Goal: Task Accomplishment & Management: Manage account settings

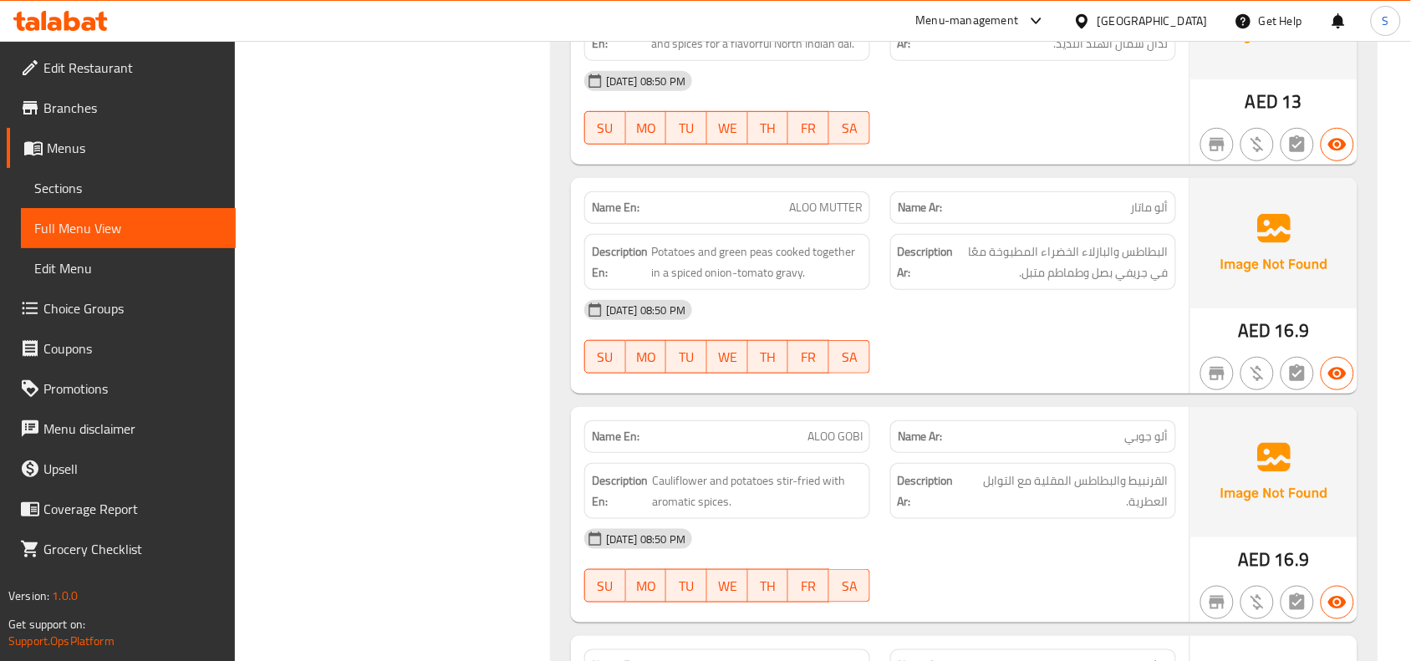
scroll to position [71904, 0]
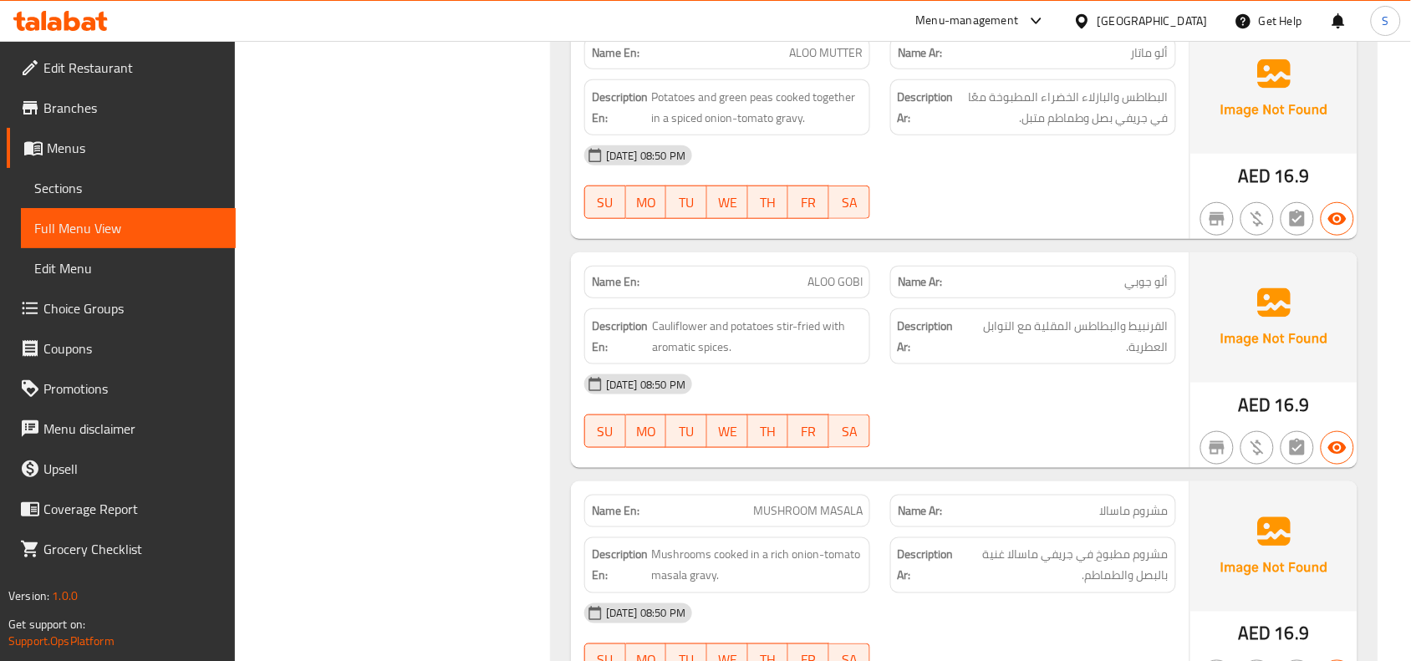
click at [827, 62] on span "ALOO MUTTER" at bounding box center [826, 53] width 74 height 18
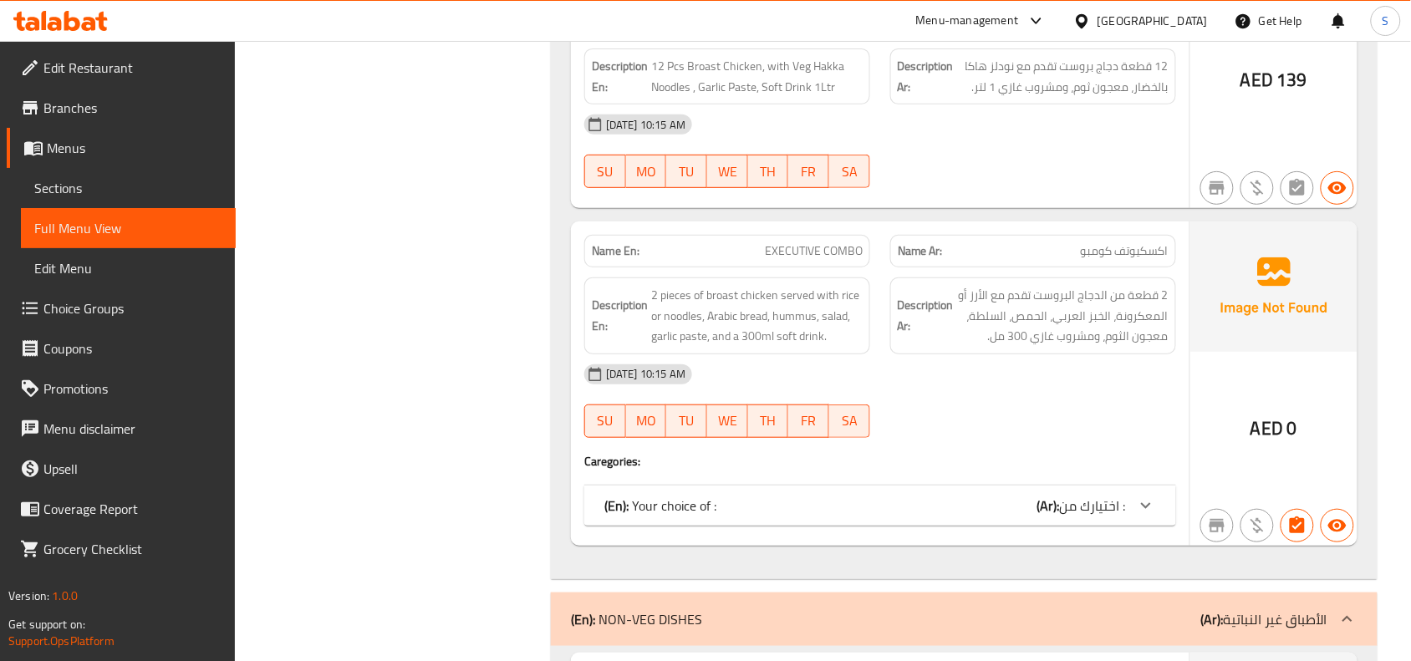
scroll to position [77285, 0]
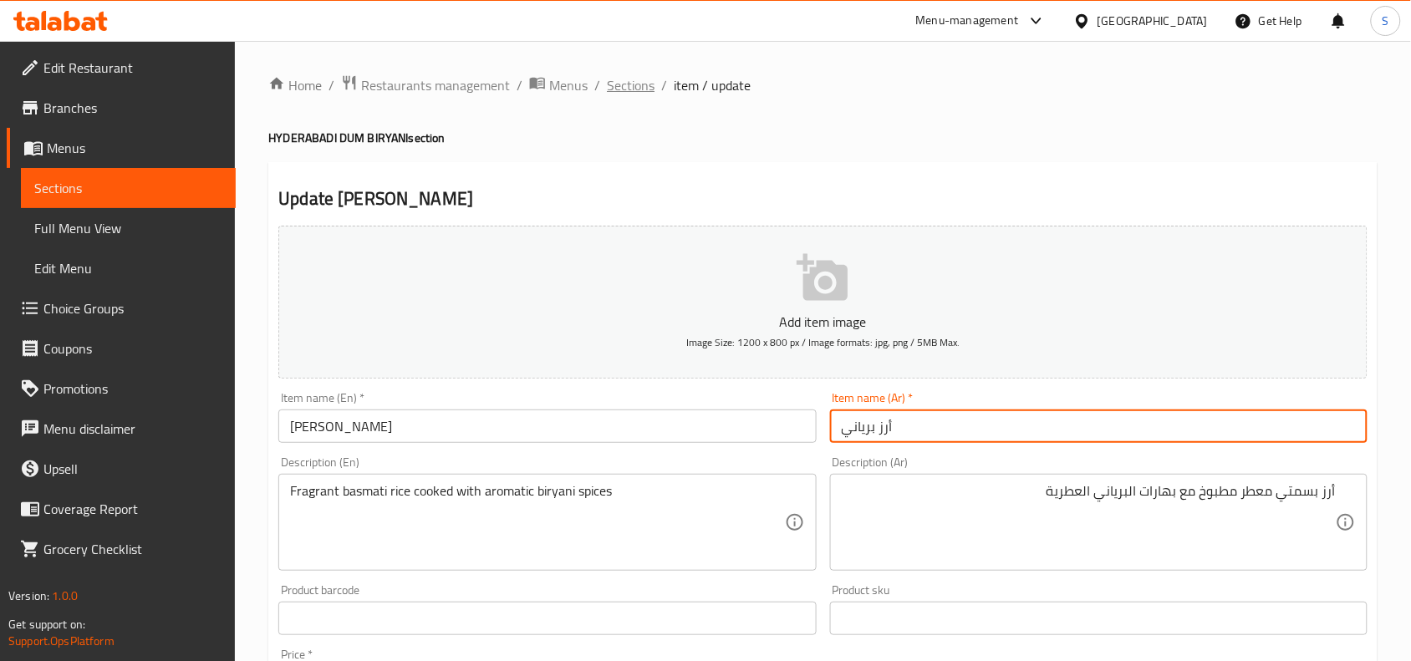
click at [634, 82] on span "Sections" at bounding box center [631, 85] width 48 height 20
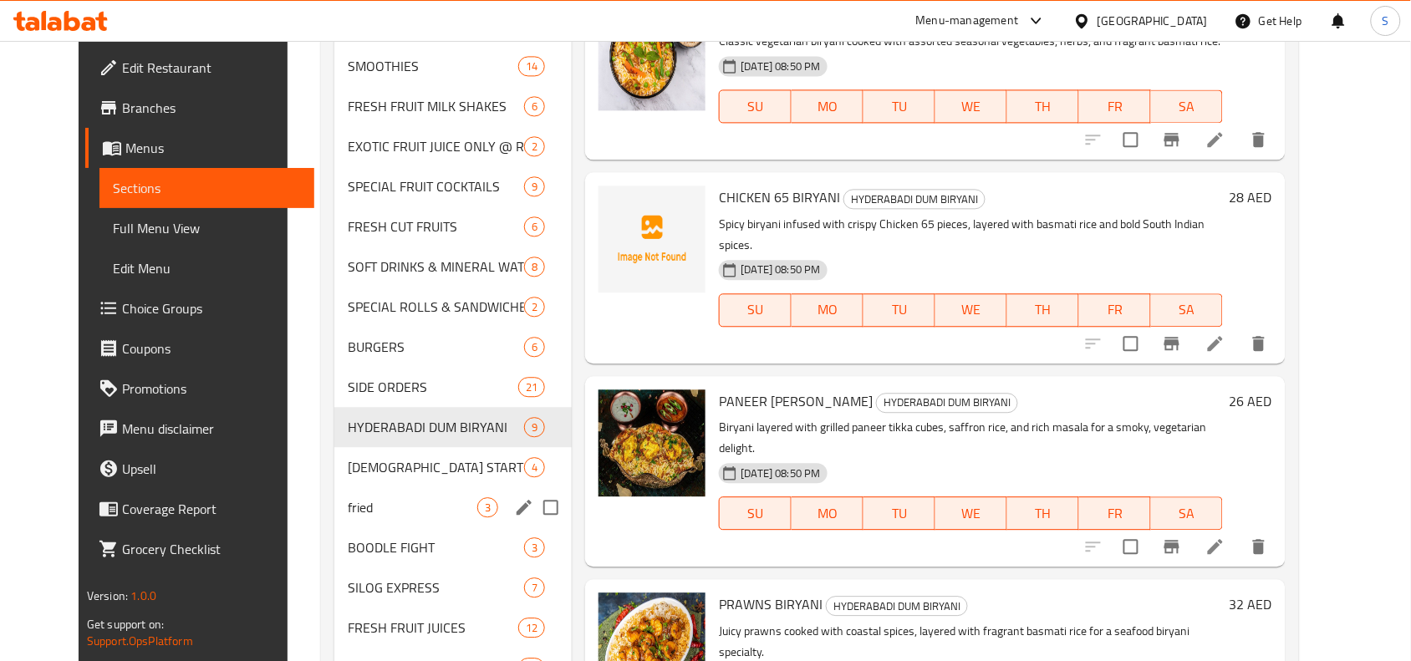
scroll to position [1404, 0]
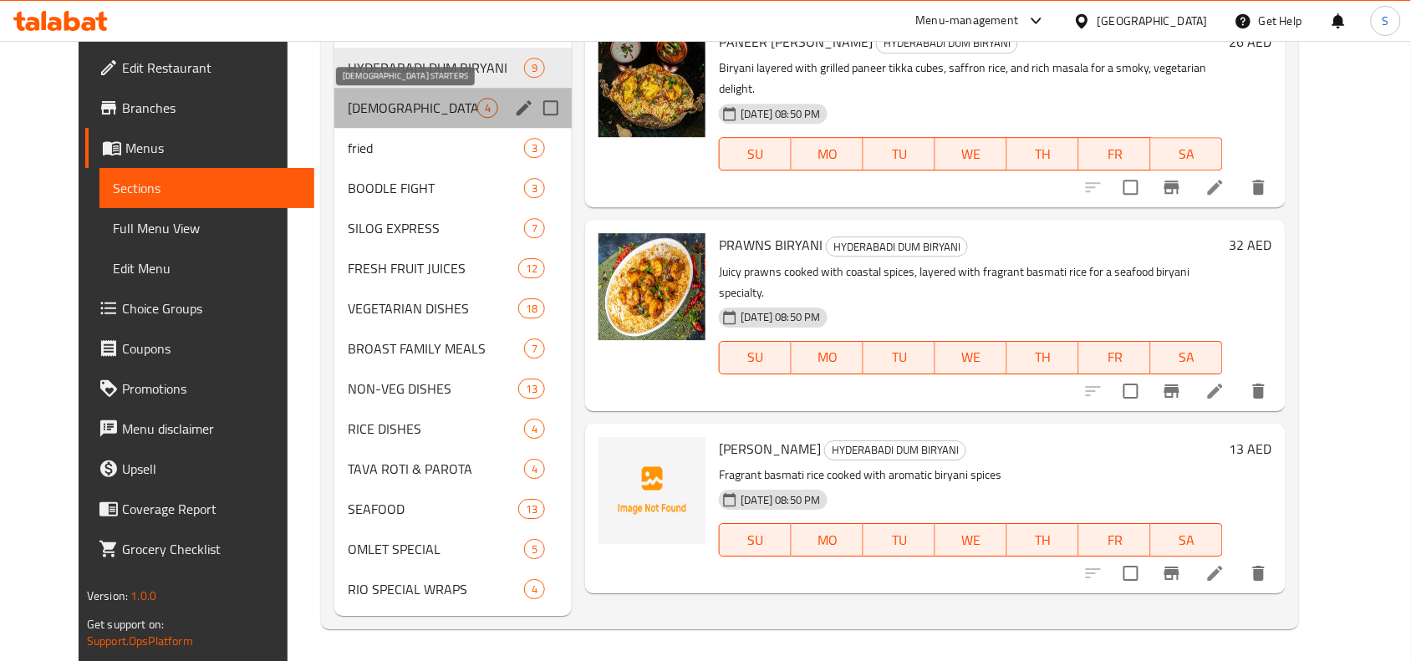
click at [449, 101] on span "[DEMOGRAPHIC_DATA] STARTERS" at bounding box center [413, 108] width 130 height 20
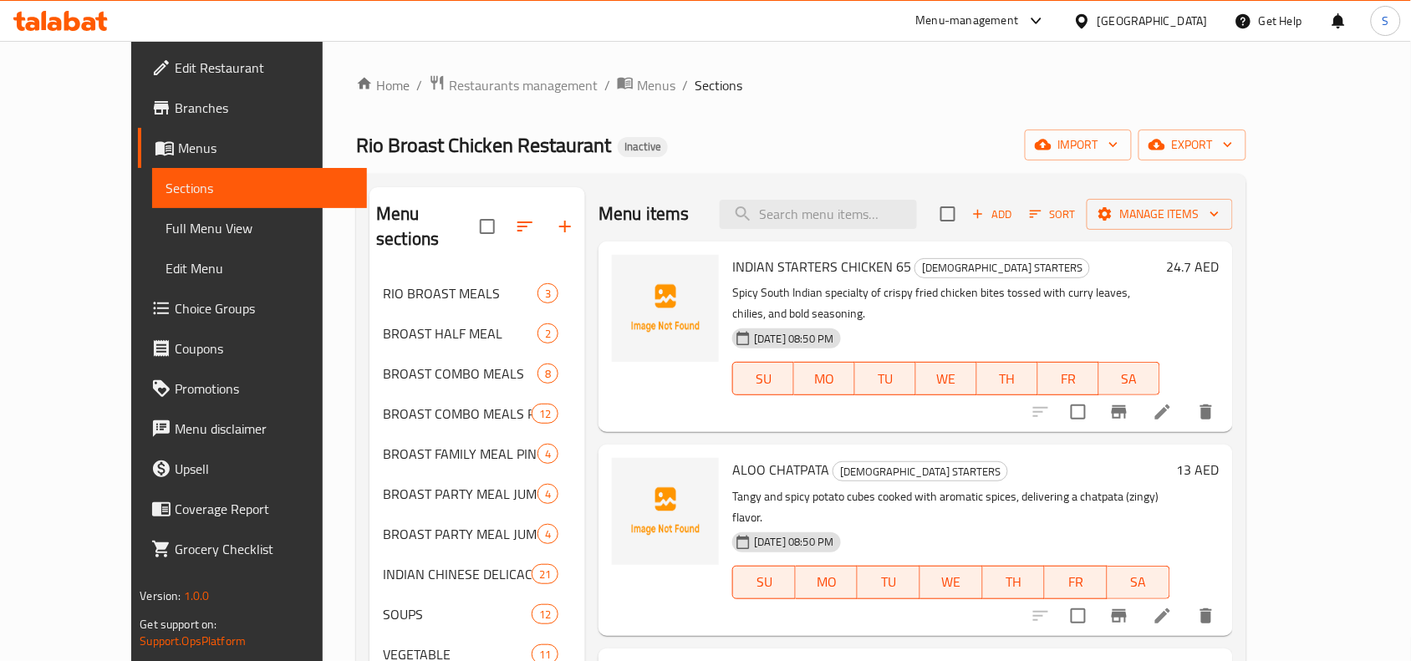
click at [1219, 269] on h6 "24.7 AED" at bounding box center [1193, 266] width 53 height 23
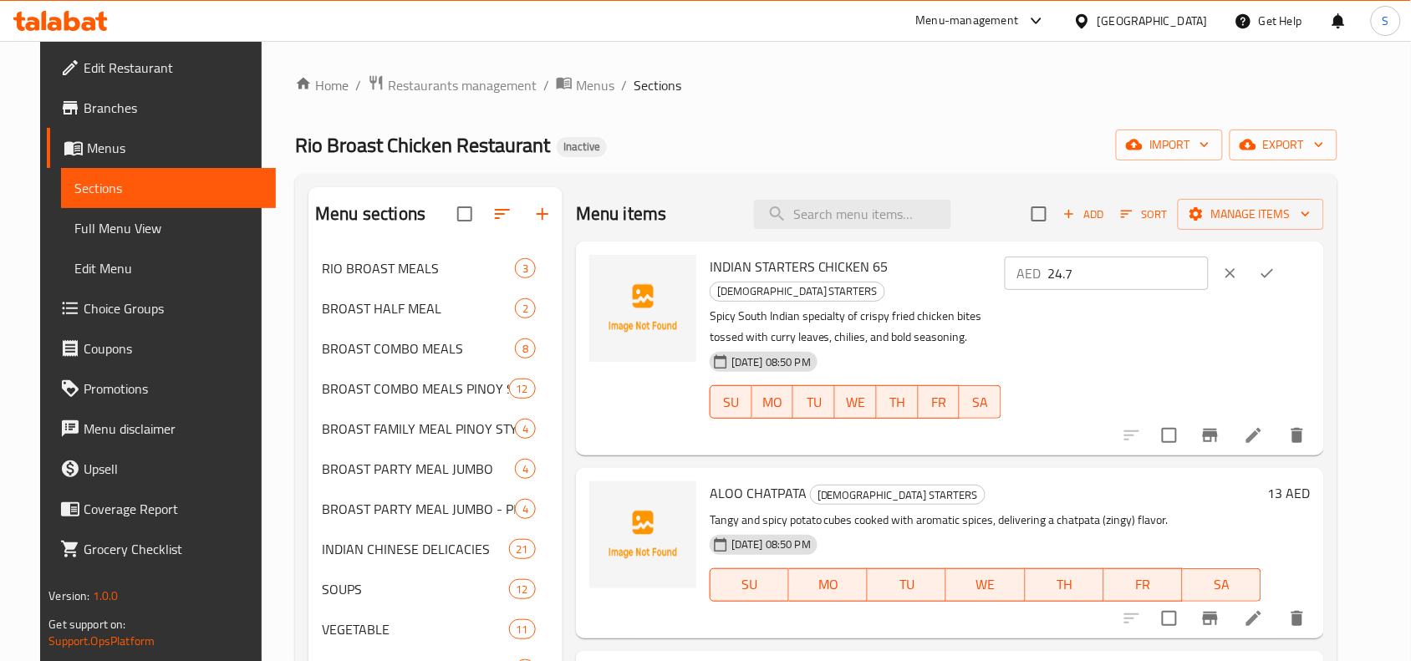
click at [1155, 276] on input "24.7" at bounding box center [1127, 273] width 161 height 33
type input "25"
click at [1275, 272] on icon "ok" at bounding box center [1267, 273] width 17 height 17
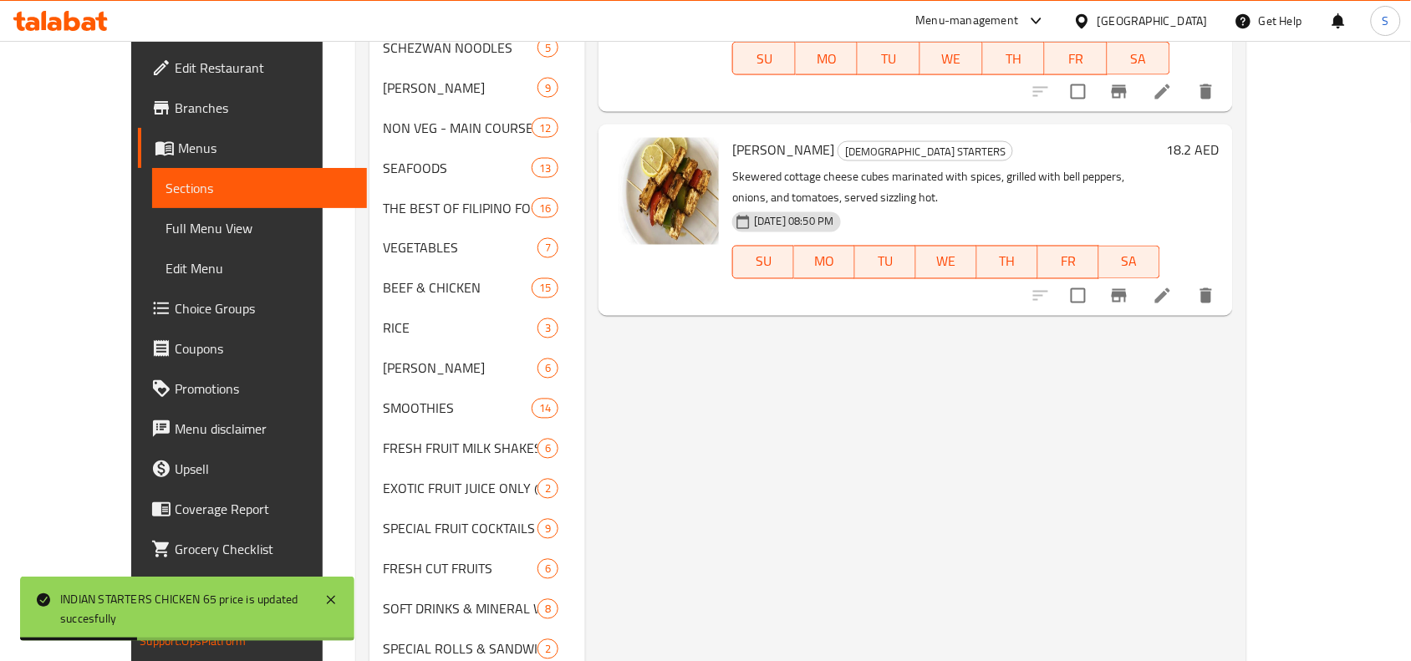
scroll to position [627, 0]
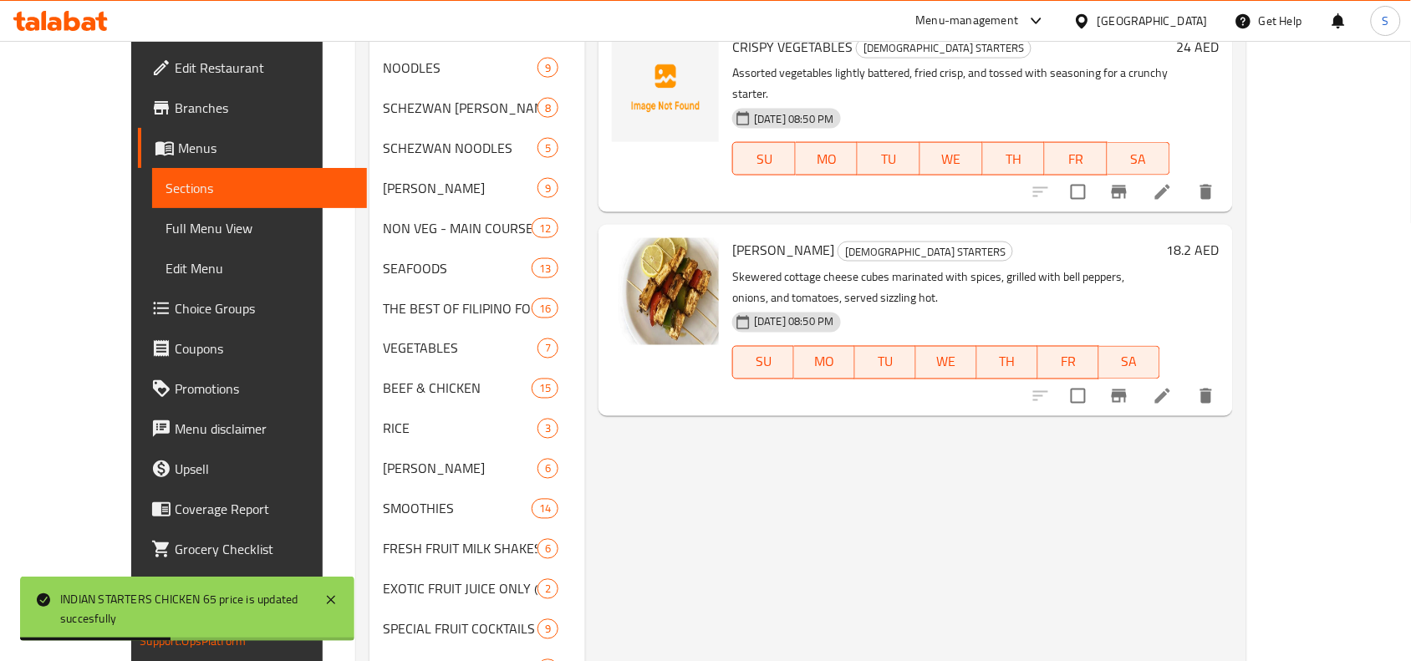
click at [1219, 238] on h6 "18.2 AED" at bounding box center [1193, 249] width 53 height 23
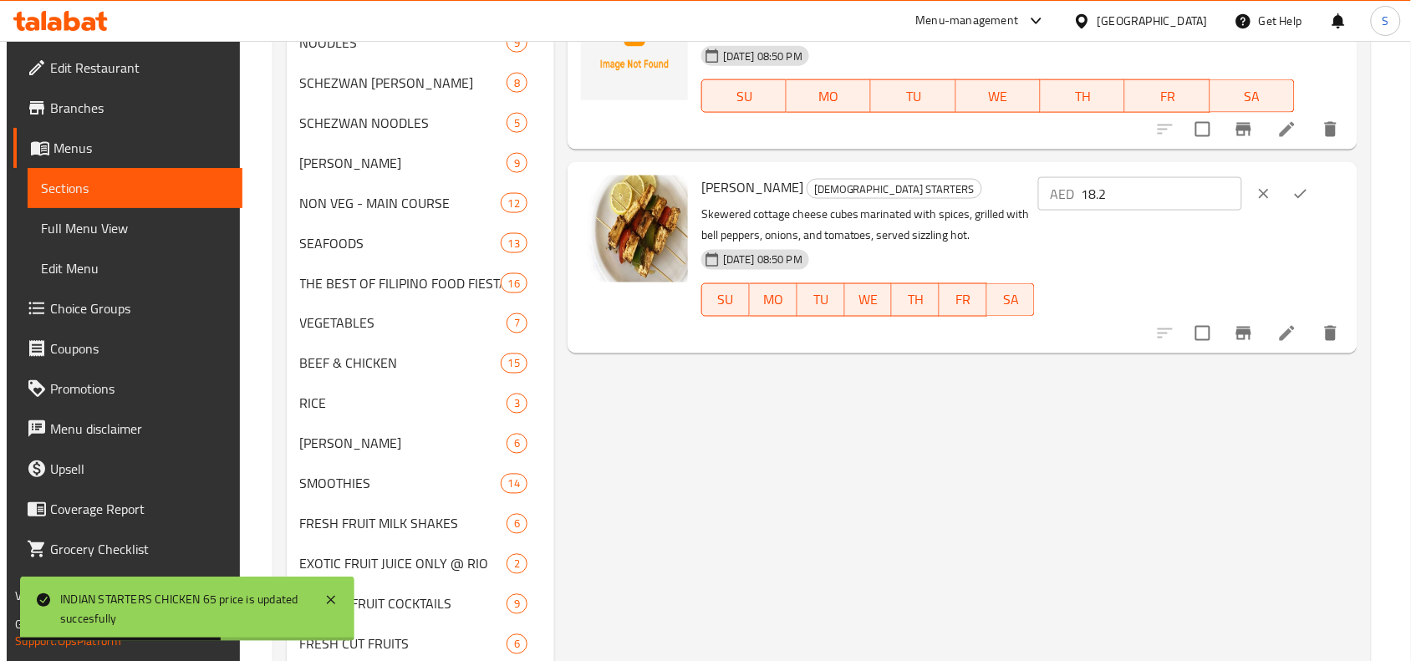
click at [1234, 162] on div "PANEER SHASHLIK INDIAN STARTERS Skewered cottage cheese cubes marinated with sp…" at bounding box center [962, 257] width 790 height 191
click at [1200, 185] on input "18.2" at bounding box center [1161, 193] width 161 height 33
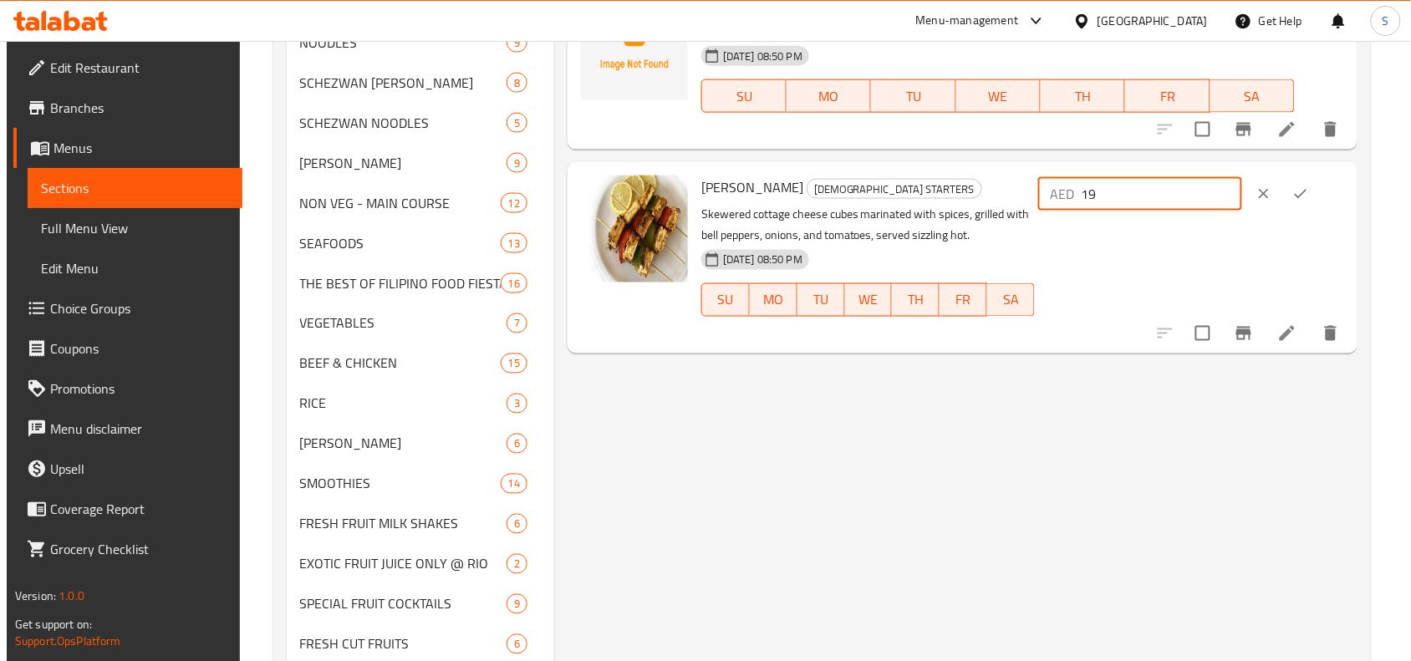
type input "19"
click at [1316, 185] on button "ok" at bounding box center [1300, 194] width 37 height 37
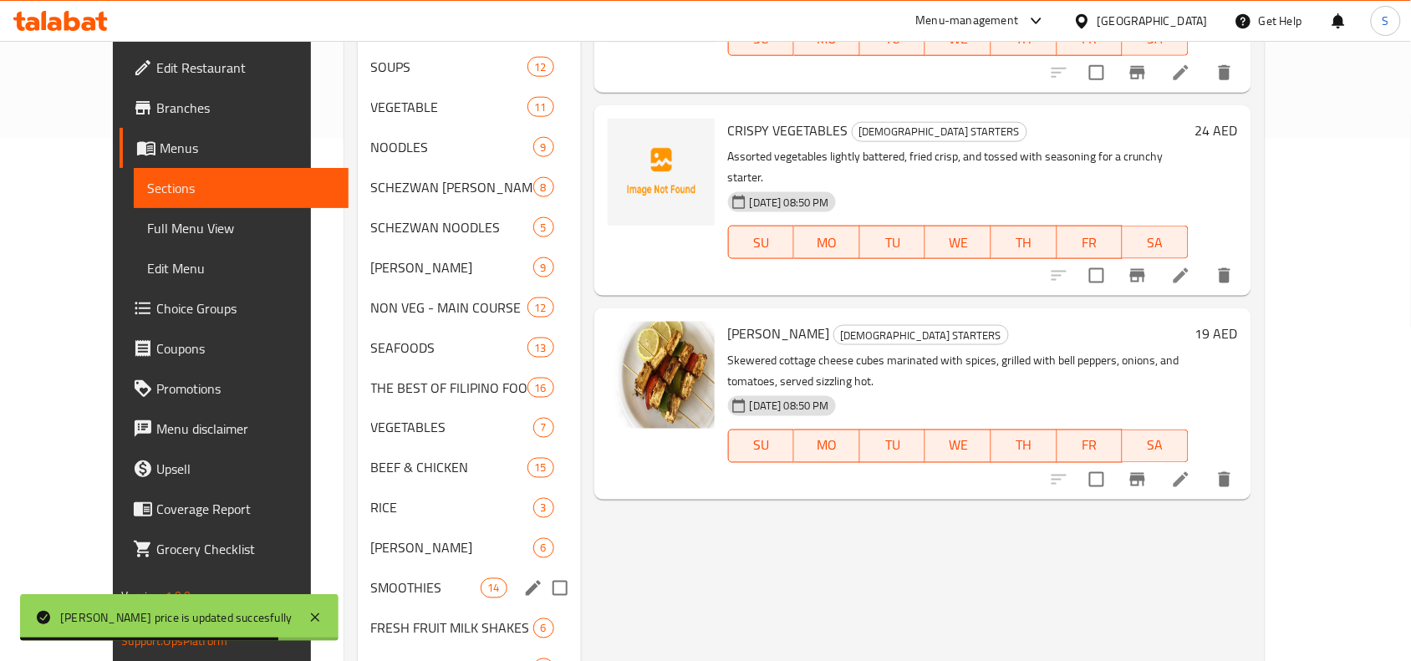
scroll to position [1149, 0]
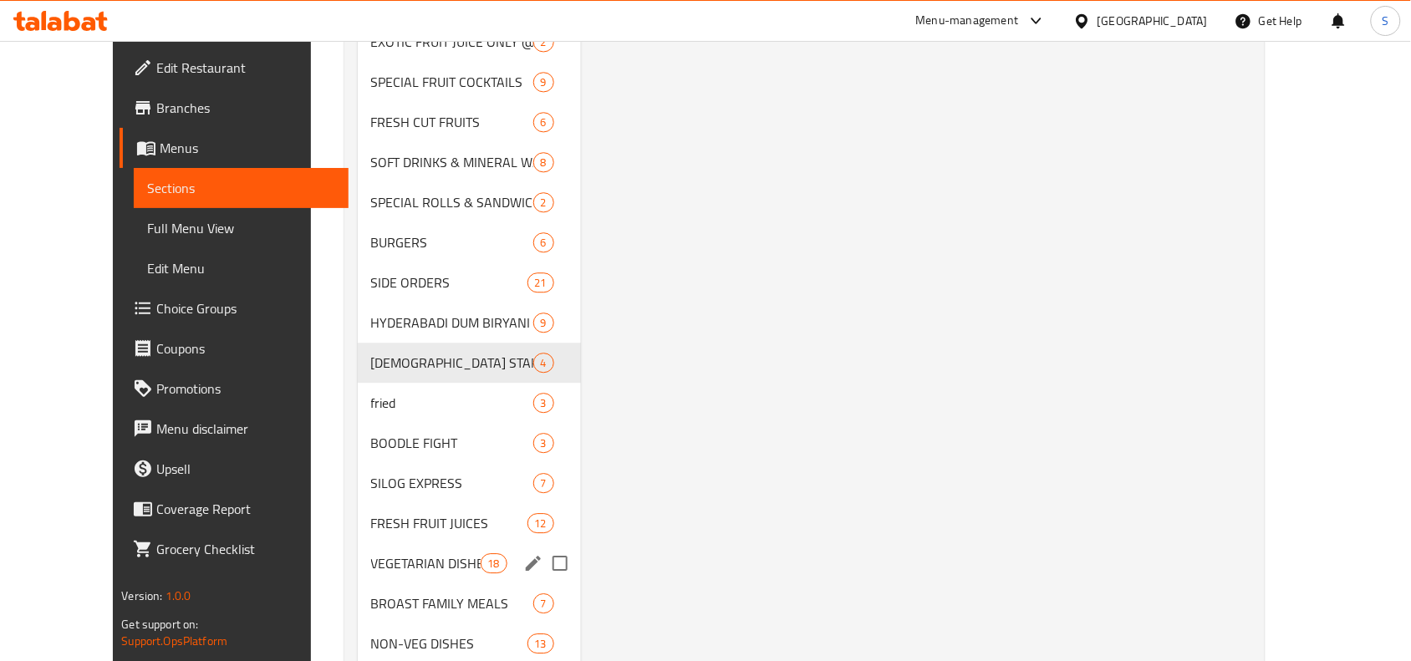
click at [415, 562] on span "VEGETARIAN DISHES" at bounding box center [425, 563] width 109 height 20
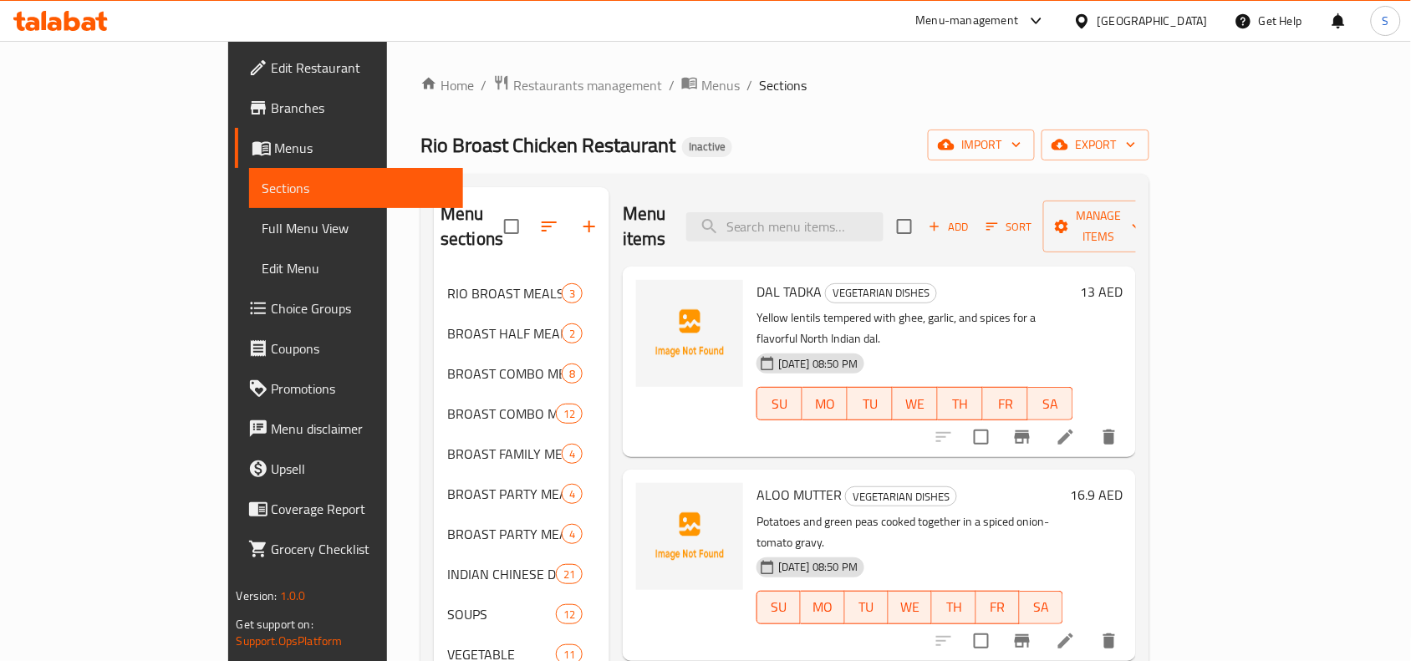
click at [1122, 483] on h6 "16.9 AED" at bounding box center [1096, 494] width 53 height 23
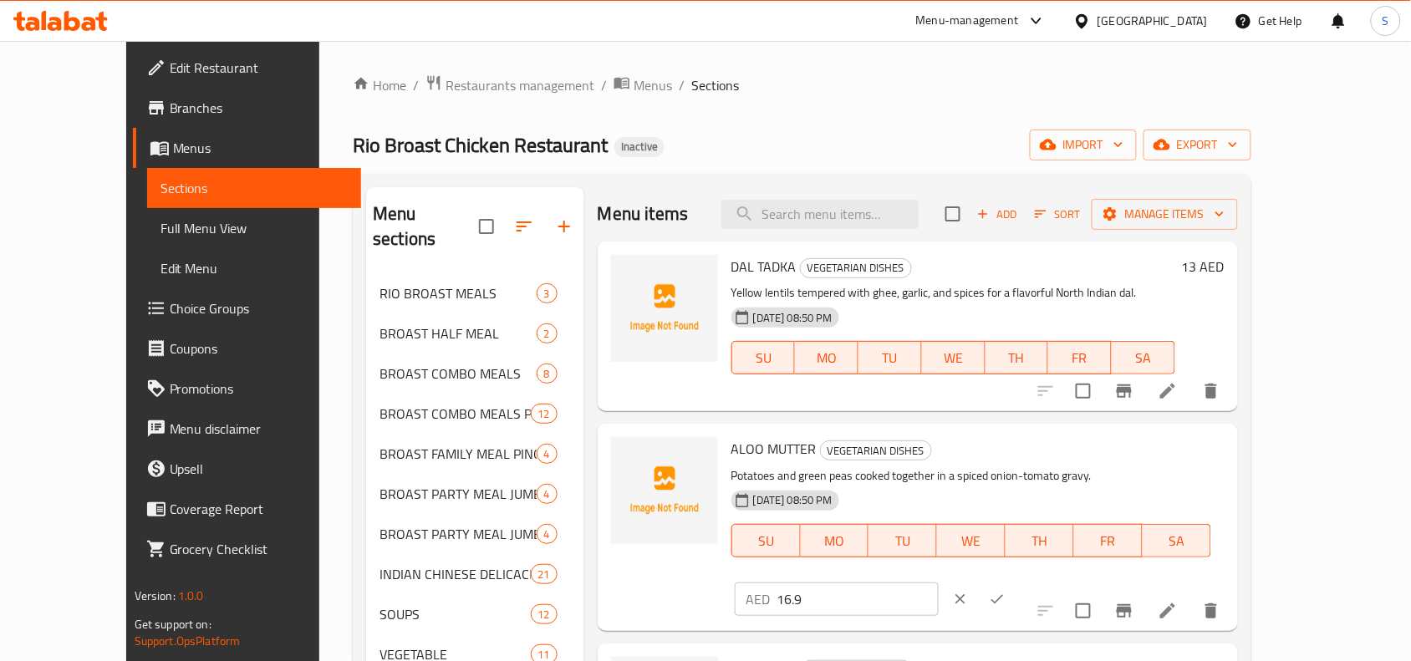
click at [939, 583] on input "16.9" at bounding box center [857, 599] width 161 height 33
type input "17"
click at [1005, 591] on icon "ok" at bounding box center [997, 599] width 17 height 17
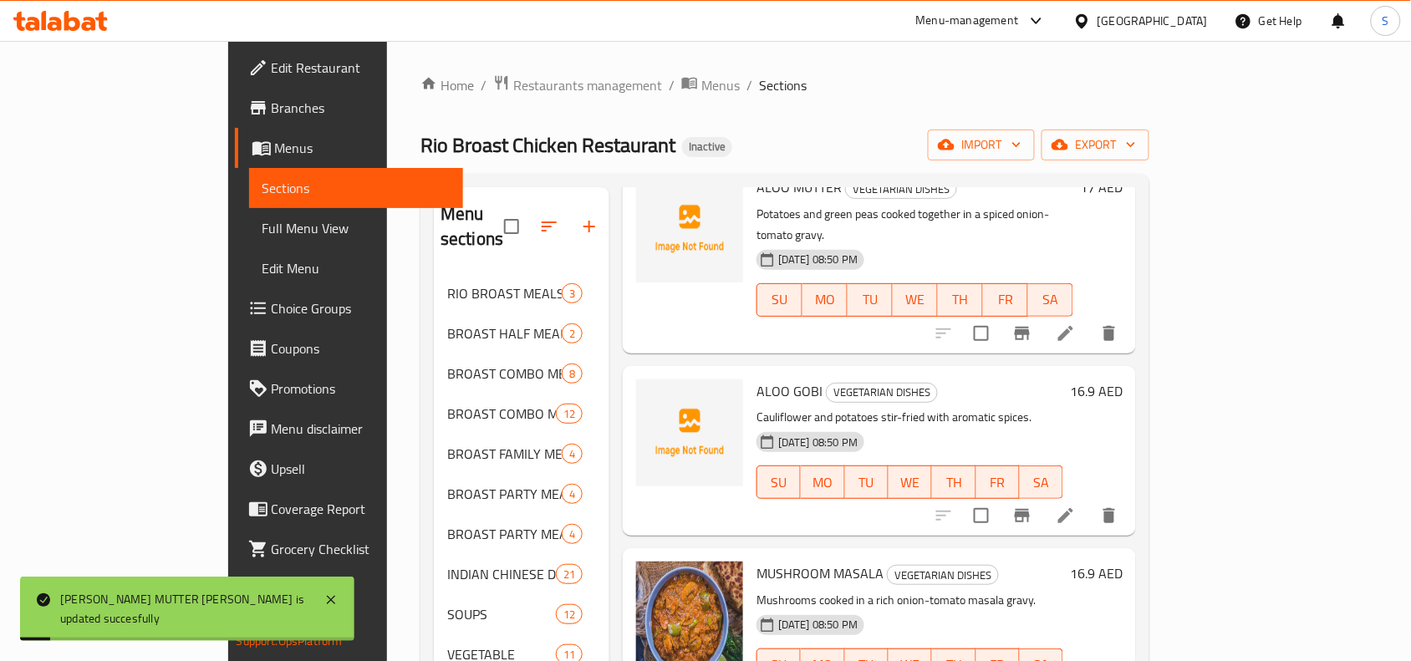
scroll to position [313, 0]
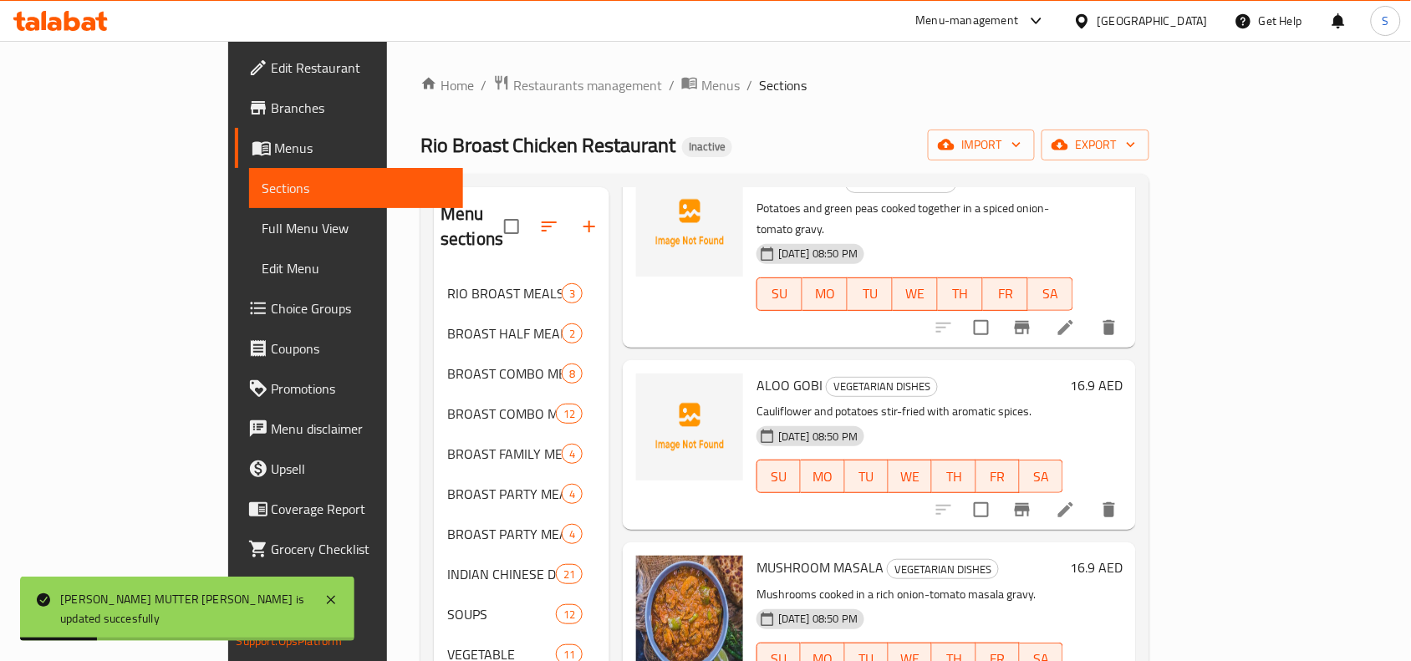
click at [1122, 374] on h6 "16.9 AED" at bounding box center [1096, 385] width 53 height 23
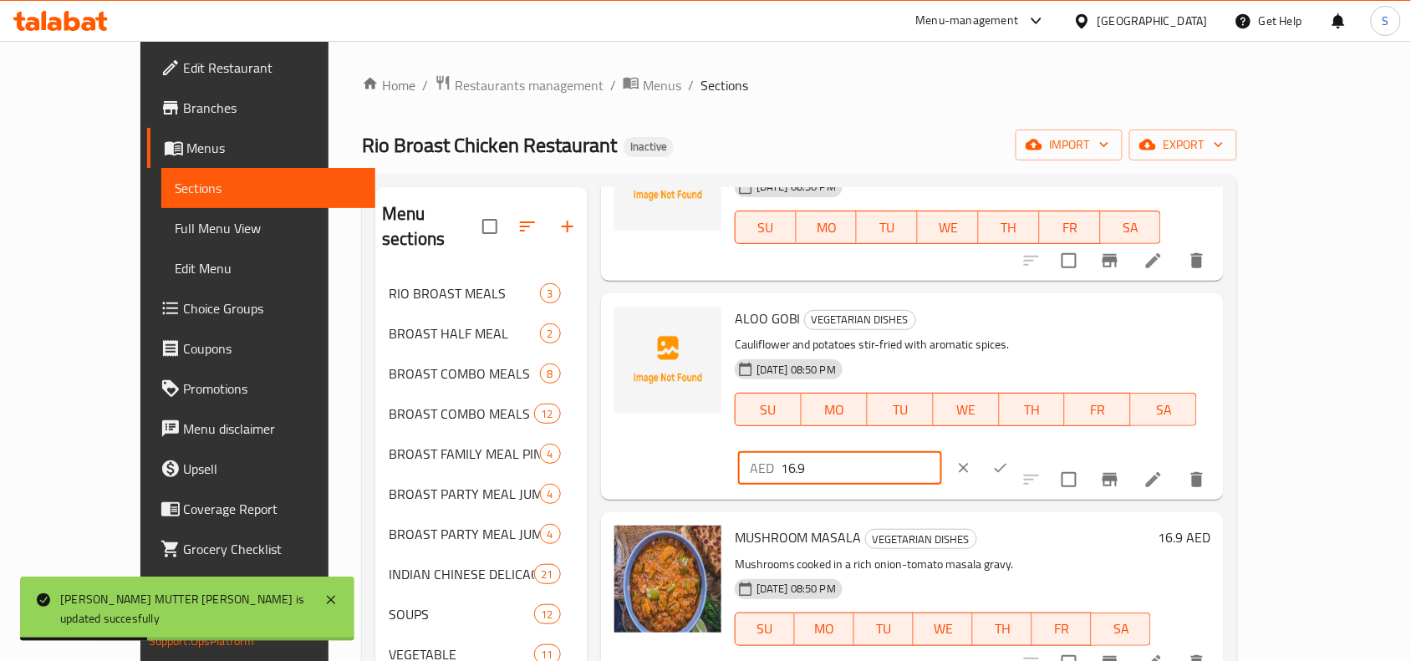
click at [942, 451] on input "16.9" at bounding box center [861, 467] width 161 height 33
type input "17"
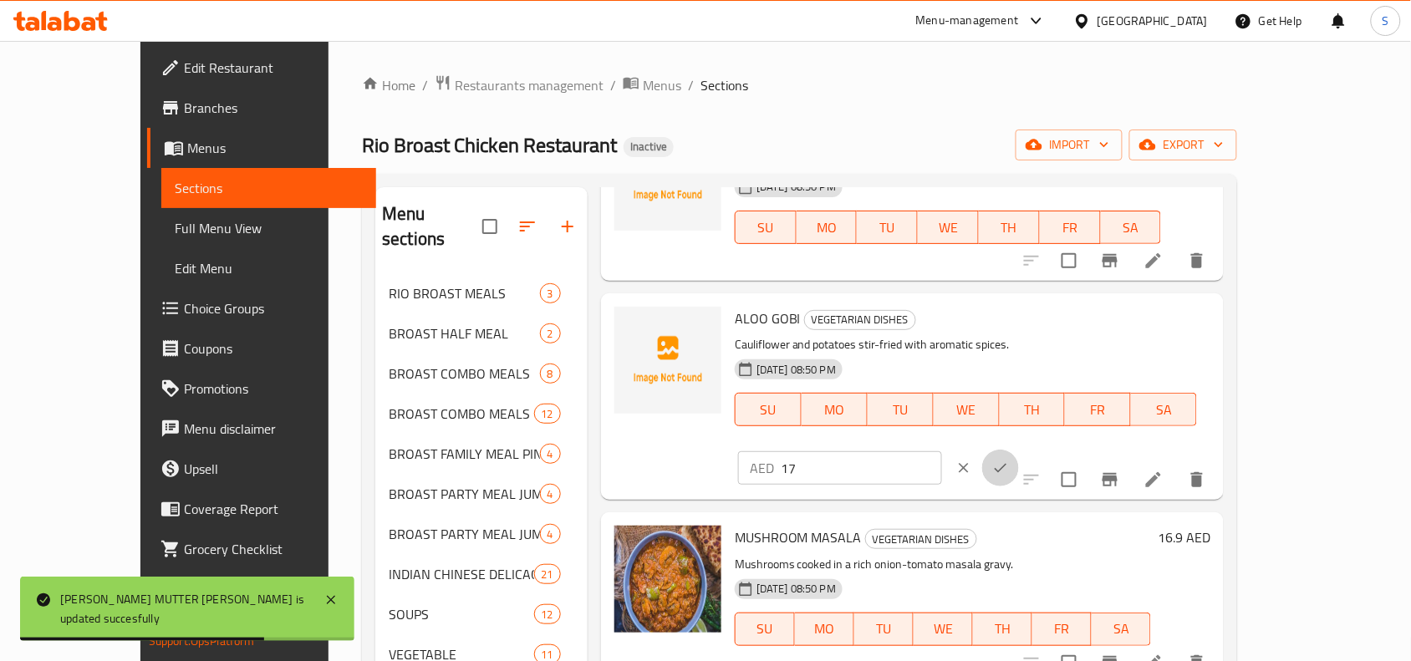
click at [1009, 460] on icon "ok" at bounding box center [1000, 468] width 17 height 17
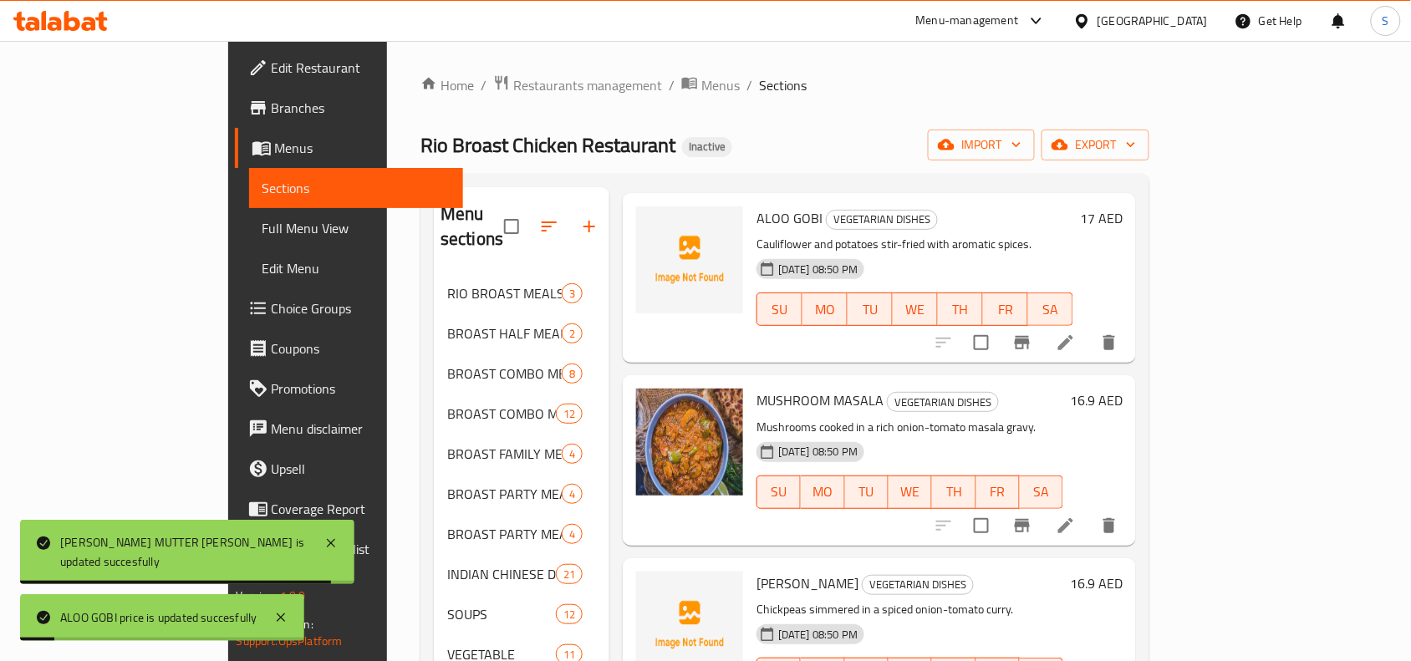
scroll to position [522, 0]
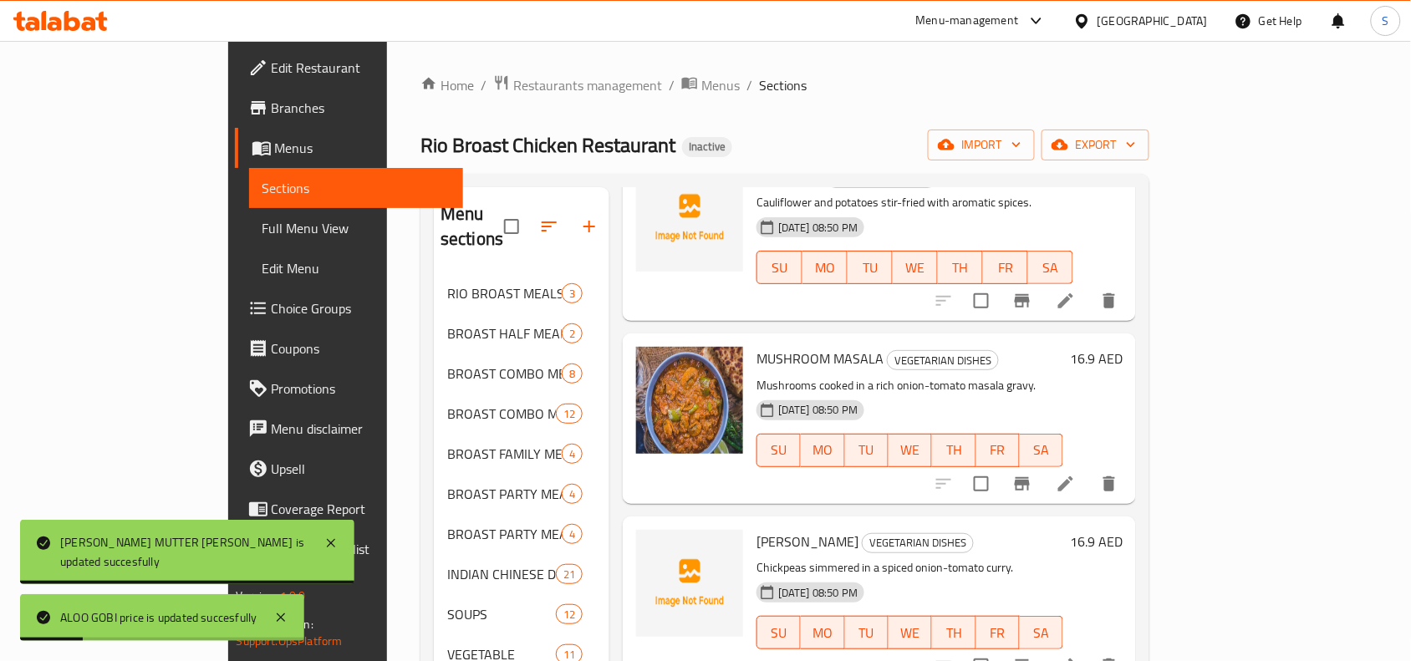
click at [1122, 347] on h6 "16.9 AED" at bounding box center [1096, 358] width 53 height 23
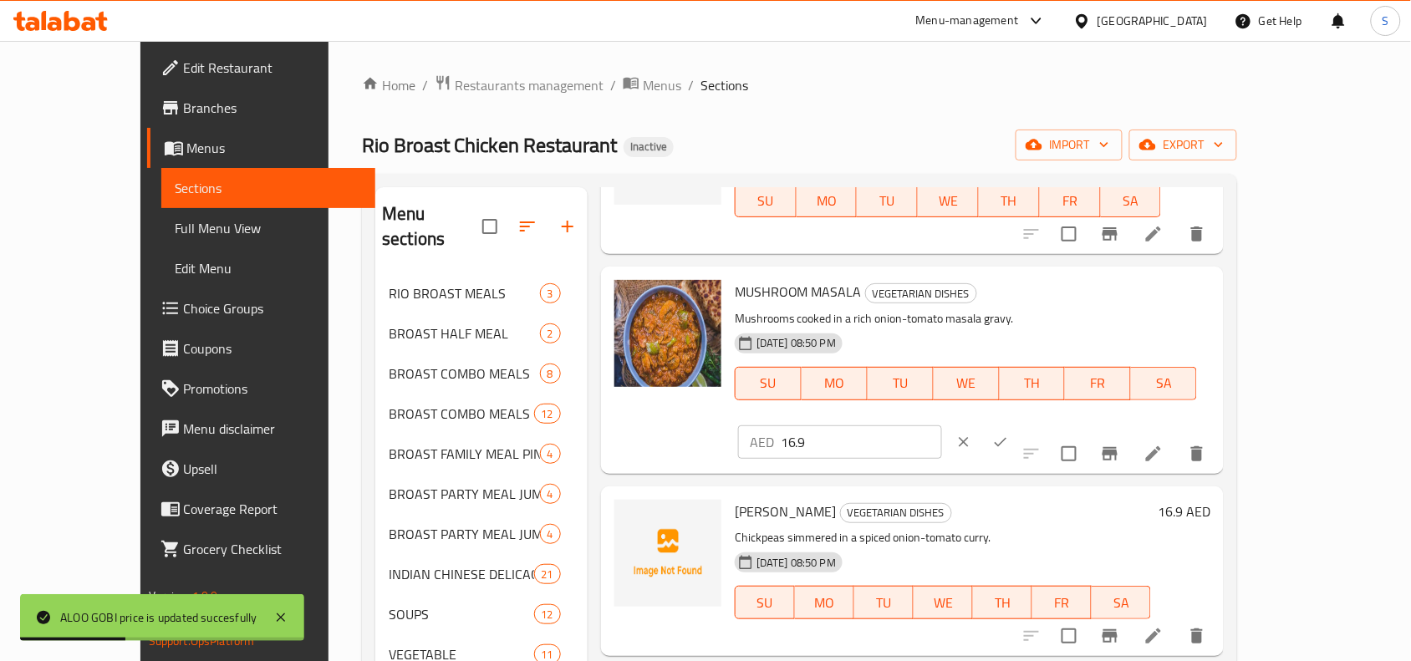
click at [942, 425] on input "16.9" at bounding box center [861, 441] width 161 height 33
type input "17"
click at [1019, 424] on button "ok" at bounding box center [1000, 442] width 37 height 37
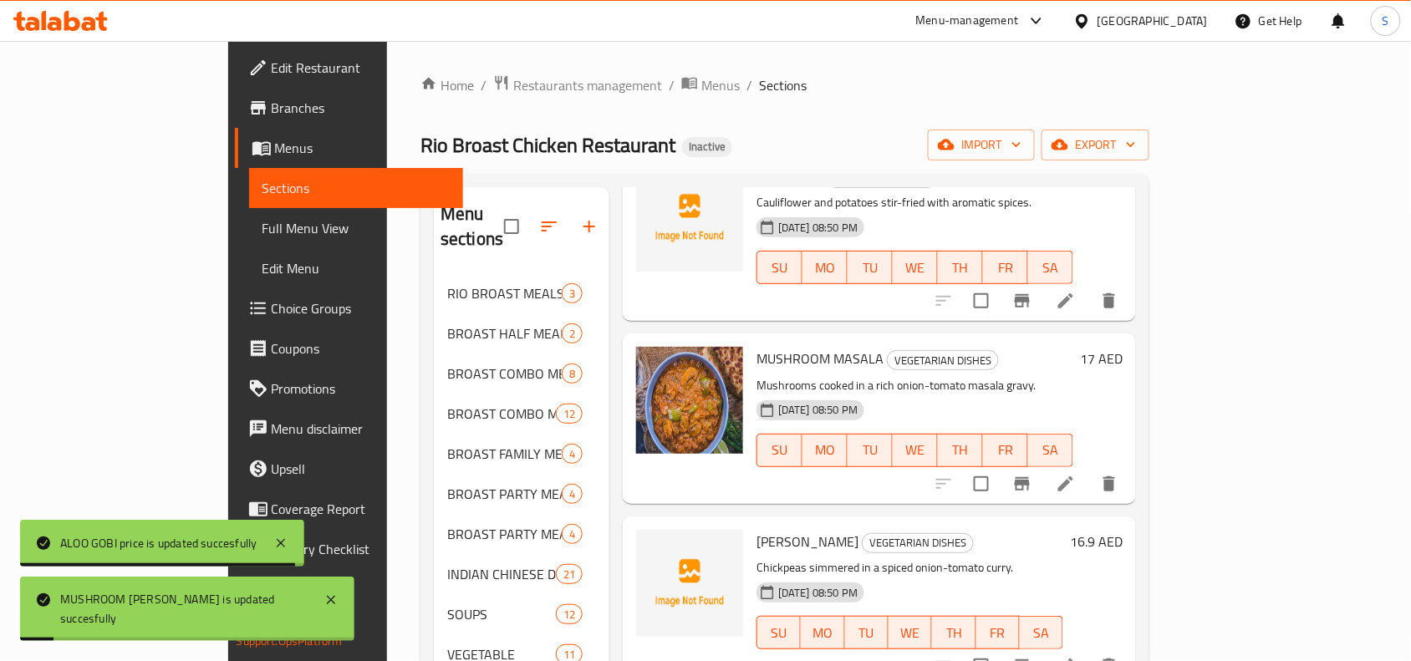
click at [1122, 530] on h6 "16.9 AED" at bounding box center [1096, 541] width 53 height 23
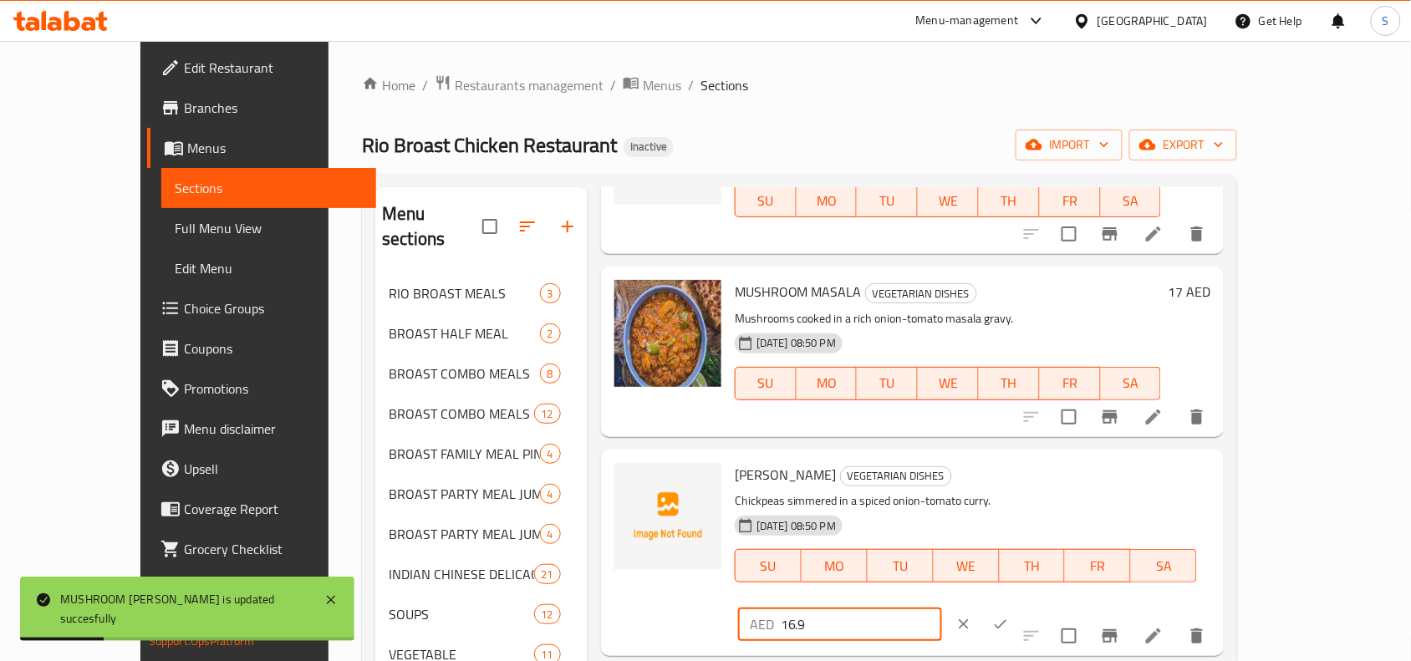
click at [942, 608] on input "16.9" at bounding box center [861, 624] width 161 height 33
type input "17"
click at [1007, 620] on icon "ok" at bounding box center [1001, 624] width 13 height 9
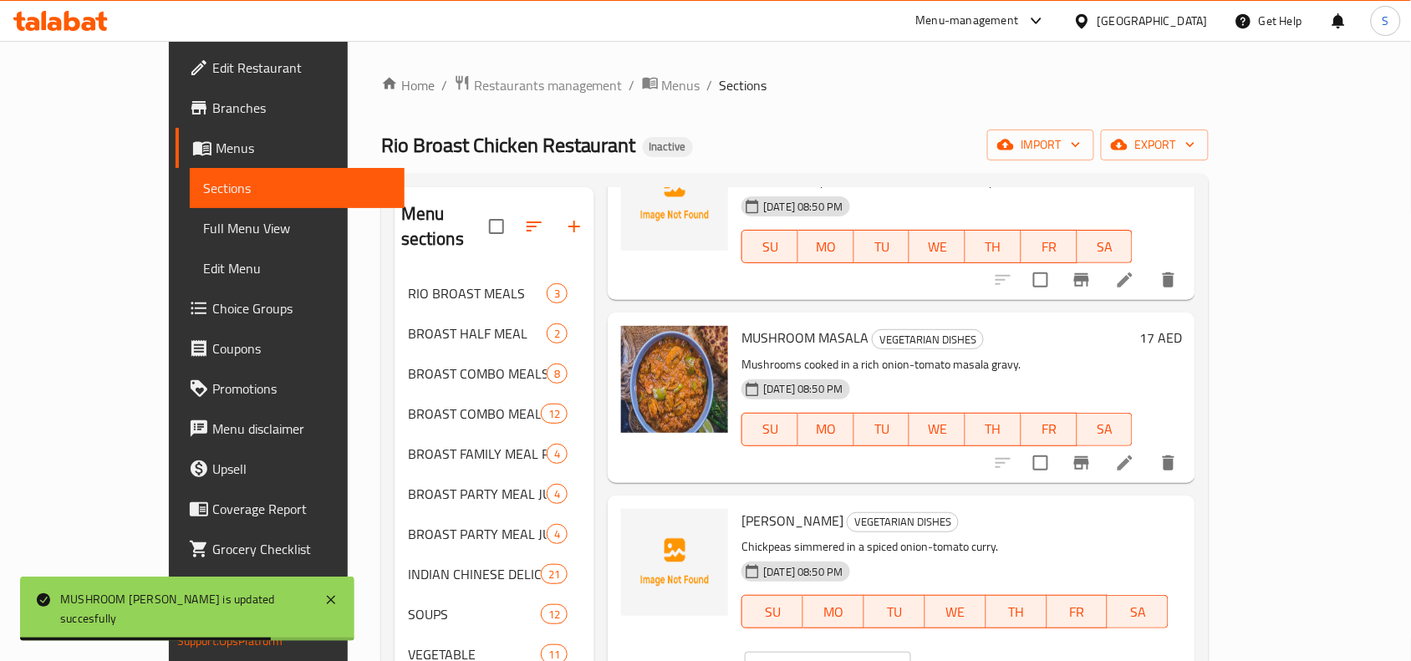
scroll to position [731, 0]
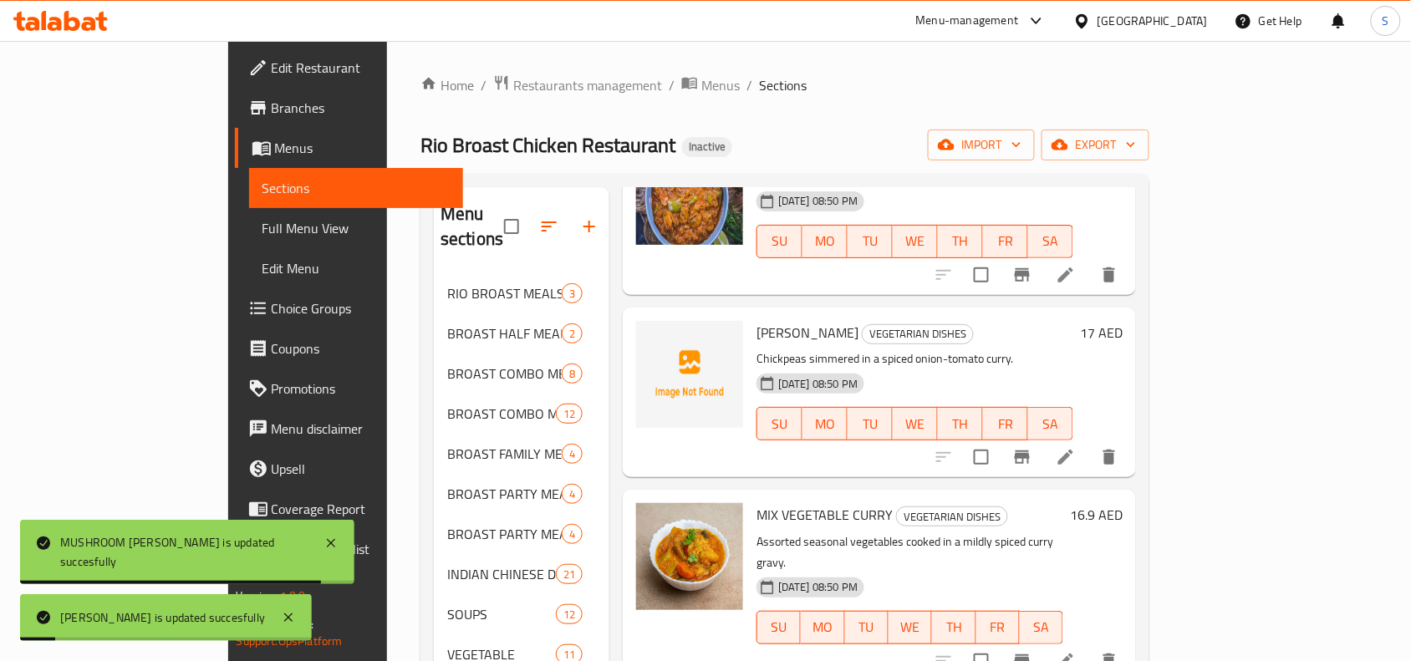
click at [1122, 503] on h6 "16.9 AED" at bounding box center [1096, 514] width 53 height 23
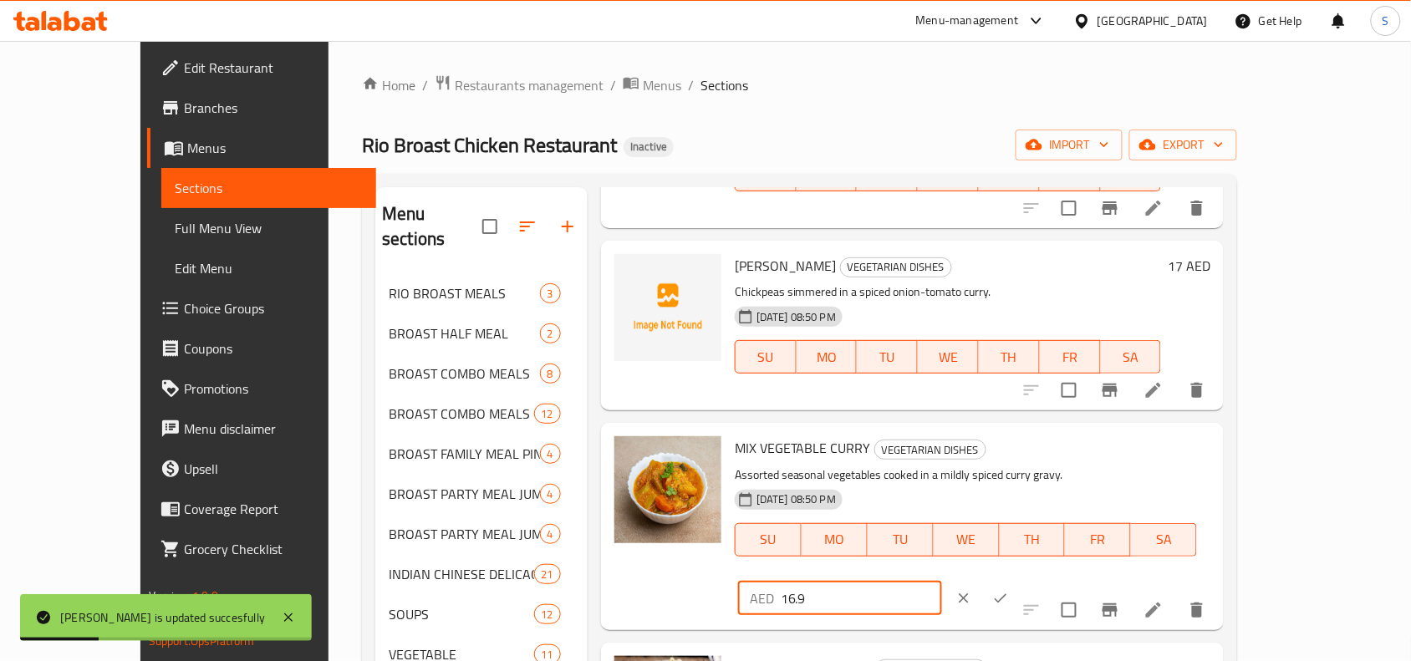
click at [942, 582] on input "16.9" at bounding box center [861, 598] width 161 height 33
type input "17"
click at [1009, 590] on icon "ok" at bounding box center [1000, 598] width 17 height 17
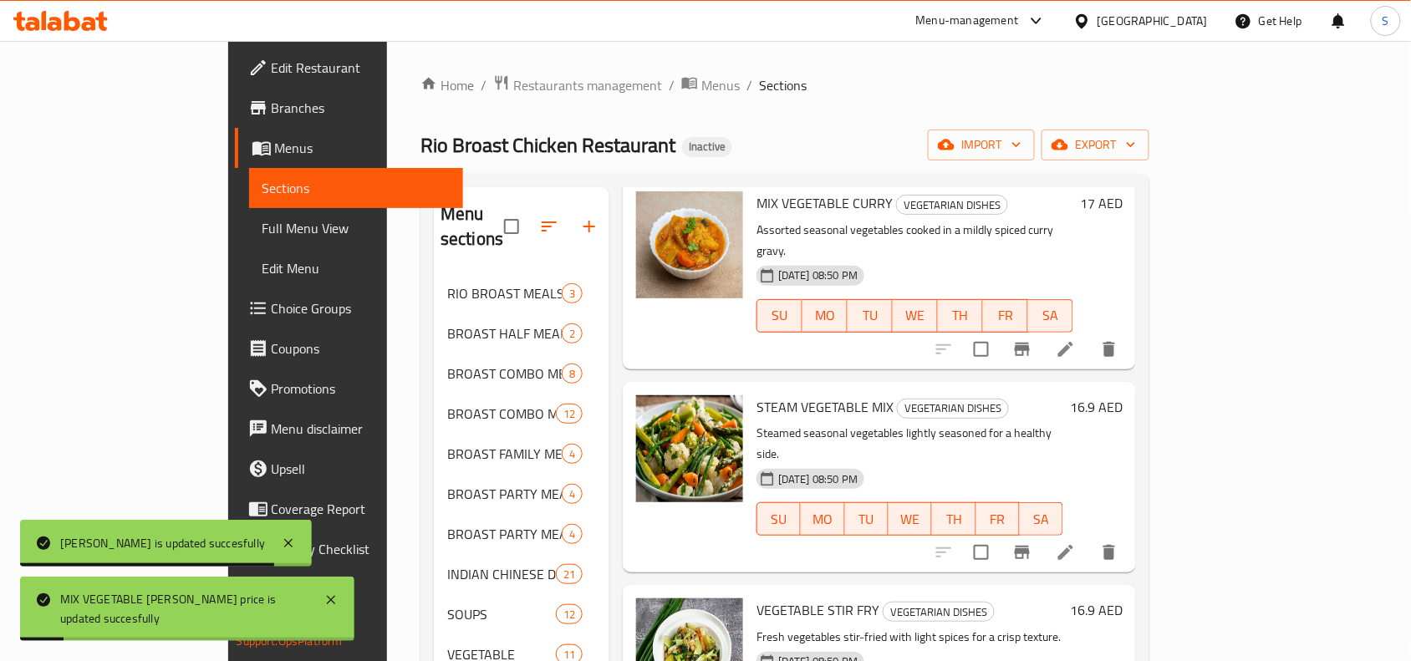
scroll to position [1045, 0]
click at [1122, 394] on h6 "16.9 AED" at bounding box center [1096, 405] width 53 height 23
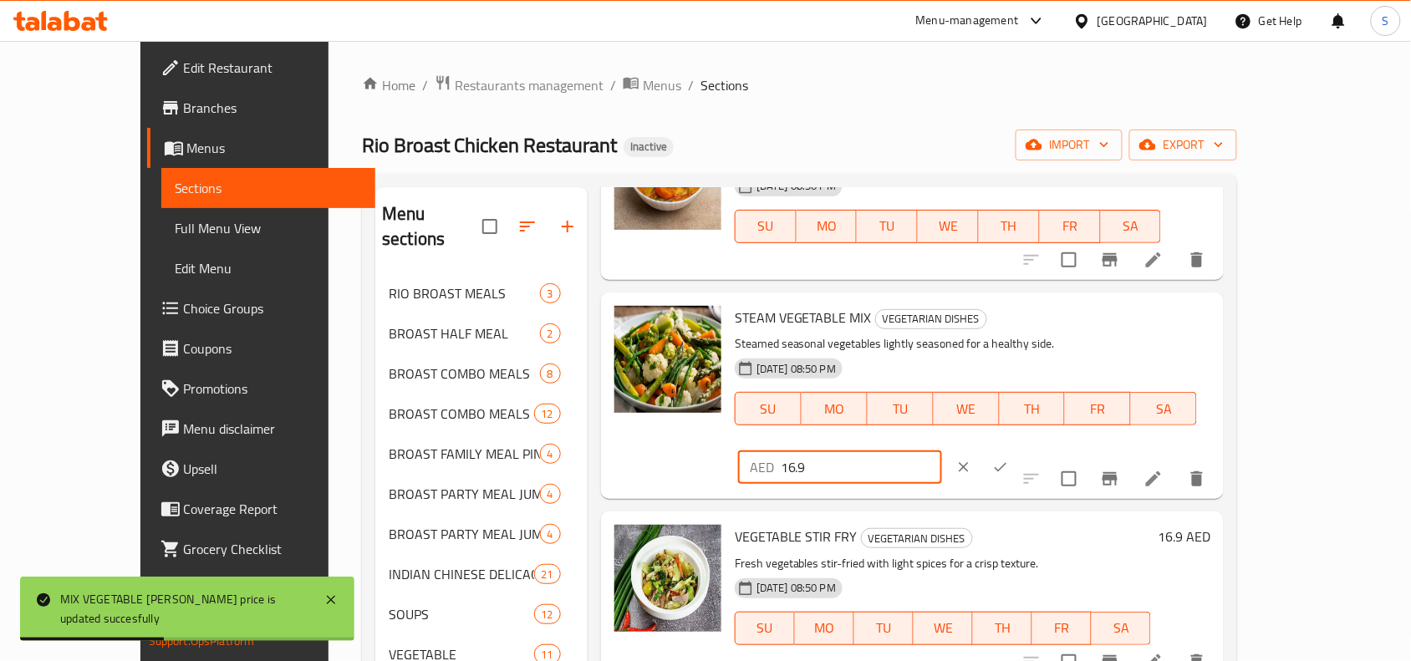
click at [942, 450] on input "16.9" at bounding box center [861, 466] width 161 height 33
type input "17"
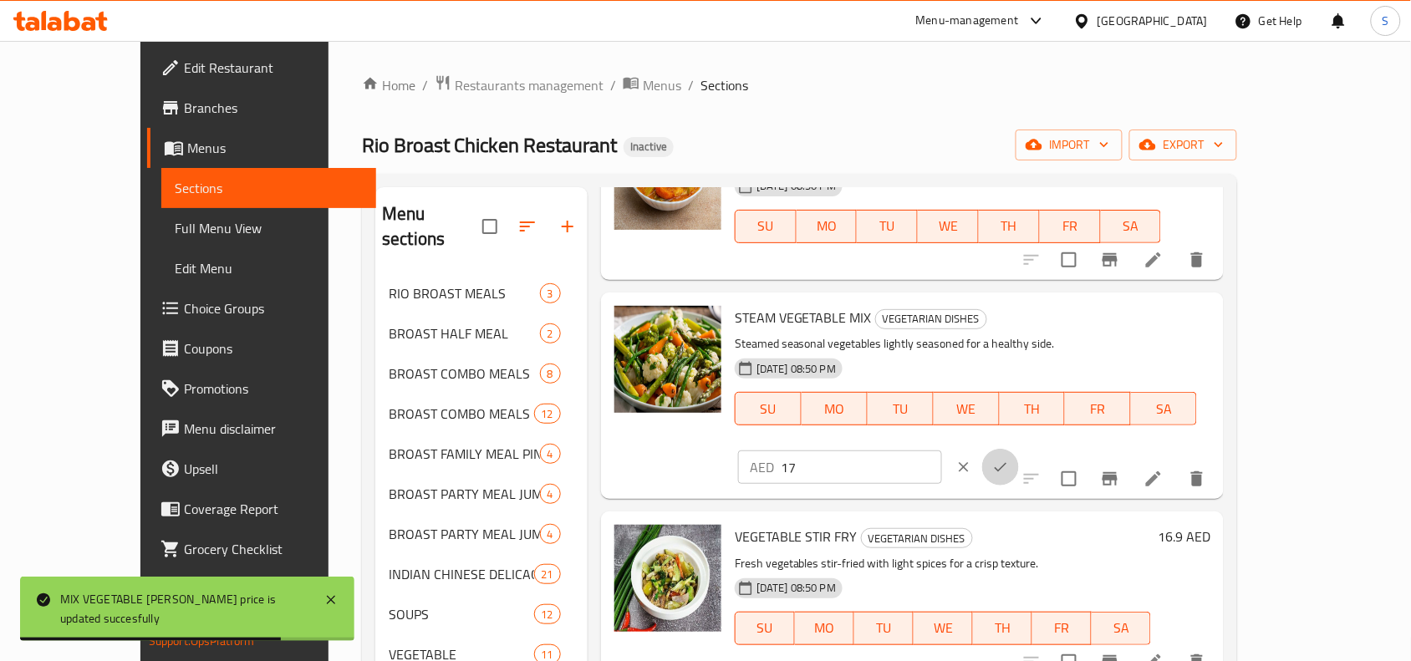
click at [1009, 459] on icon "ok" at bounding box center [1000, 467] width 17 height 17
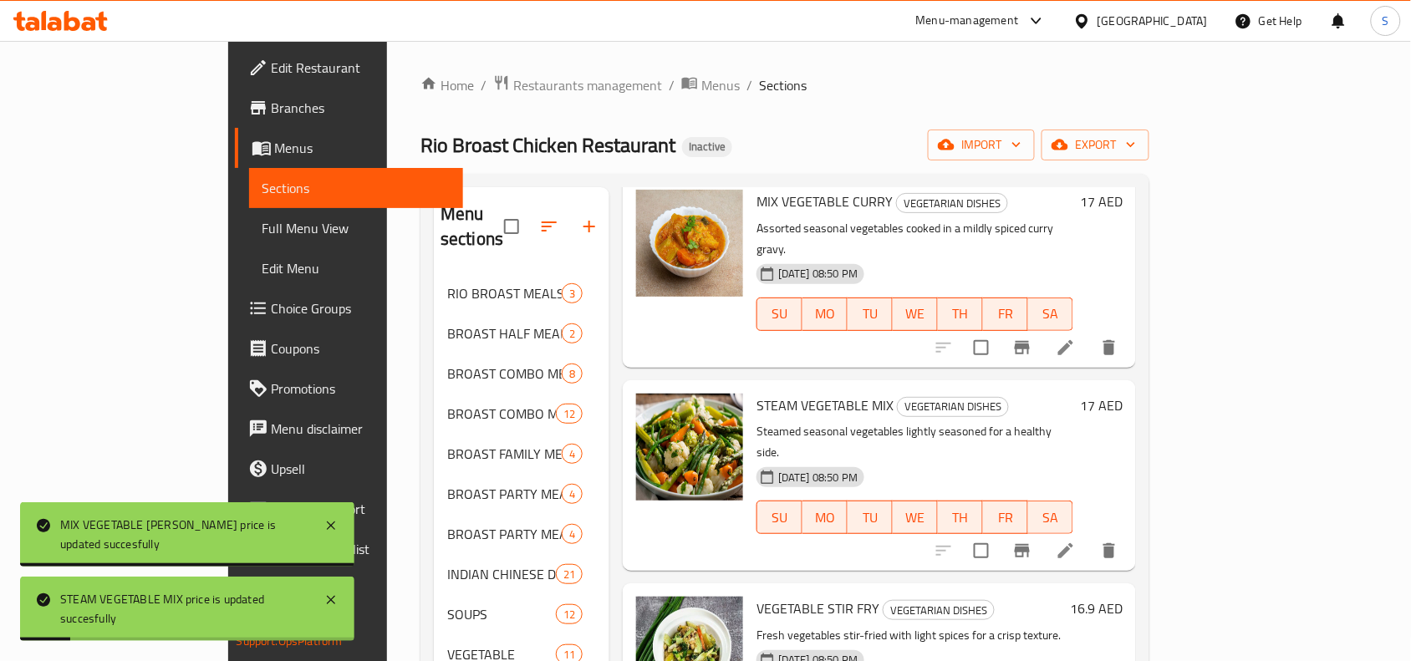
click at [1122, 597] on h6 "16.9 AED" at bounding box center [1096, 608] width 53 height 23
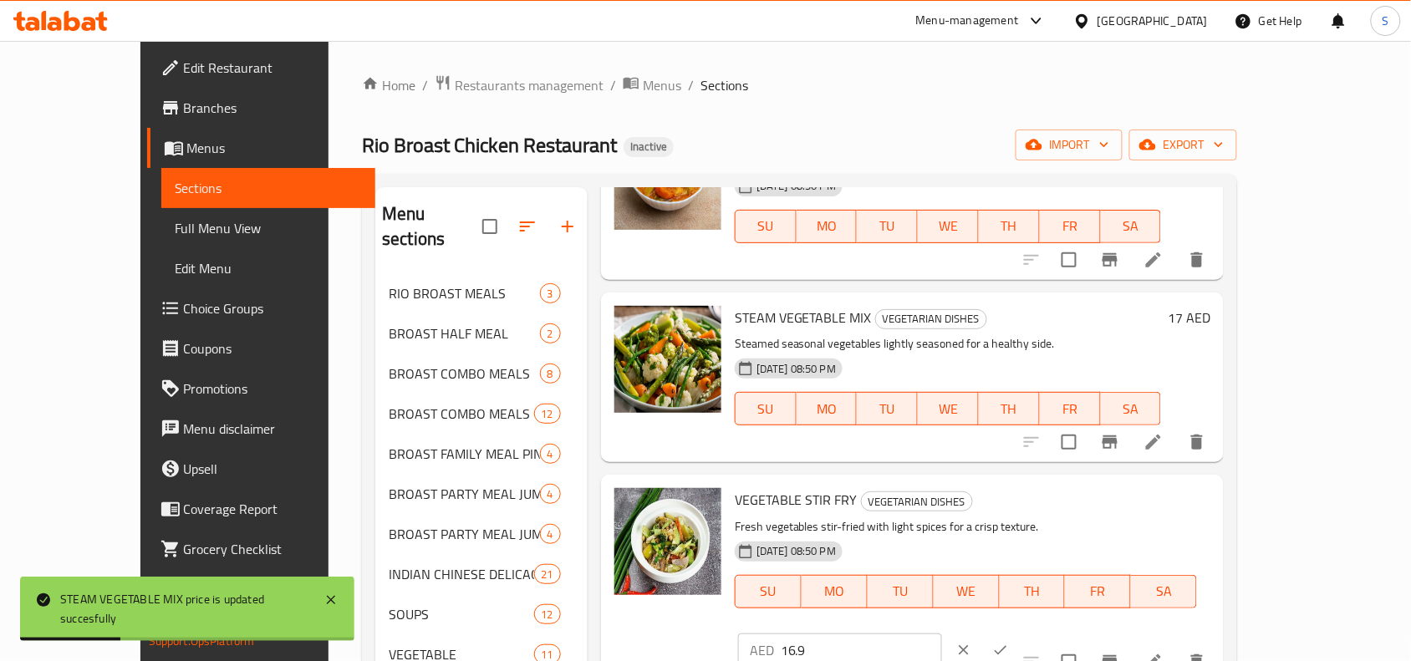
click at [942, 634] on input "16.9" at bounding box center [861, 650] width 161 height 33
type input "17"
click at [1007, 645] on icon "ok" at bounding box center [1001, 649] width 13 height 9
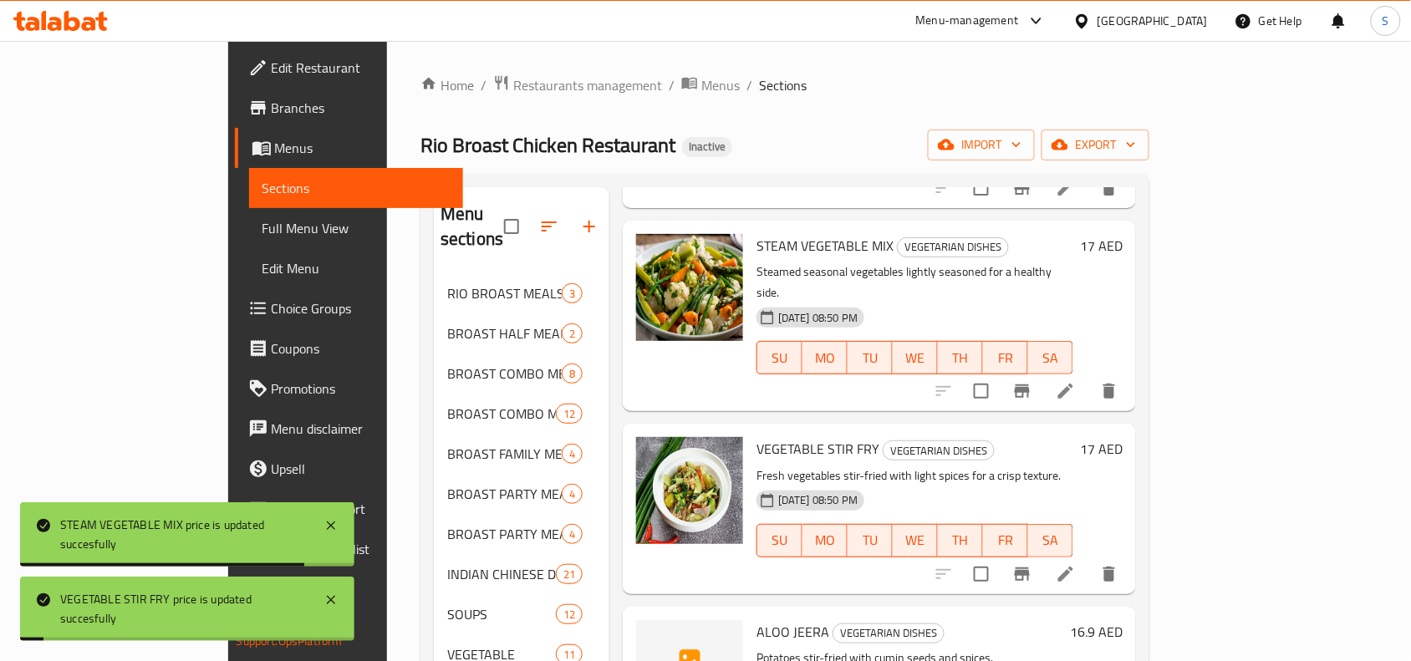
scroll to position [1358, 0]
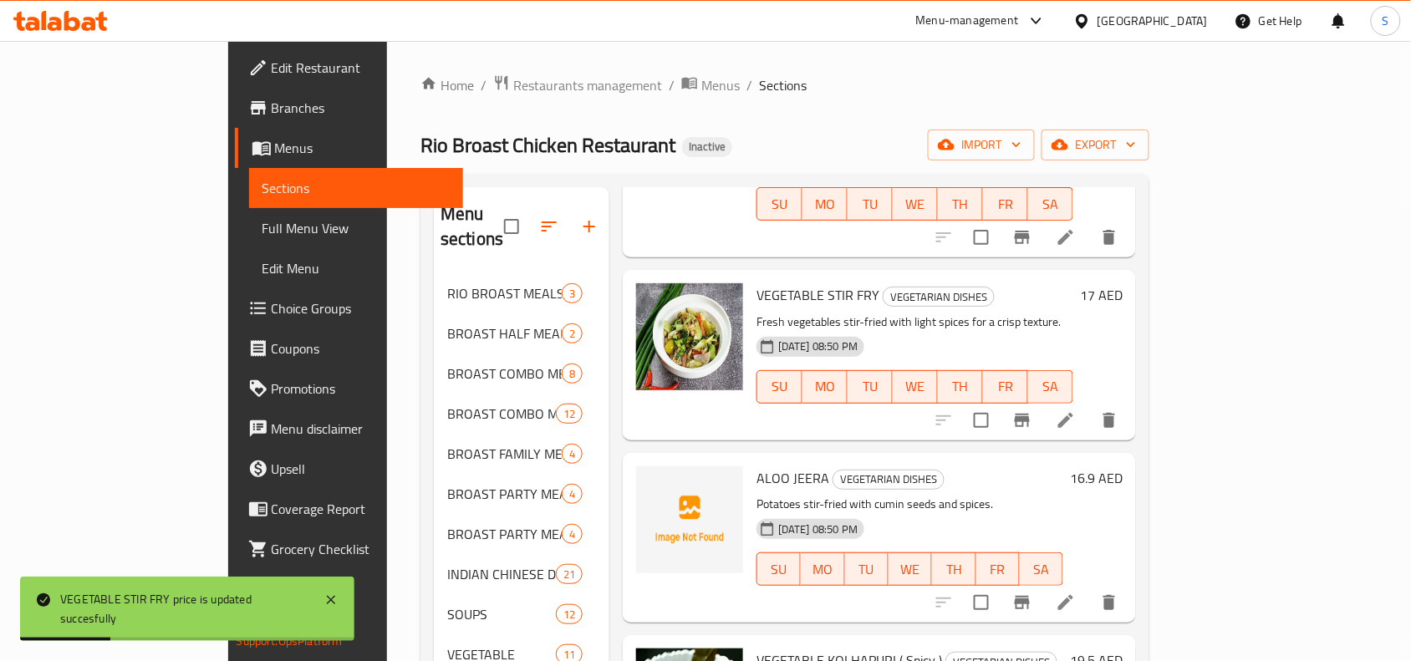
click at [1122, 466] on h6 "16.9 AED" at bounding box center [1096, 477] width 53 height 23
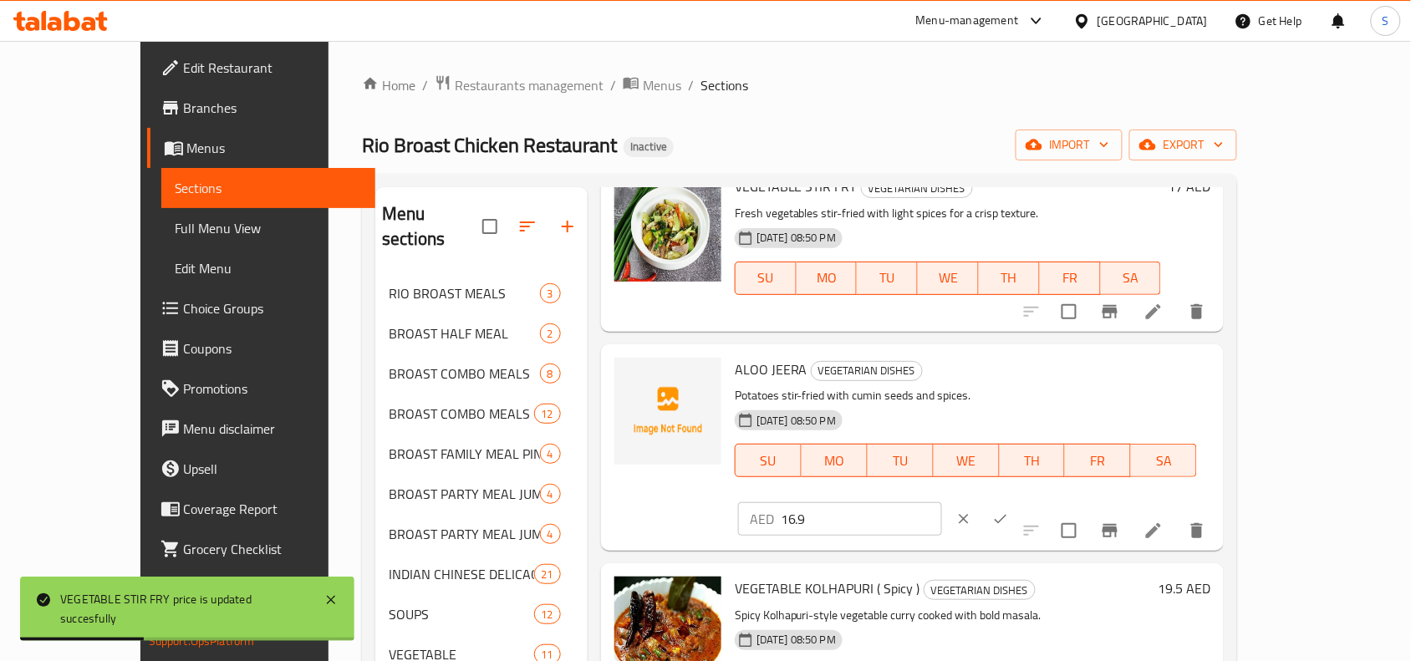
click at [942, 502] on input "16.9" at bounding box center [861, 518] width 161 height 33
type input "17"
click at [1009, 511] on icon "ok" at bounding box center [1000, 519] width 17 height 17
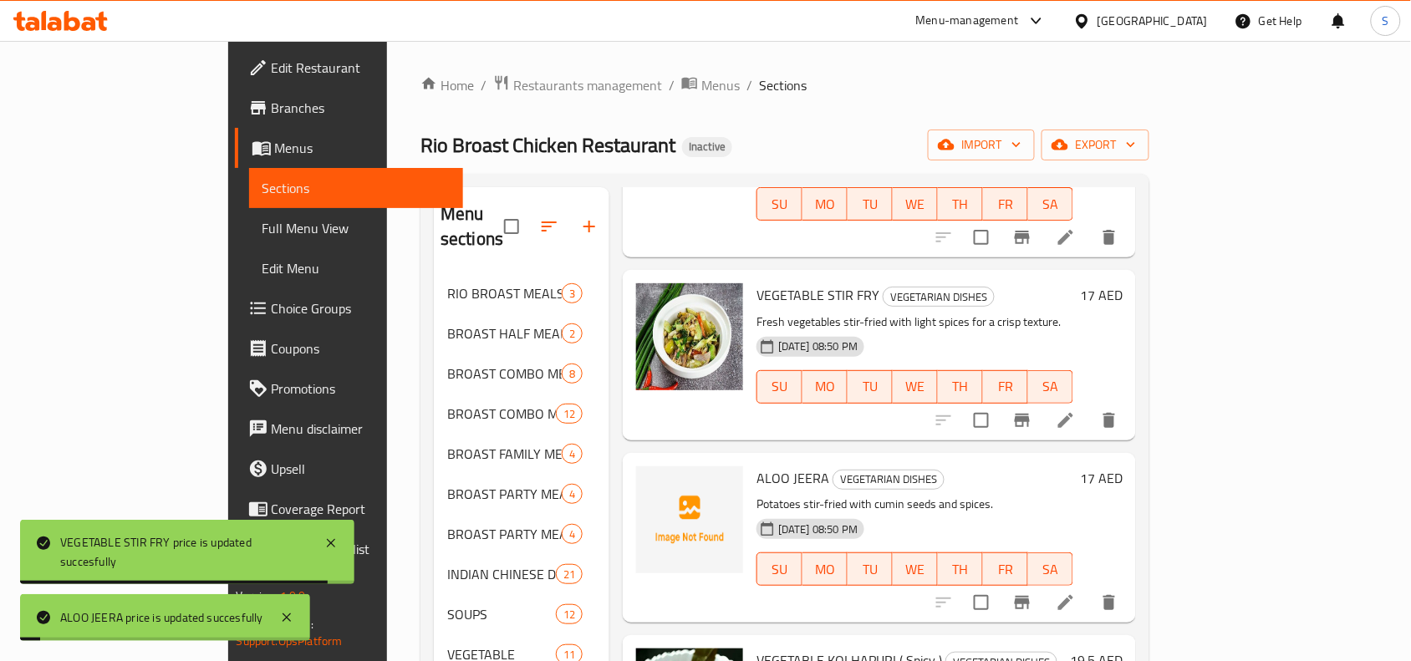
click at [1122, 649] on h6 "19.5 AED" at bounding box center [1096, 660] width 53 height 23
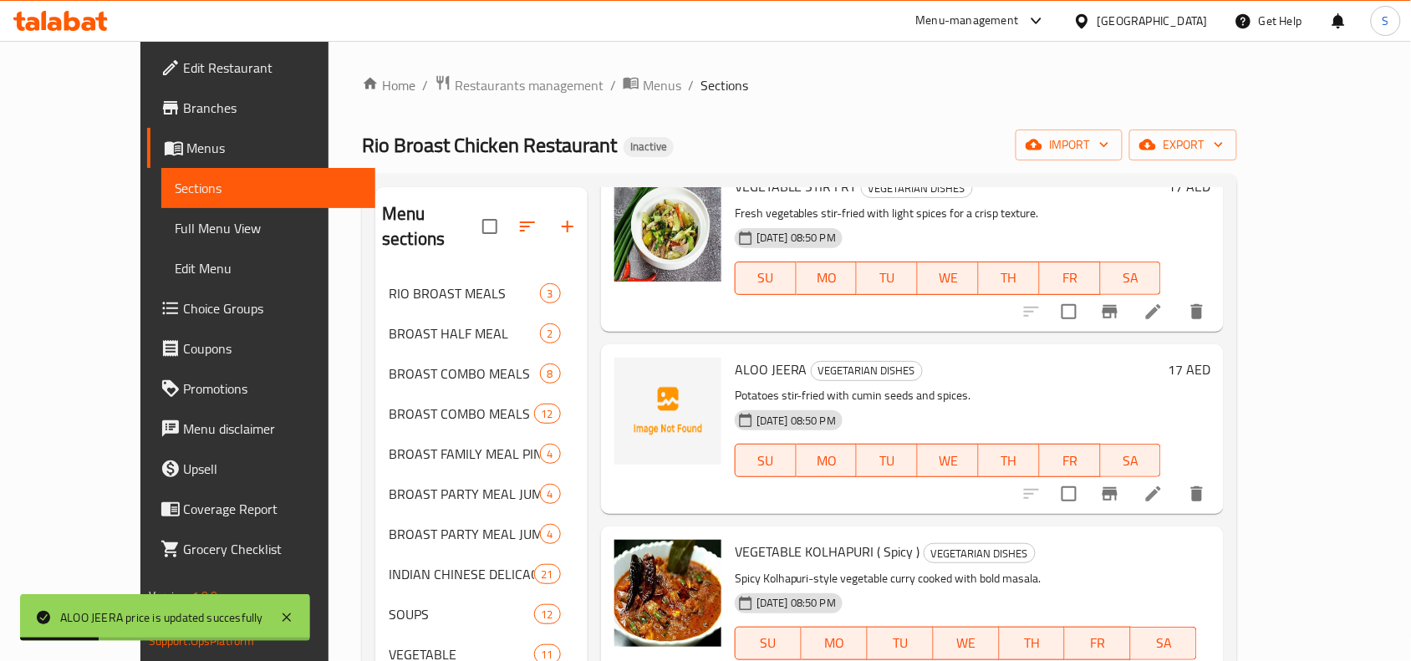
type input "20"
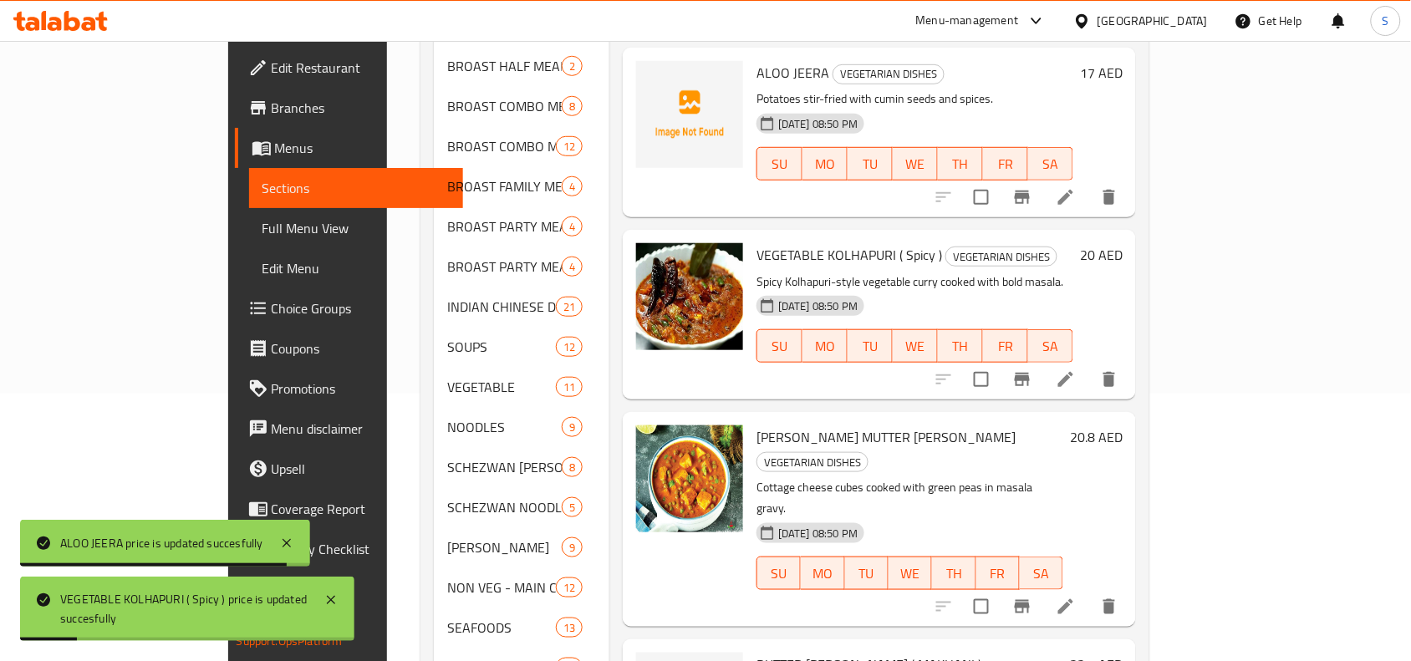
scroll to position [313, 0]
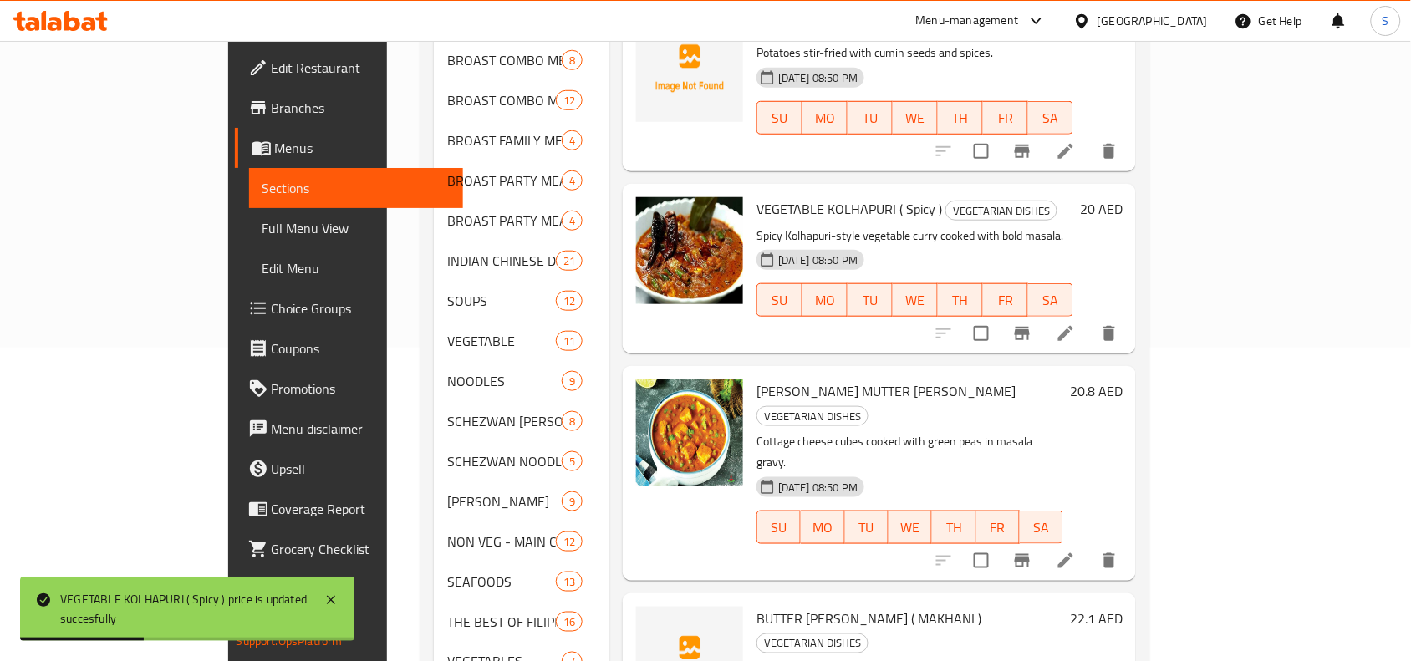
click at [1122, 379] on h6 "20.8 AED" at bounding box center [1096, 390] width 53 height 23
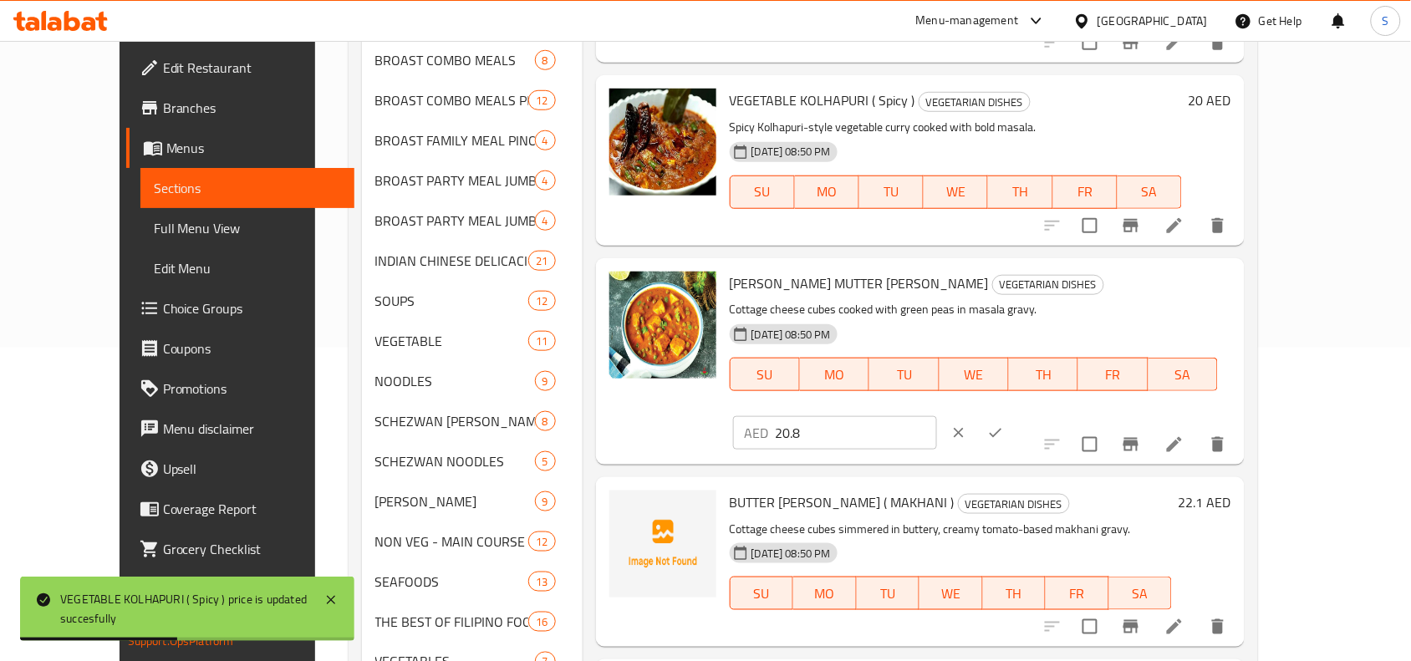
click at [937, 416] on input "20.8" at bounding box center [856, 432] width 161 height 33
type input "21"
click at [1014, 415] on button "ok" at bounding box center [995, 433] width 37 height 37
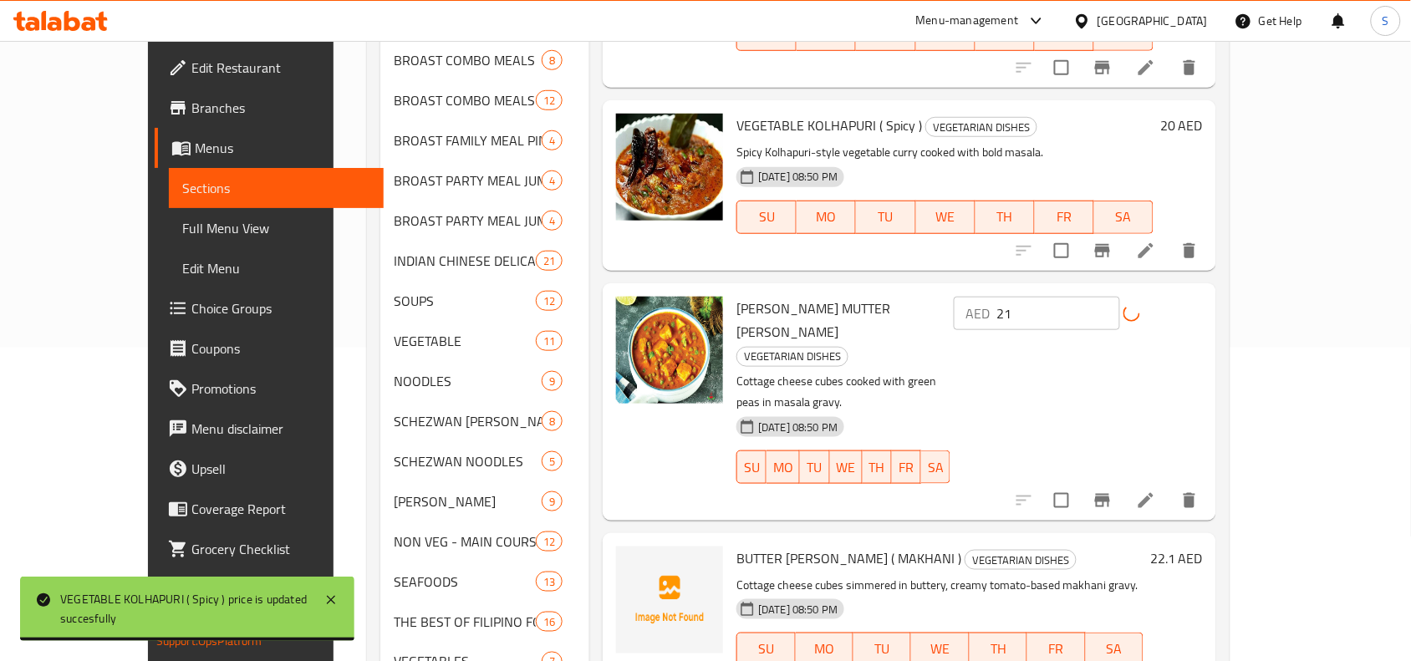
click at [788, 296] on span "[PERSON_NAME] MUTTER [PERSON_NAME]" at bounding box center [813, 320] width 154 height 48
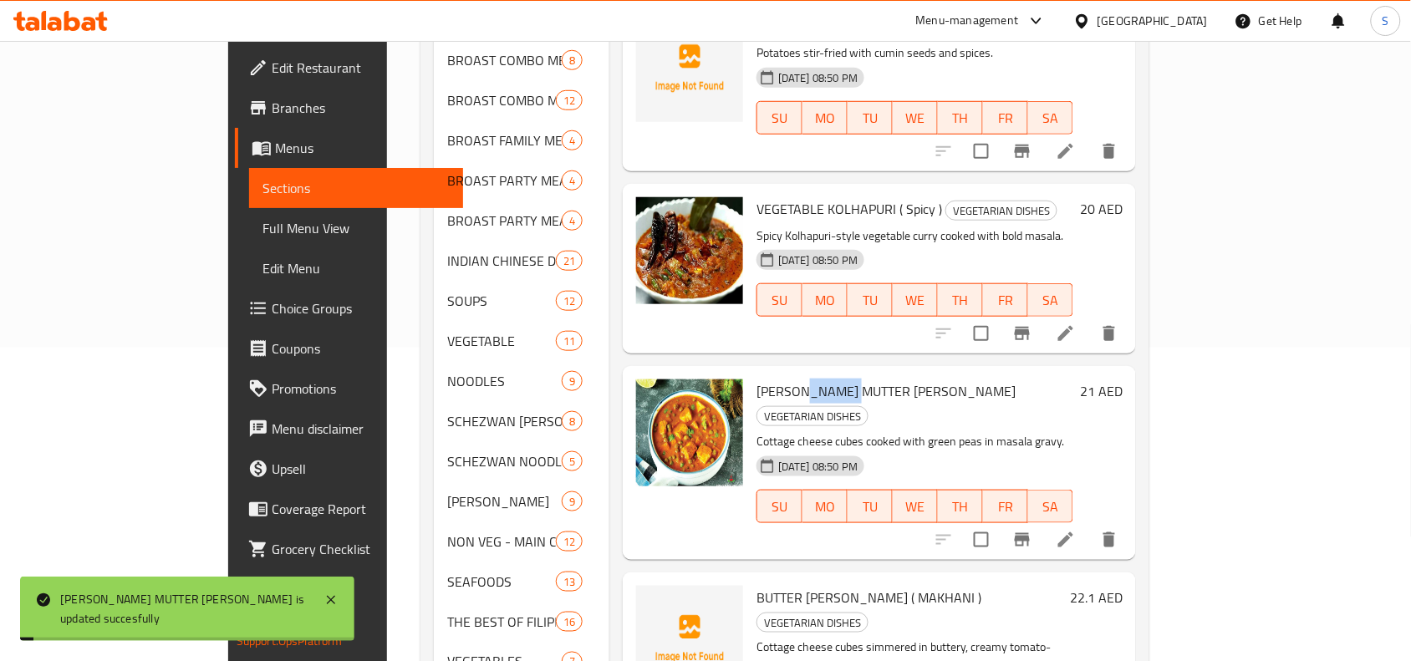
click at [788, 379] on span "[PERSON_NAME] MUTTER [PERSON_NAME]" at bounding box center [885, 391] width 259 height 25
copy h6 "[PERSON_NAME] MUTTER [PERSON_NAME]"
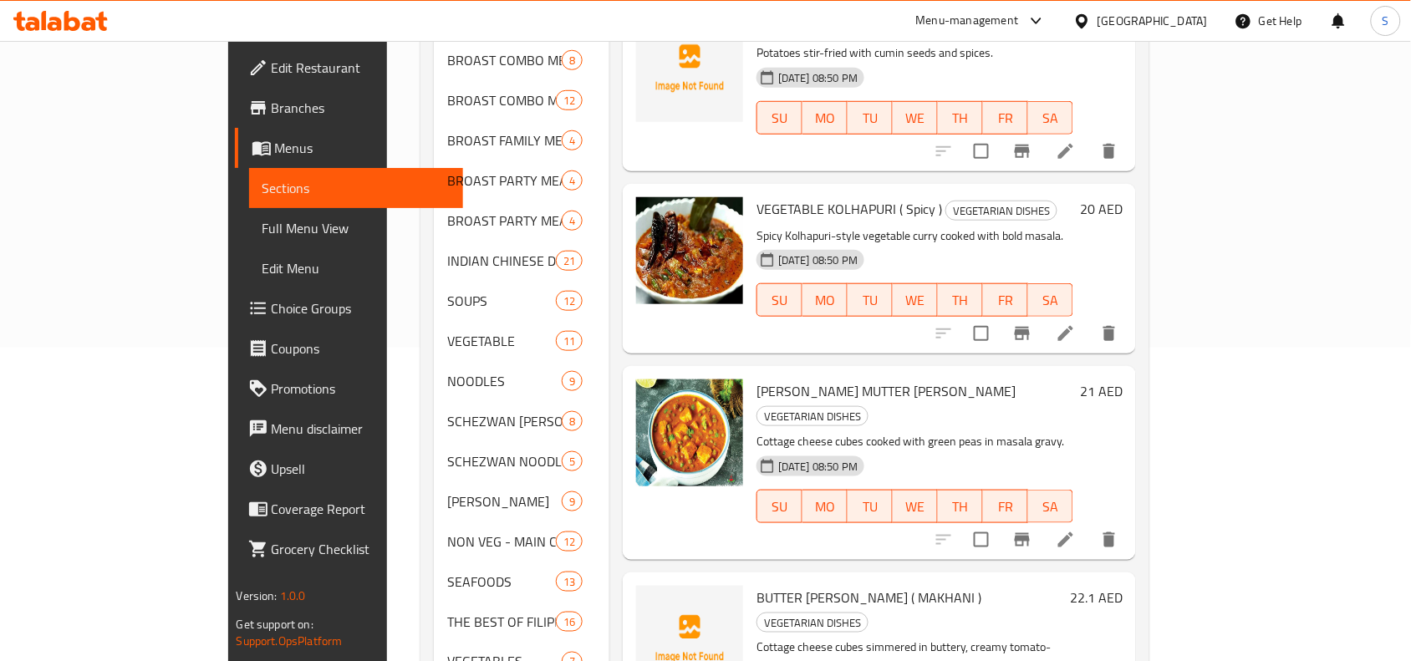
click at [1122, 586] on h6 "22.1 AED" at bounding box center [1096, 597] width 53 height 23
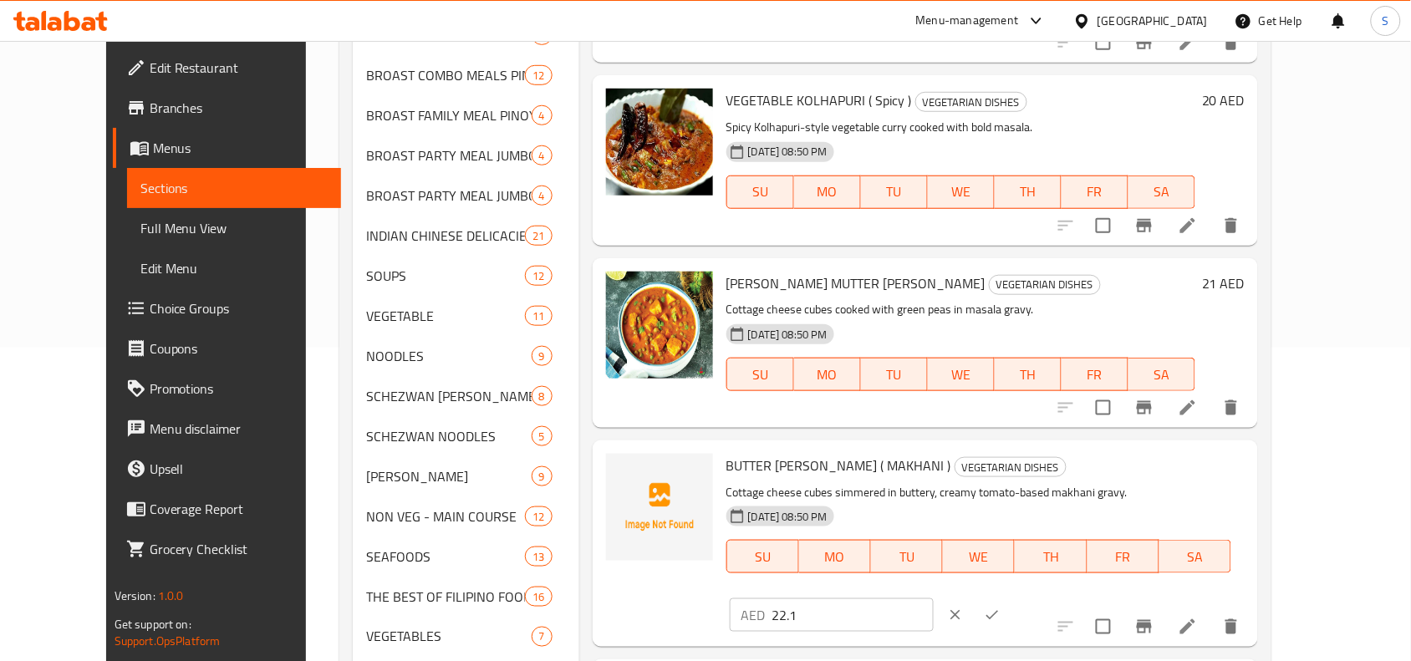
click at [934, 598] on input "22.1" at bounding box center [852, 614] width 161 height 33
type input "22"
click at [1000, 607] on icon "ok" at bounding box center [992, 615] width 17 height 17
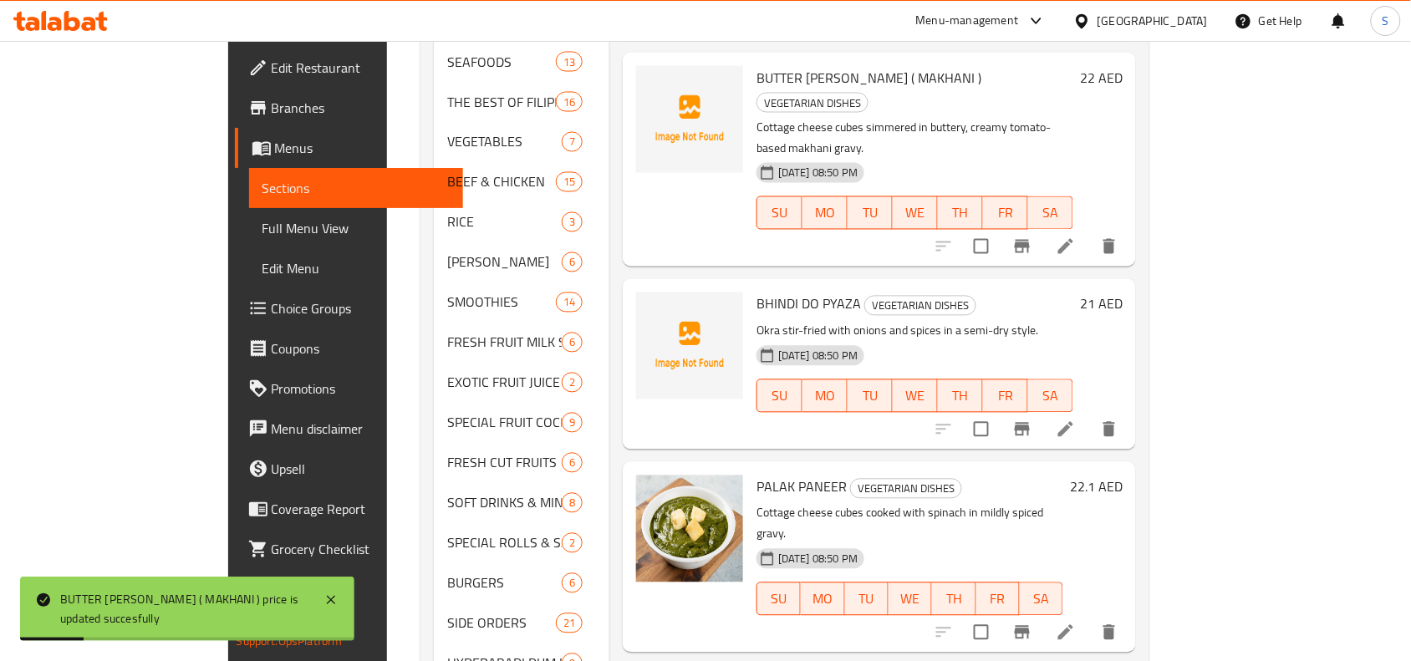
scroll to position [836, 0]
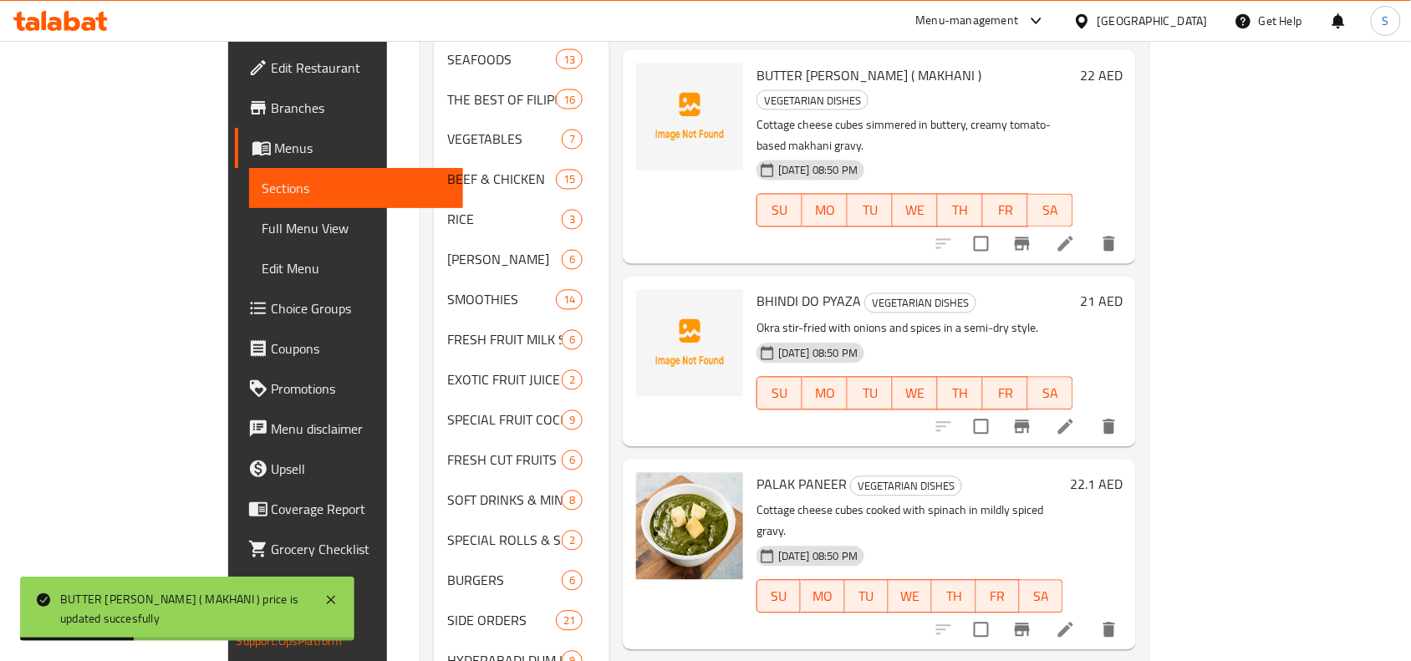
click at [1122, 473] on h6 "22.1 AED" at bounding box center [1096, 484] width 53 height 23
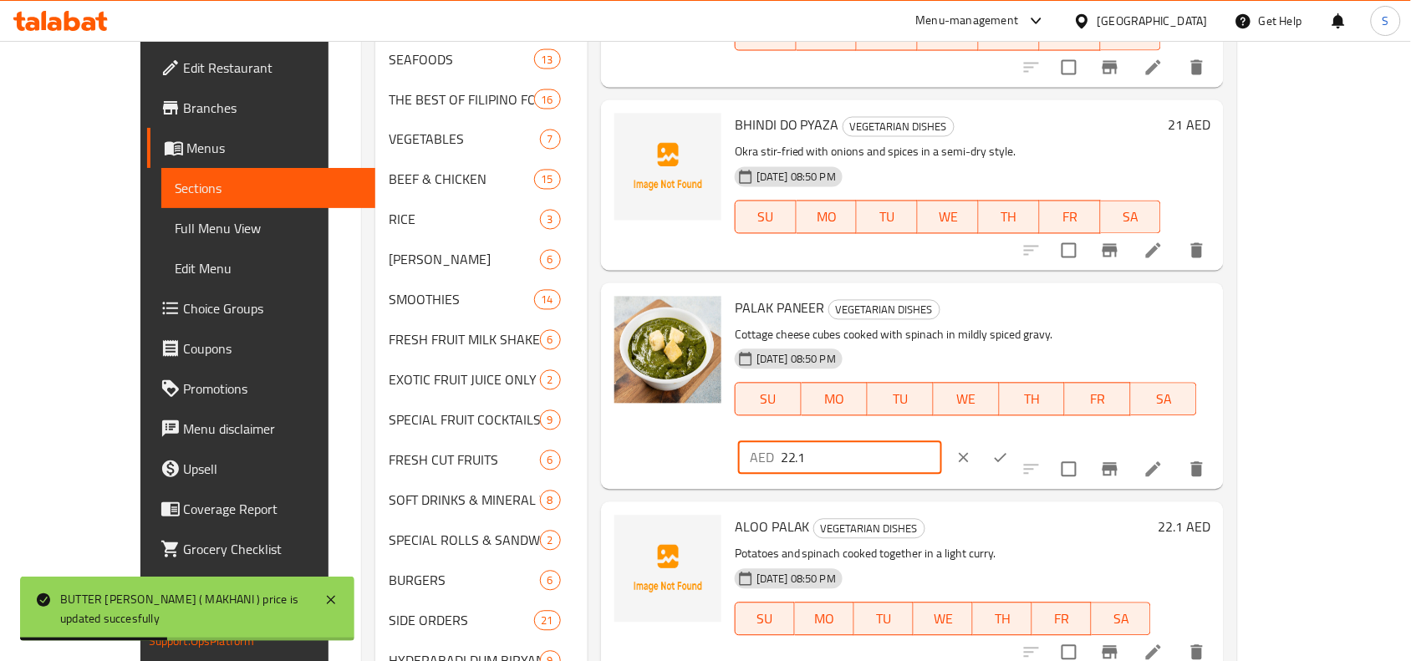
click at [942, 441] on input "22.1" at bounding box center [861, 457] width 161 height 33
type input "22"
click at [1009, 450] on icon "ok" at bounding box center [1000, 458] width 17 height 17
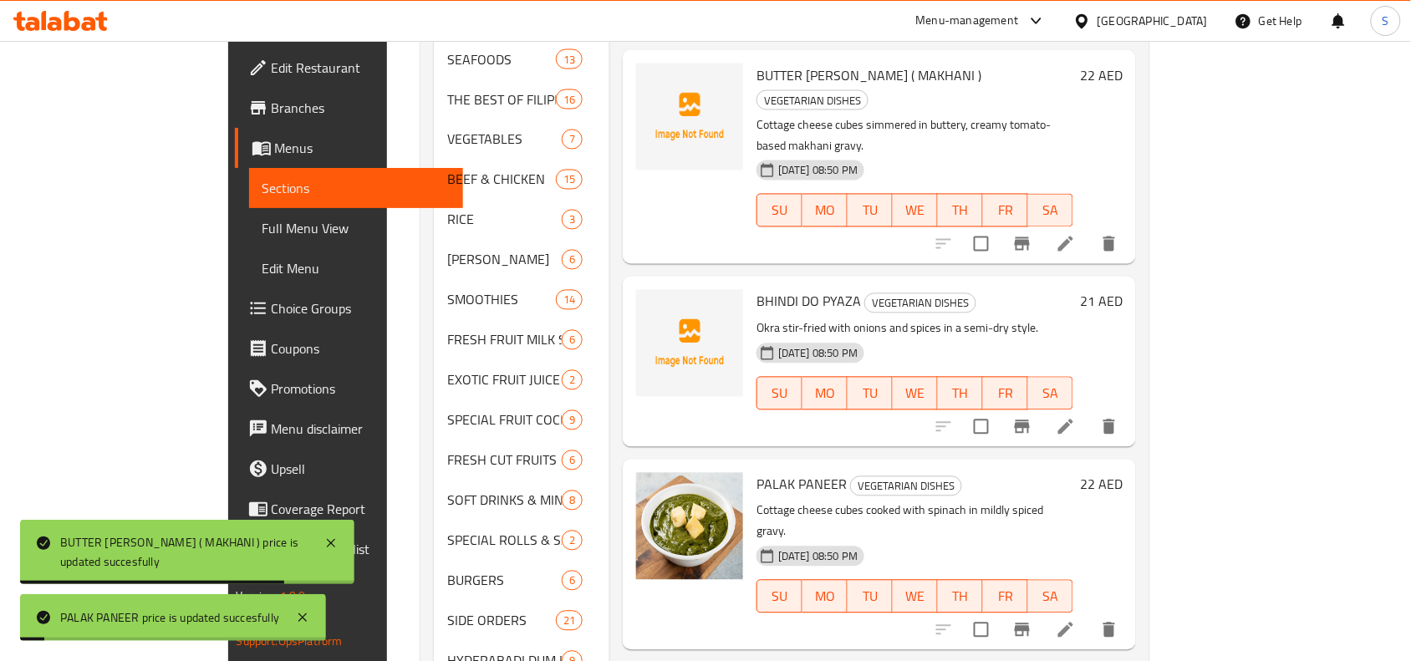
scroll to position [1149, 0]
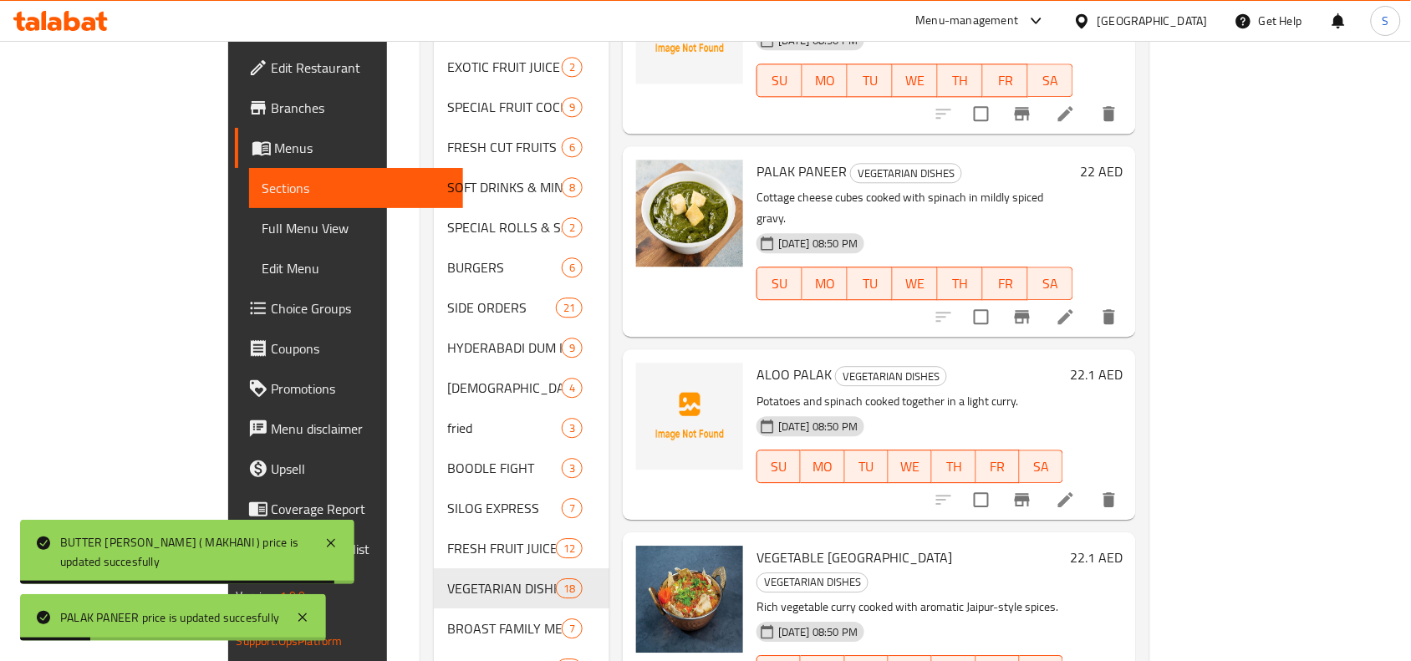
click at [1122, 363] on h6 "22.1 AED" at bounding box center [1096, 374] width 53 height 23
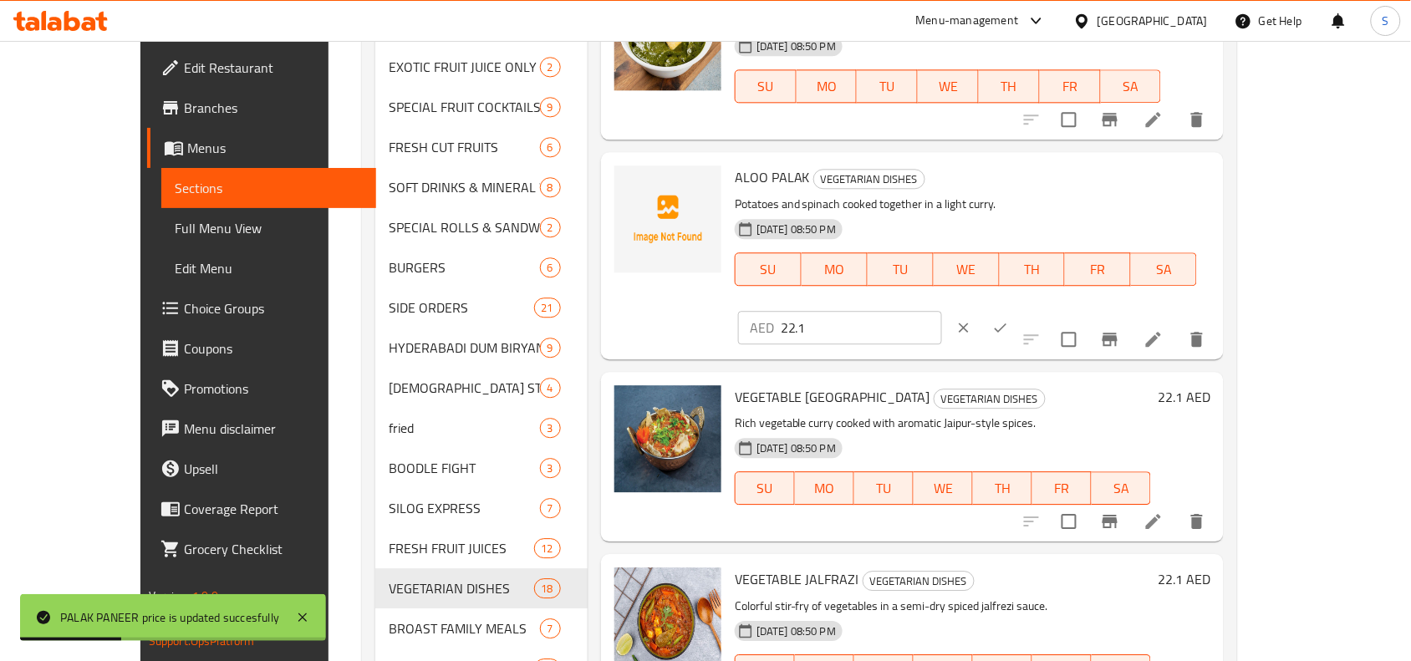
click at [942, 311] on input "22.1" at bounding box center [861, 327] width 161 height 33
type input "22"
click at [1009, 319] on icon "ok" at bounding box center [1000, 327] width 17 height 17
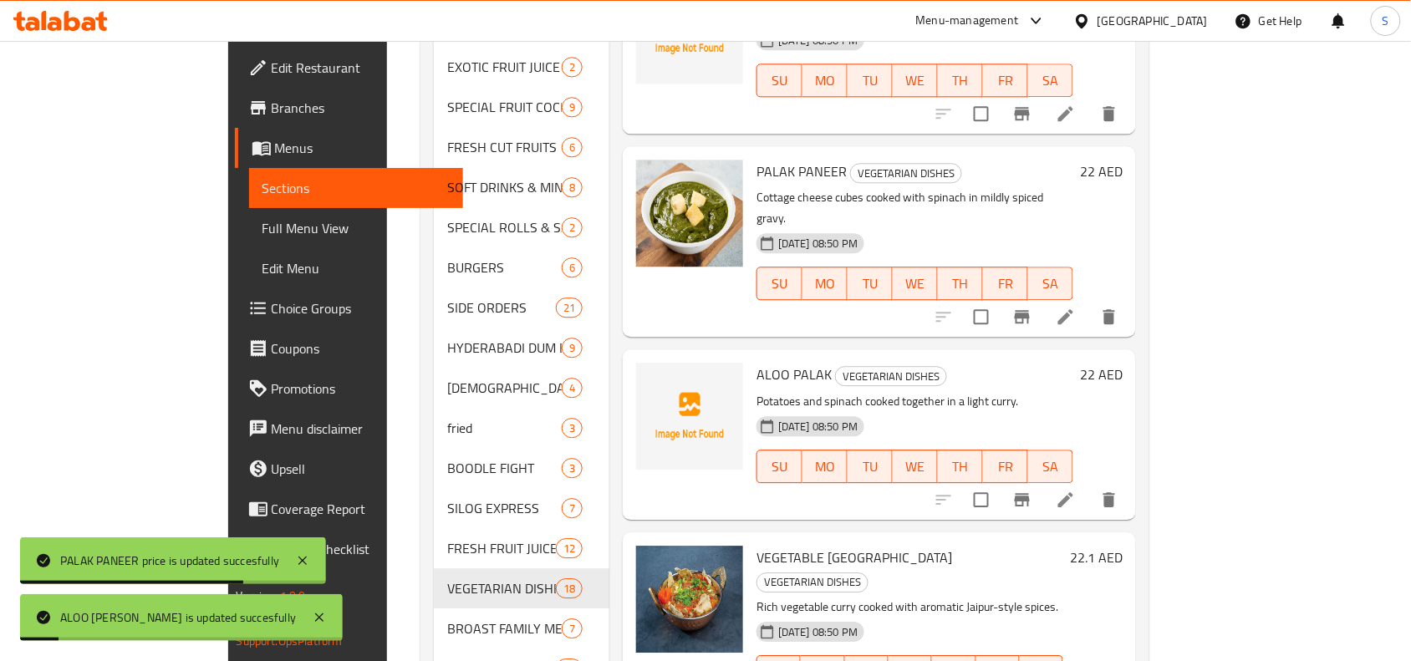
click at [1122, 546] on h6 "22.1 AED" at bounding box center [1096, 557] width 53 height 23
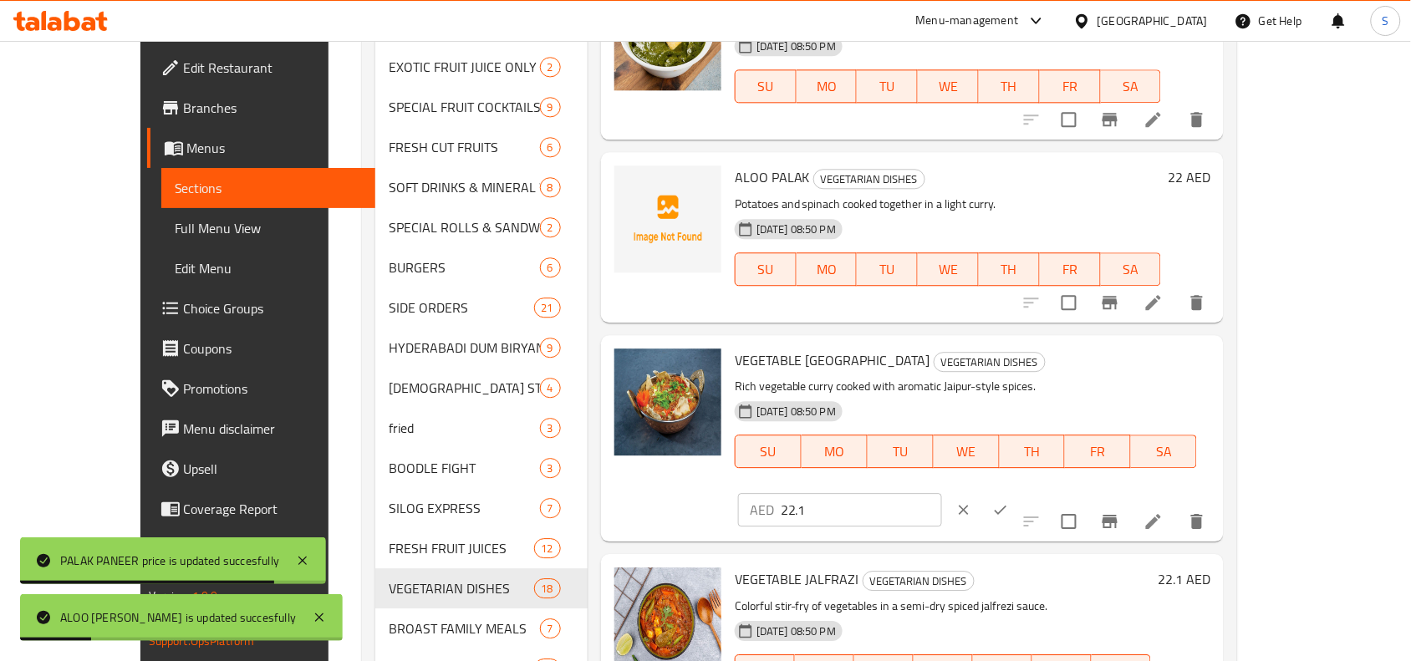
click at [942, 493] on input "22.1" at bounding box center [861, 509] width 161 height 33
type input "22"
click at [1007, 506] on icon "ok" at bounding box center [1001, 510] width 13 height 9
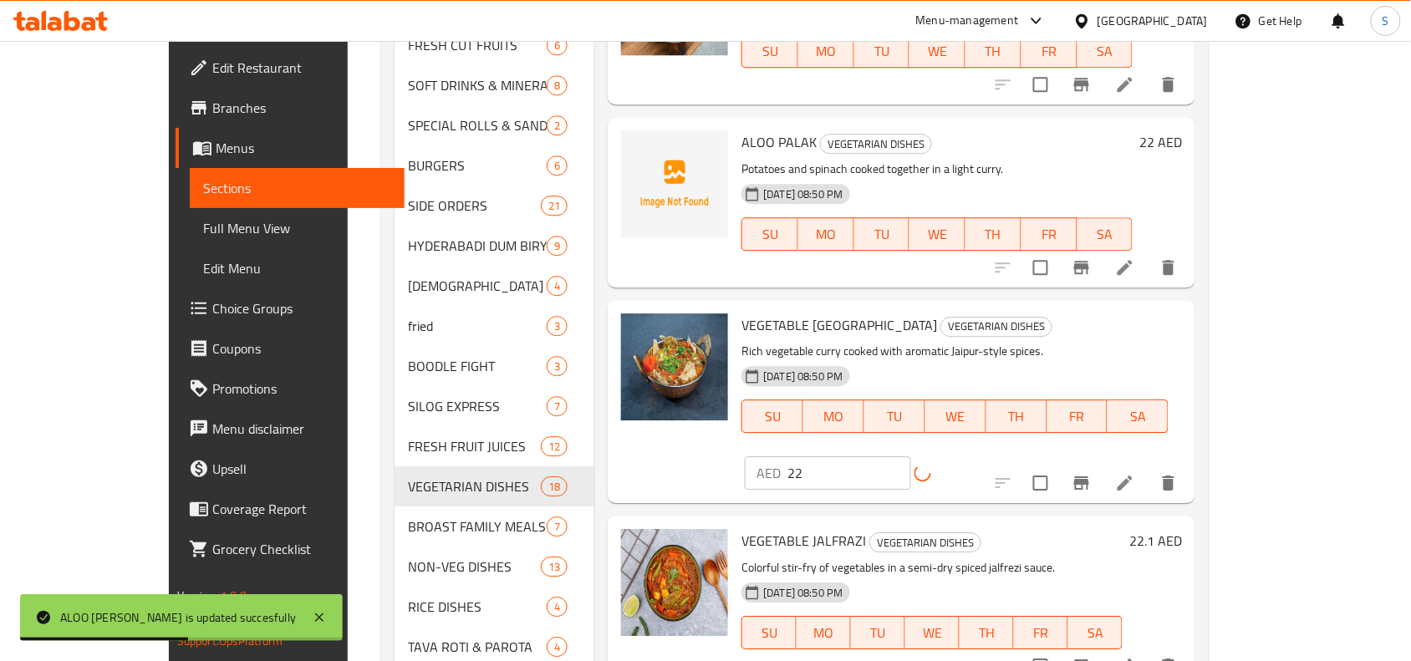
scroll to position [1404, 0]
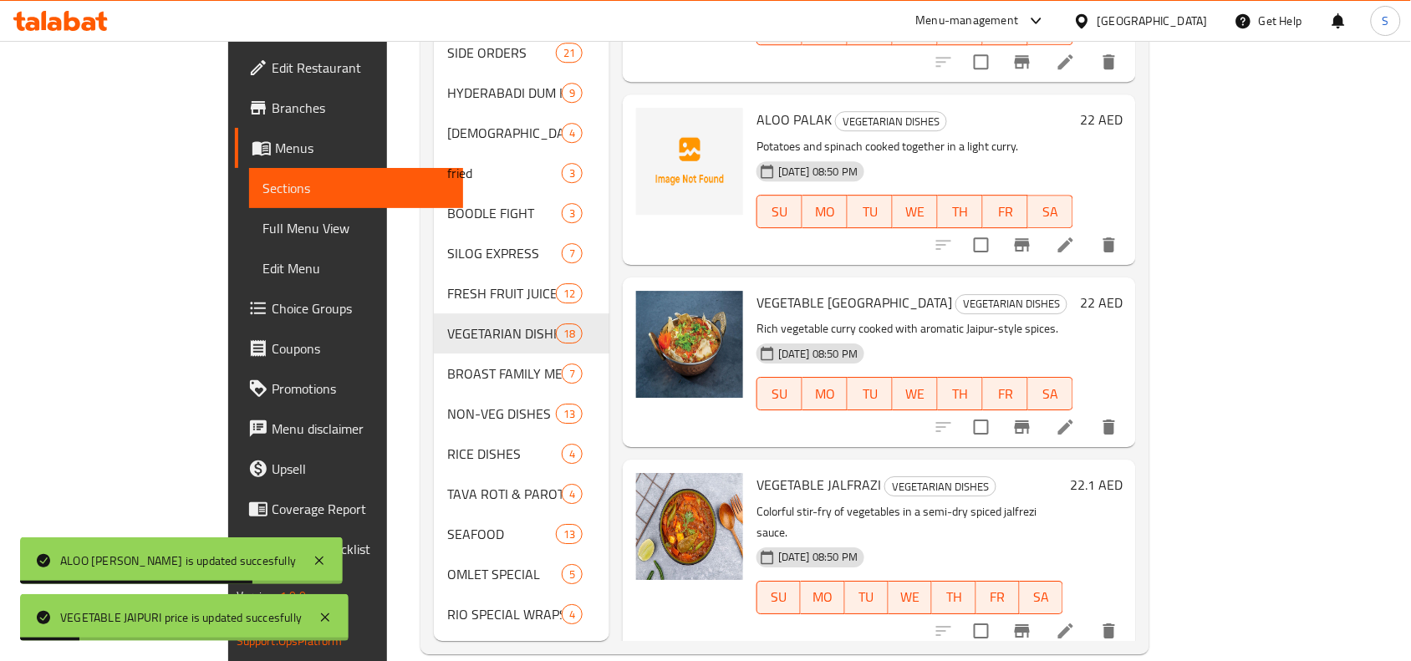
click at [1122, 473] on div "22.1 AED" at bounding box center [1092, 555] width 59 height 164
click at [1122, 473] on h6 "22.1 AED" at bounding box center [1096, 484] width 53 height 23
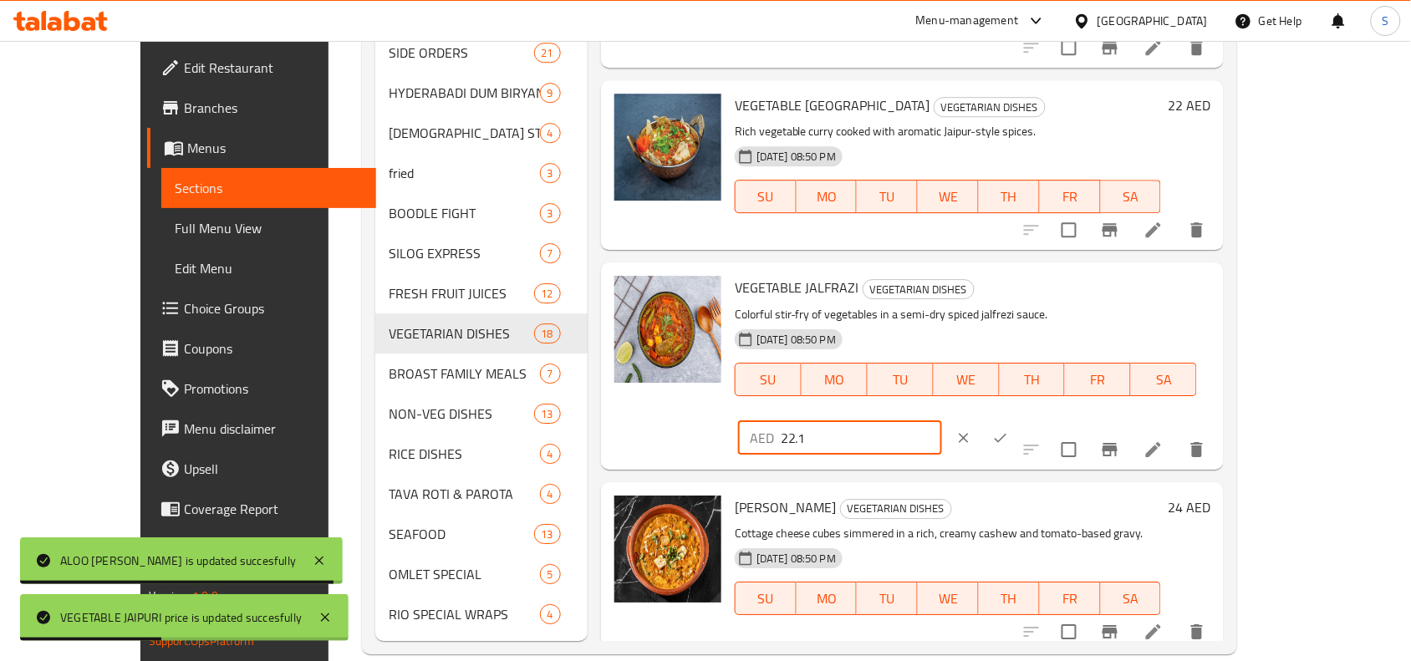
click at [942, 421] on input "22.1" at bounding box center [861, 437] width 161 height 33
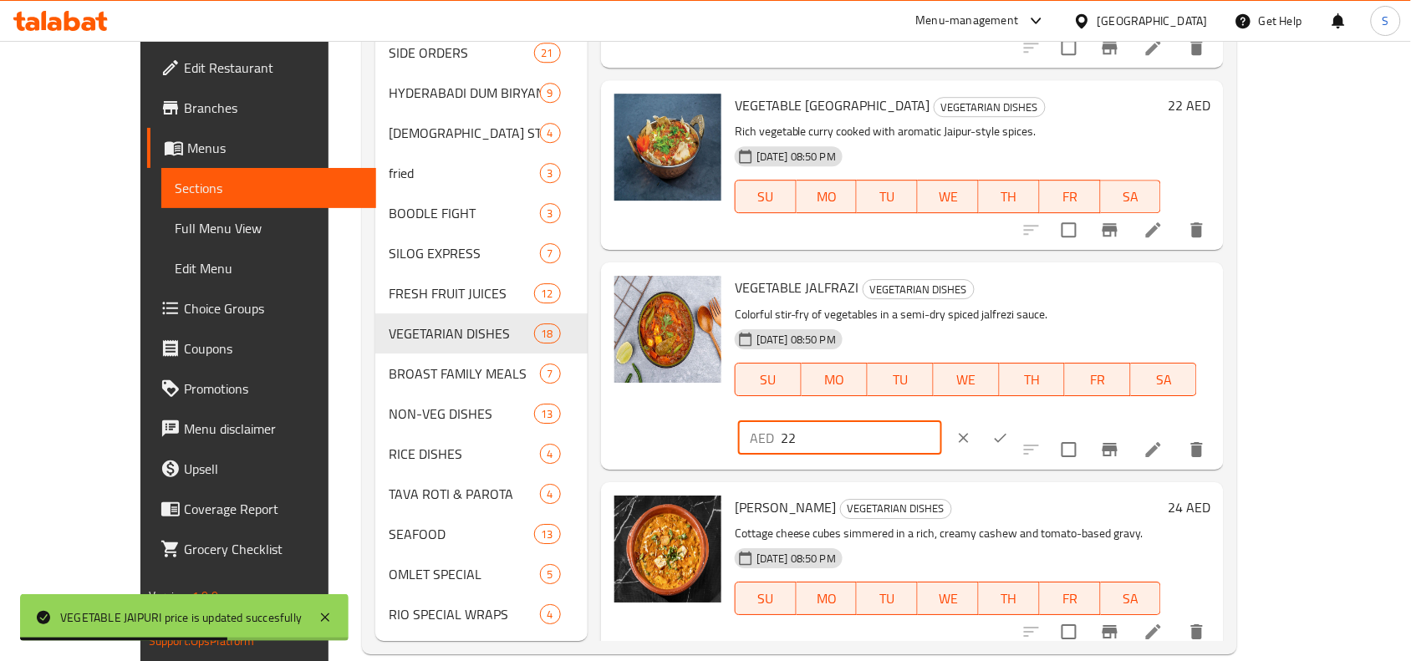
type input "22"
click at [1009, 430] on icon "ok" at bounding box center [1000, 438] width 17 height 17
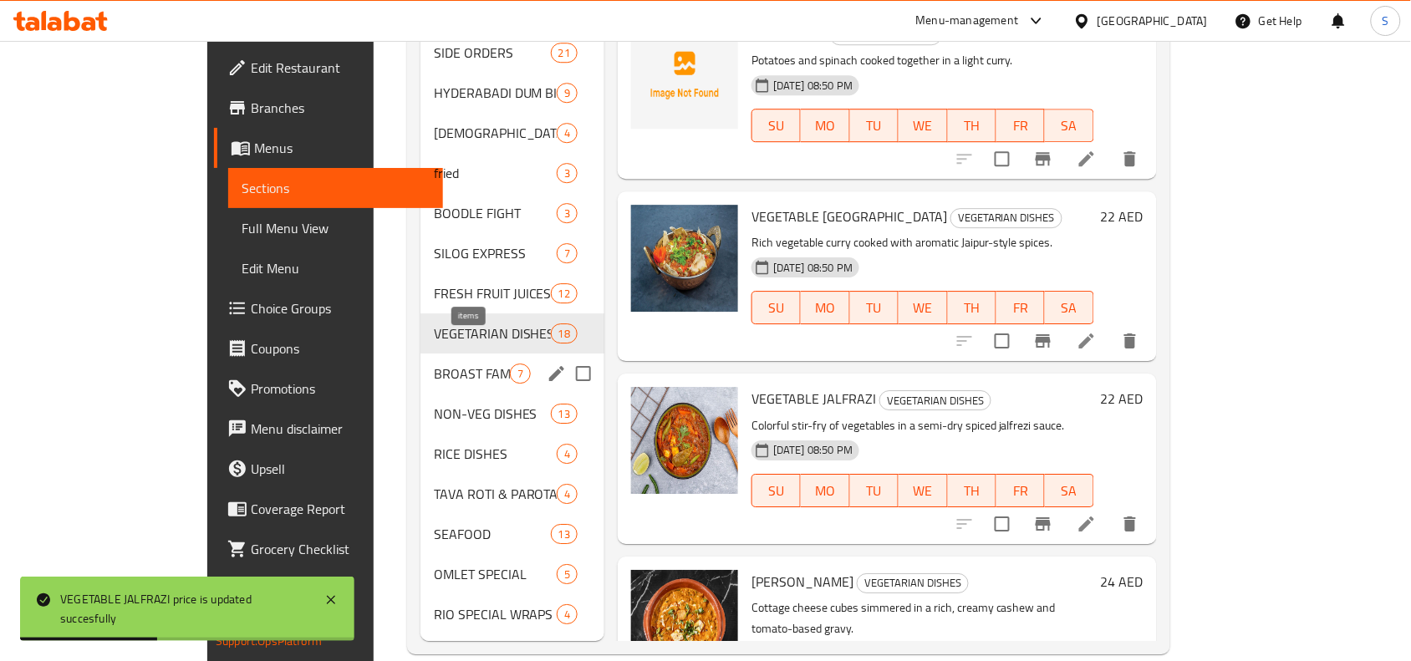
click at [511, 366] on span "7" at bounding box center [520, 374] width 19 height 16
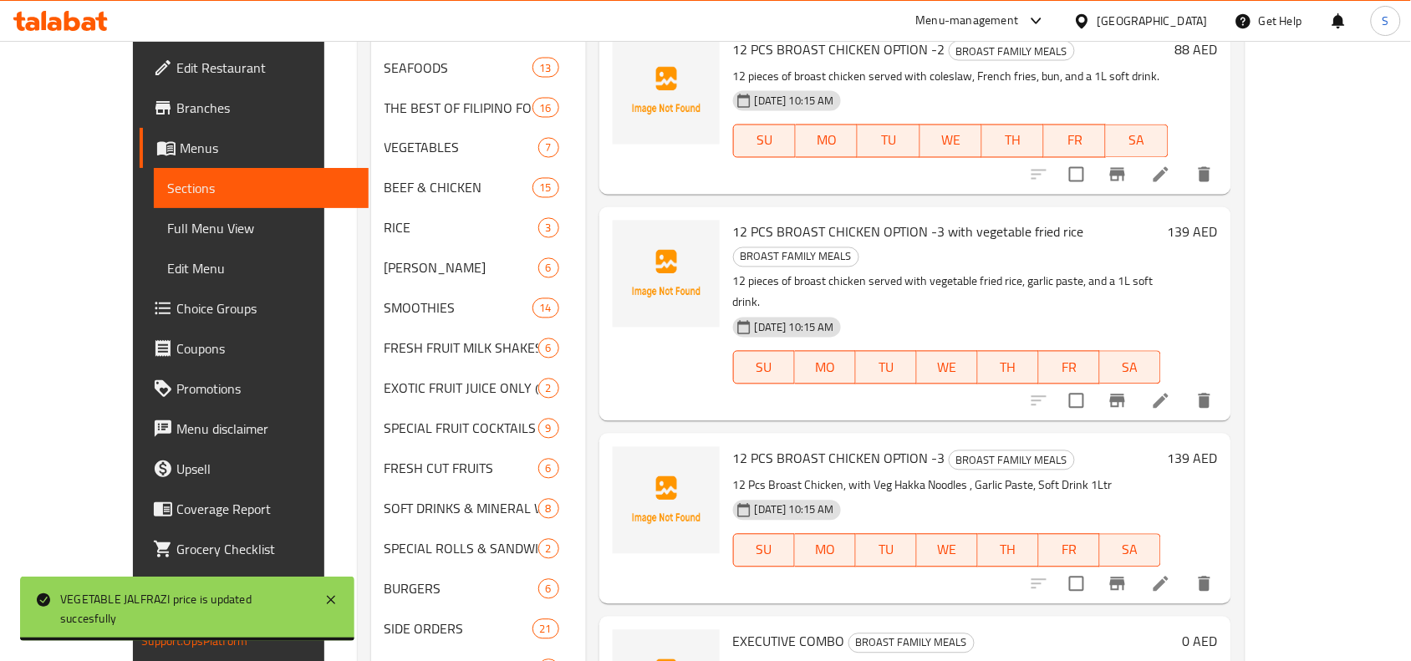
scroll to position [1149, 0]
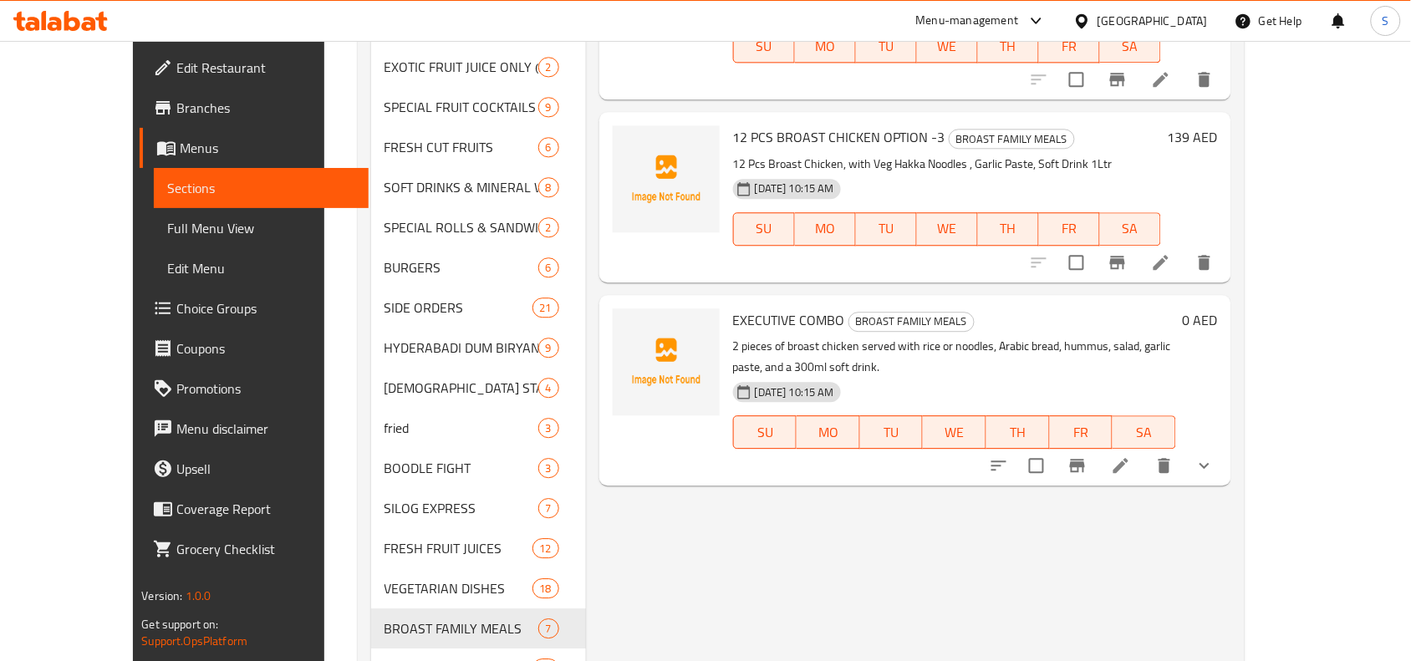
click at [777, 308] on span "EXECUTIVE COMBO" at bounding box center [789, 320] width 112 height 25
copy h6 "EXECUTIVE COMBO"
click at [1128, 458] on icon at bounding box center [1120, 465] width 15 height 15
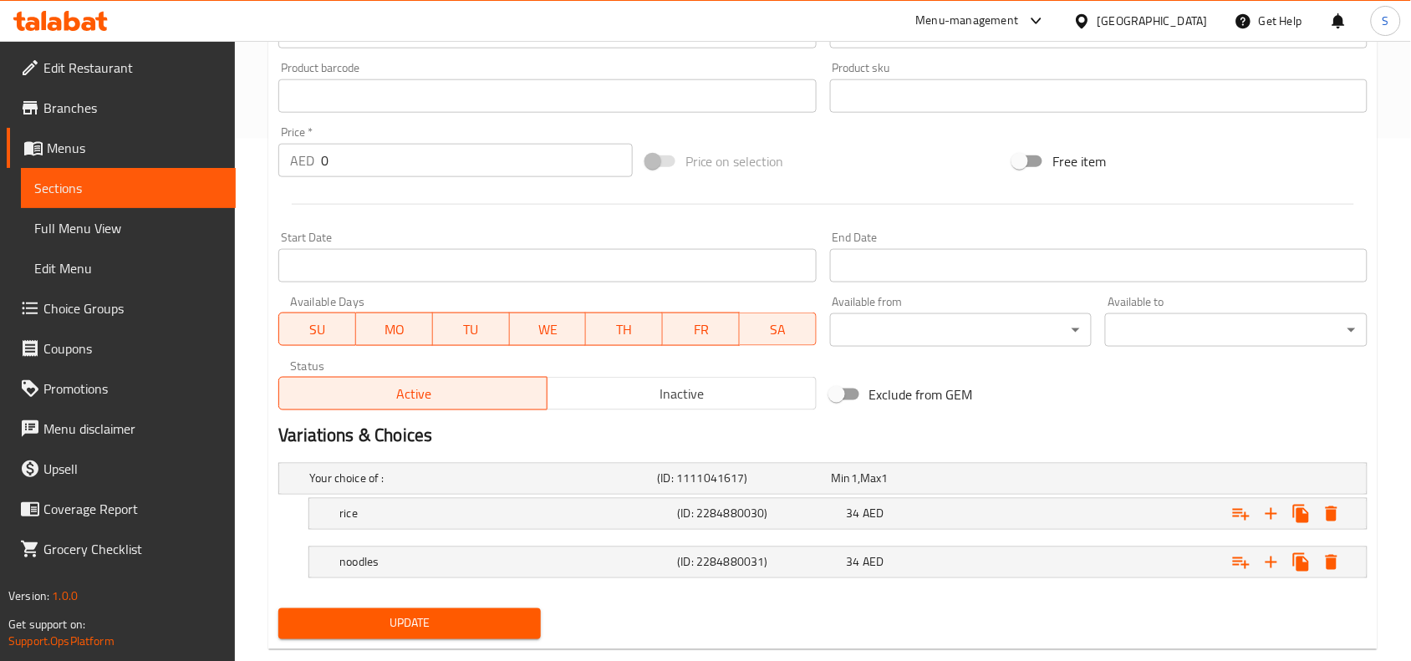
scroll to position [557, 0]
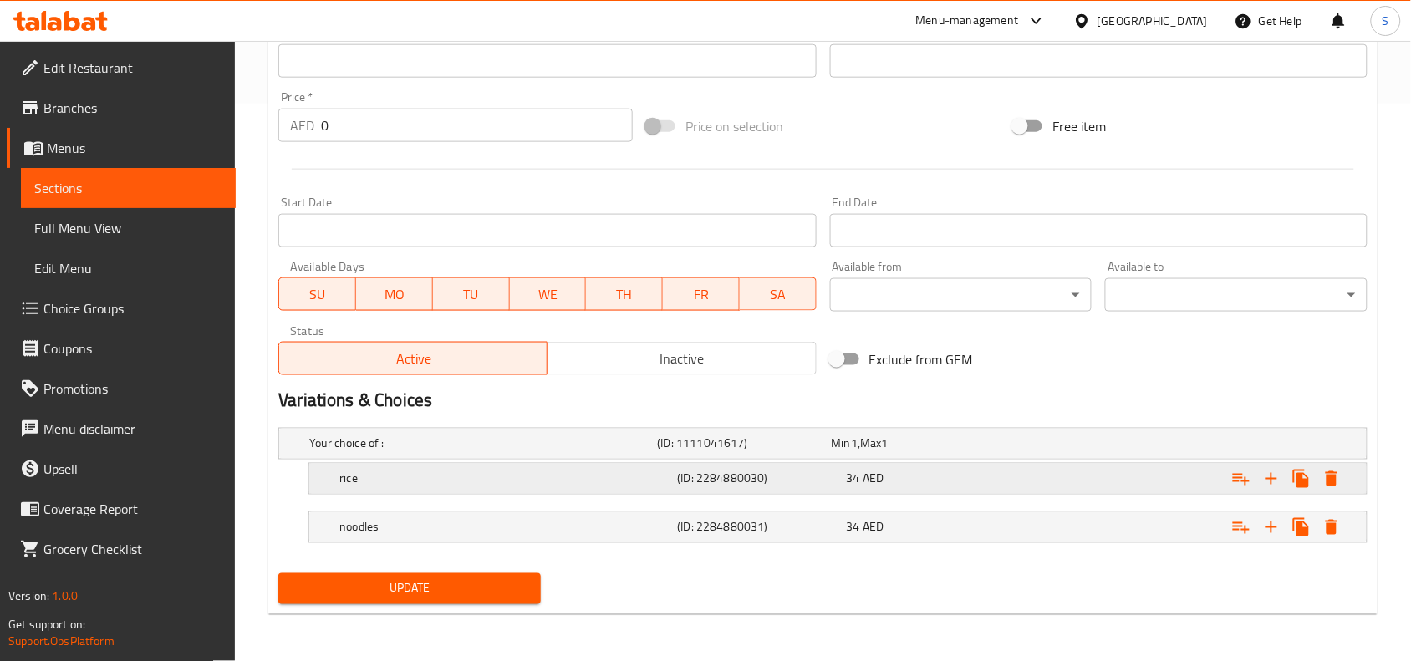
click at [893, 476] on div "34 AED" at bounding box center [928, 479] width 162 height 17
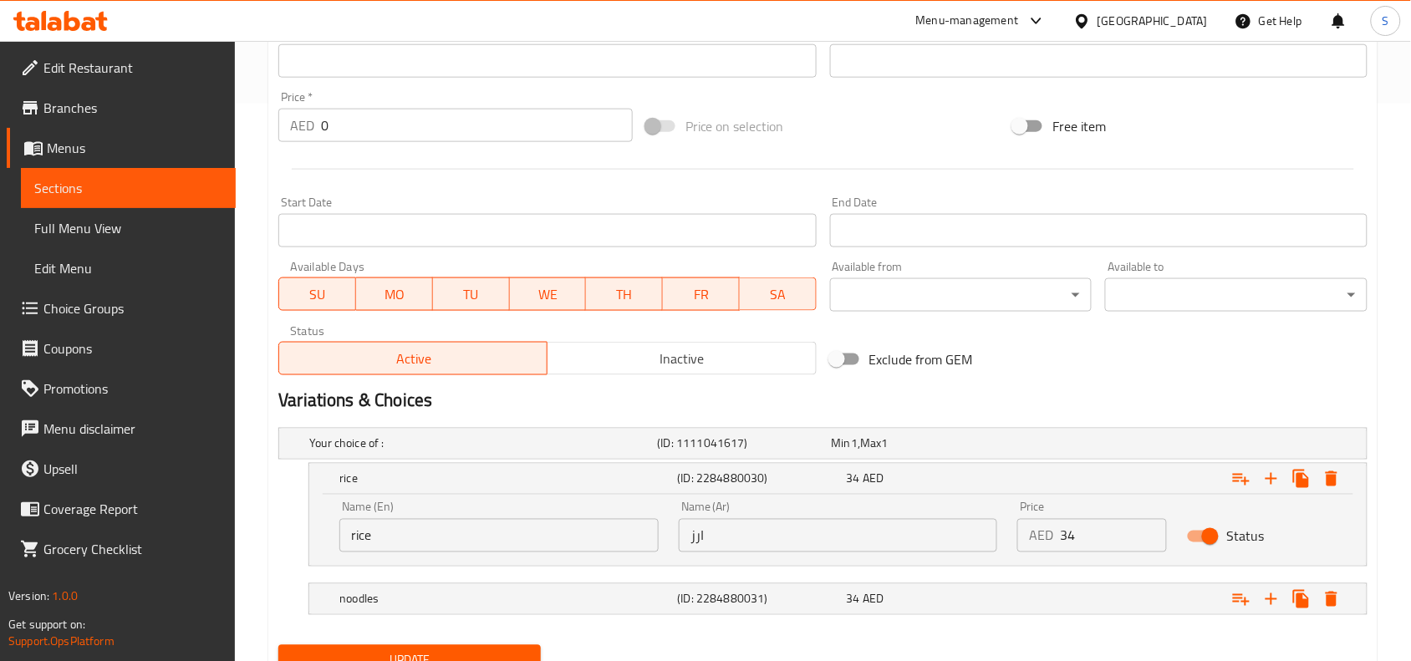
click at [1104, 540] on input "34" at bounding box center [1113, 535] width 107 height 33
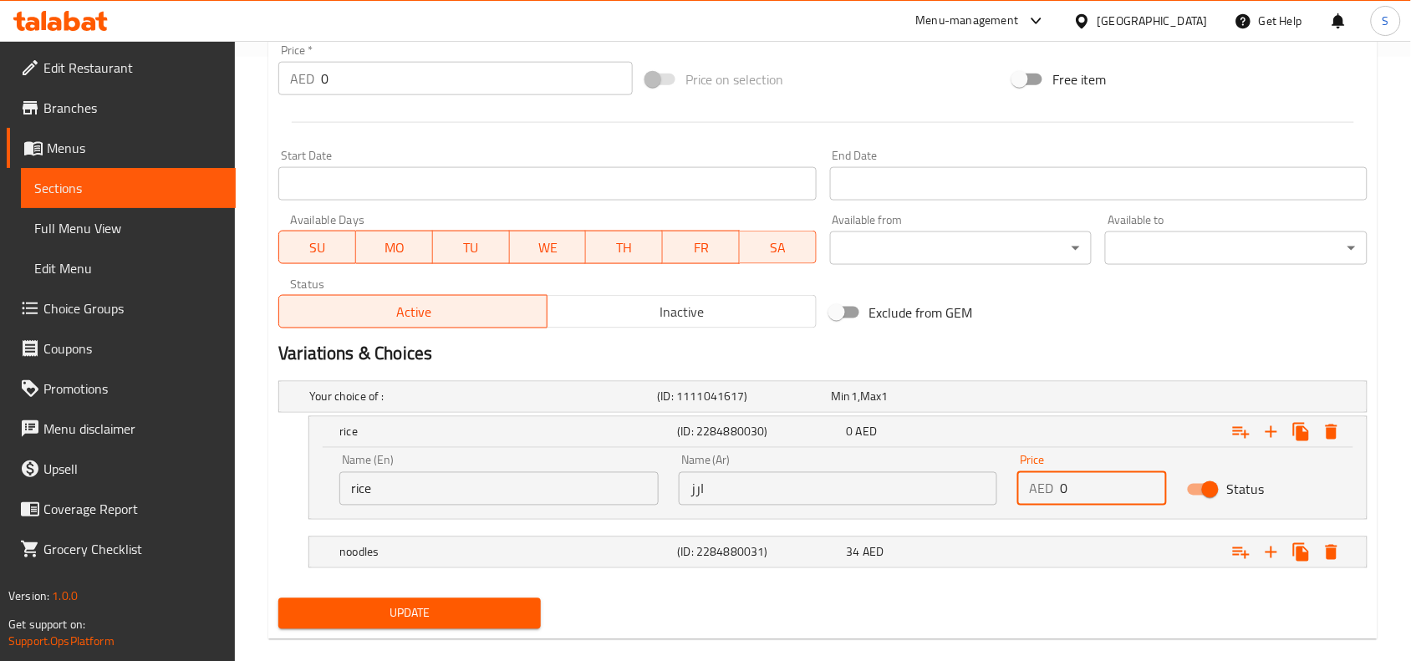
scroll to position [629, 0]
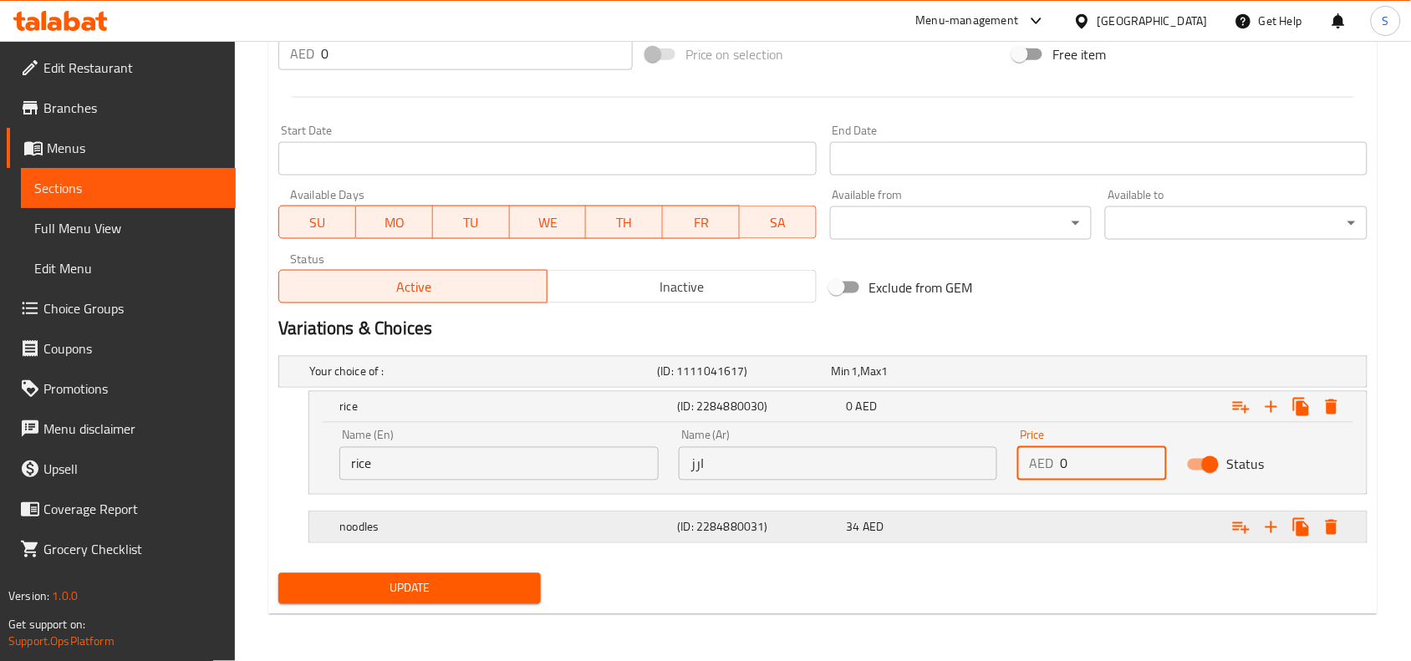
type input "0"
click at [1034, 537] on div "Expand" at bounding box center [1181, 527] width 338 height 37
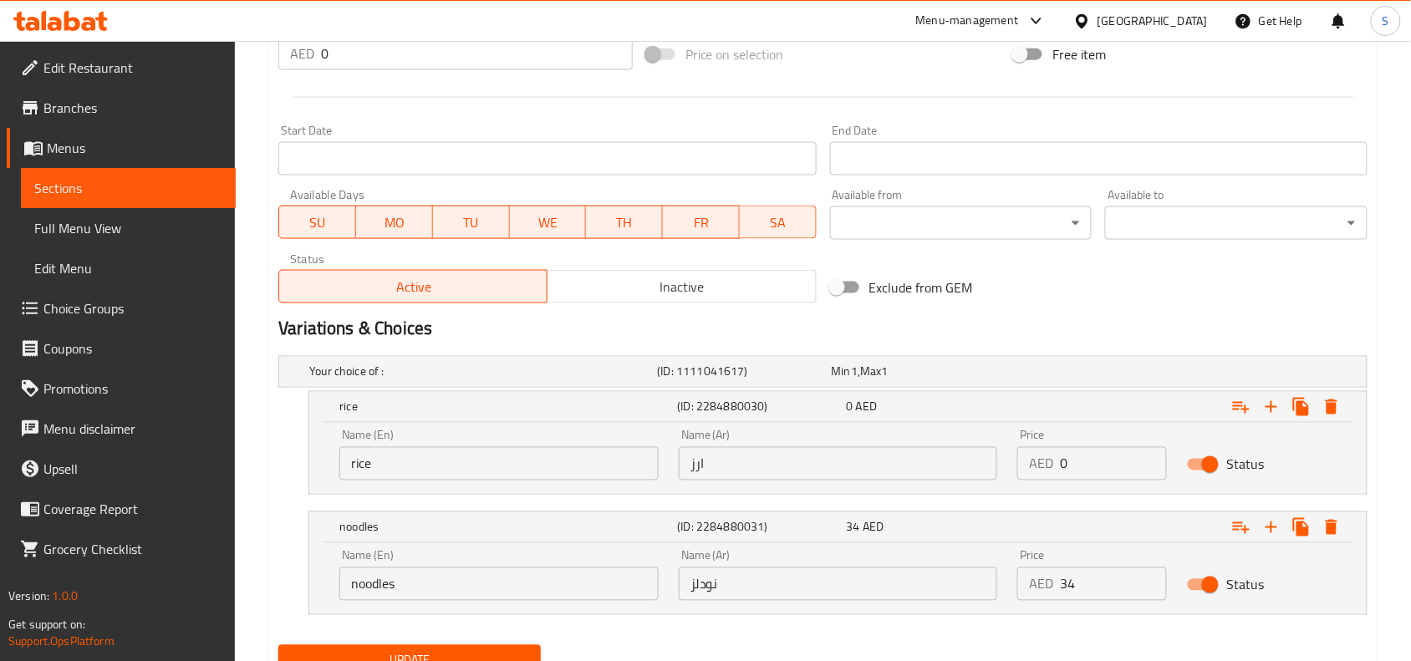
click at [1066, 578] on input "34" at bounding box center [1113, 583] width 107 height 33
type input "0"
click at [410, 64] on input "0" at bounding box center [477, 53] width 312 height 33
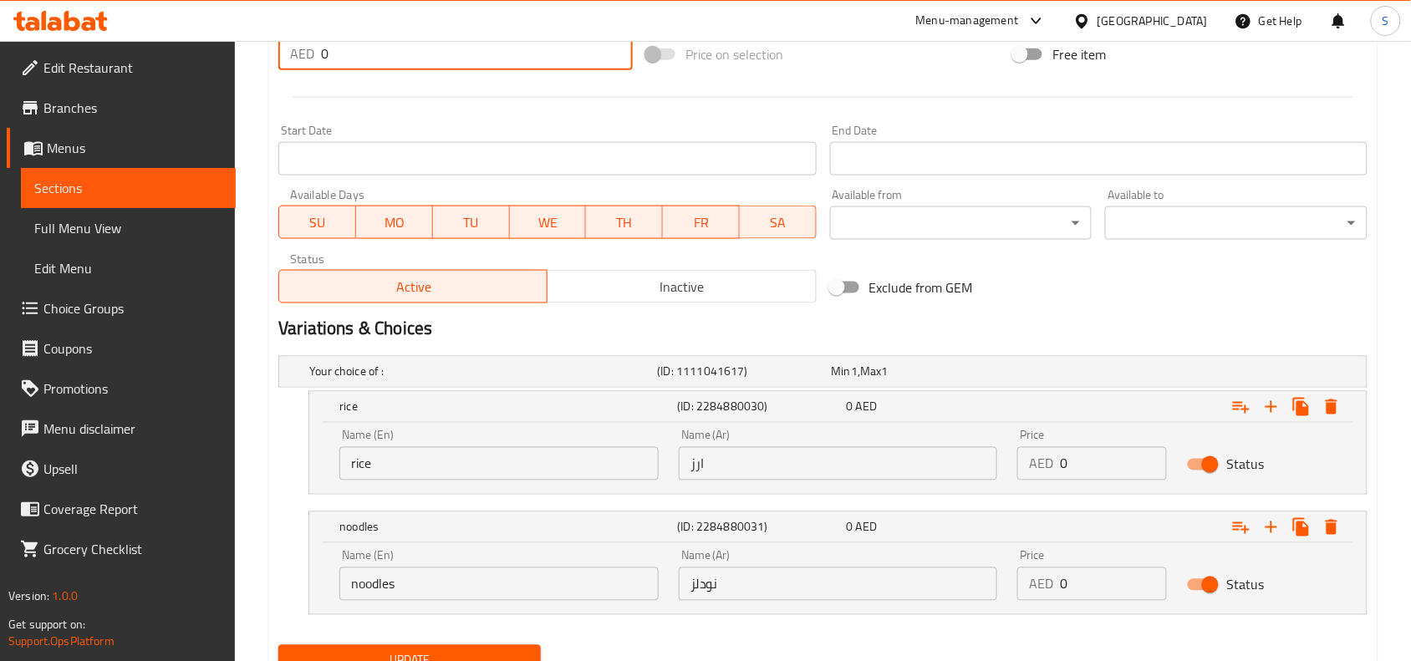
click at [410, 64] on input "0" at bounding box center [477, 53] width 312 height 33
type input "4"
type input "2"
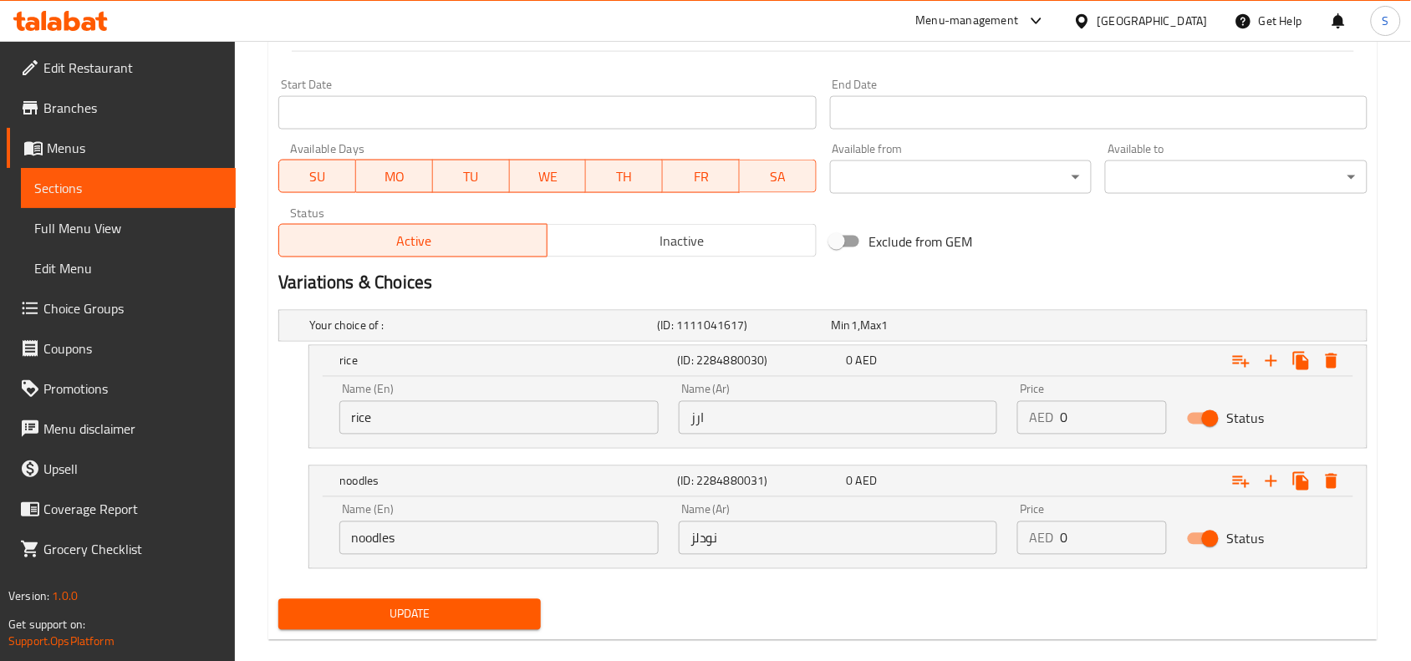
scroll to position [700, 0]
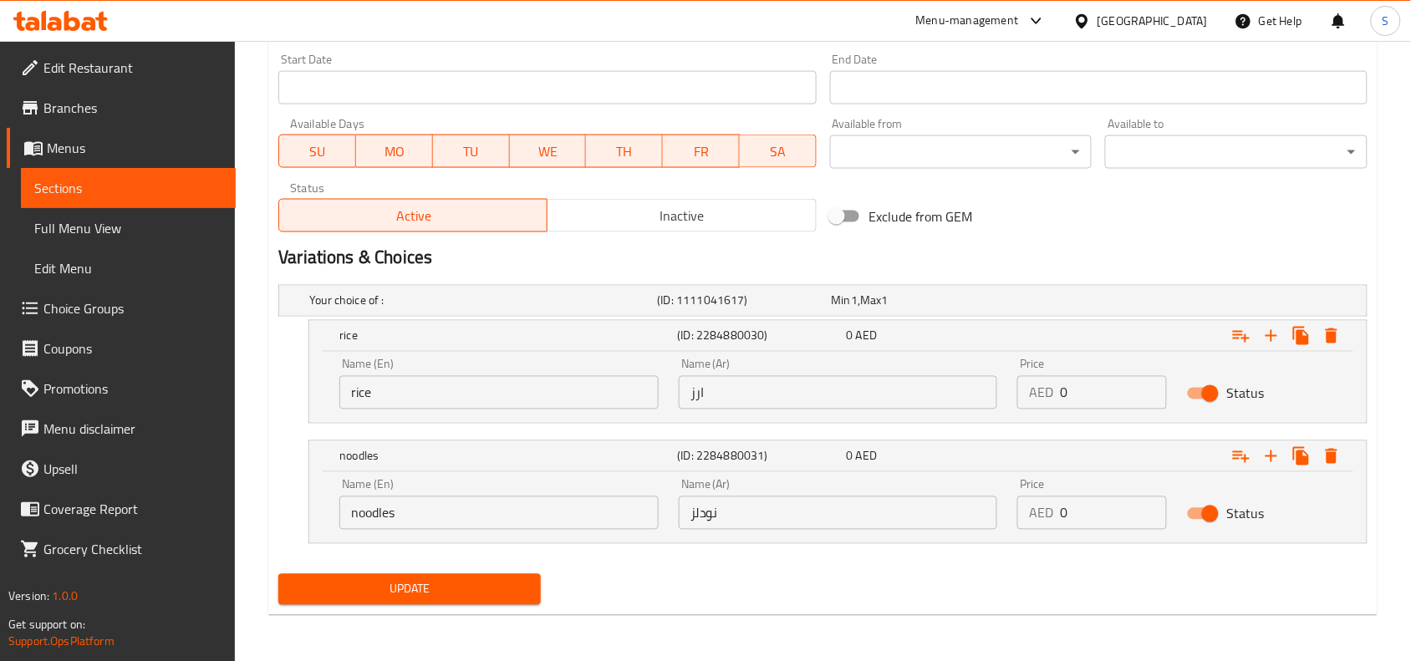
type input "34"
click at [474, 599] on span "Update" at bounding box center [410, 589] width 236 height 21
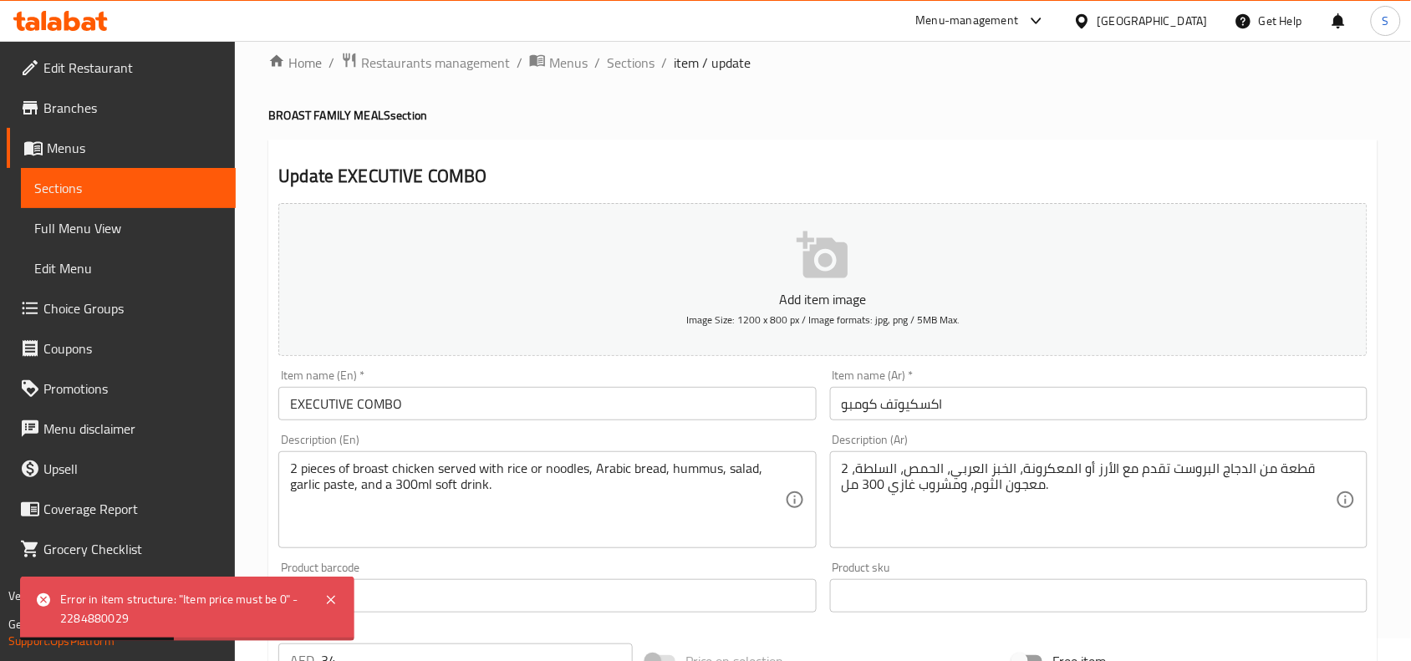
scroll to position [0, 0]
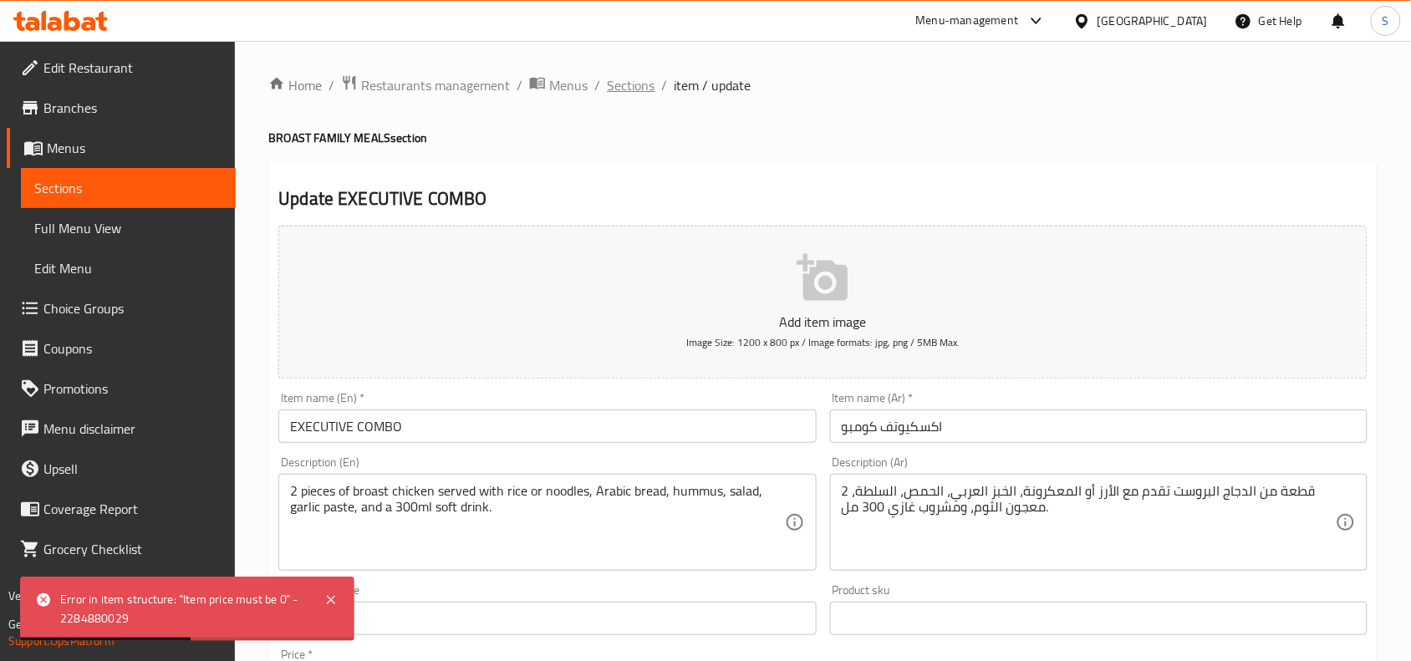
click at [633, 82] on span "Sections" at bounding box center [631, 85] width 48 height 20
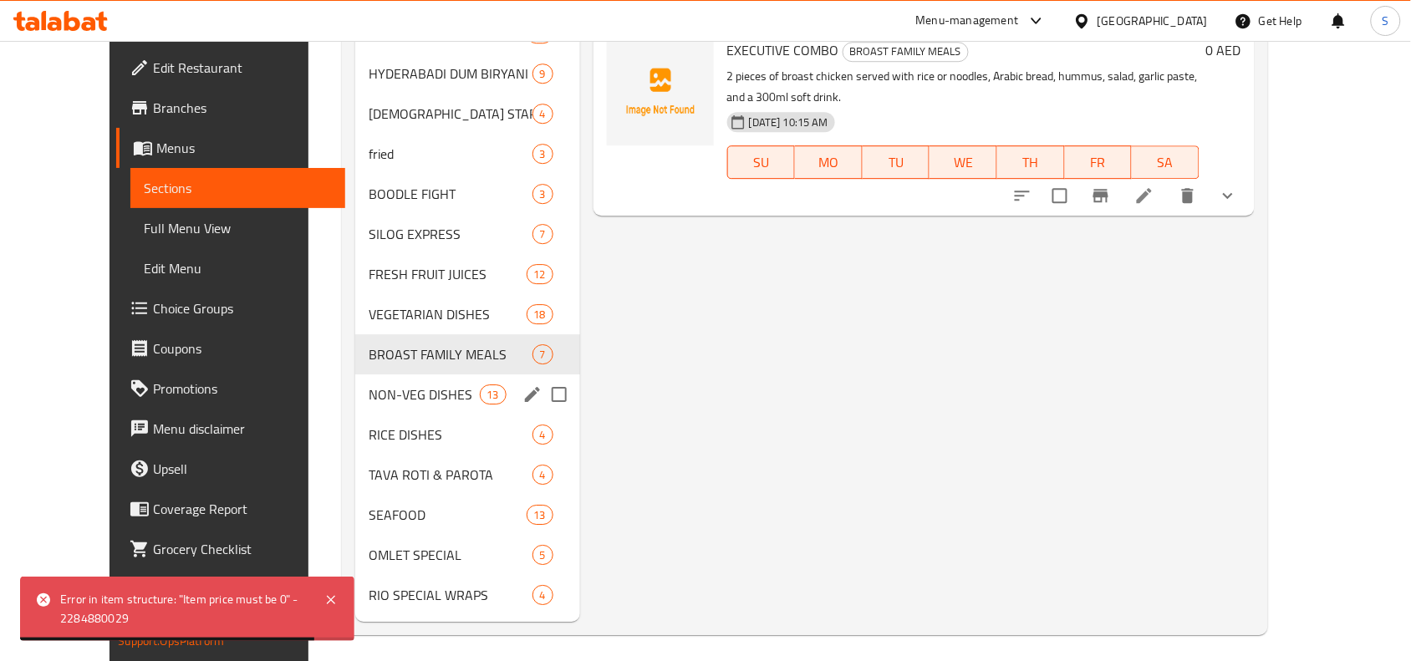
scroll to position [1404, 0]
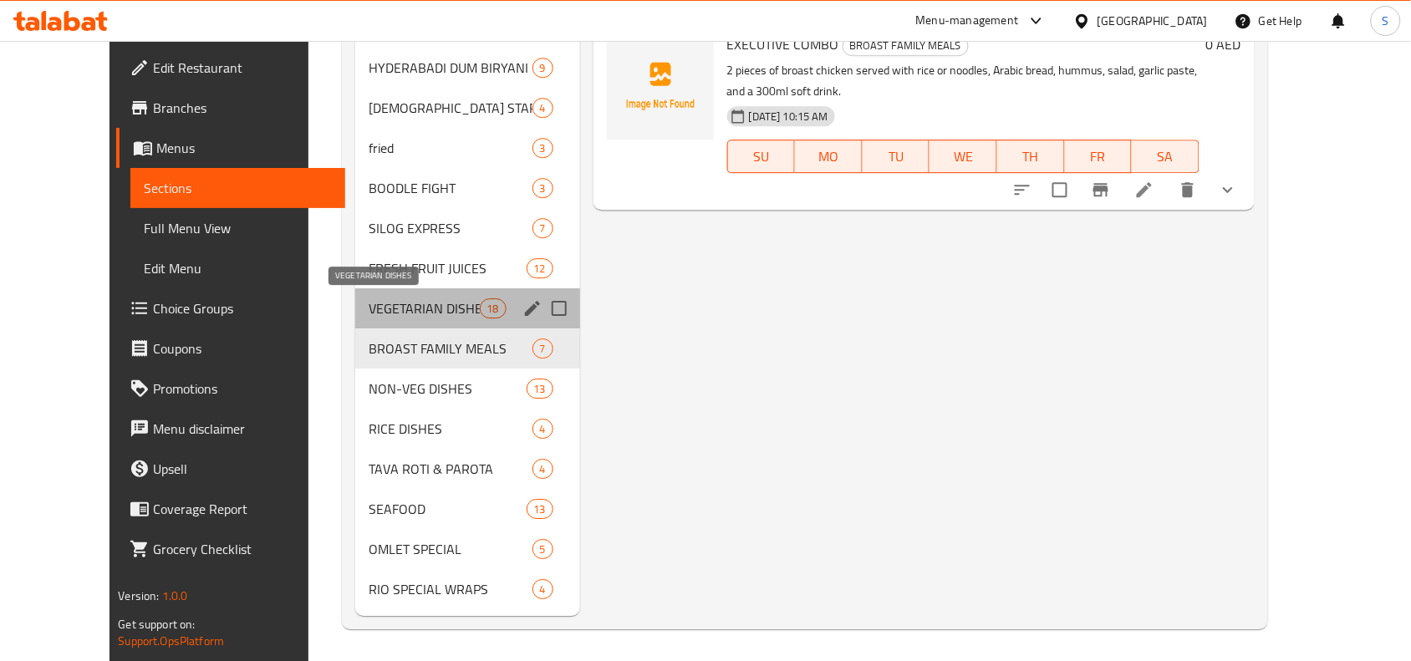
click at [424, 306] on span "VEGETARIAN DISHES" at bounding box center [424, 308] width 111 height 20
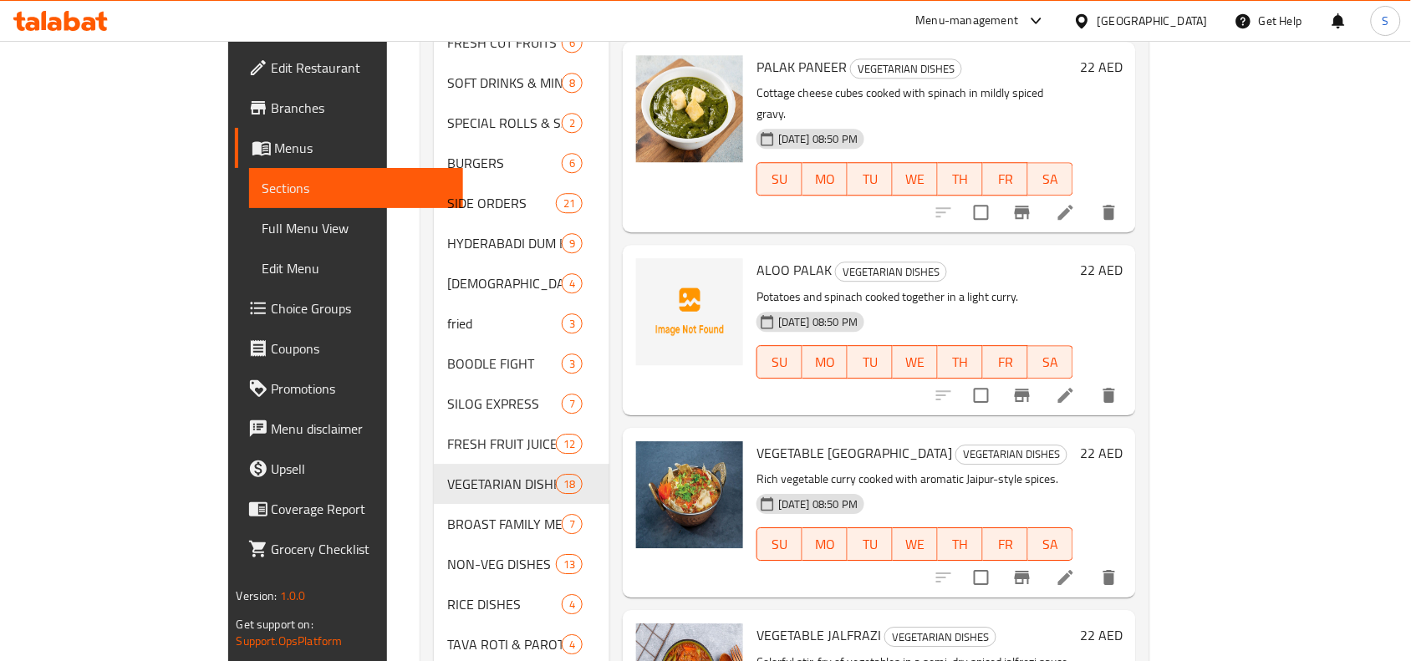
scroll to position [1404, 0]
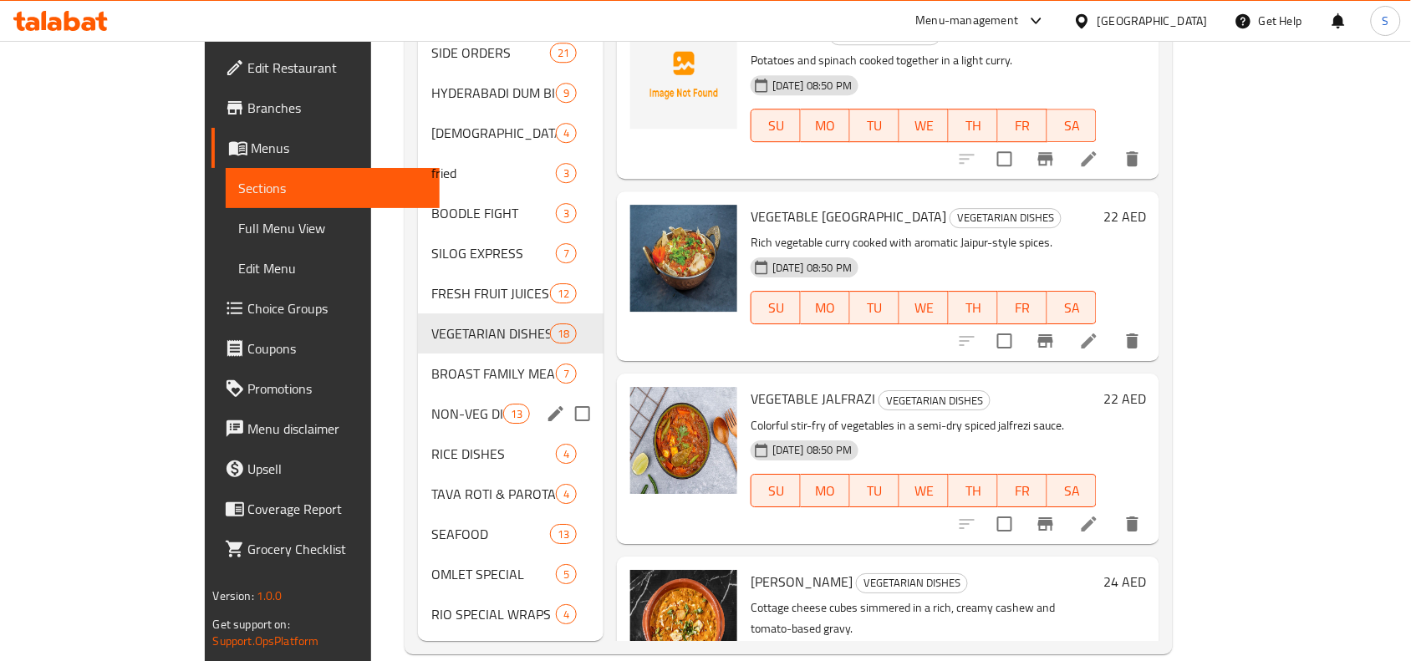
click at [431, 404] on span "NON-VEG DISHES" at bounding box center [466, 414] width 71 height 20
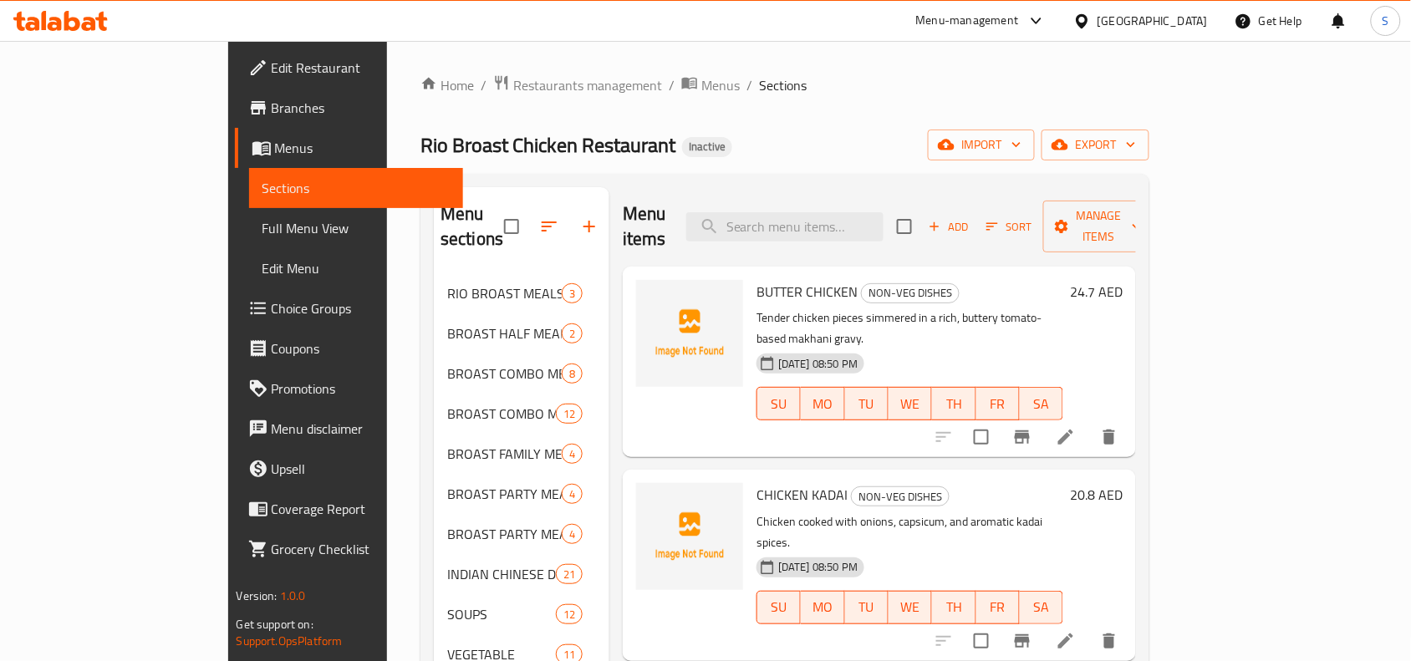
click at [1122, 280] on h6 "24.7 AED" at bounding box center [1096, 291] width 53 height 23
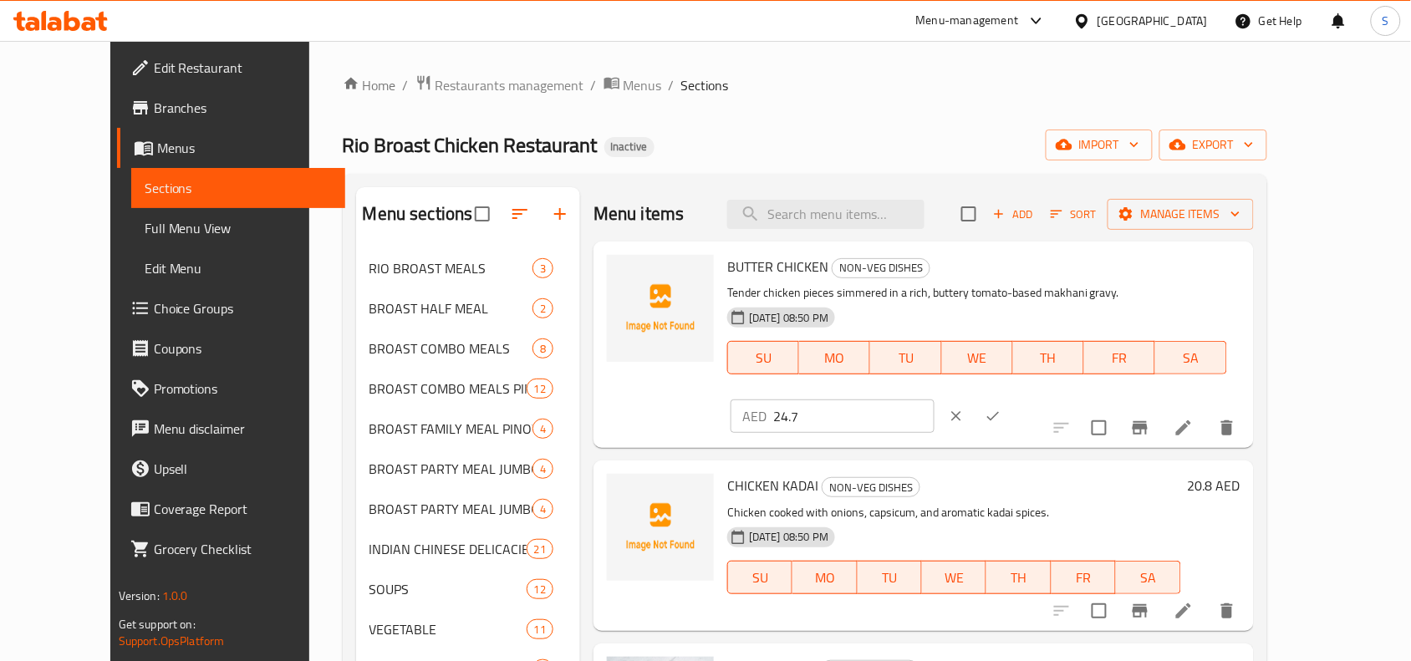
click at [934, 400] on input "24.7" at bounding box center [853, 416] width 161 height 33
type input "25"
click at [1001, 408] on icon "ok" at bounding box center [993, 416] width 17 height 17
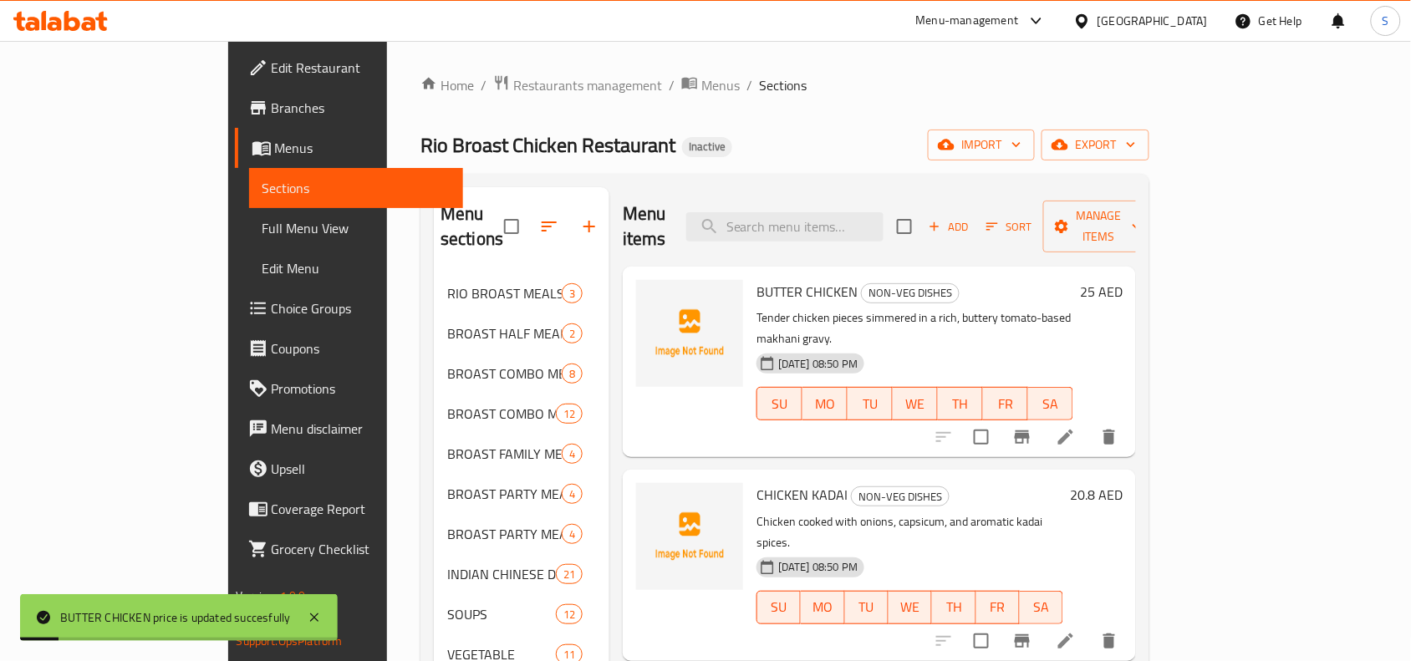
click at [1122, 483] on h6 "20.8 AED" at bounding box center [1096, 494] width 53 height 23
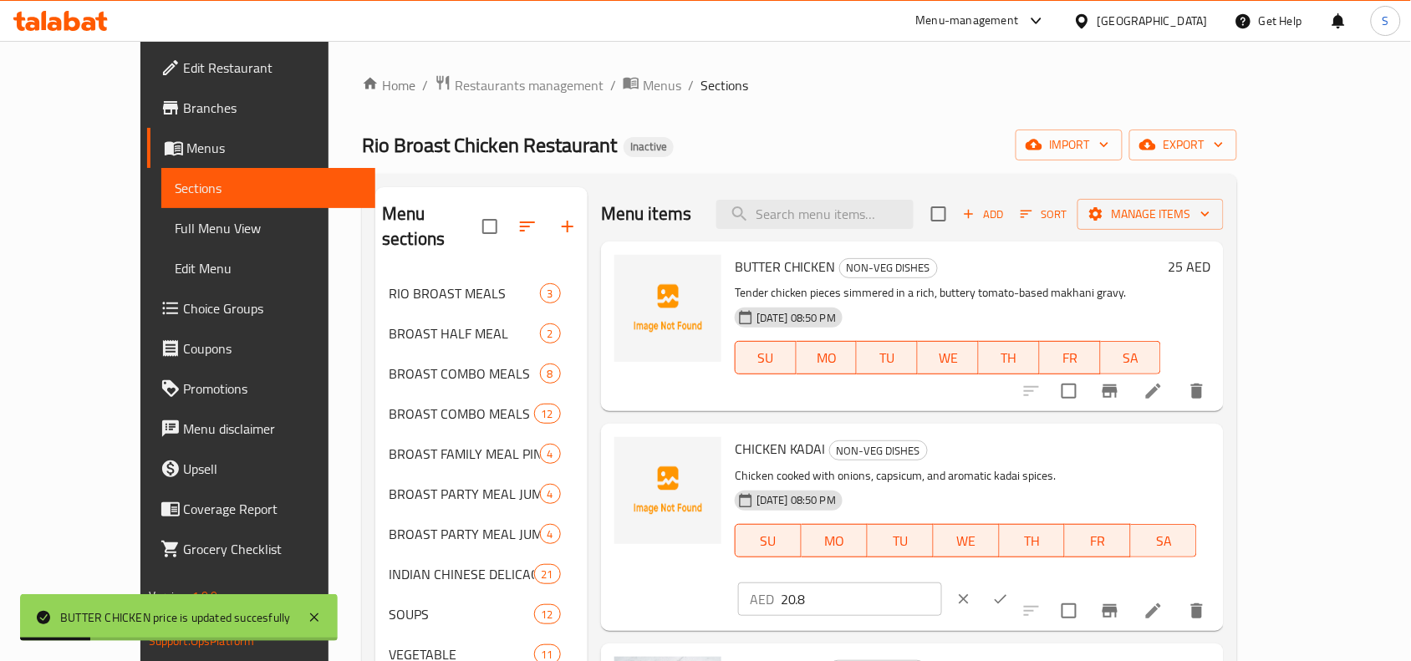
click at [942, 583] on input "20.8" at bounding box center [861, 599] width 161 height 33
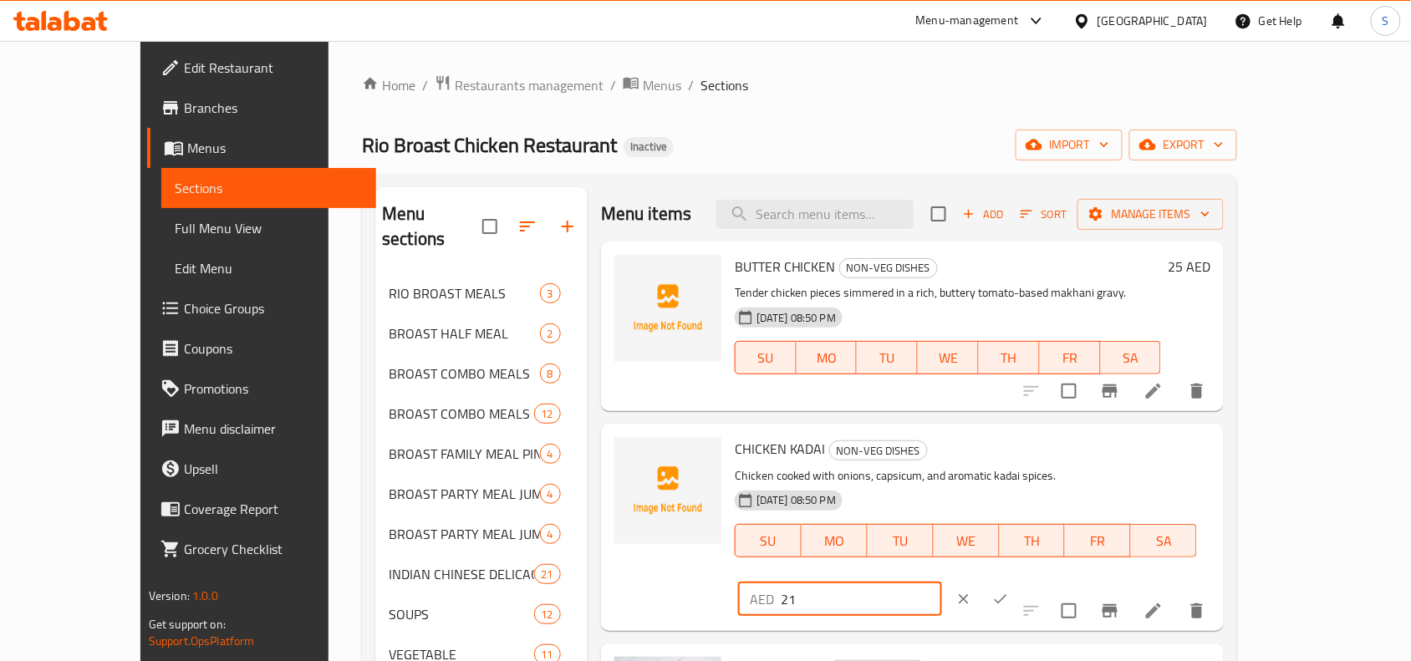
type input "21"
click at [1009, 591] on icon "ok" at bounding box center [1000, 599] width 17 height 17
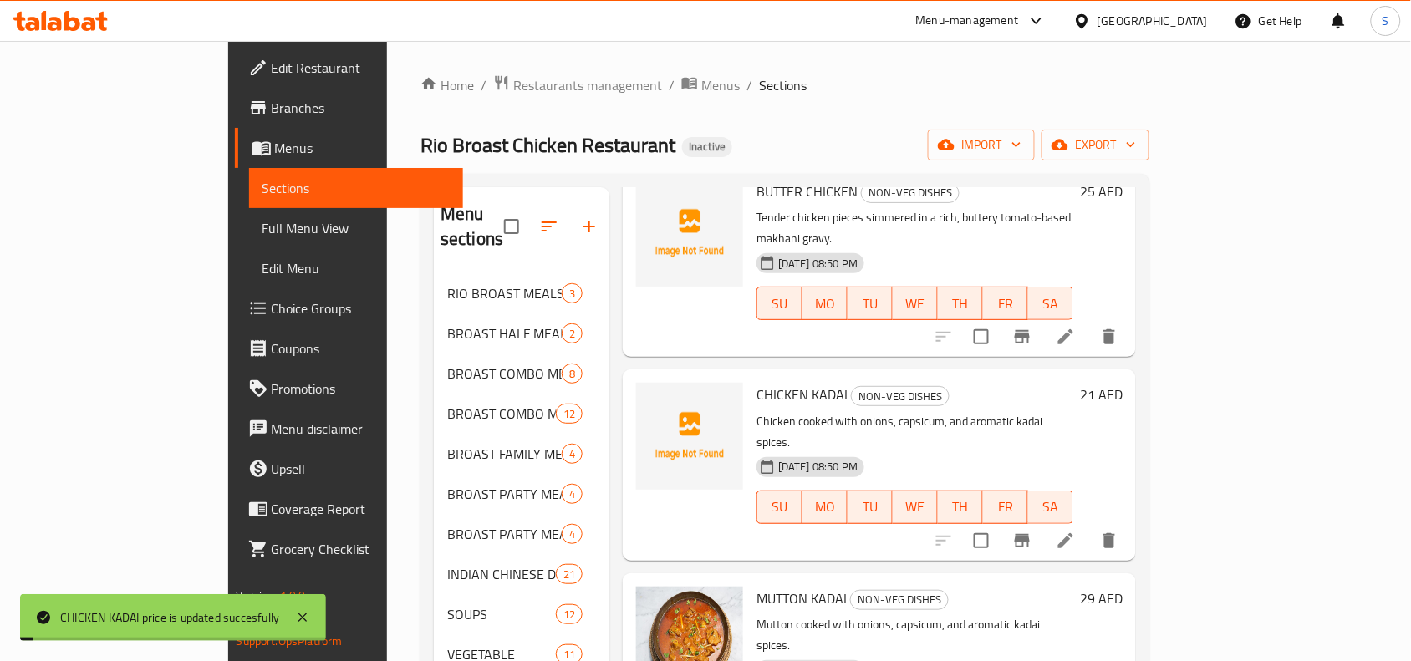
scroll to position [209, 0]
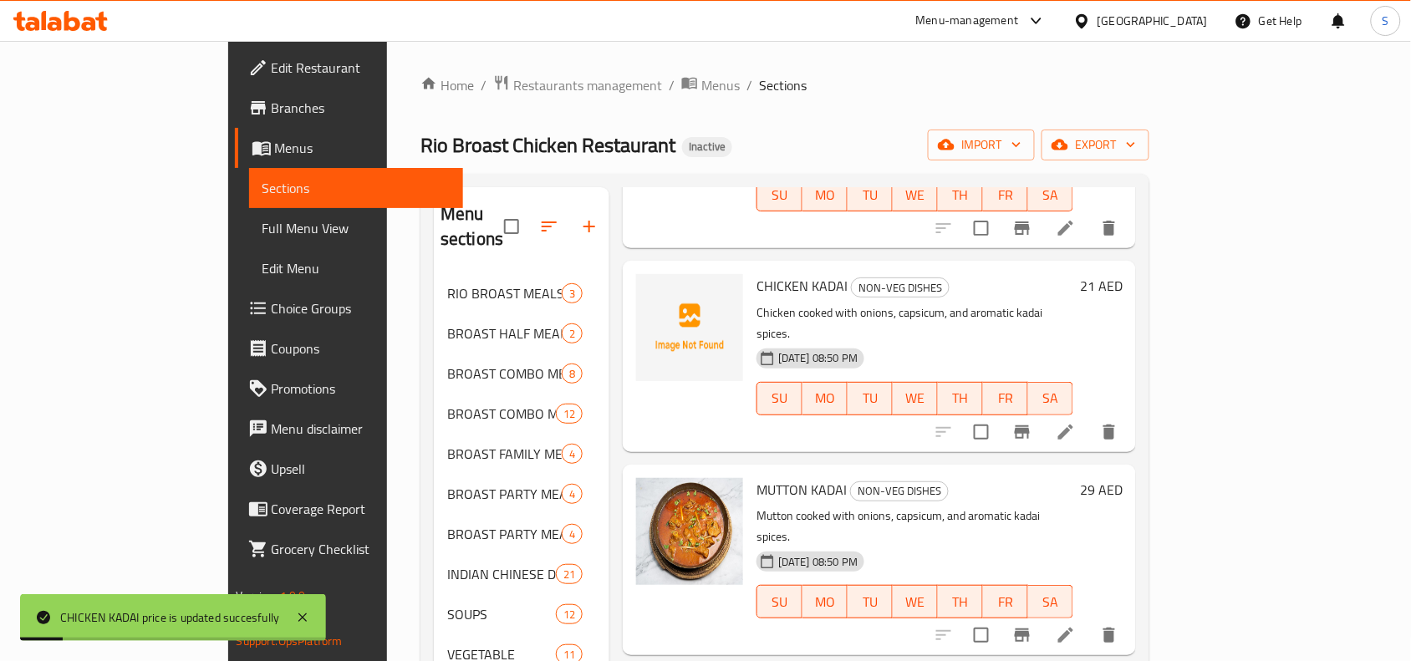
click at [1122, 478] on h6 "29 AED" at bounding box center [1101, 489] width 43 height 23
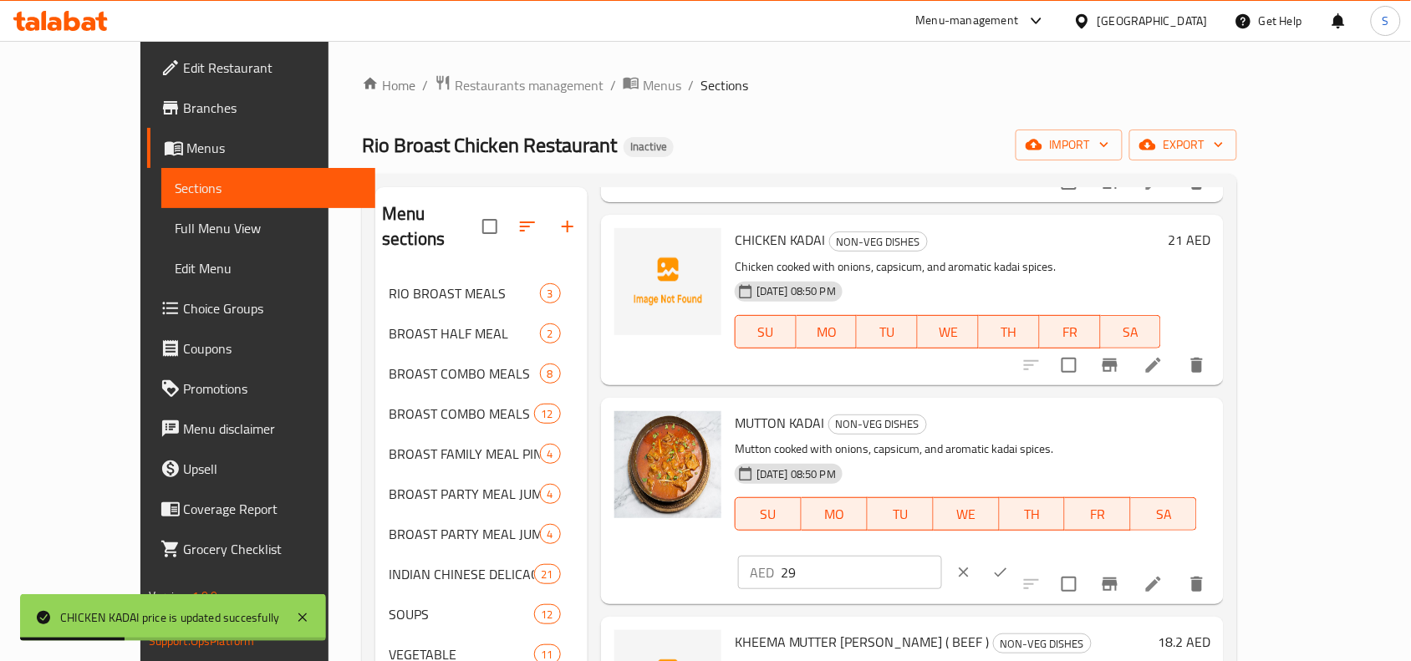
click at [1044, 554] on div "AED 29 ​" at bounding box center [889, 572] width 309 height 37
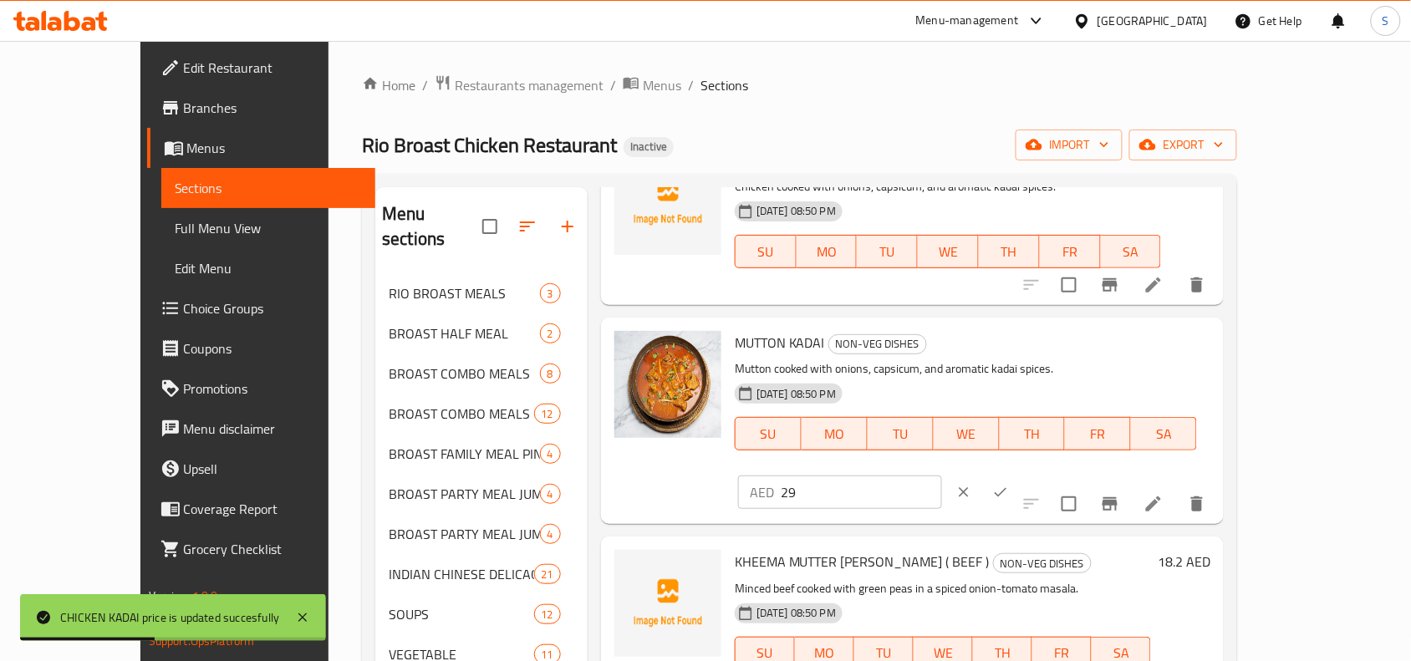
scroll to position [313, 0]
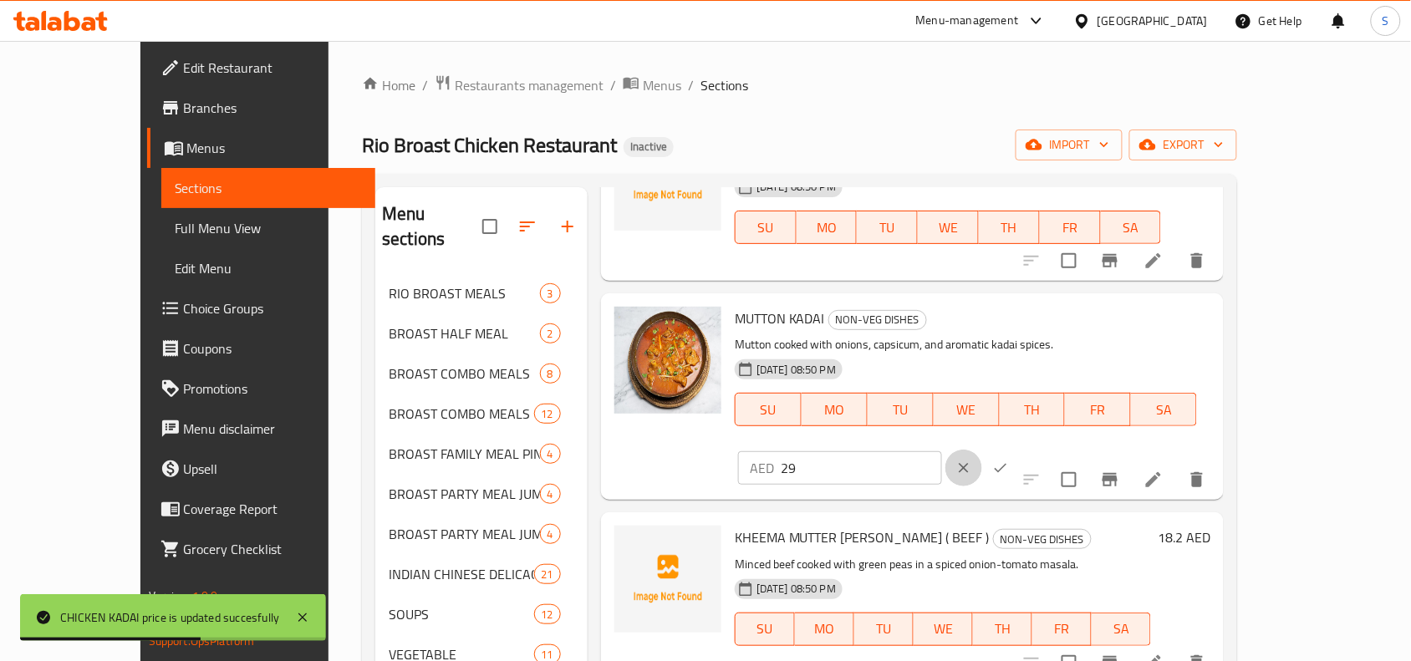
click at [969, 463] on icon "clear" at bounding box center [964, 468] width 10 height 10
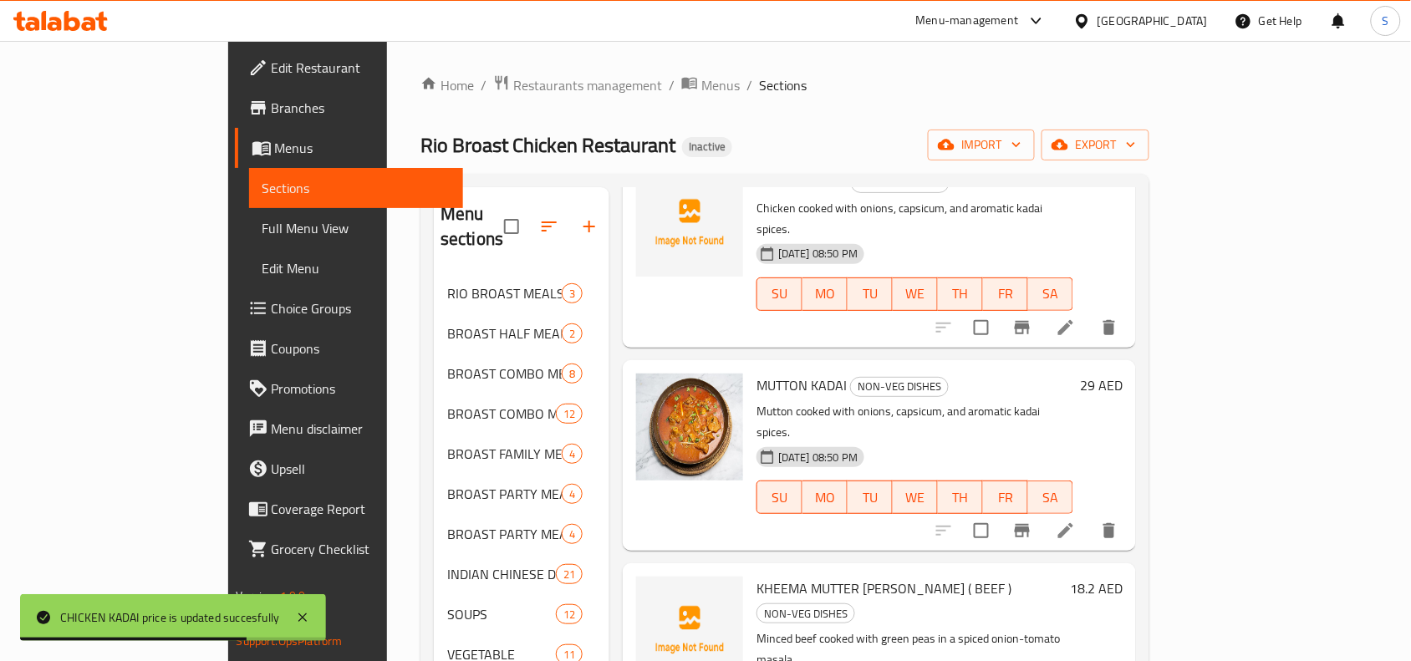
click at [1122, 577] on h6 "18.2 AED" at bounding box center [1096, 588] width 53 height 23
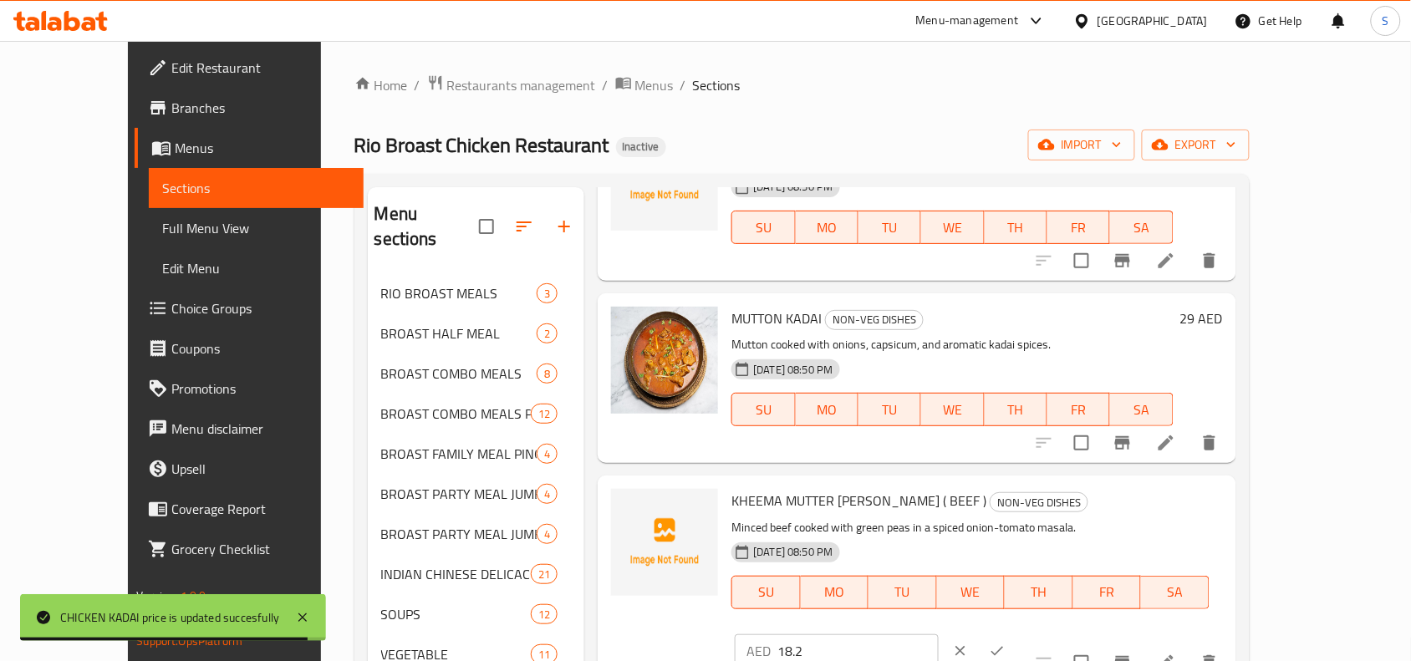
click at [840, 506] on span "KHEEMA MUTTER [PERSON_NAME] ( BEEF )" at bounding box center [858, 500] width 255 height 25
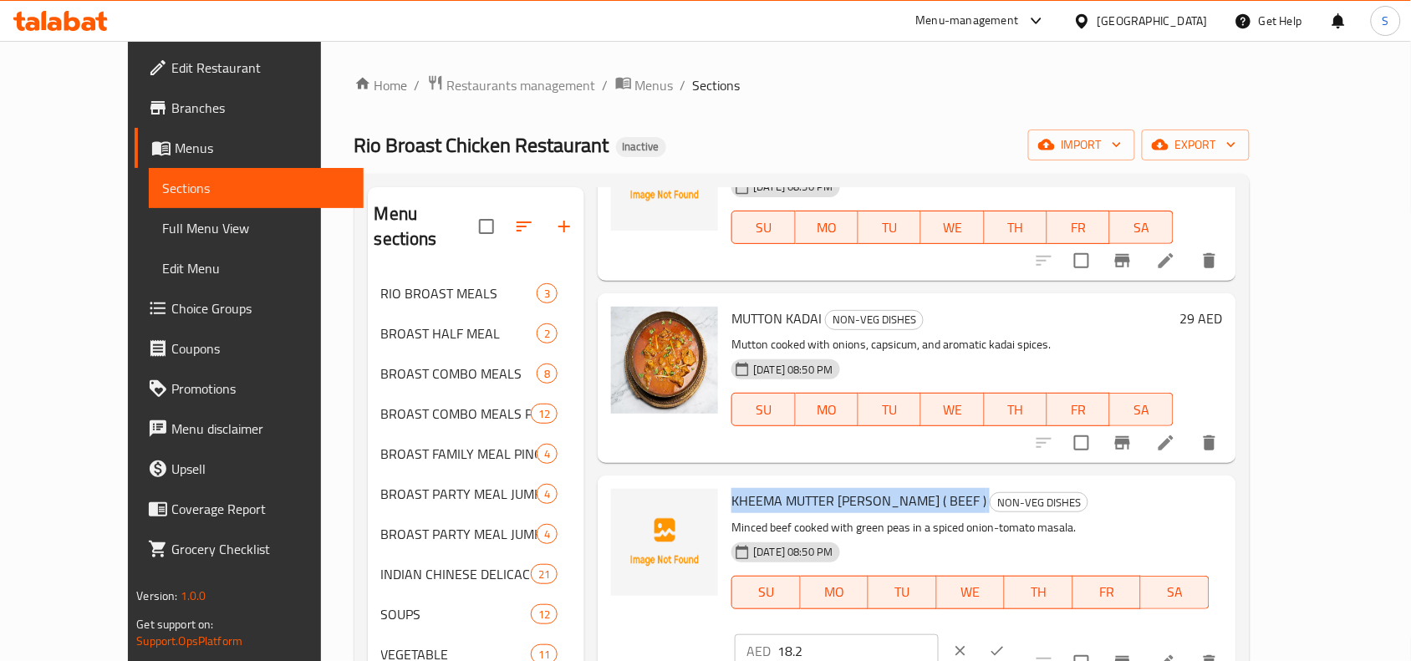
copy h6 "KHEEMA MUTTER [PERSON_NAME] ( BEEF )"
click at [939, 634] on input "18.2" at bounding box center [857, 650] width 161 height 33
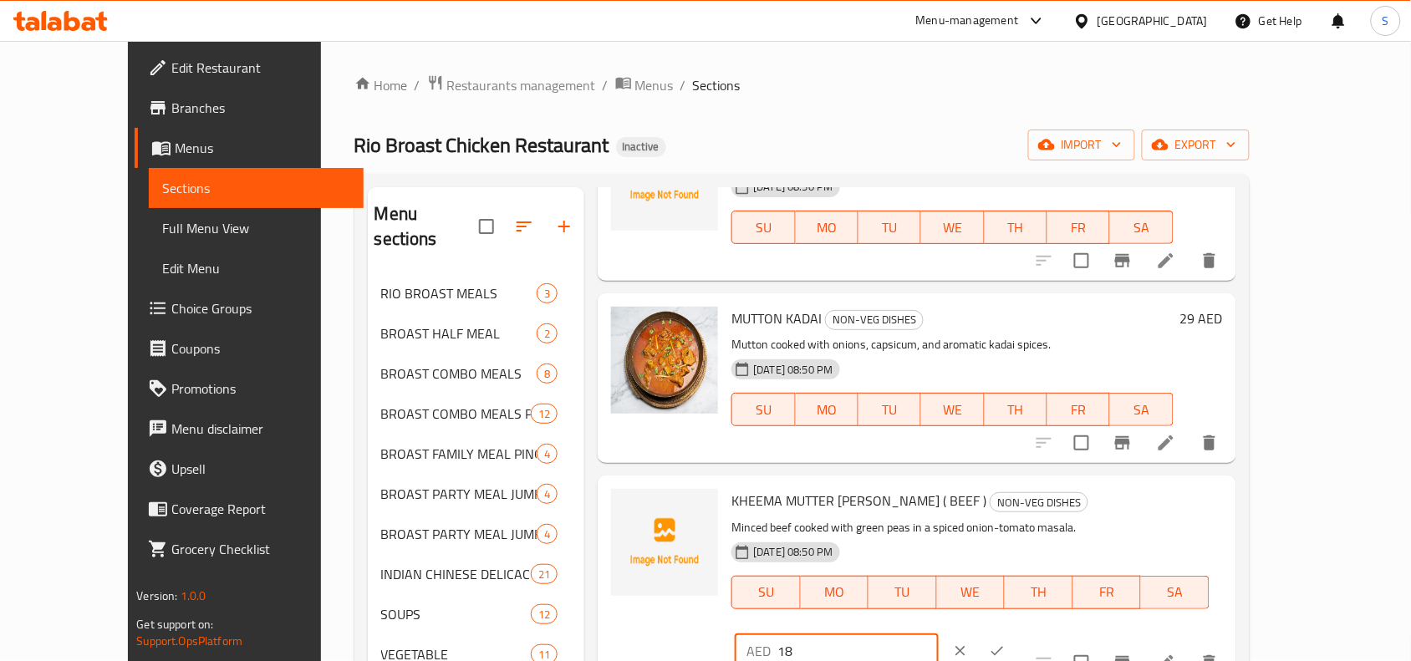
type input "18"
click at [1005, 643] on icon "ok" at bounding box center [997, 651] width 17 height 17
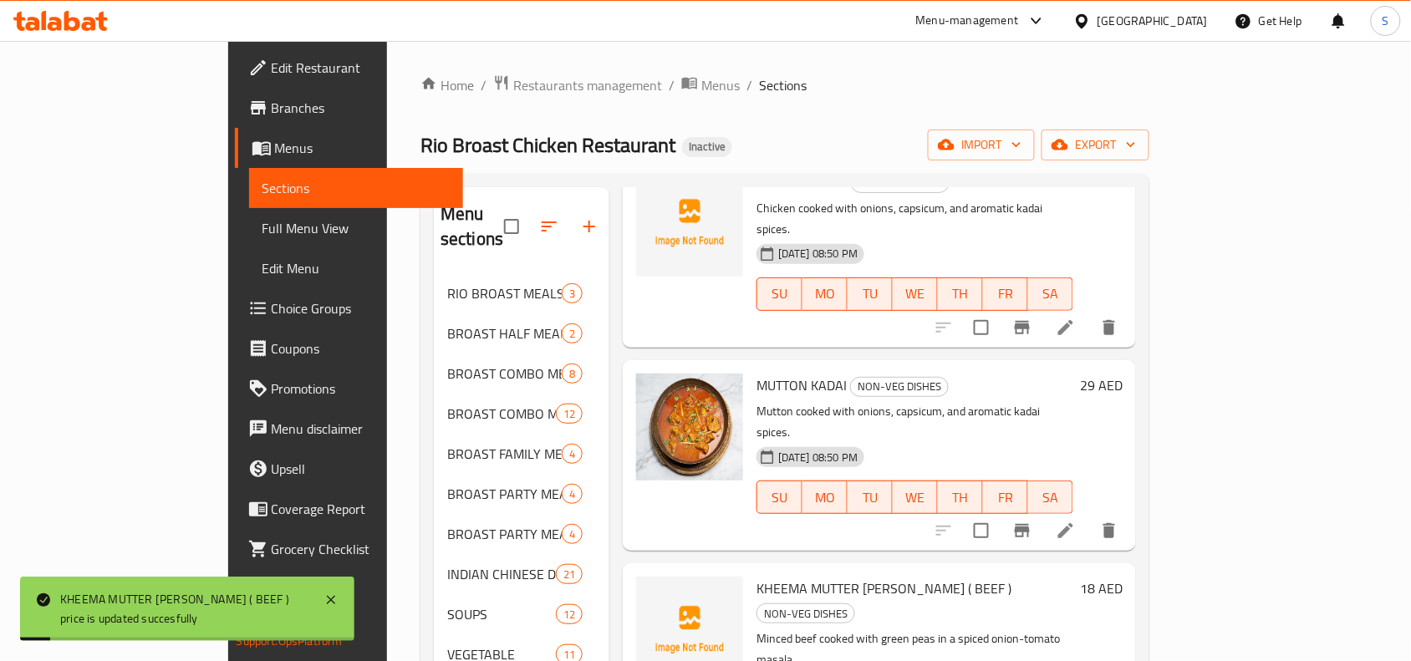
scroll to position [522, 0]
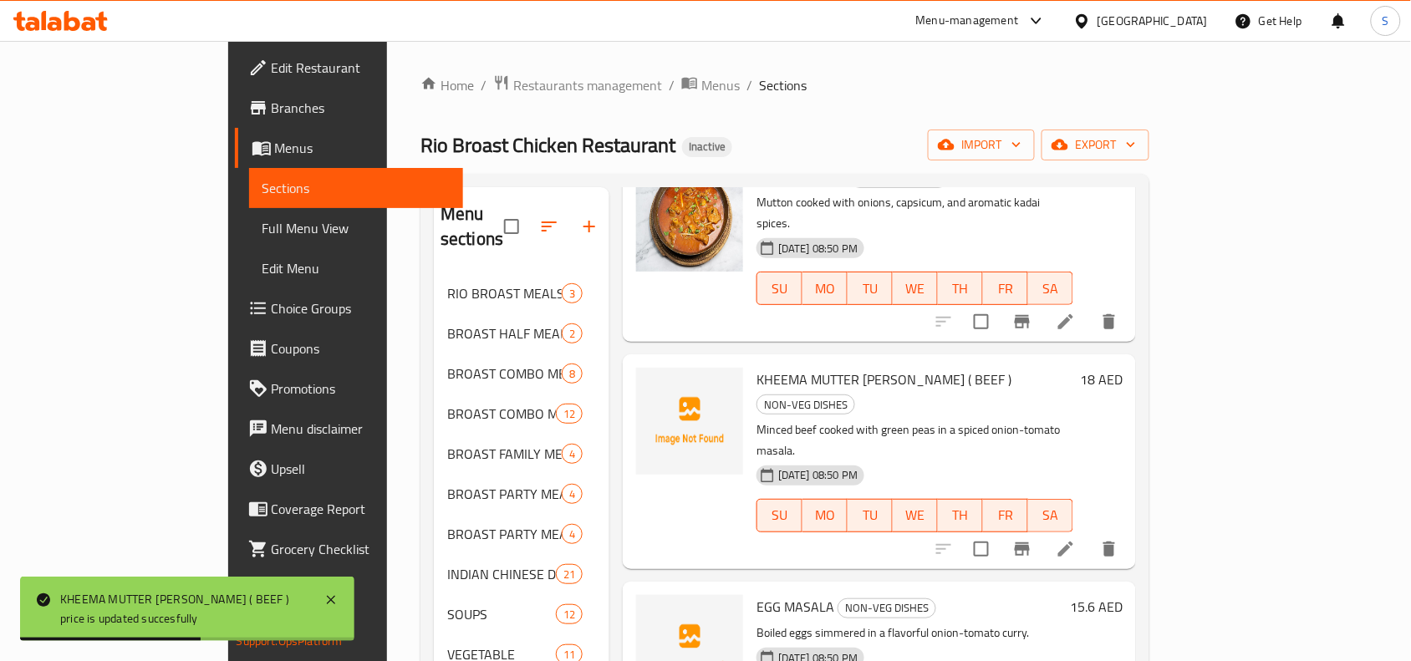
click at [756, 594] on span "EGG MASALA" at bounding box center [795, 606] width 78 height 25
copy h6 "EGG MASALA"
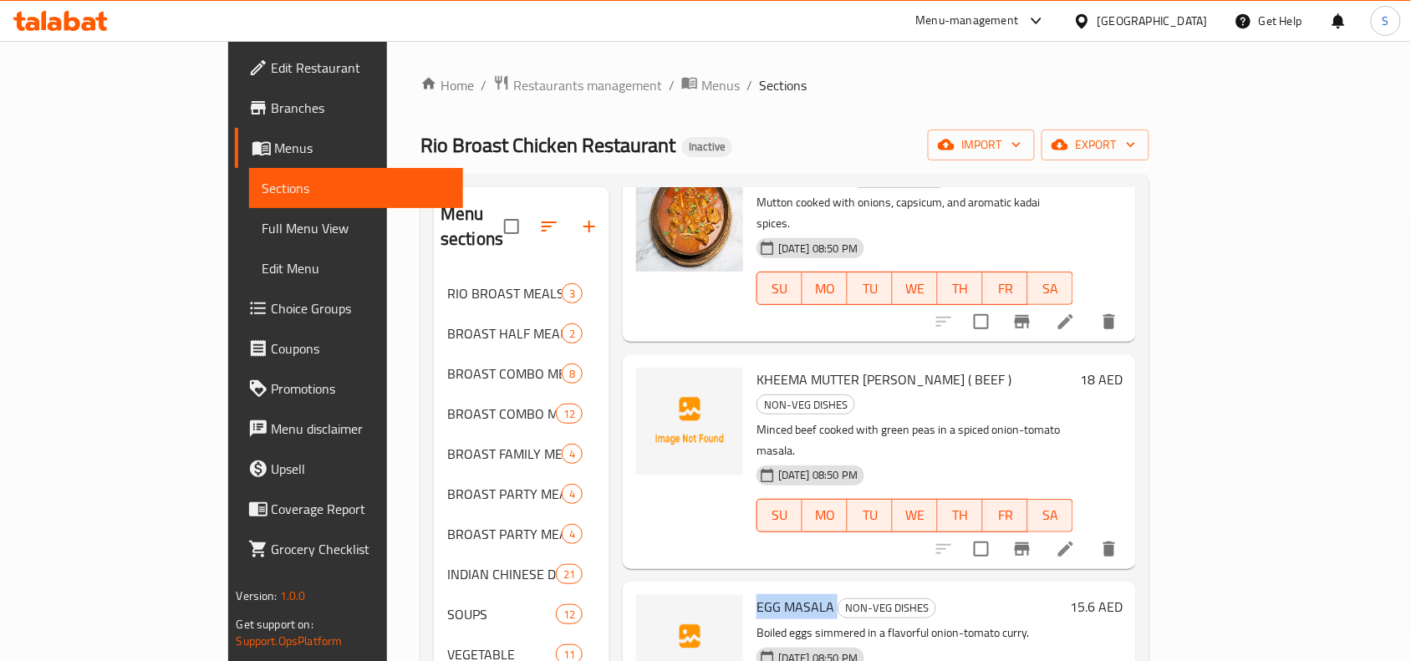
click at [1122, 595] on h6 "15.6 AED" at bounding box center [1096, 606] width 53 height 23
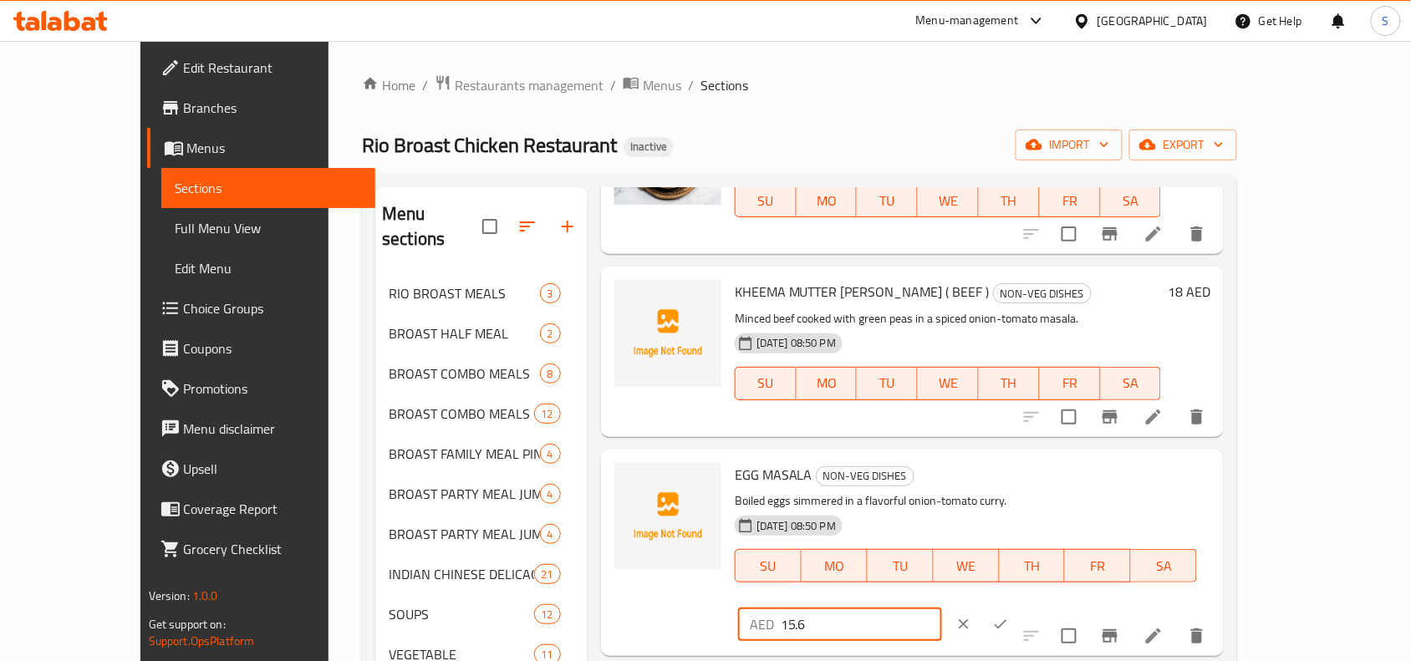
click at [942, 608] on input "15.6" at bounding box center [861, 624] width 161 height 33
type input "16"
click at [1009, 616] on icon "ok" at bounding box center [1000, 624] width 17 height 17
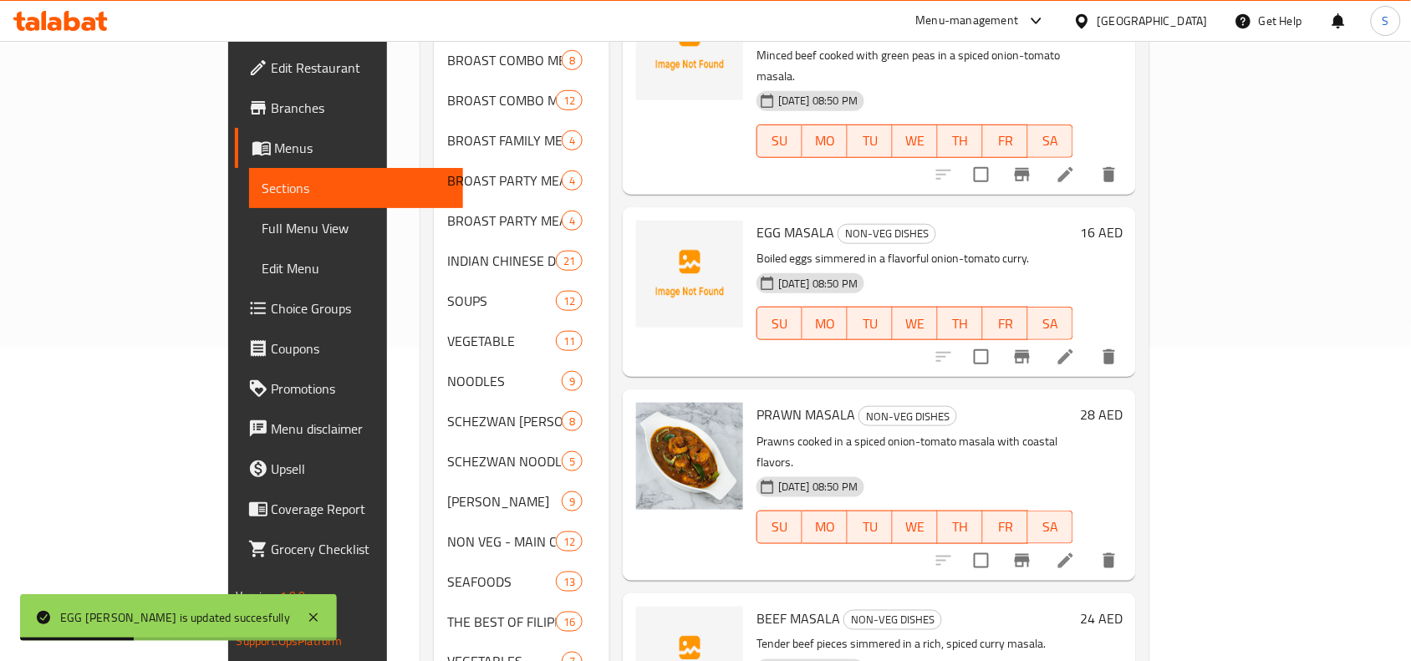
scroll to position [627, 0]
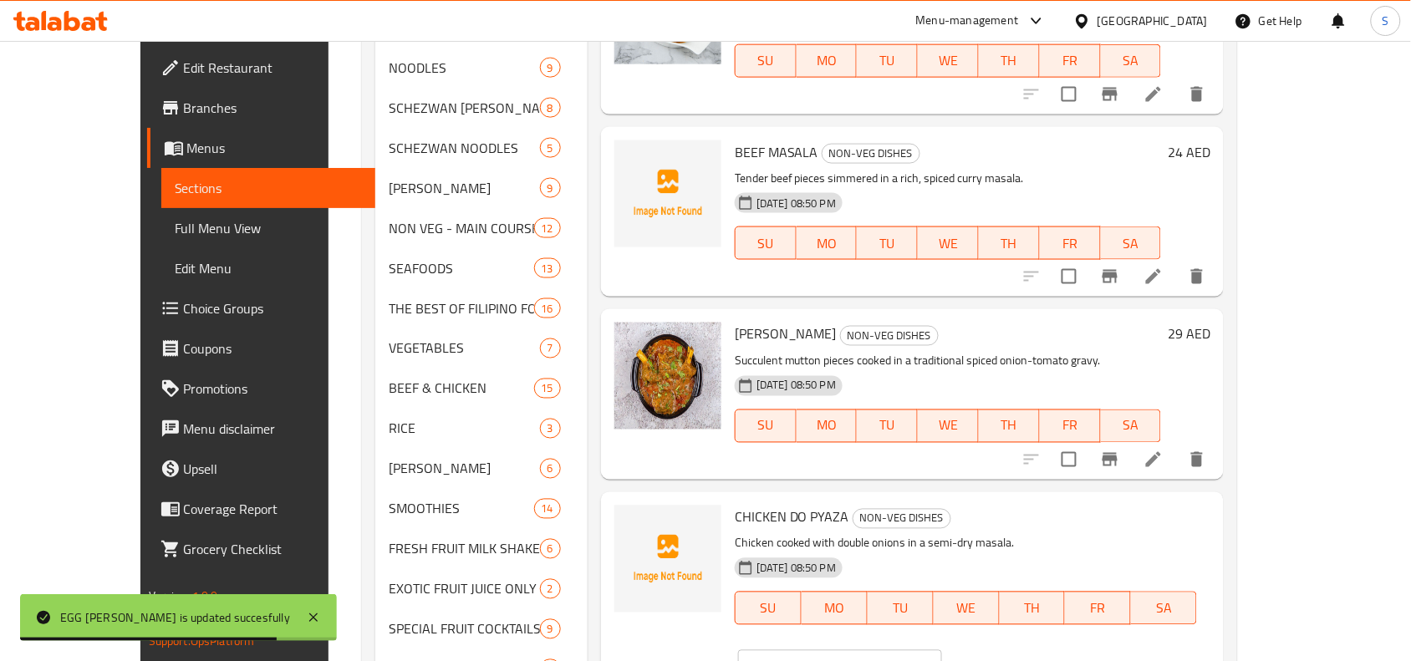
click at [942, 650] on input "20.8" at bounding box center [861, 666] width 161 height 33
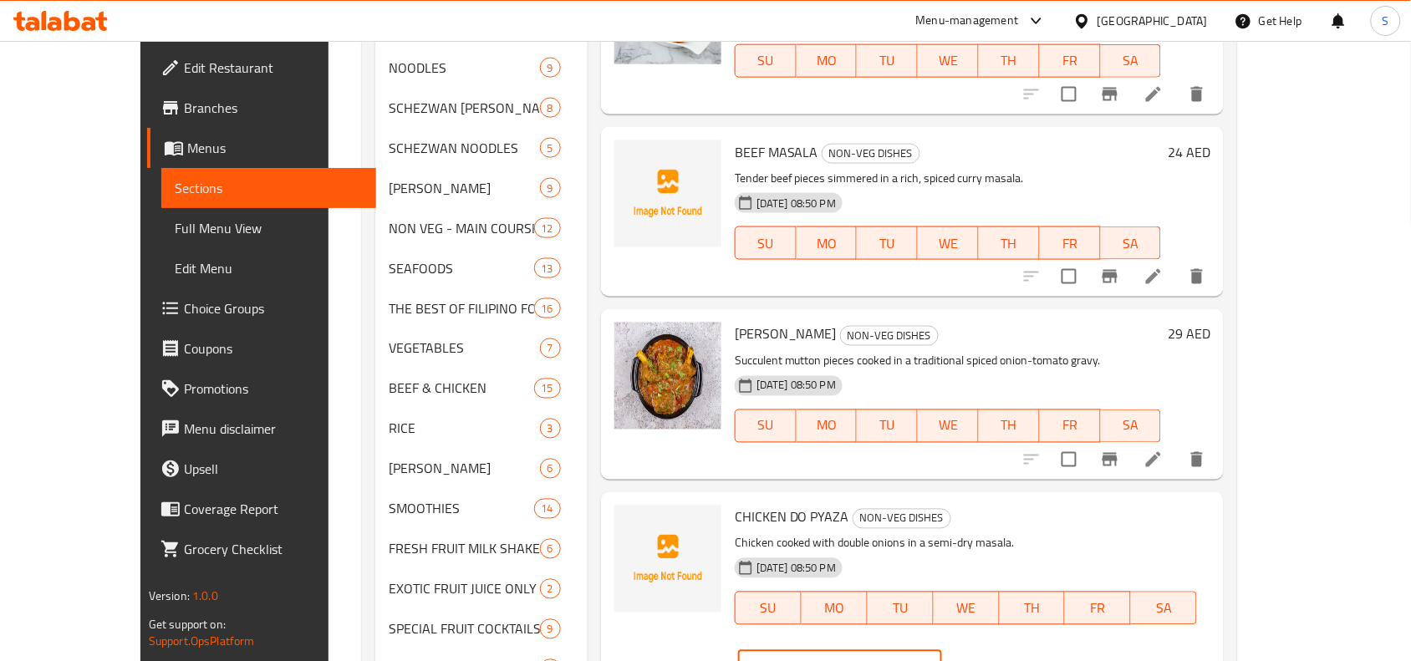
type input "21"
click at [1009, 659] on icon "ok" at bounding box center [1000, 667] width 17 height 17
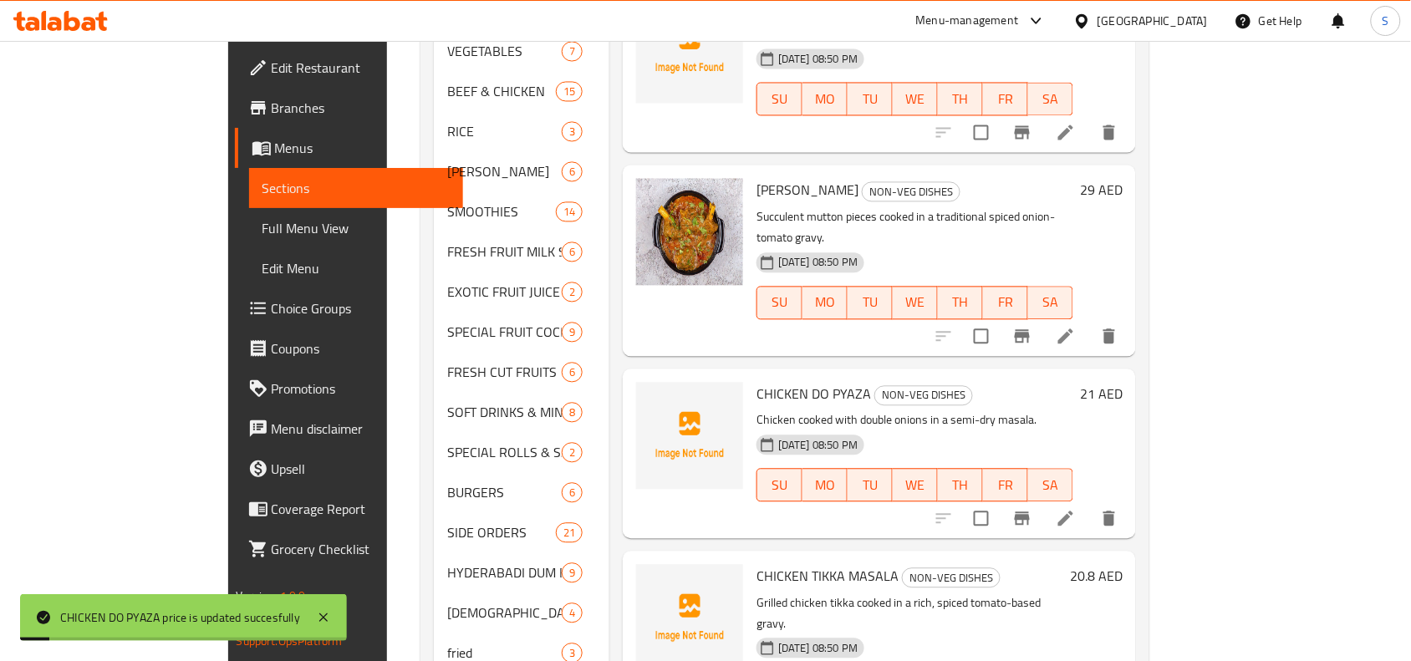
scroll to position [1045, 0]
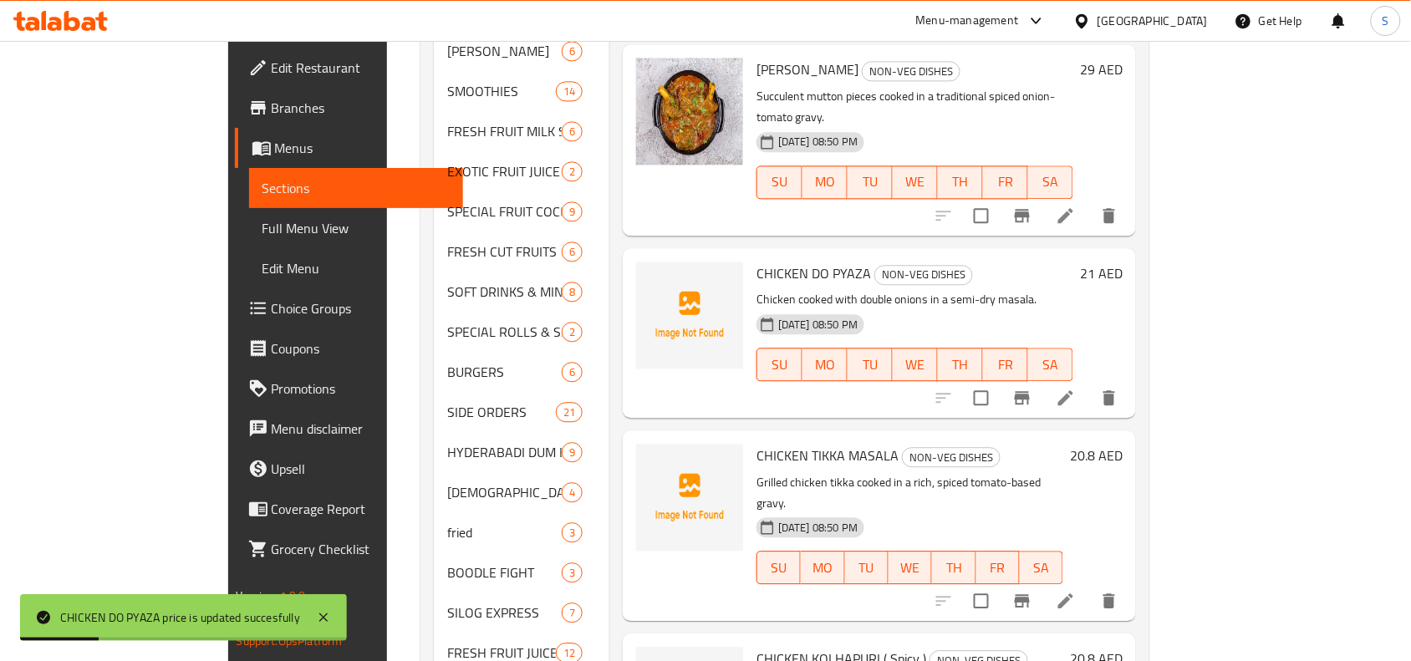
click at [1122, 444] on div "20.8 AED" at bounding box center [1092, 455] width 59 height 23
click at [1122, 444] on h6 "20.8 AED" at bounding box center [1096, 455] width 53 height 23
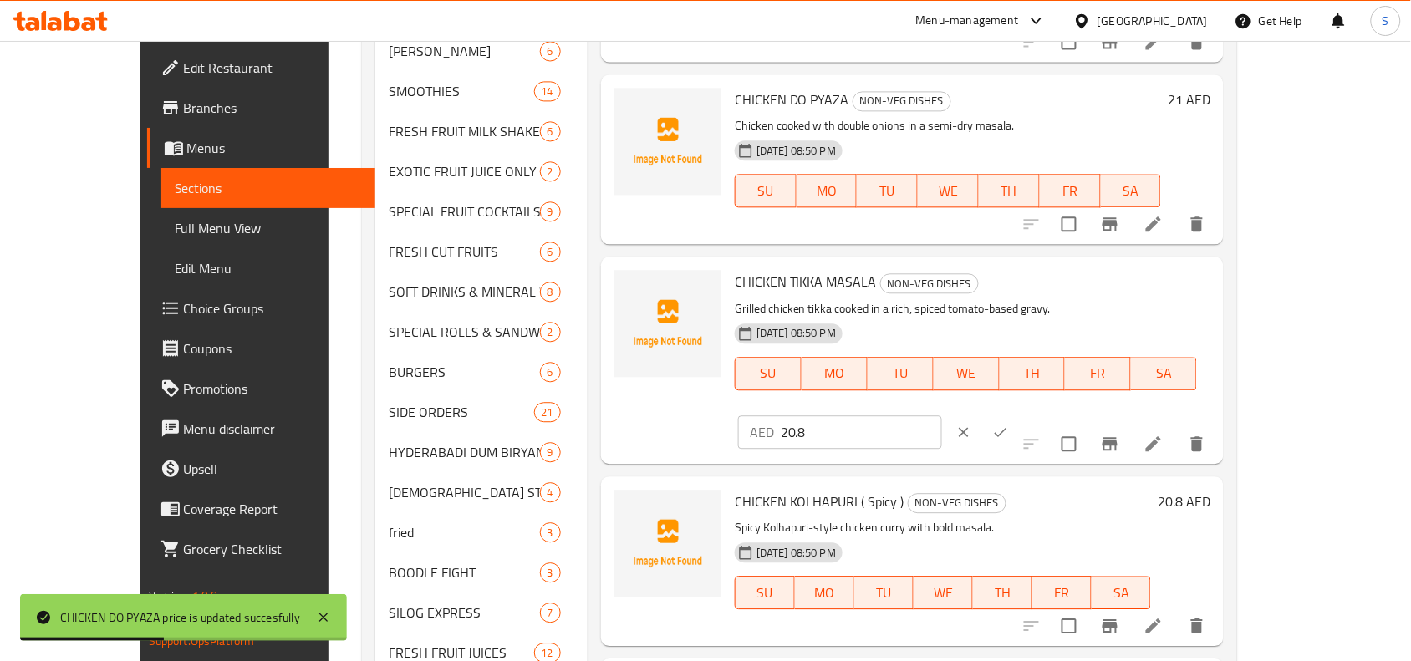
click at [942, 415] on input "20.8" at bounding box center [861, 431] width 161 height 33
type input "21"
click at [1009, 424] on icon "ok" at bounding box center [1000, 432] width 17 height 17
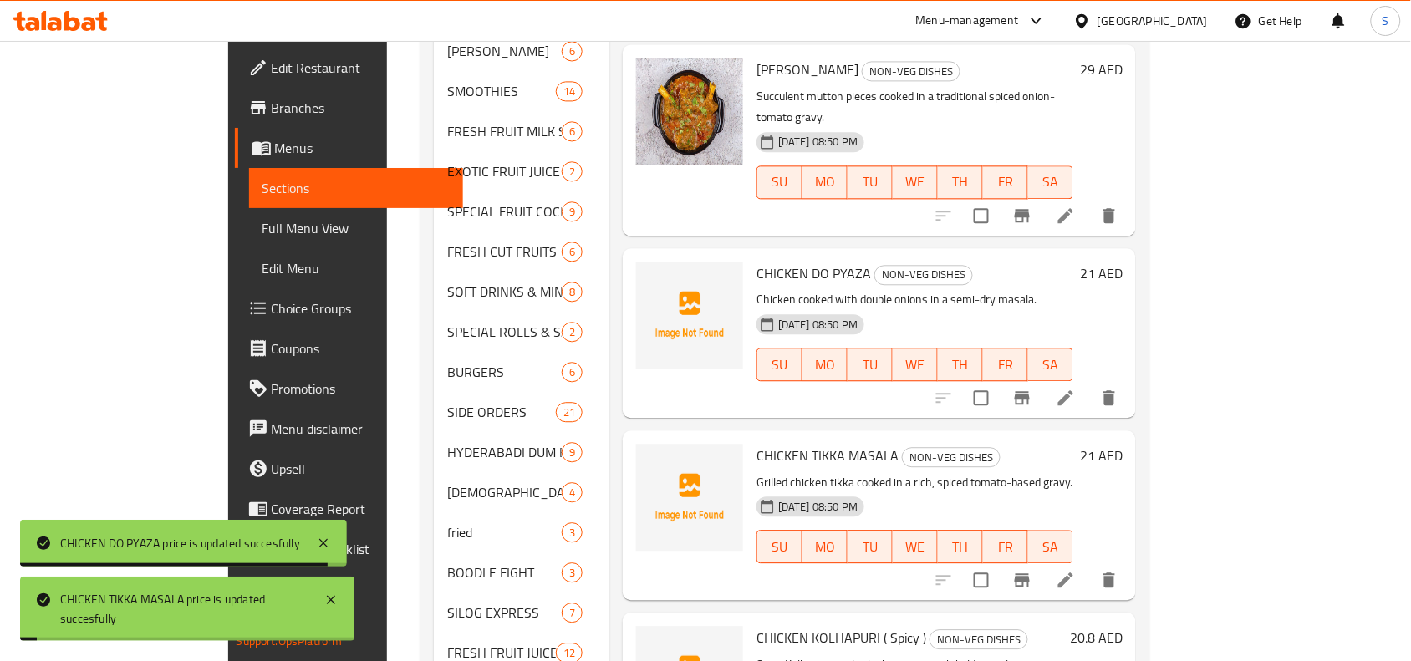
click at [1122, 626] on h6 "20.8 AED" at bounding box center [1096, 637] width 53 height 23
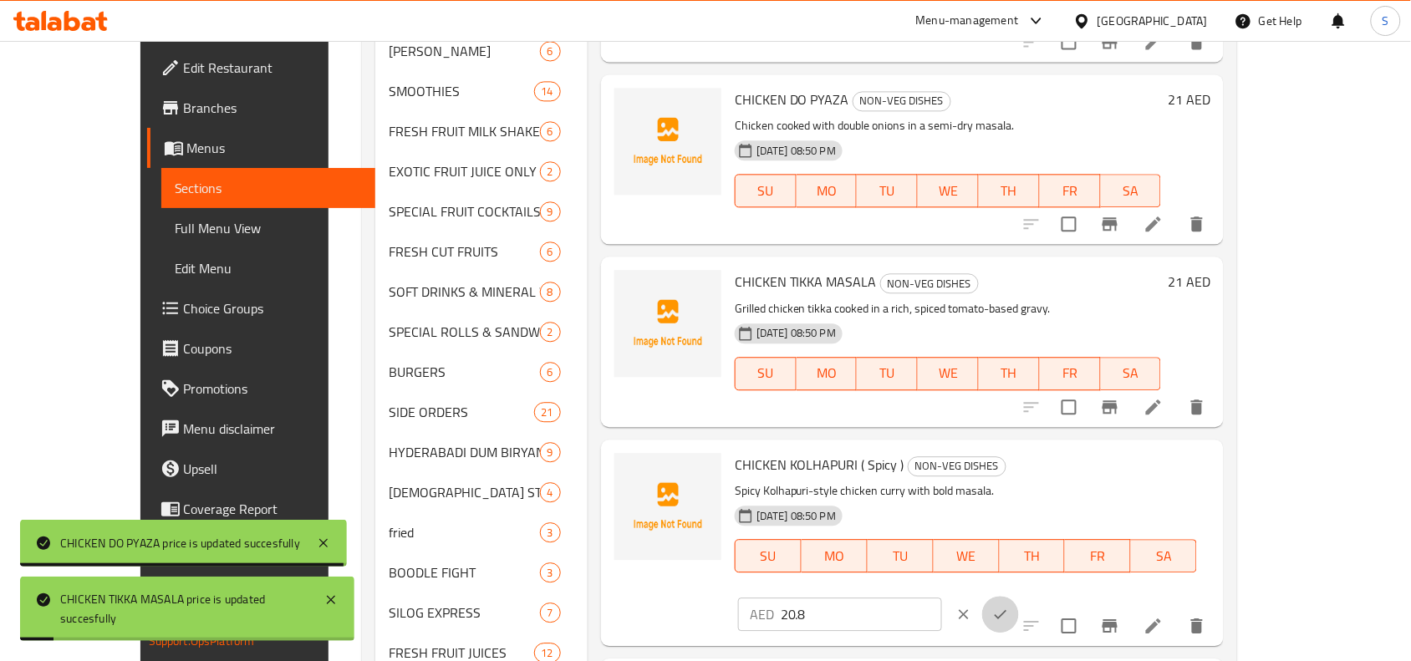
click at [1009, 606] on icon "ok" at bounding box center [1000, 614] width 17 height 17
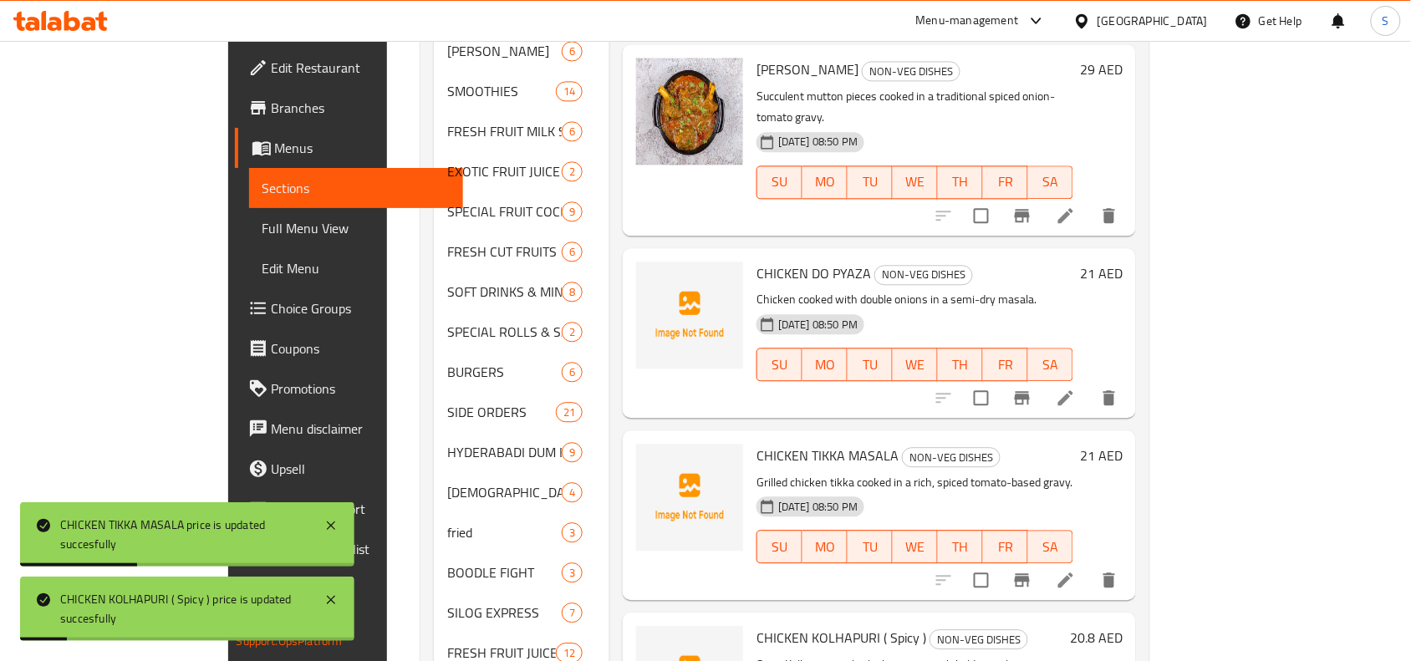
click at [1122, 626] on h6 "20.8 AED" at bounding box center [1096, 637] width 53 height 23
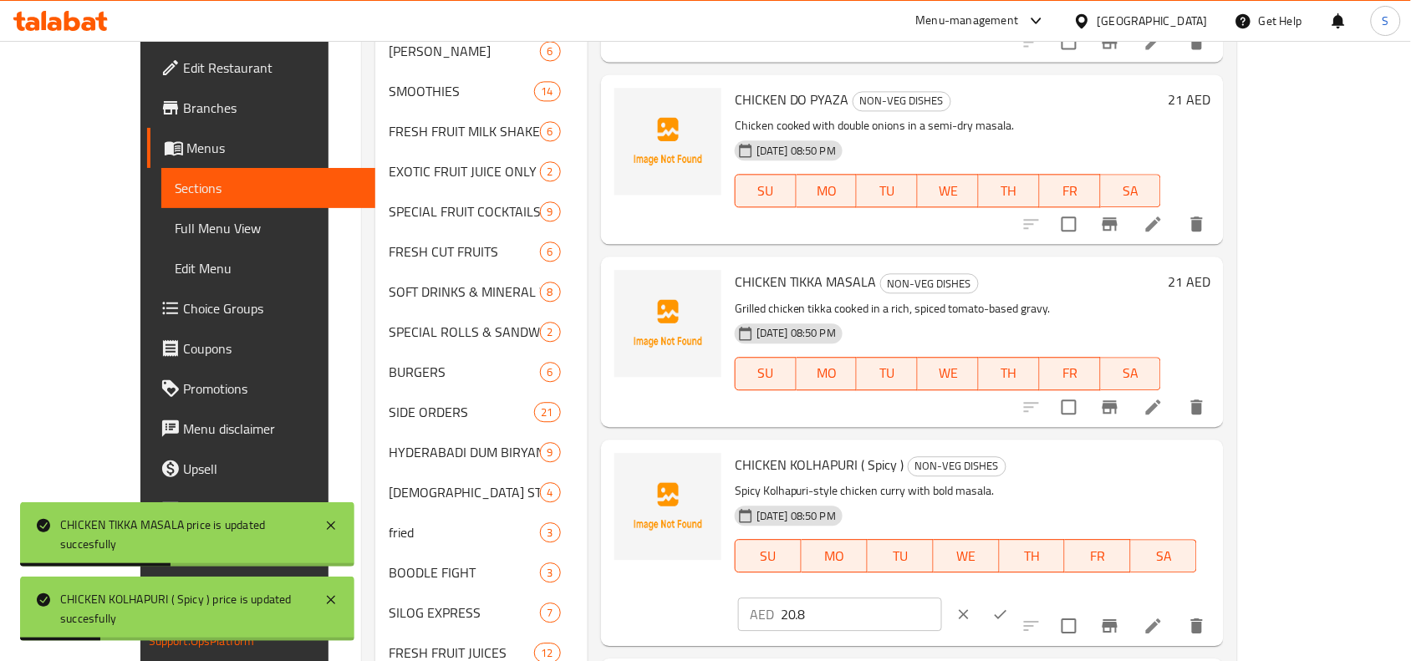
click at [942, 598] on input "20.8" at bounding box center [861, 614] width 161 height 33
type input "21"
click at [1019, 596] on button "ok" at bounding box center [1000, 614] width 37 height 37
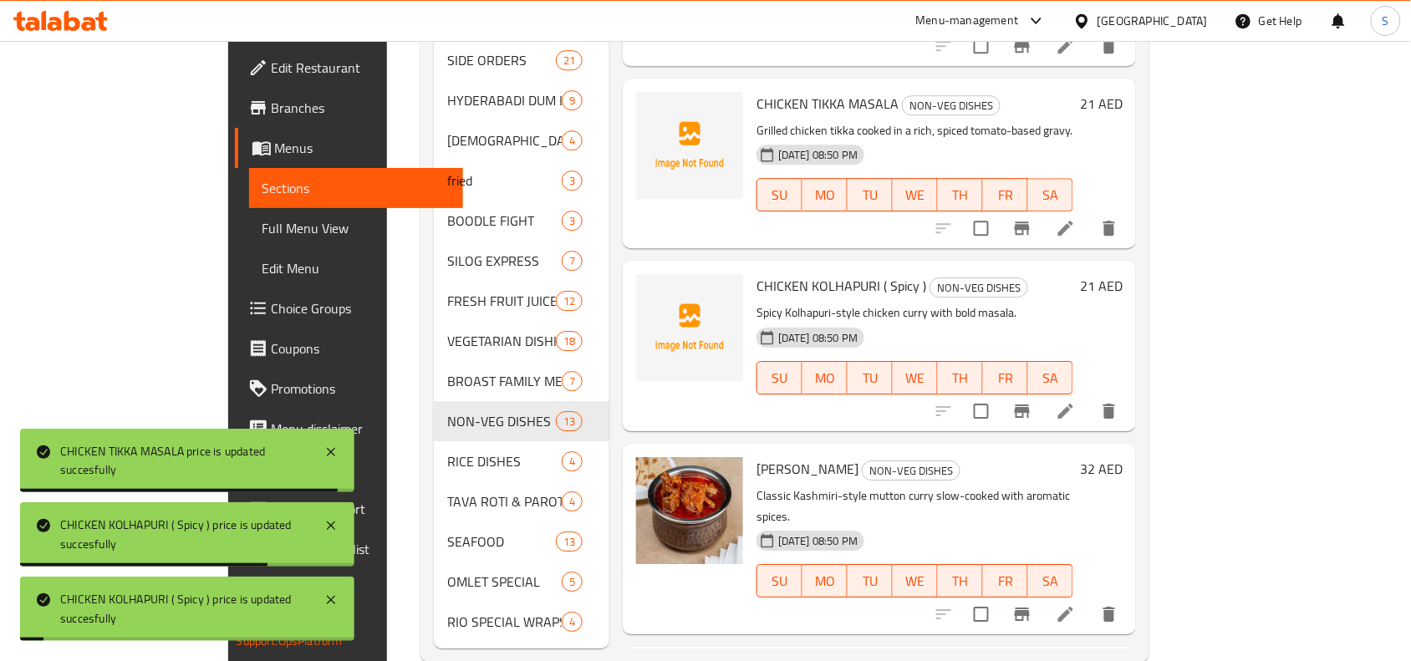
scroll to position [1404, 0]
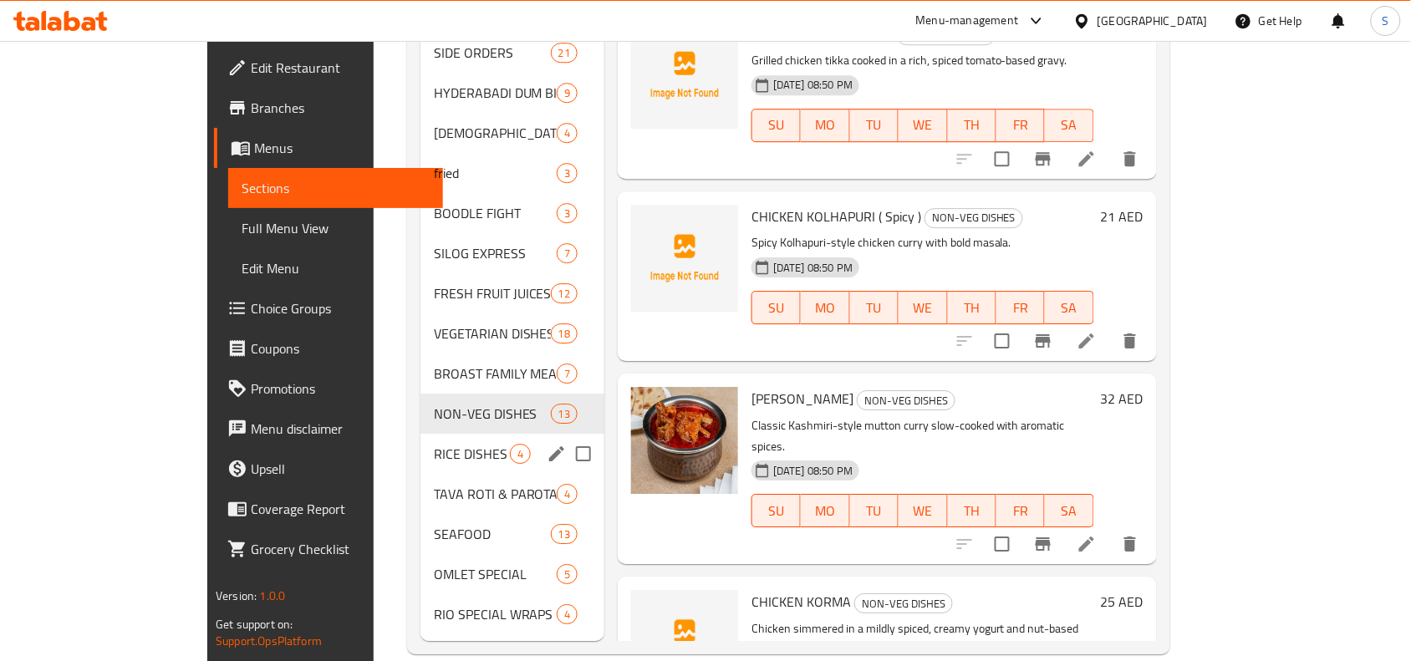
click at [434, 444] on span "RICE DISHES" at bounding box center [472, 454] width 76 height 20
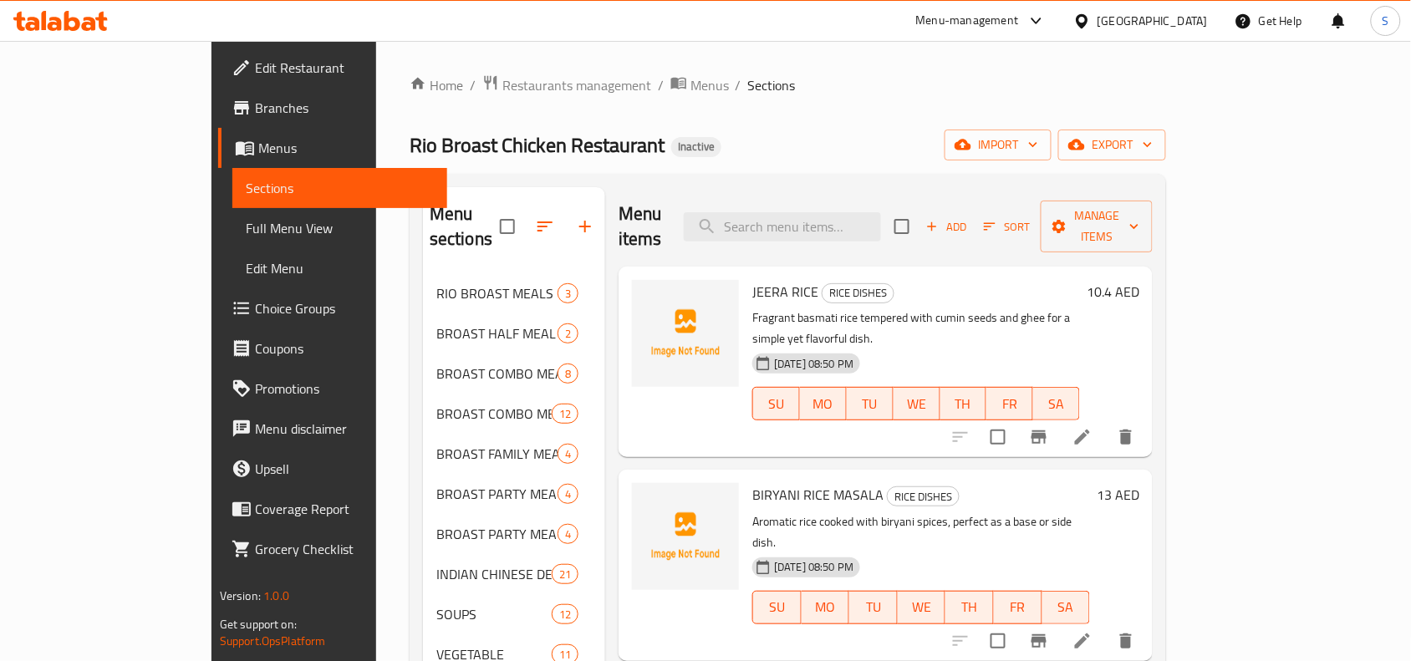
click at [1139, 280] on h6 "10.4 AED" at bounding box center [1113, 291] width 53 height 23
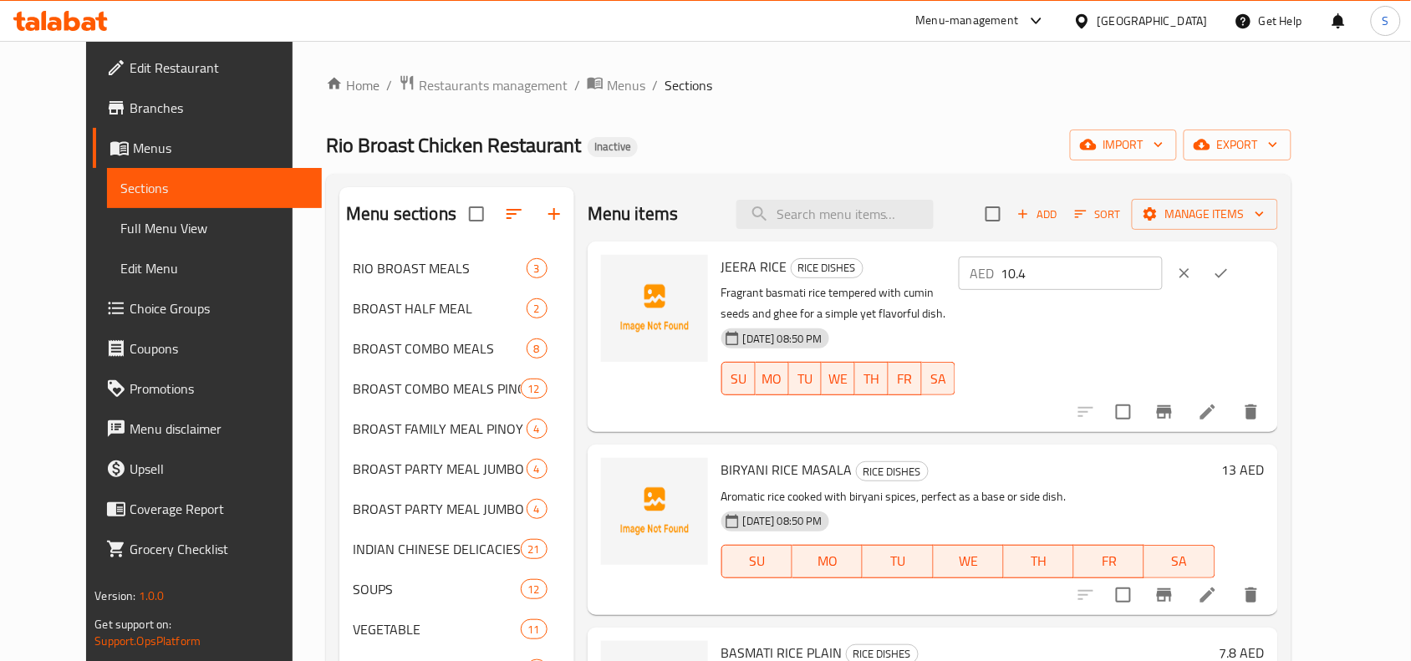
click at [1163, 278] on input "10.4" at bounding box center [1081, 273] width 161 height 33
type input "10"
click at [1239, 278] on button "ok" at bounding box center [1221, 273] width 37 height 37
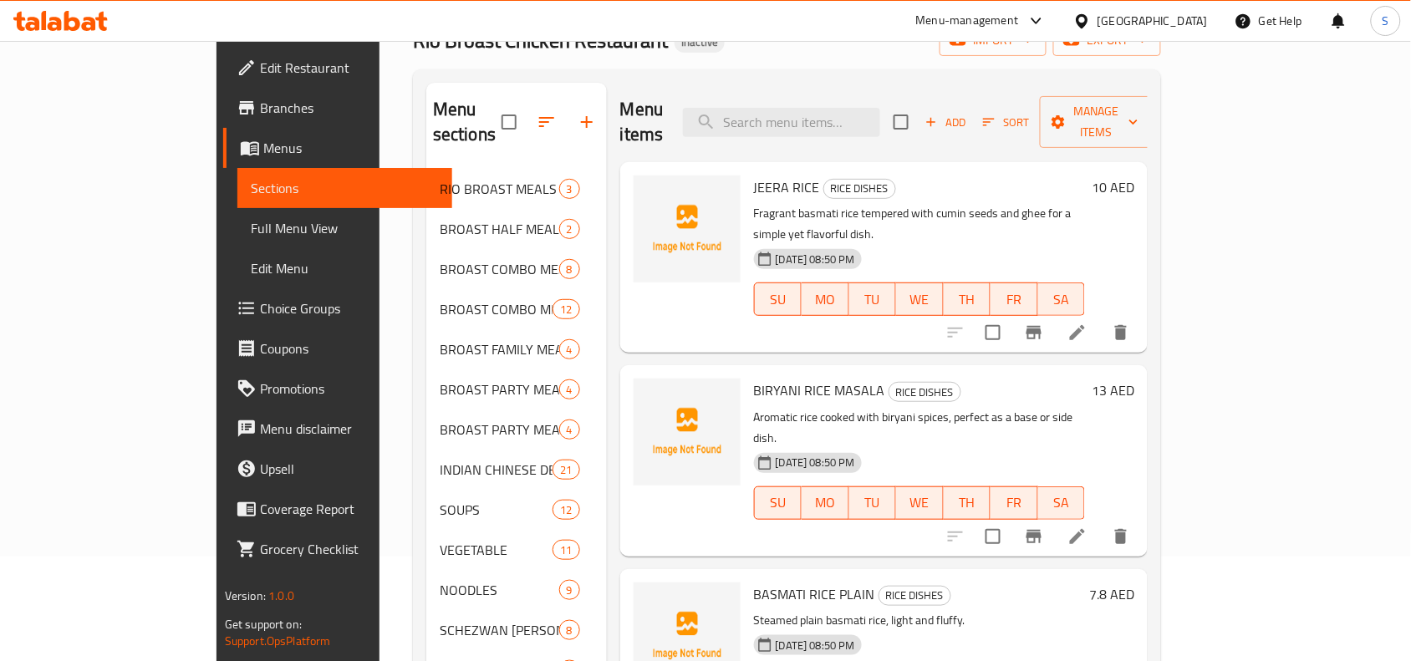
scroll to position [313, 0]
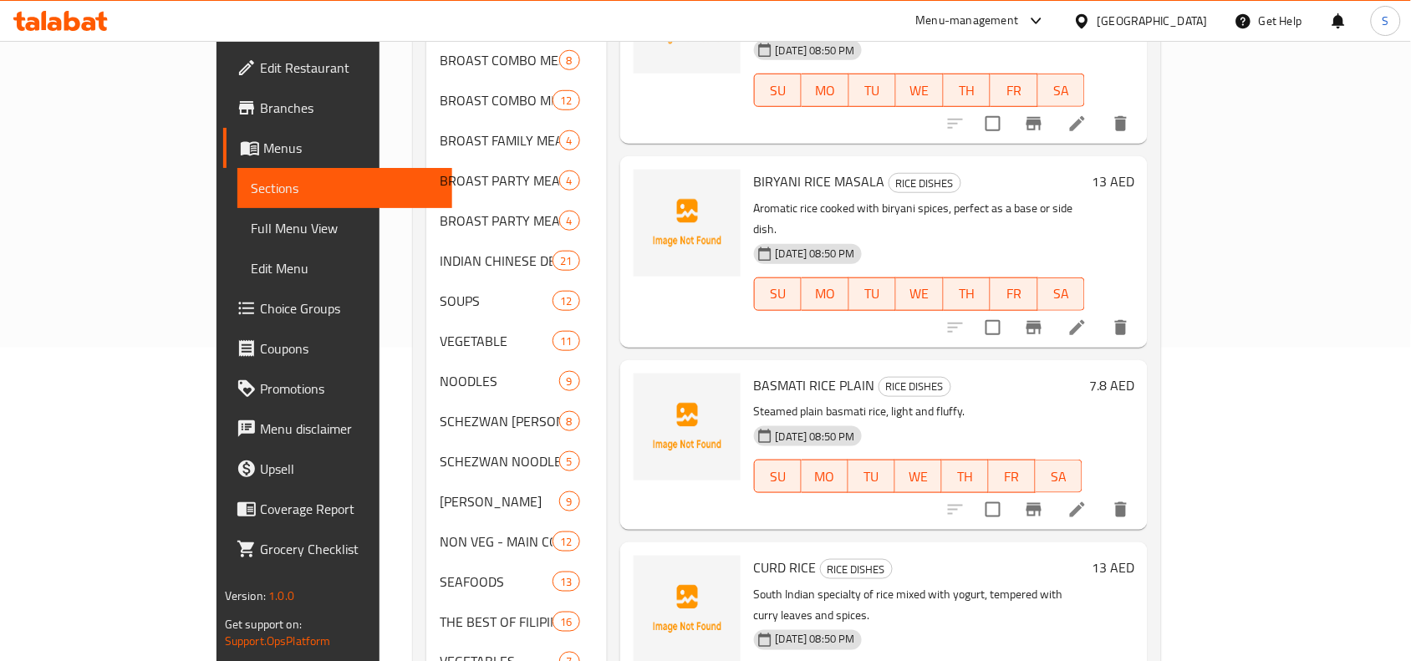
click at [1134, 374] on h6 "7.8 AED" at bounding box center [1111, 385] width 45 height 23
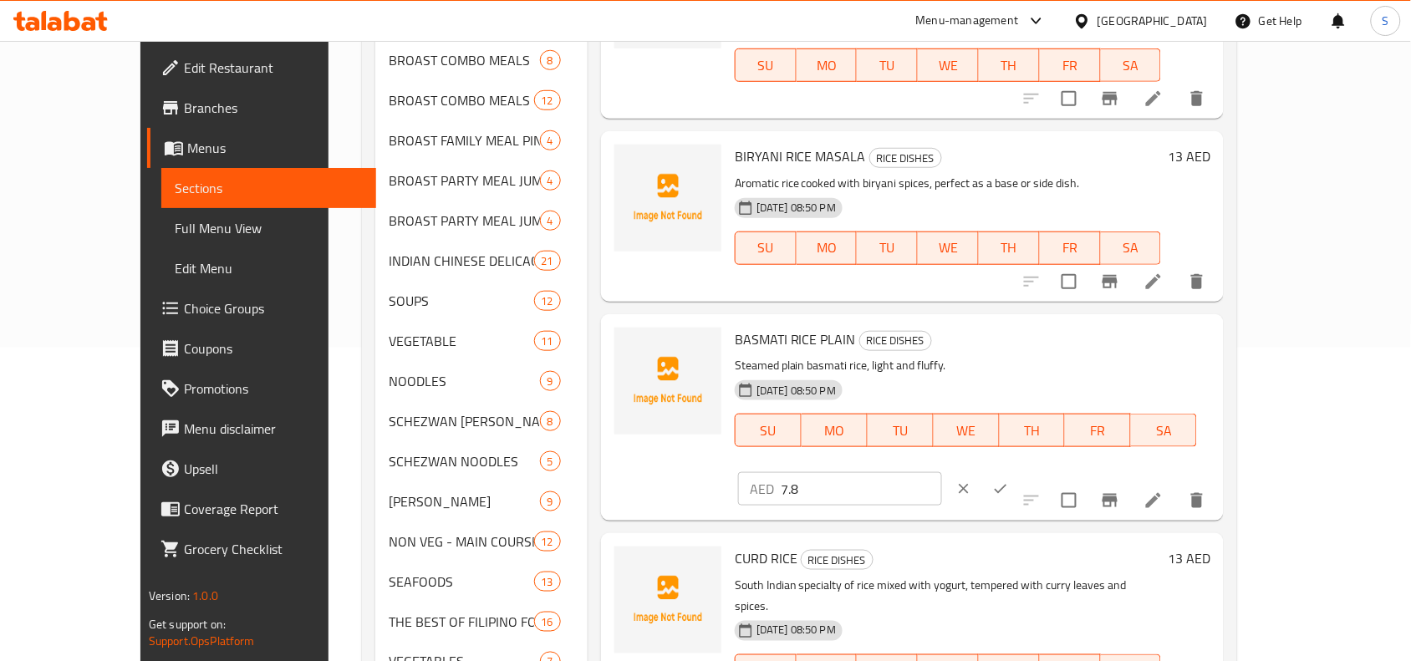
click at [942, 472] on input "7.8" at bounding box center [861, 488] width 161 height 33
type input "8"
click at [1019, 471] on button "ok" at bounding box center [1000, 489] width 37 height 37
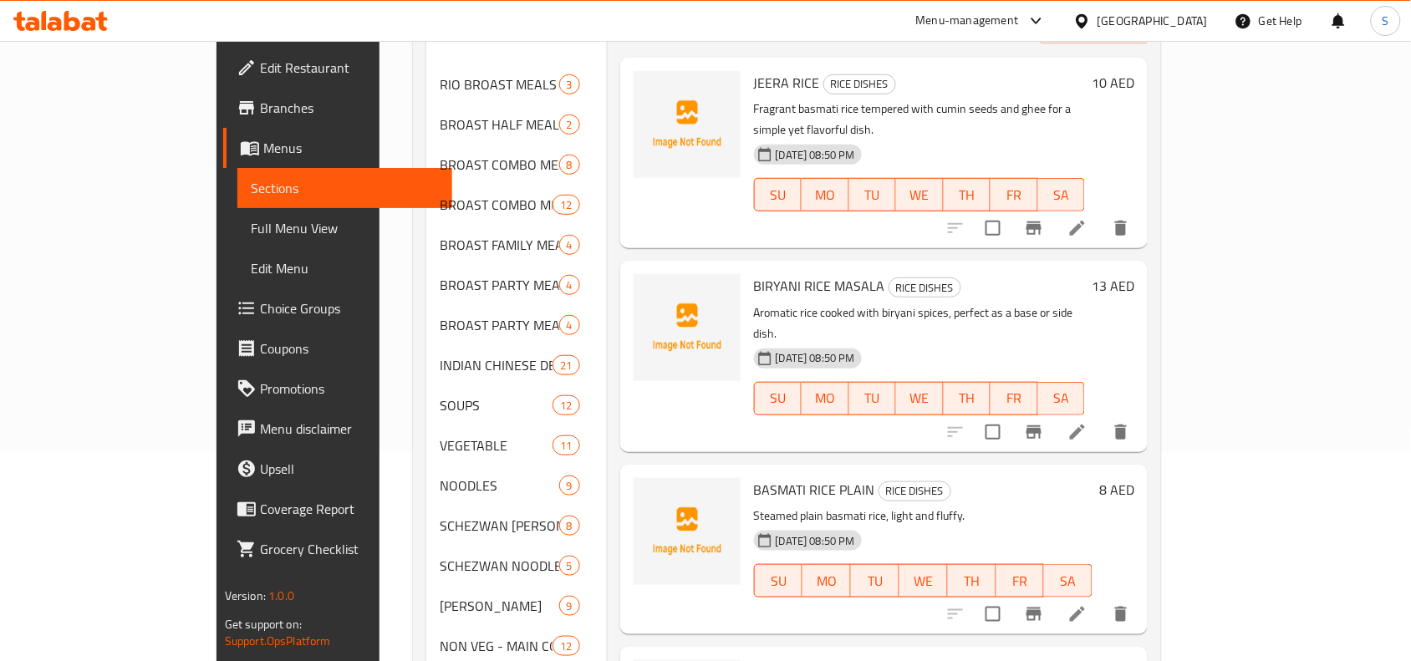
scroll to position [1404, 0]
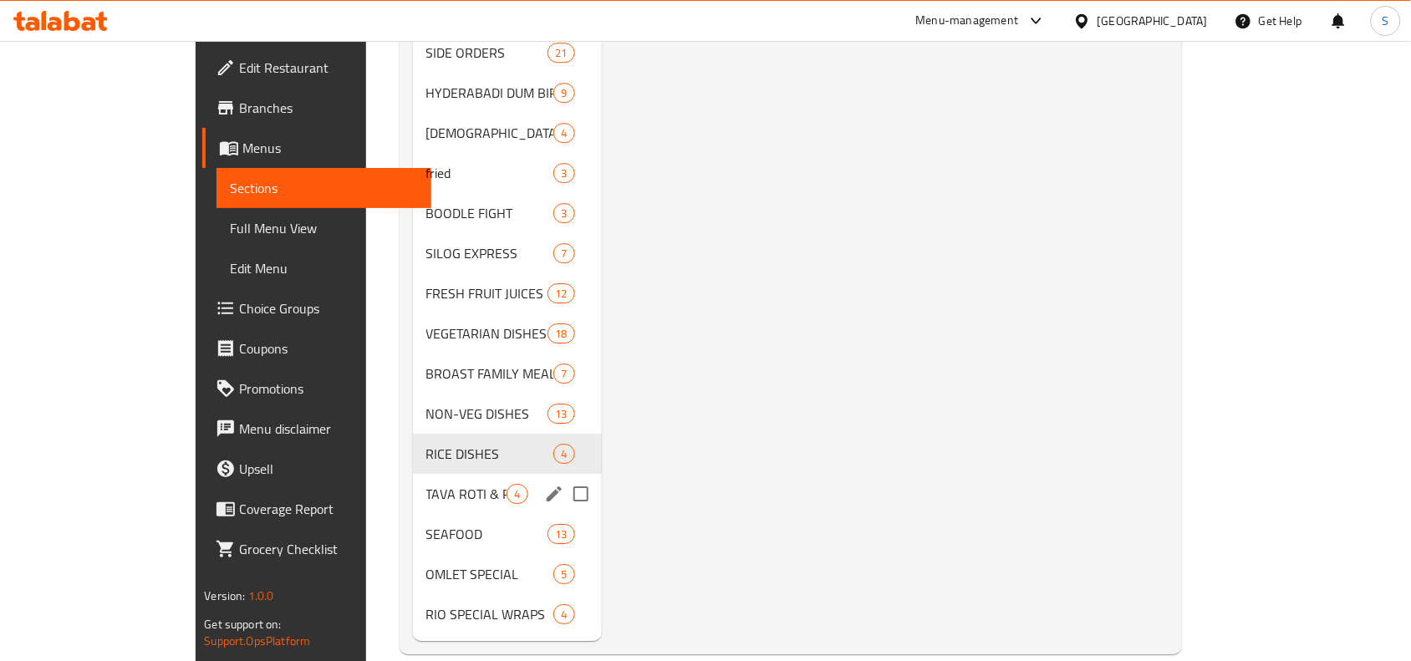
click at [426, 484] on span "TAVA ROTI & PAROTA" at bounding box center [466, 494] width 81 height 20
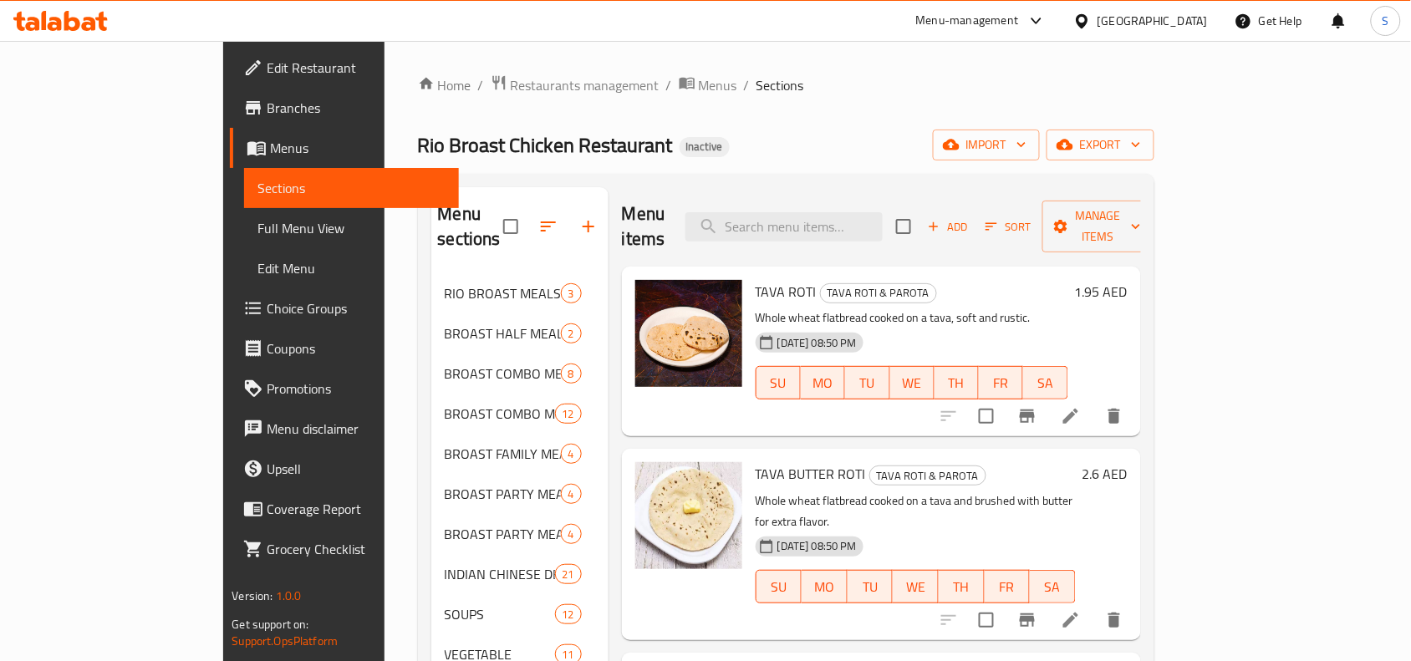
click at [1127, 280] on h6 "1.95 AED" at bounding box center [1101, 291] width 53 height 23
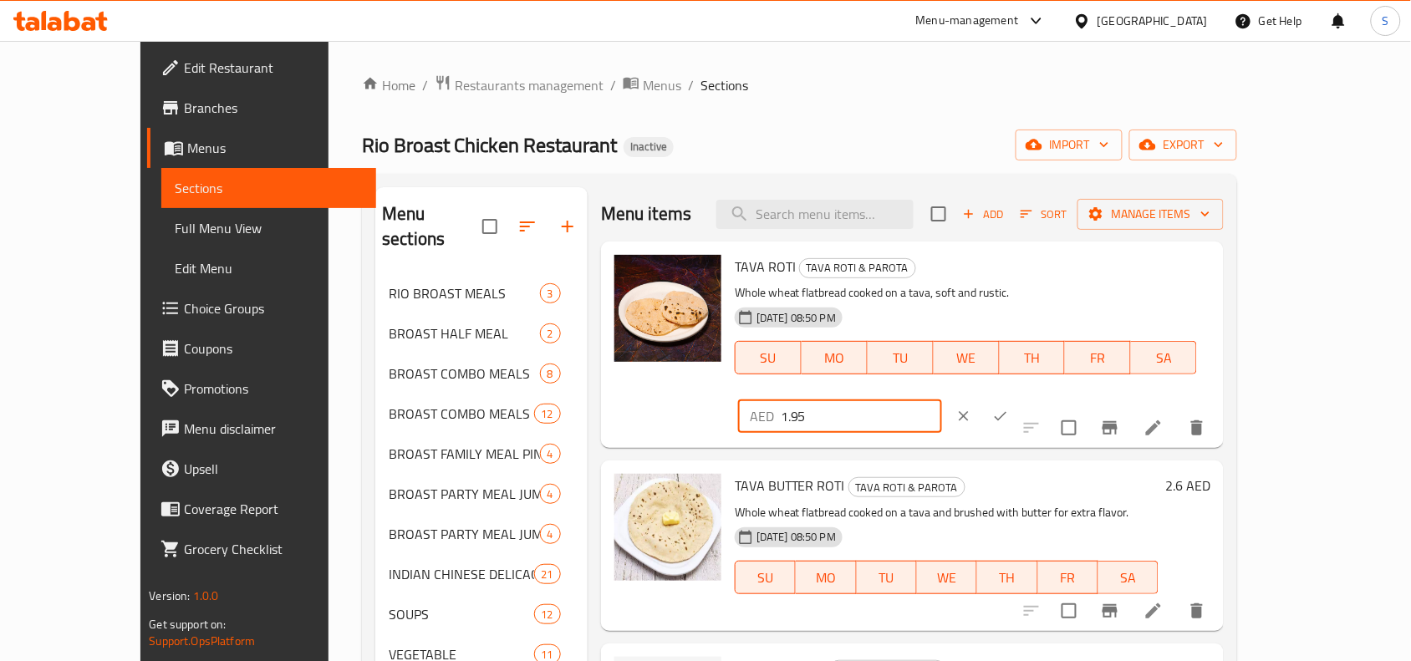
click at [942, 400] on input "1.95" at bounding box center [861, 416] width 161 height 33
type input "2"
click at [1019, 398] on button "ok" at bounding box center [1000, 416] width 37 height 37
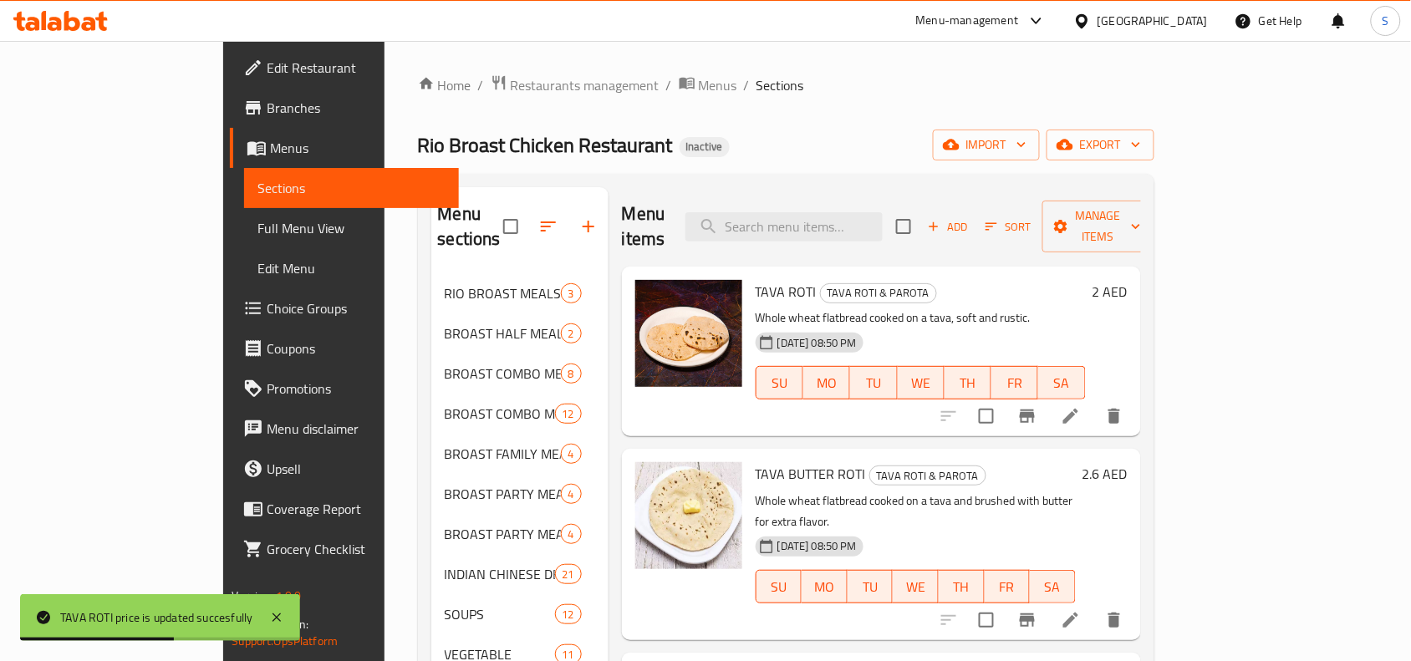
click at [1127, 462] on h6 "2.6 AED" at bounding box center [1104, 473] width 45 height 23
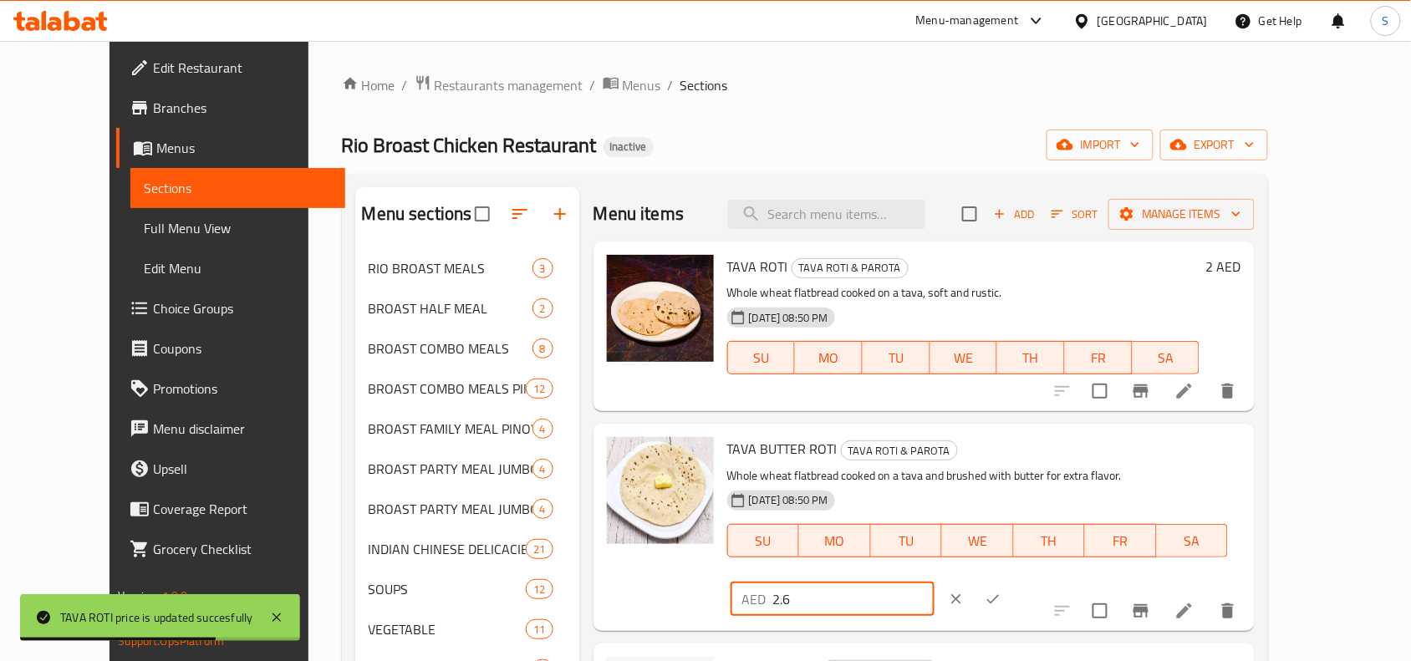
click at [934, 583] on input "2.6" at bounding box center [853, 599] width 161 height 33
type input "3"
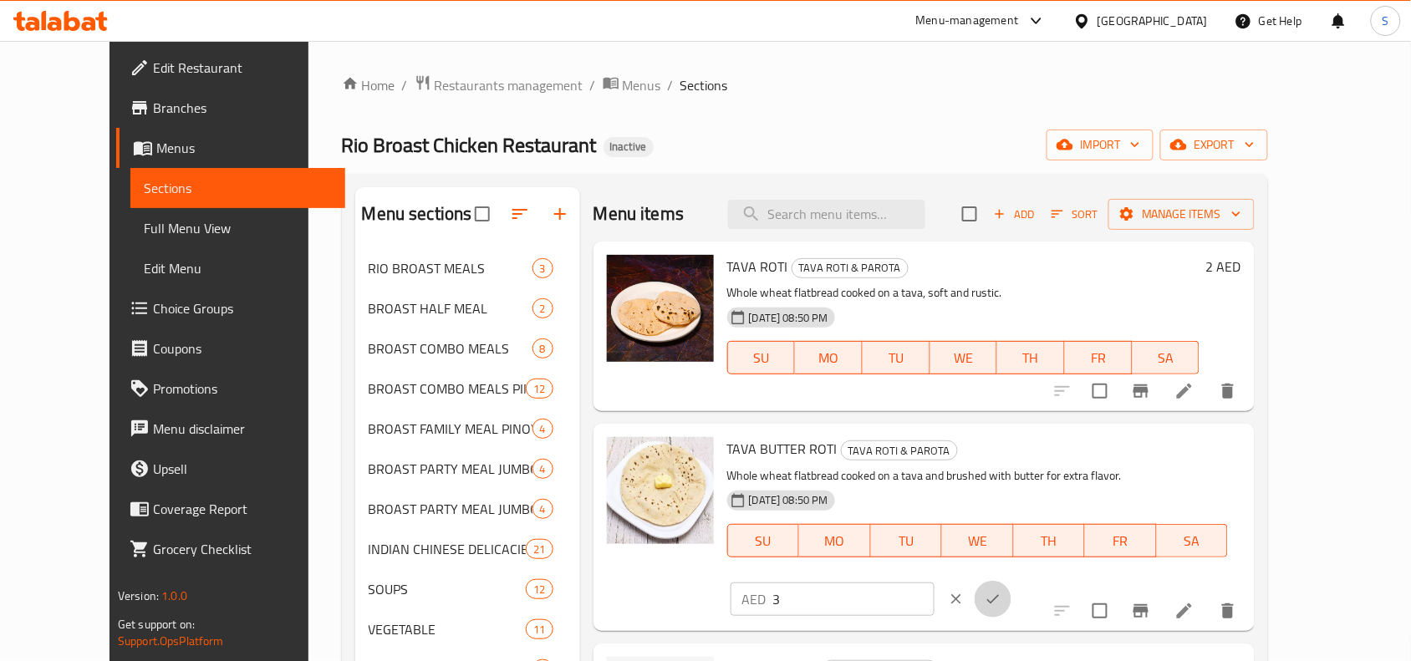
click at [1001, 591] on icon "ok" at bounding box center [993, 599] width 17 height 17
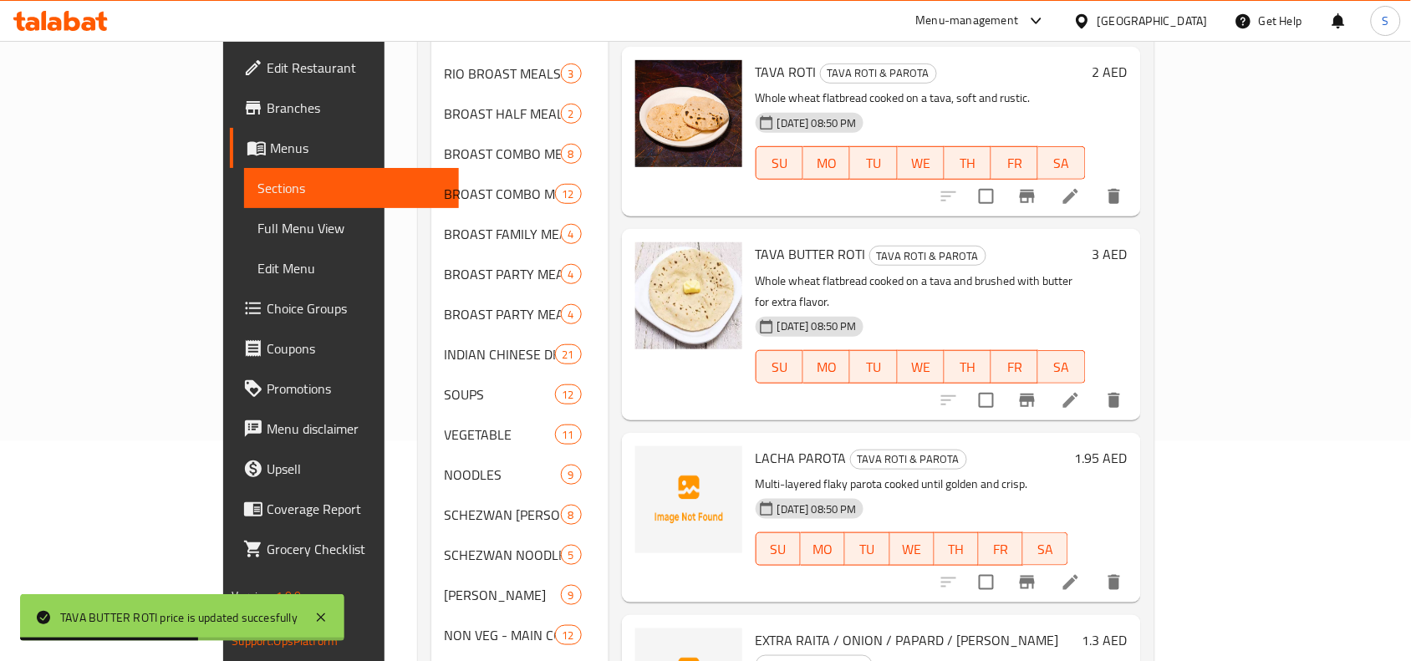
scroll to position [418, 0]
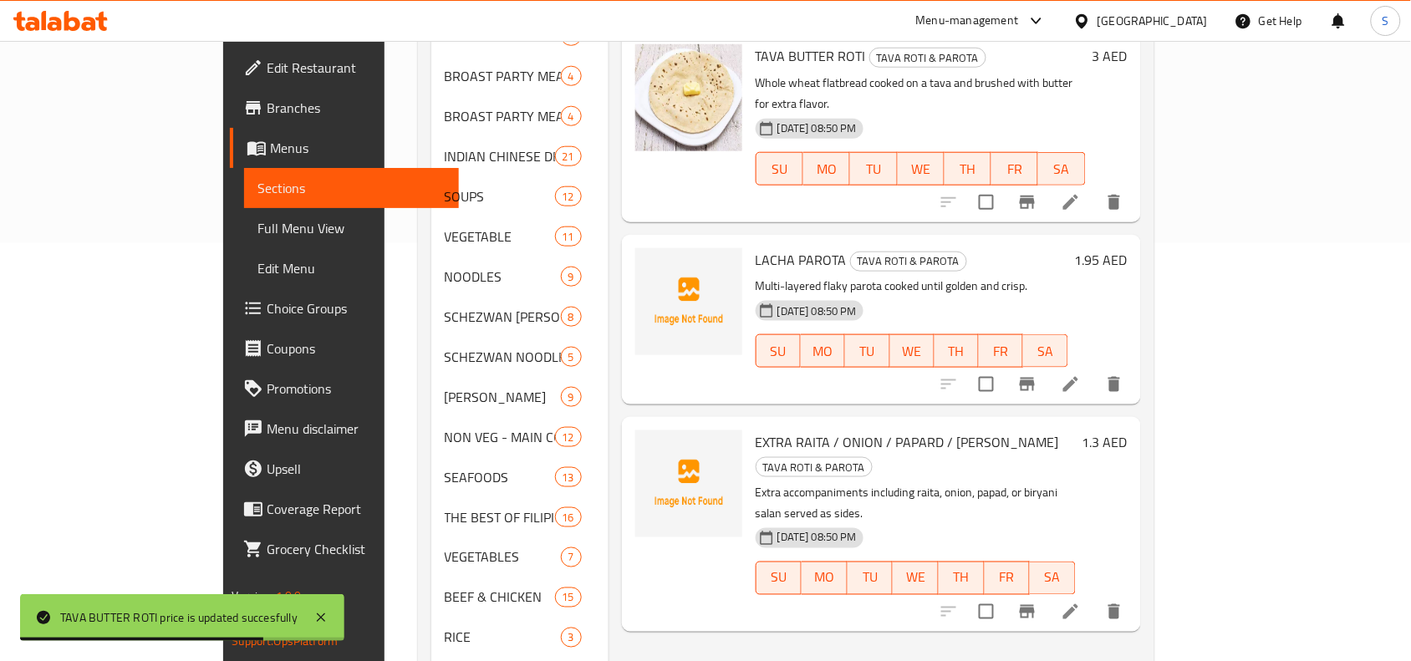
click at [1127, 248] on h6 "1.95 AED" at bounding box center [1101, 259] width 53 height 23
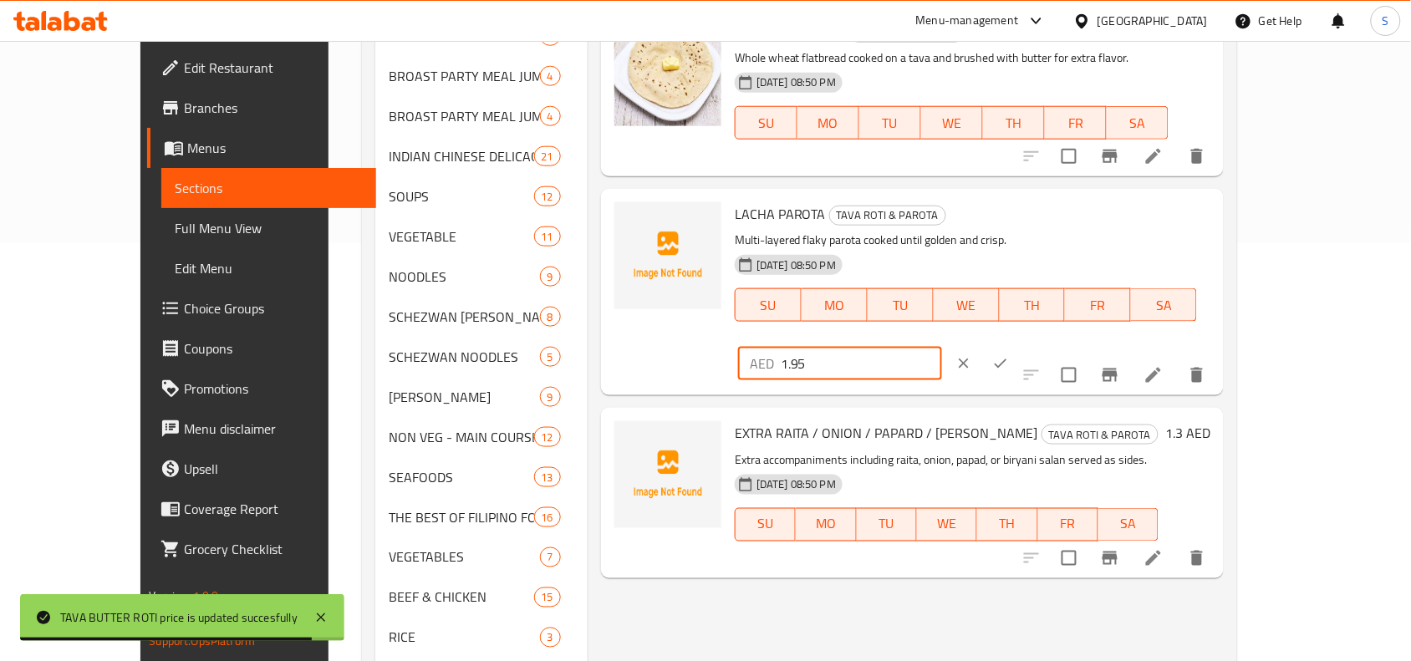
click at [942, 347] on input "1.95" at bounding box center [861, 363] width 161 height 33
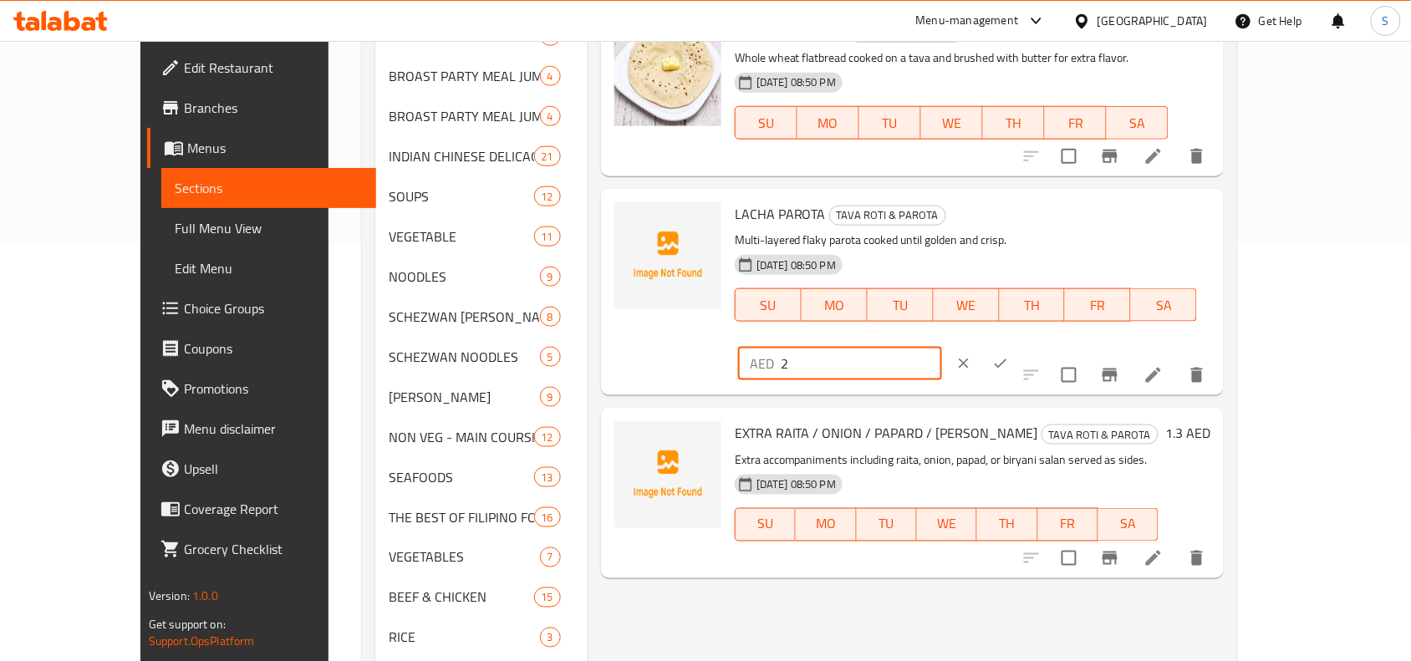
type input "2"
click at [1009, 355] on icon "ok" at bounding box center [1000, 363] width 17 height 17
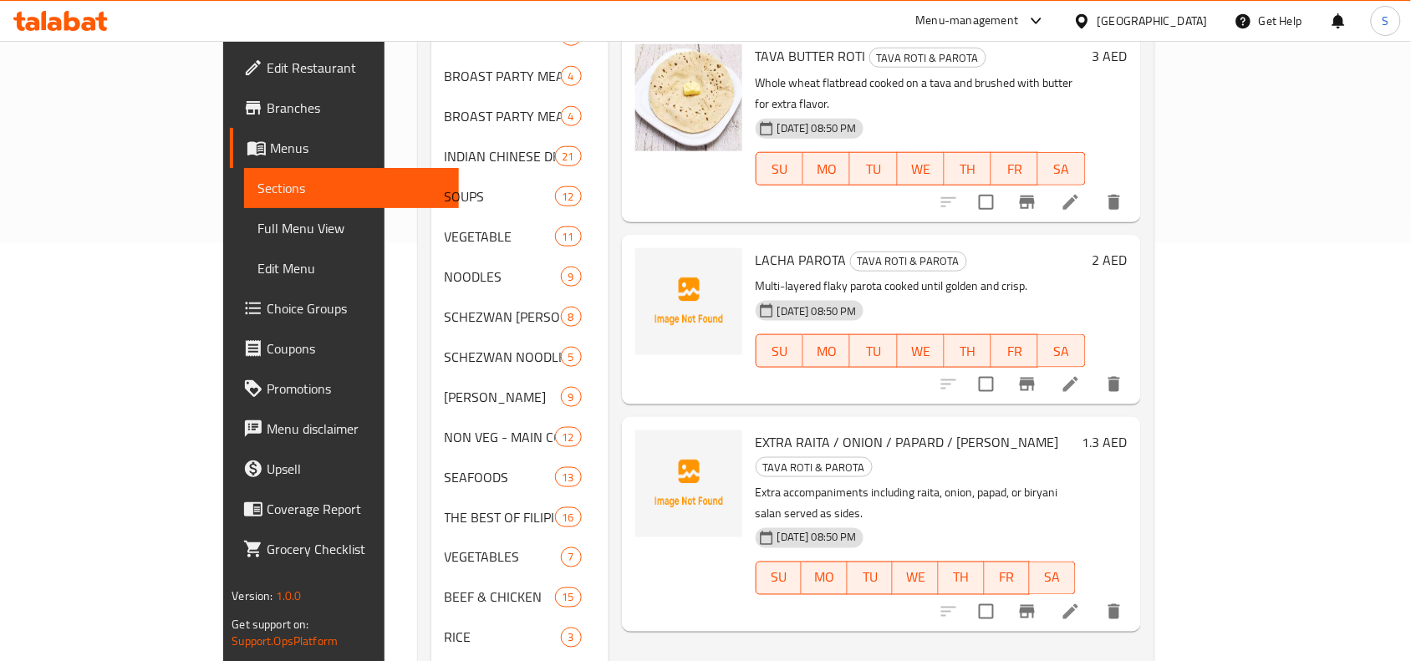
click at [1127, 430] on h6 "1.3 AED" at bounding box center [1104, 441] width 45 height 23
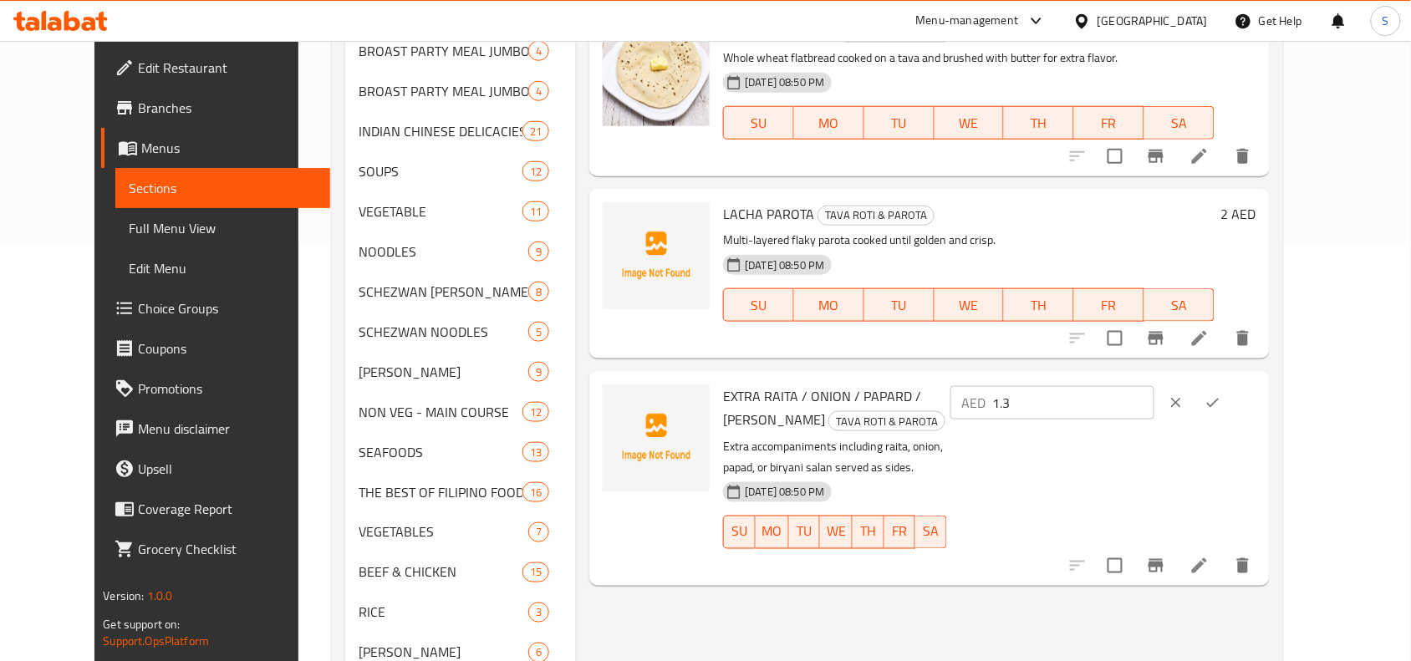
click at [1154, 414] on input "1.3" at bounding box center [1073, 402] width 161 height 33
type input "1"
click at [1231, 397] on button "ok" at bounding box center [1212, 402] width 37 height 37
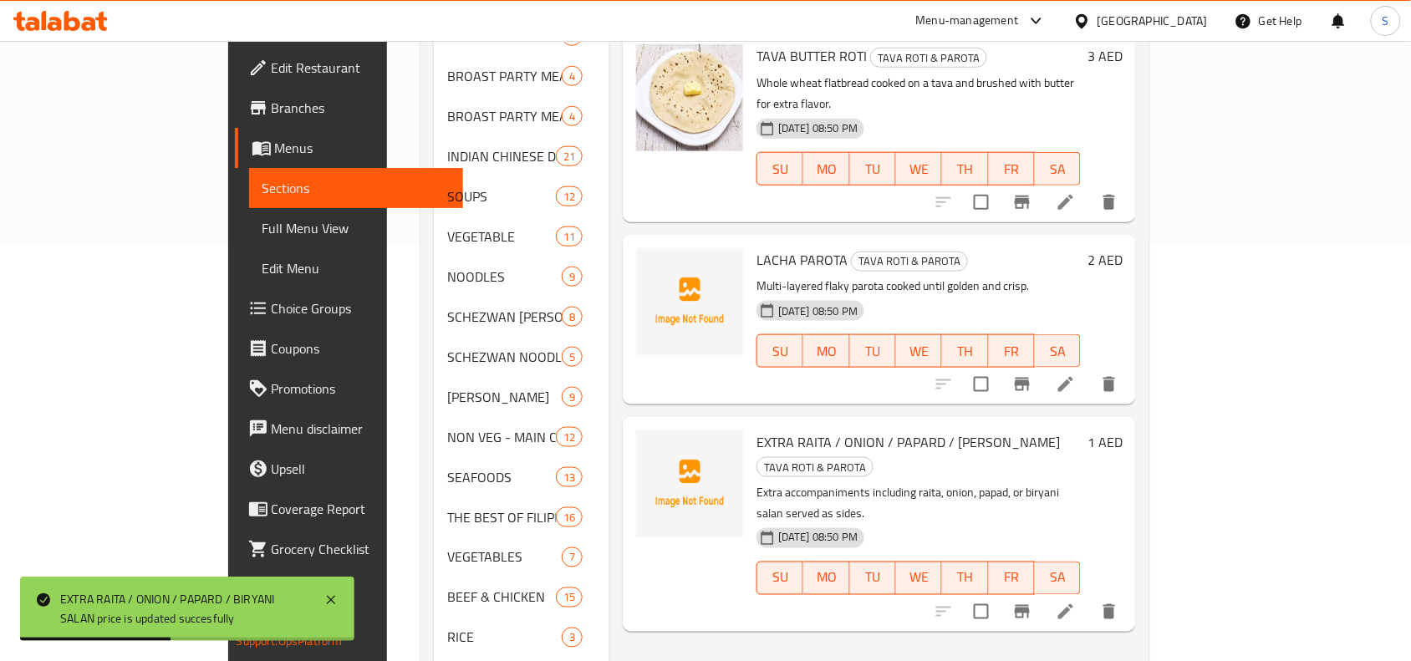
click at [858, 482] on p "Extra accompaniments including raita, onion, papad, or biryani salan served as …" at bounding box center [918, 503] width 324 height 42
click at [980, 522] on div "09-09-2025 08:50 PM SU MO TU WE TH FR SA" at bounding box center [919, 567] width 338 height 90
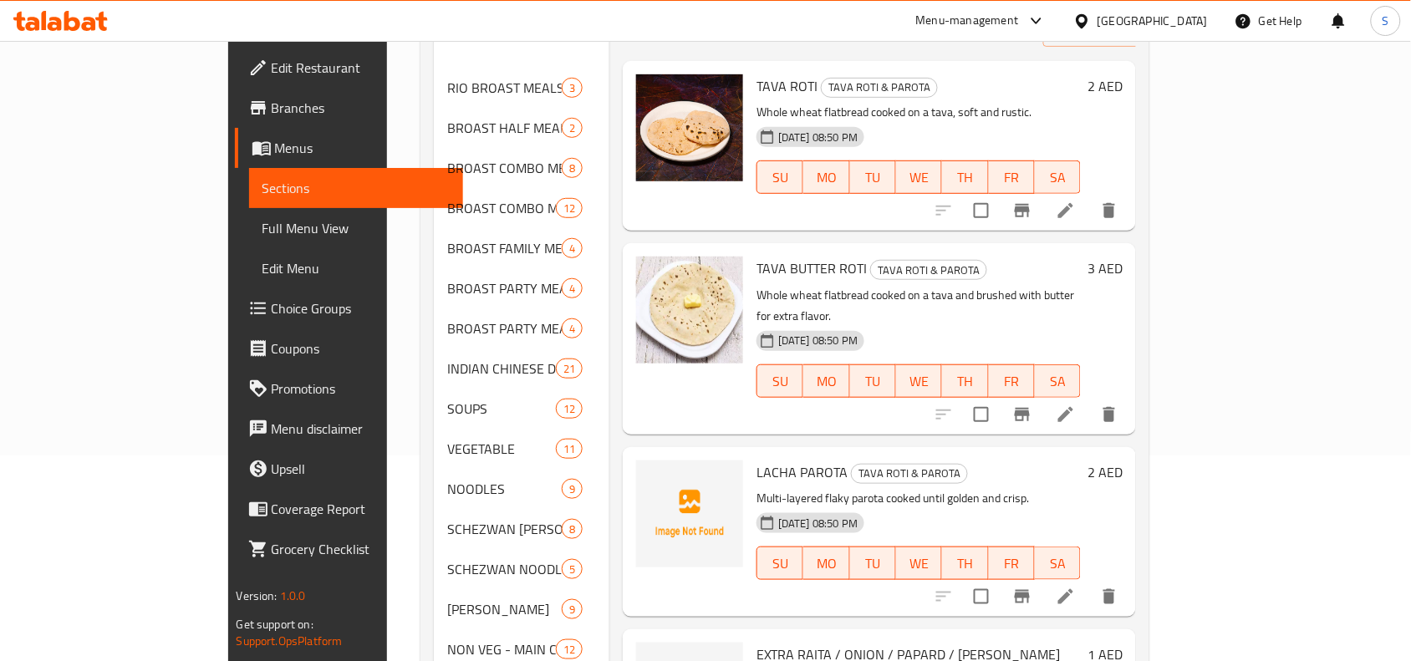
scroll to position [0, 0]
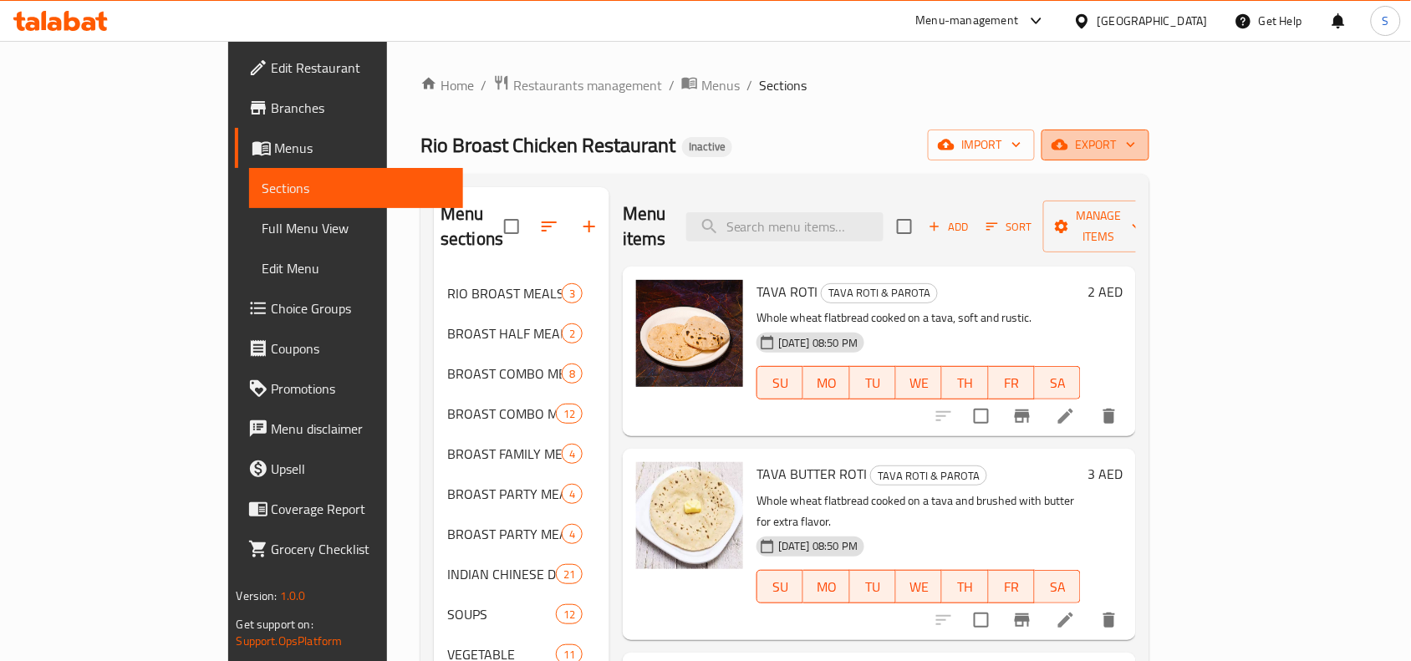
click at [1136, 146] on span "export" at bounding box center [1095, 145] width 81 height 21
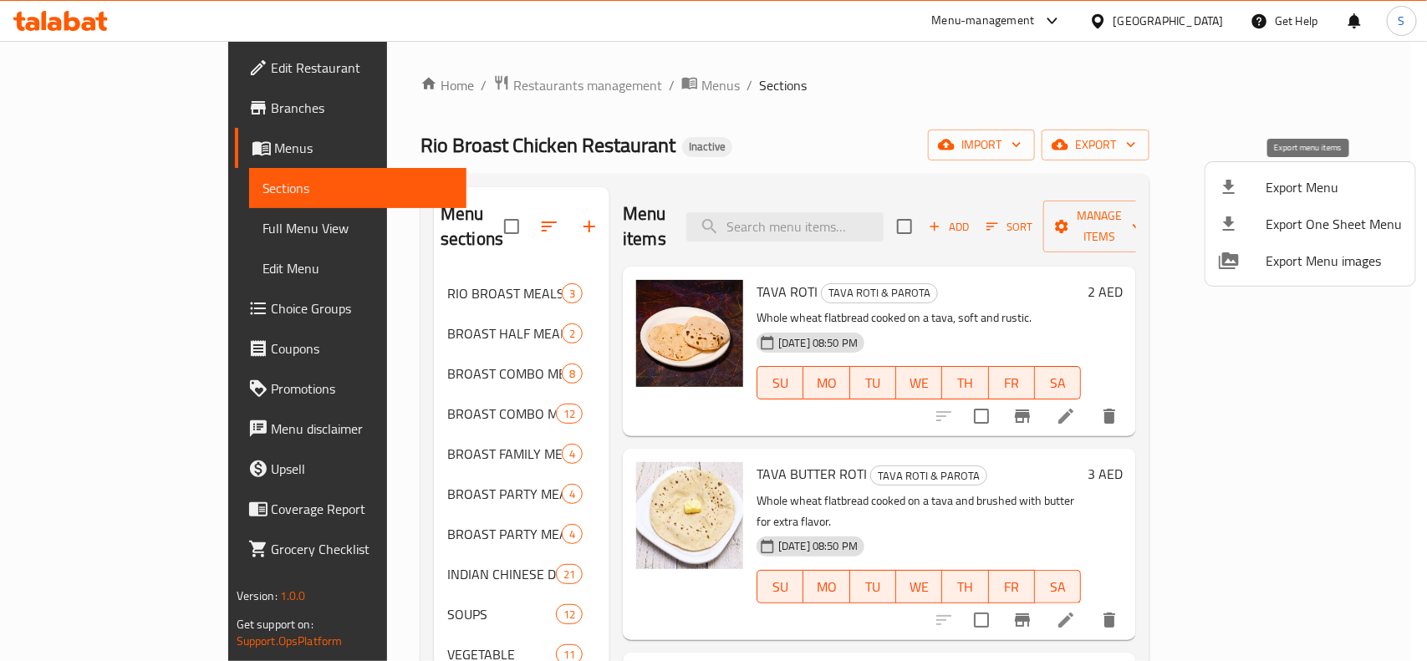
click at [1298, 177] on span "Export Menu" at bounding box center [1333, 187] width 136 height 20
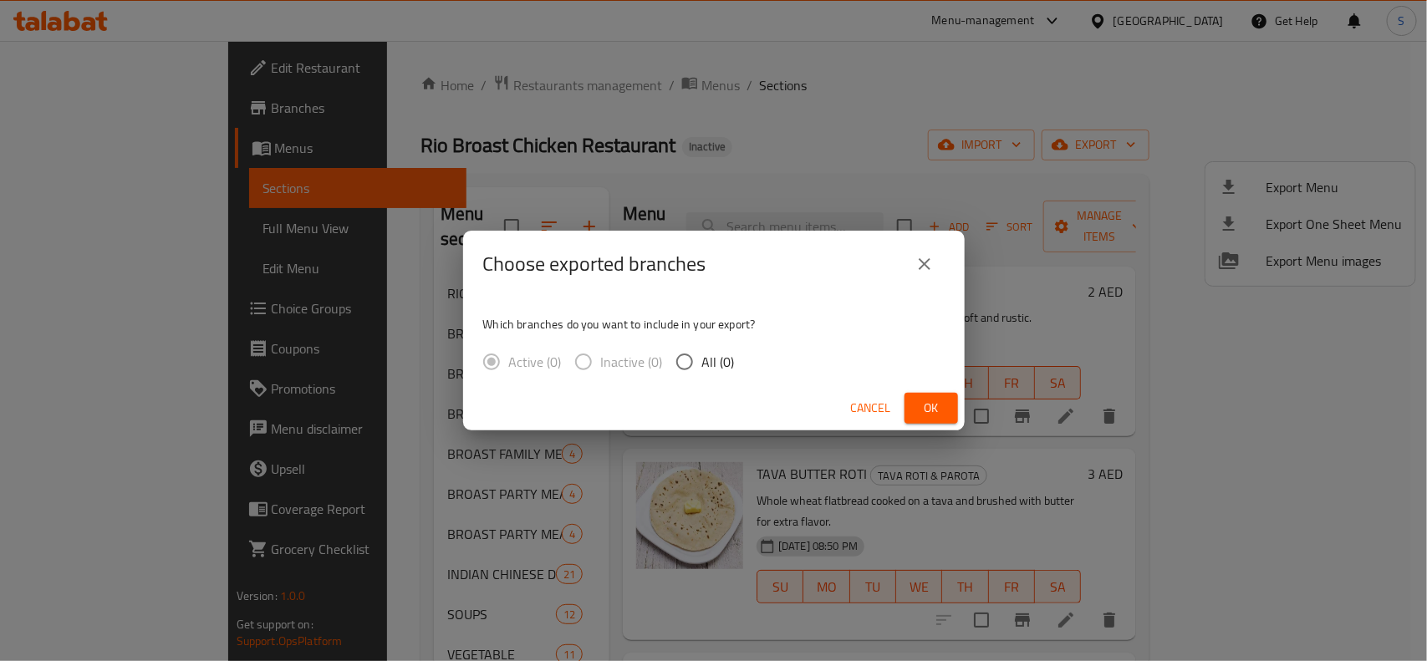
click at [702, 359] on span "All (0)" at bounding box center [718, 362] width 33 height 20
click at [700, 359] on input "All (0)" at bounding box center [684, 361] width 35 height 35
radio input "true"
click at [1003, 89] on div "Choose exported branches Which branches do you want to include in your export? …" at bounding box center [713, 330] width 1427 height 661
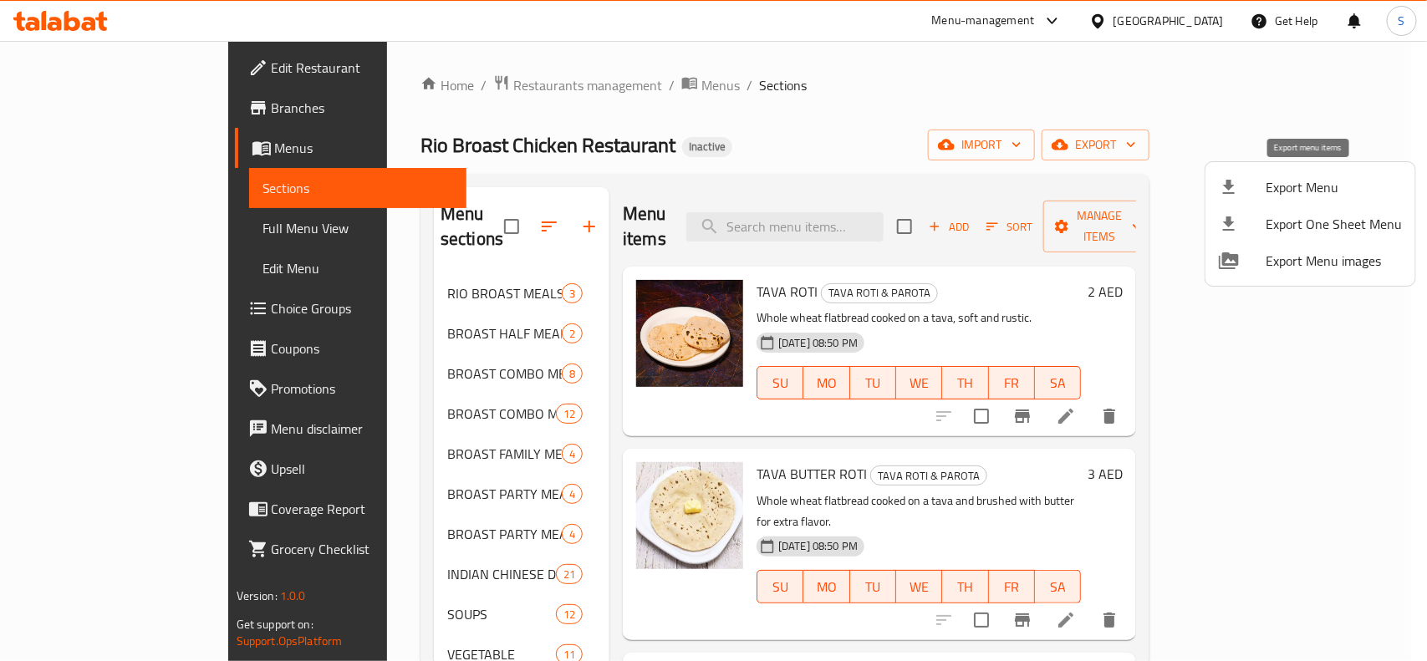
click at [1317, 189] on span "Export Menu" at bounding box center [1333, 187] width 136 height 20
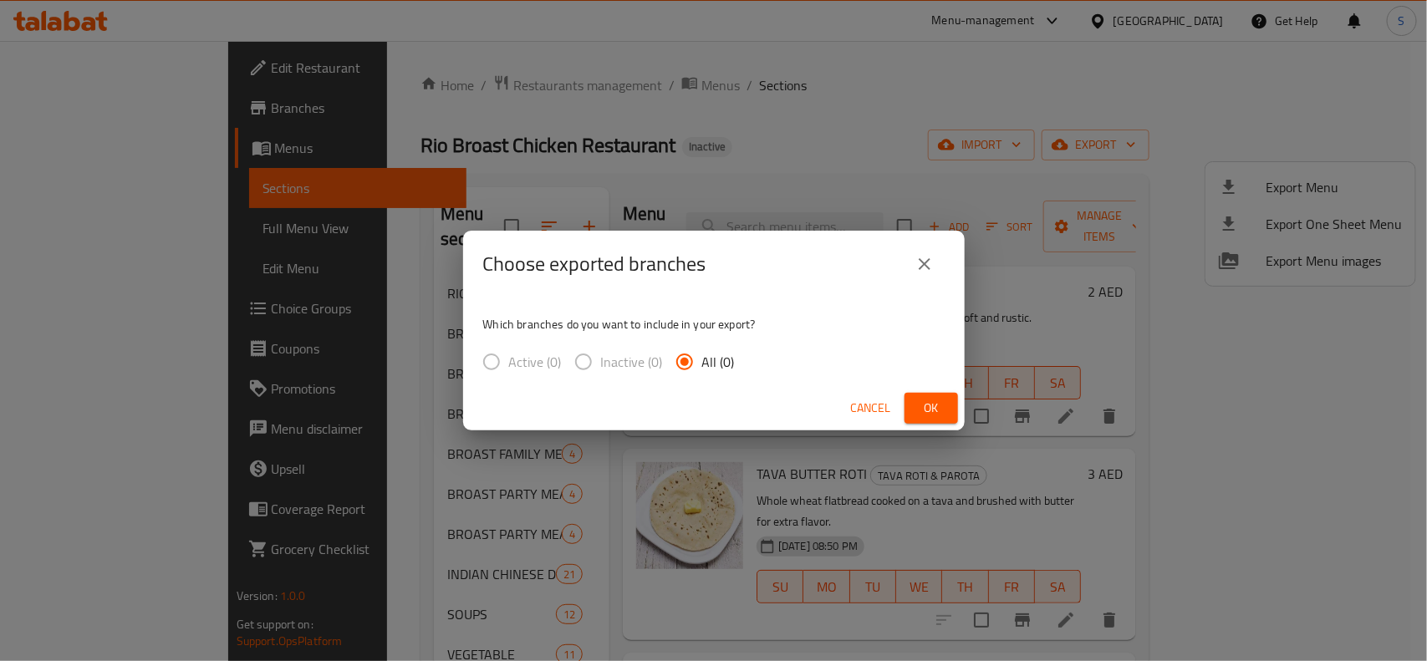
click at [719, 352] on span "All (0)" at bounding box center [718, 362] width 33 height 20
click at [702, 349] on input "All (0)" at bounding box center [684, 361] width 35 height 35
click at [922, 257] on icon "close" at bounding box center [924, 264] width 20 height 20
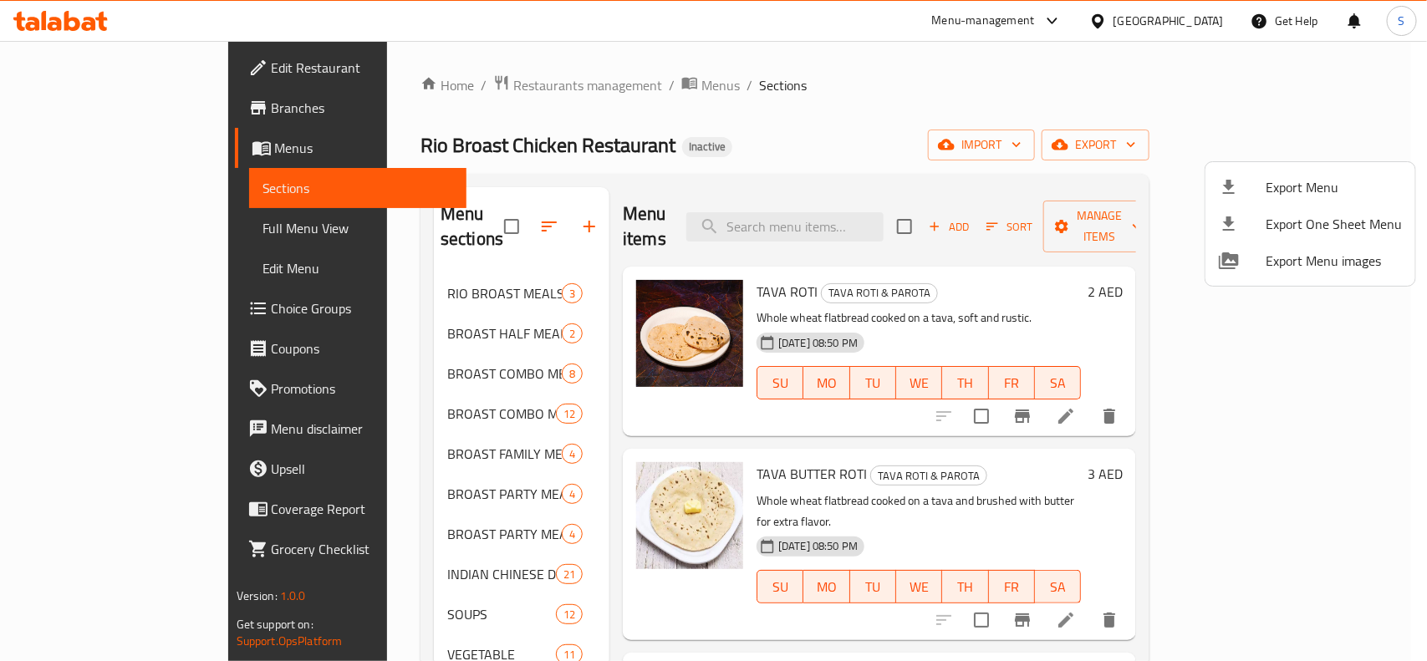
click at [841, 118] on div at bounding box center [713, 330] width 1427 height 661
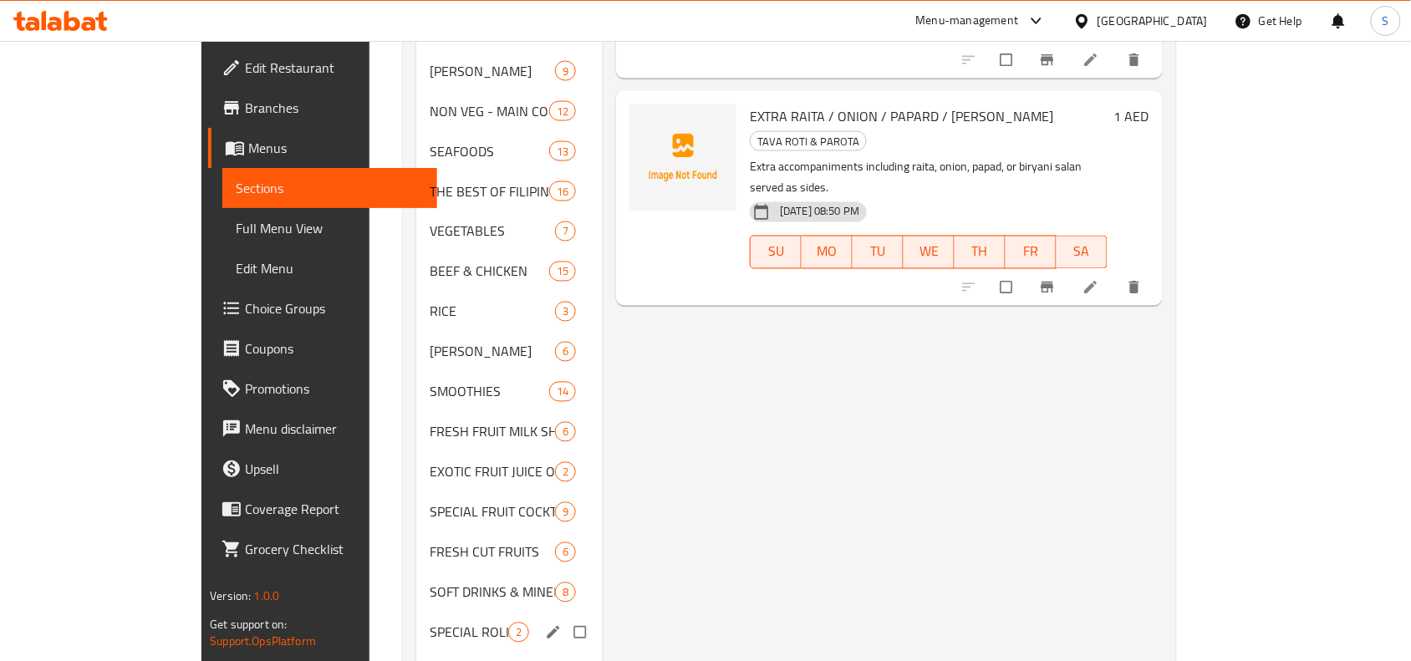
scroll to position [836, 0]
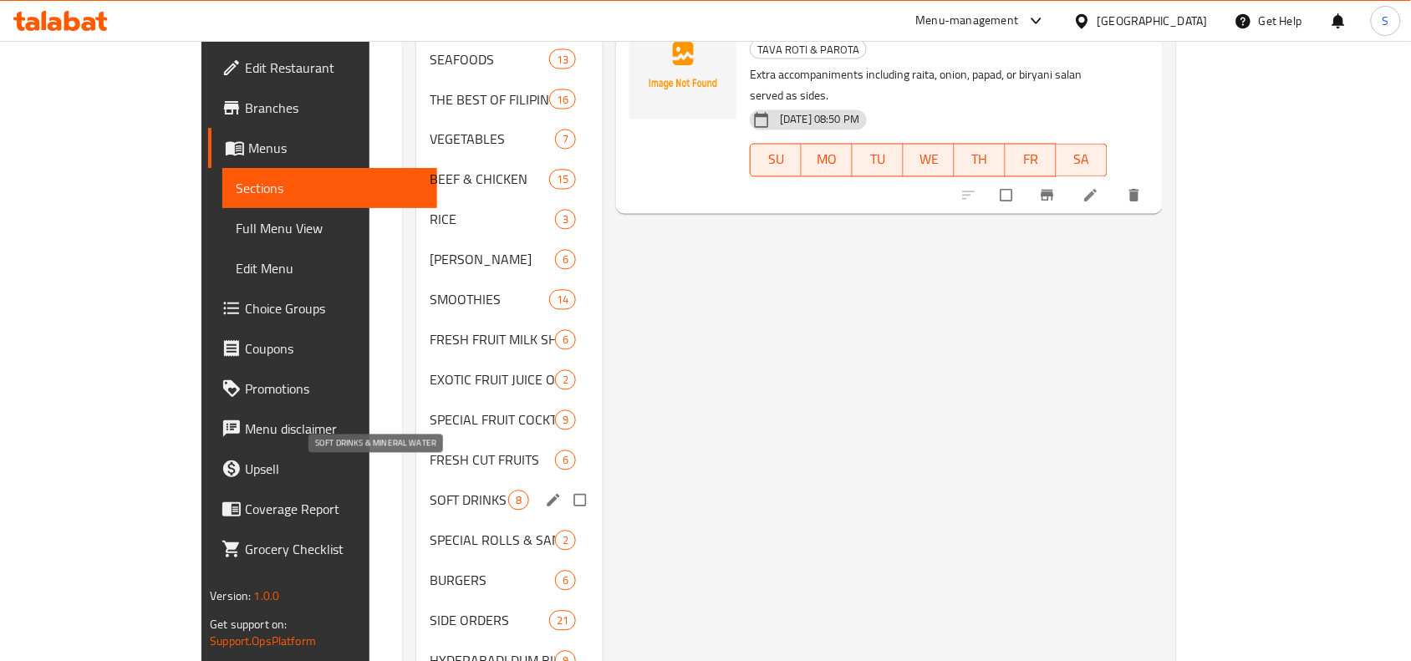
click at [430, 491] on span "SOFT DRINKS & MINERAL WATER" at bounding box center [469, 501] width 79 height 20
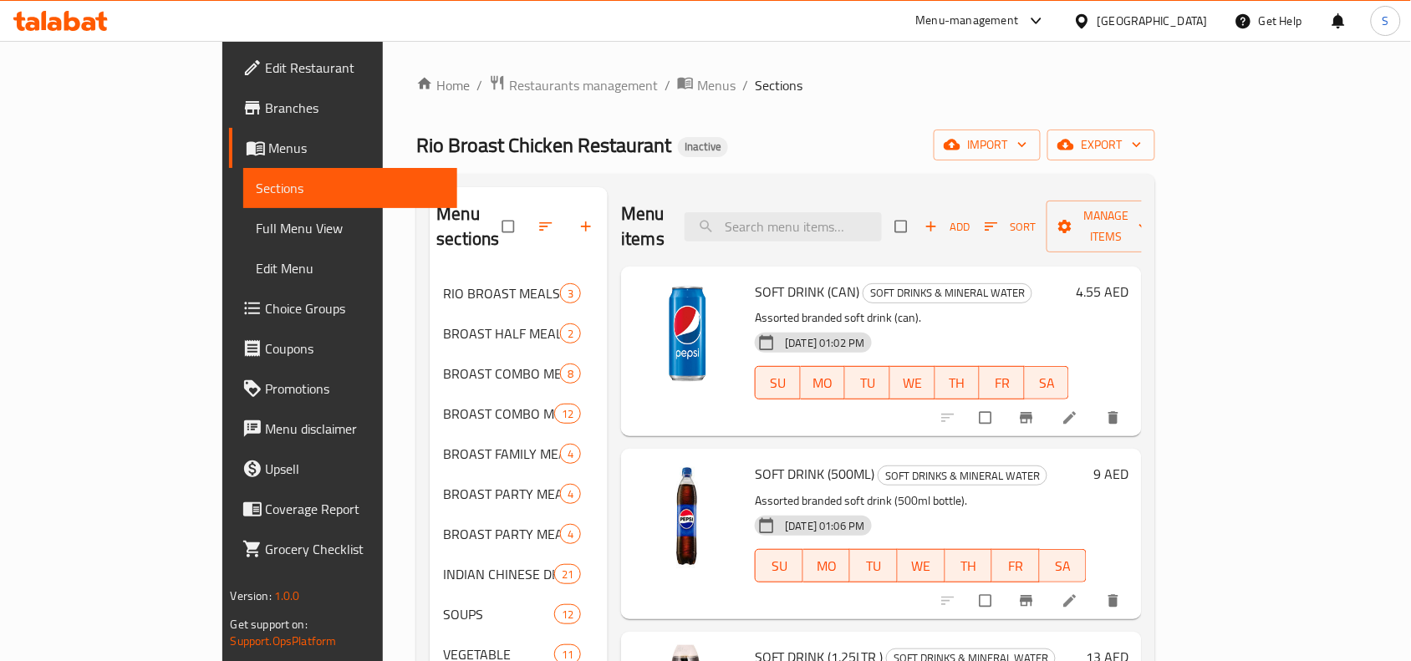
click at [1128, 280] on h6 "4.55 AED" at bounding box center [1102, 291] width 53 height 23
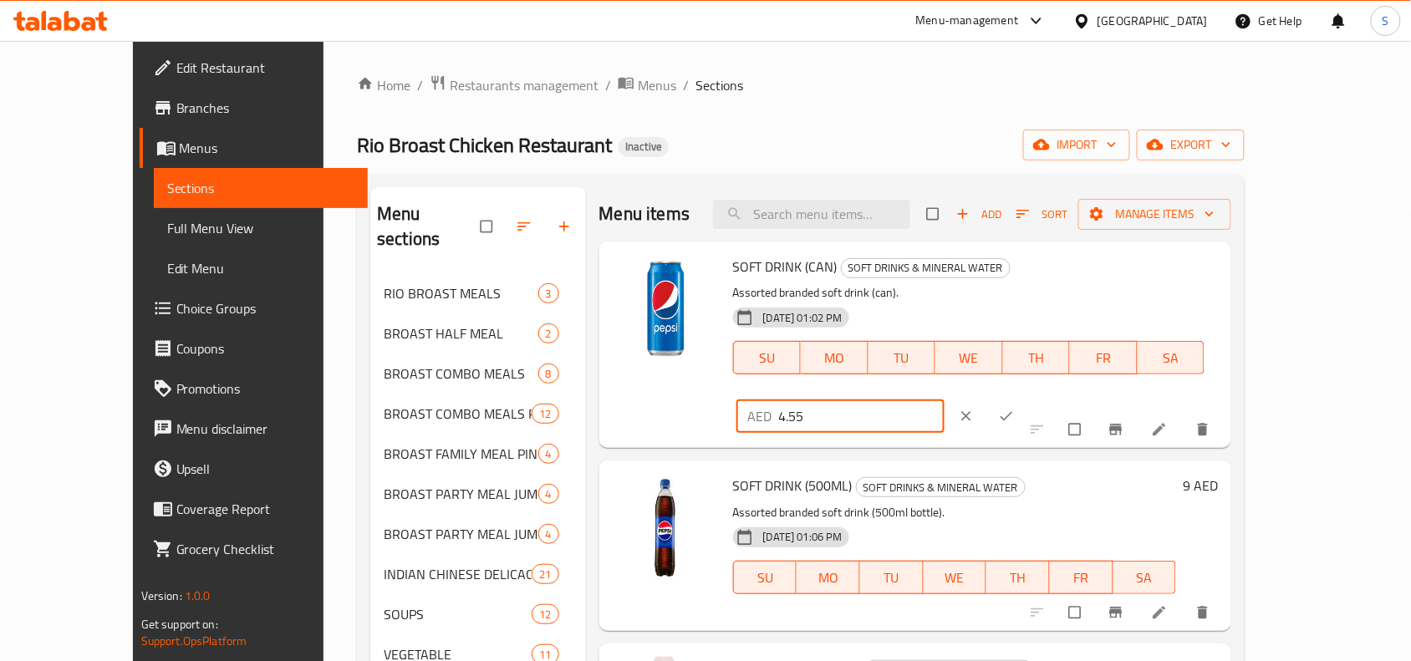
click at [944, 400] on input "4.55" at bounding box center [861, 416] width 165 height 33
type input "5"
click at [1015, 408] on icon "ok" at bounding box center [1006, 416] width 17 height 17
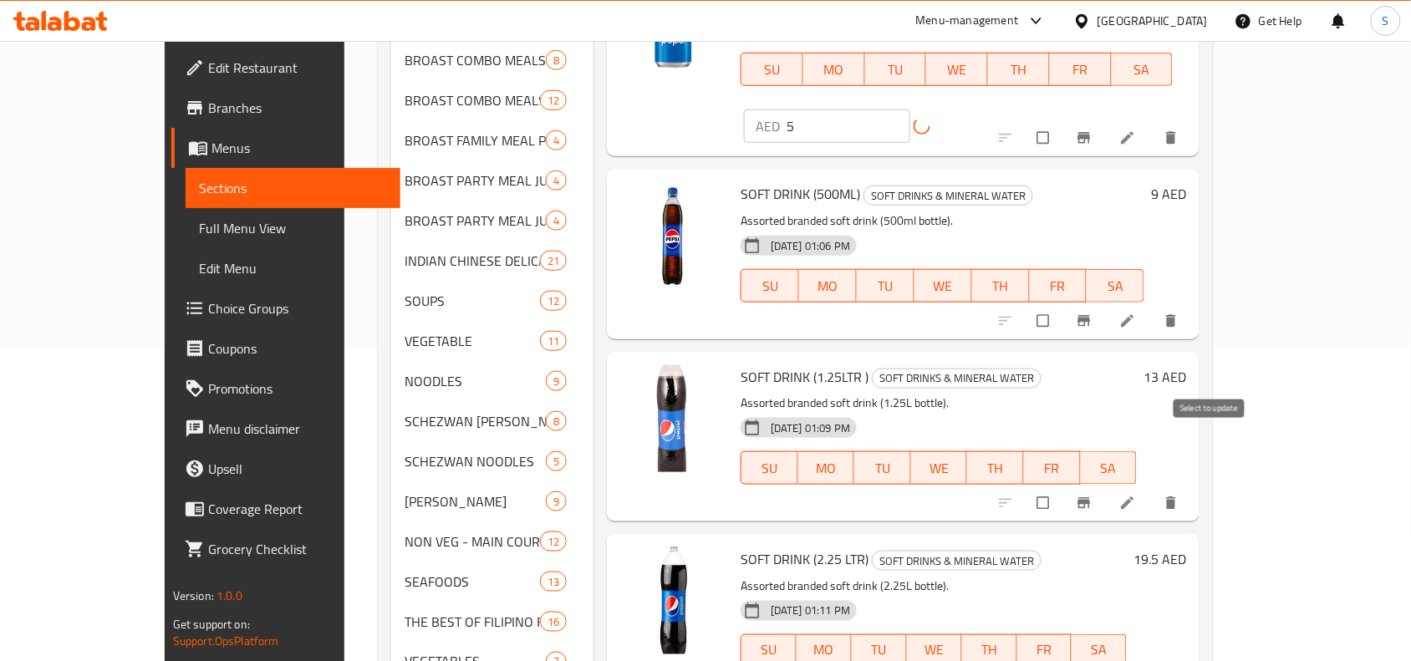
scroll to position [522, 0]
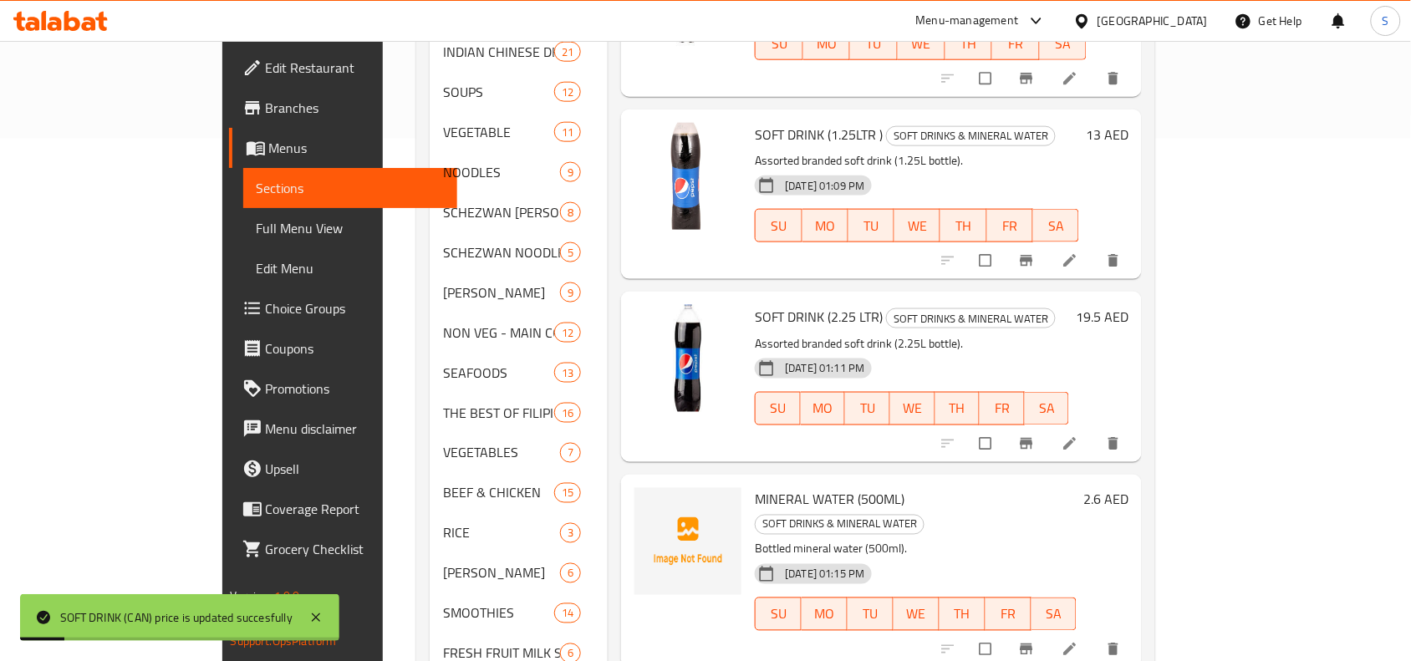
click at [791, 304] on span "SOFT DRINK (2.25 LTR)" at bounding box center [819, 316] width 128 height 25
copy h6 "SOFT DRINK (2.25 LTR)"
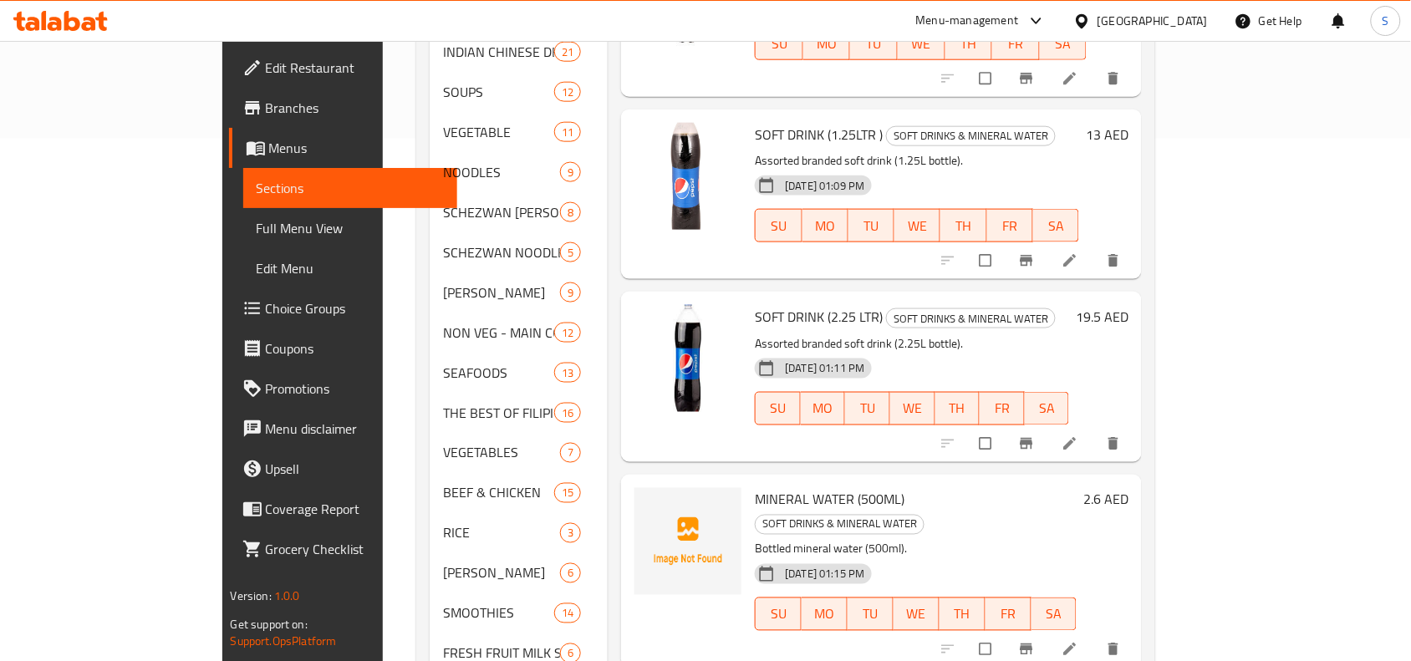
click at [1128, 305] on h6 "19.5 AED" at bounding box center [1102, 316] width 53 height 23
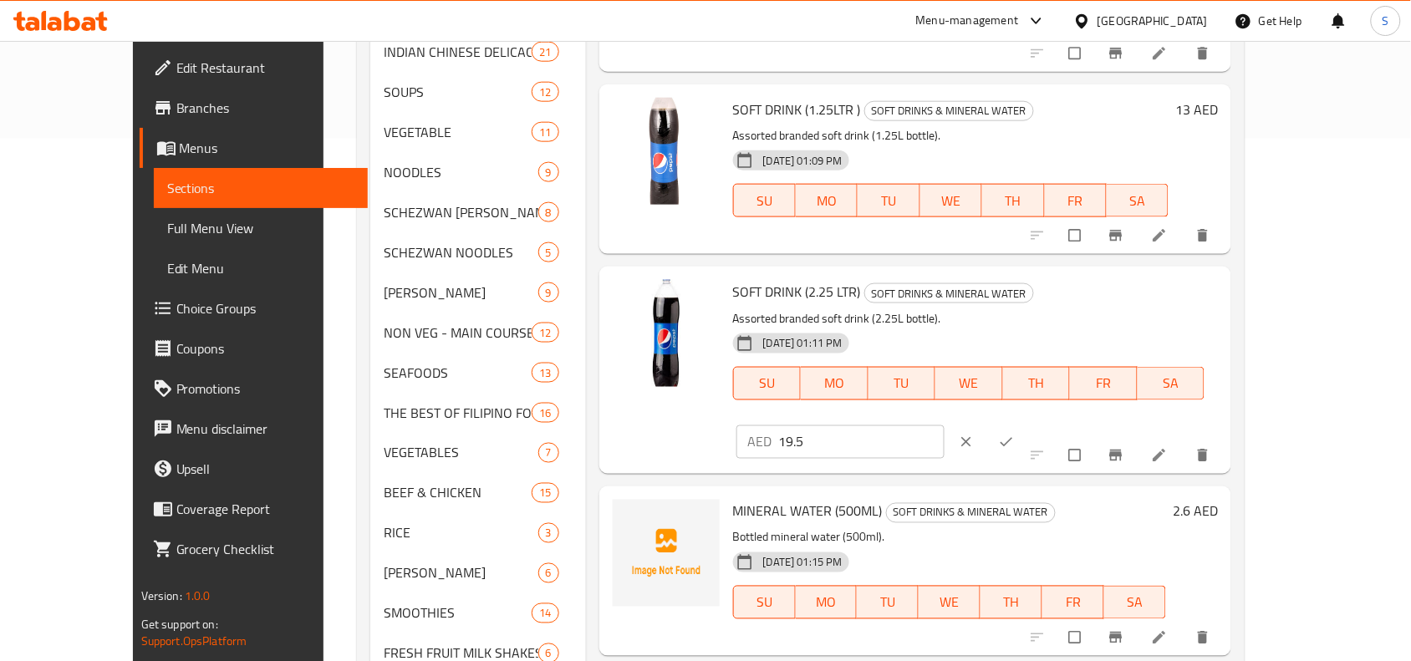
click at [944, 425] on input "19.5" at bounding box center [861, 441] width 165 height 33
type input "20"
click at [1015, 434] on icon "ok" at bounding box center [1006, 442] width 17 height 17
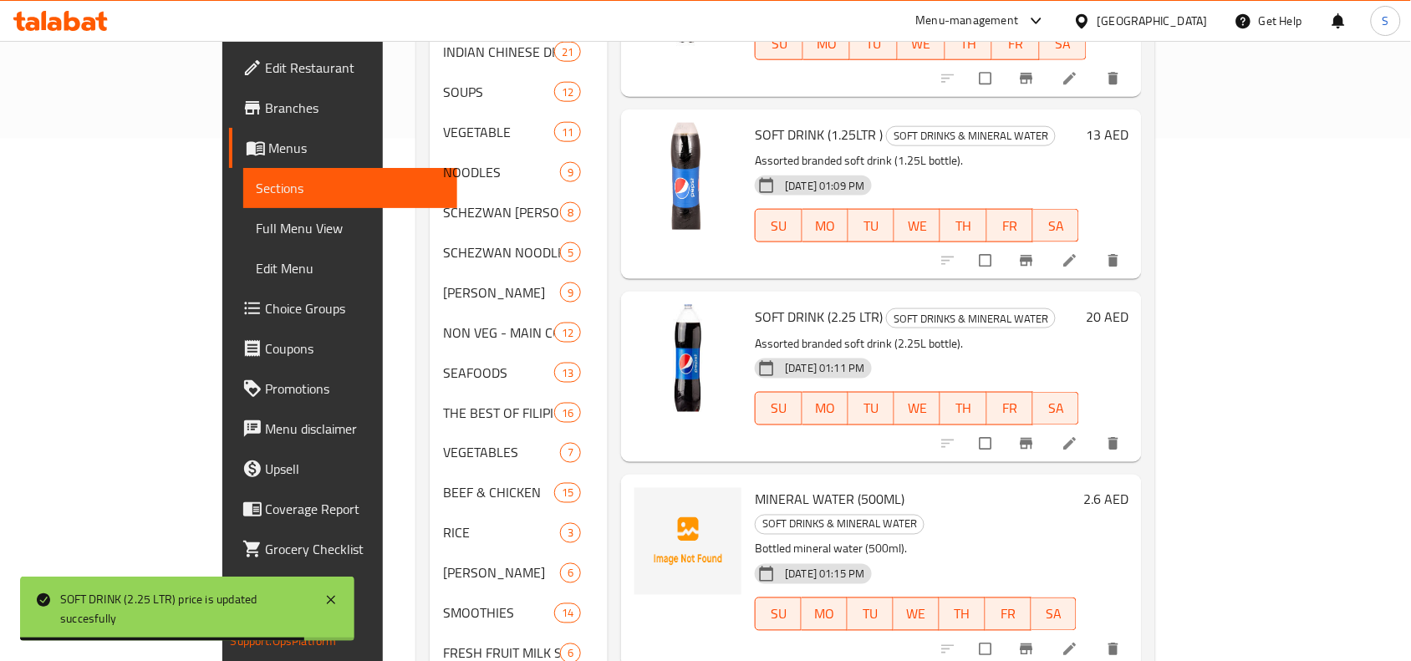
click at [1128, 488] on h6 "2.6 AED" at bounding box center [1105, 499] width 45 height 23
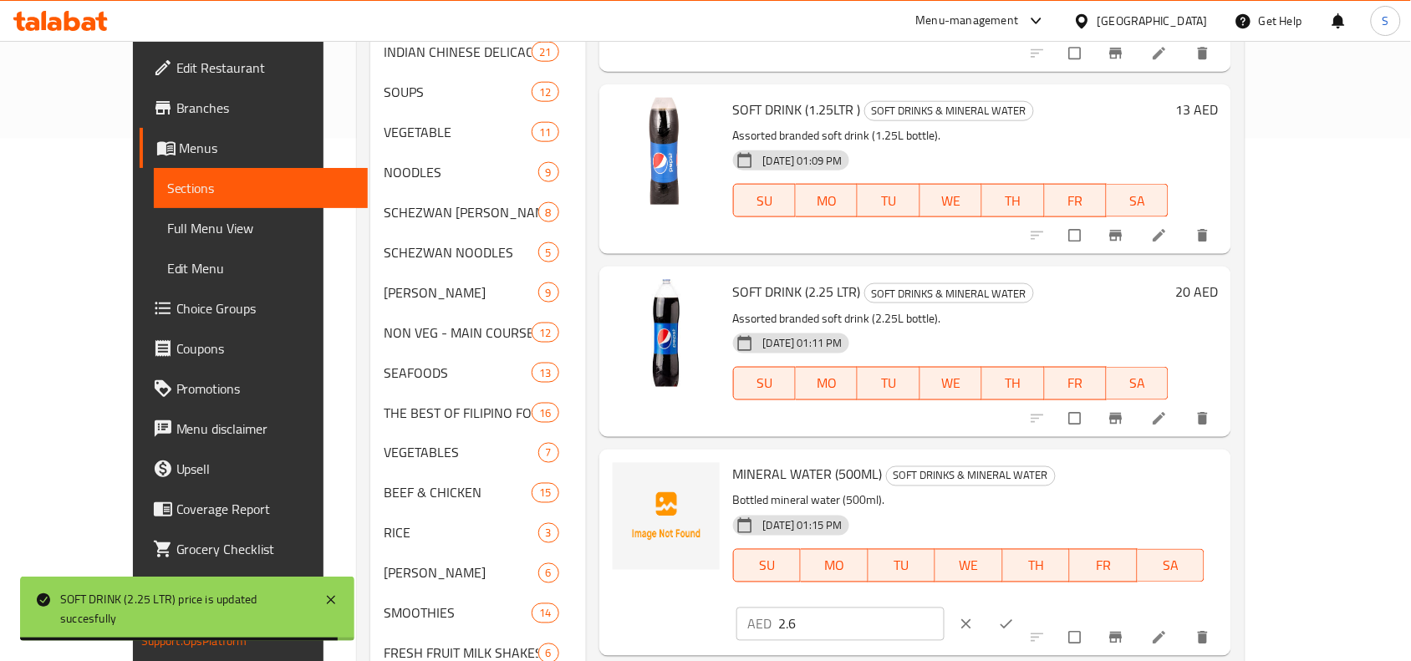
click at [944, 608] on input "2.6" at bounding box center [861, 624] width 165 height 33
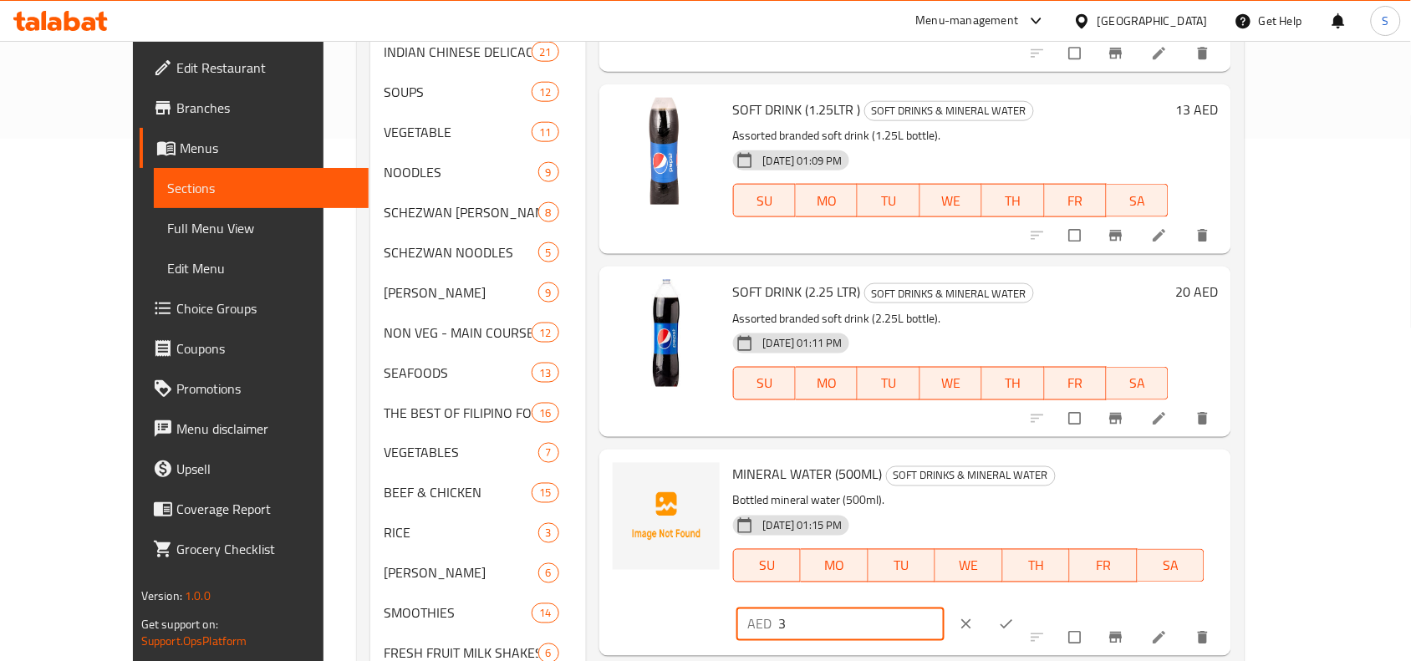
type input "3"
click at [1028, 606] on button "ok" at bounding box center [1008, 624] width 40 height 37
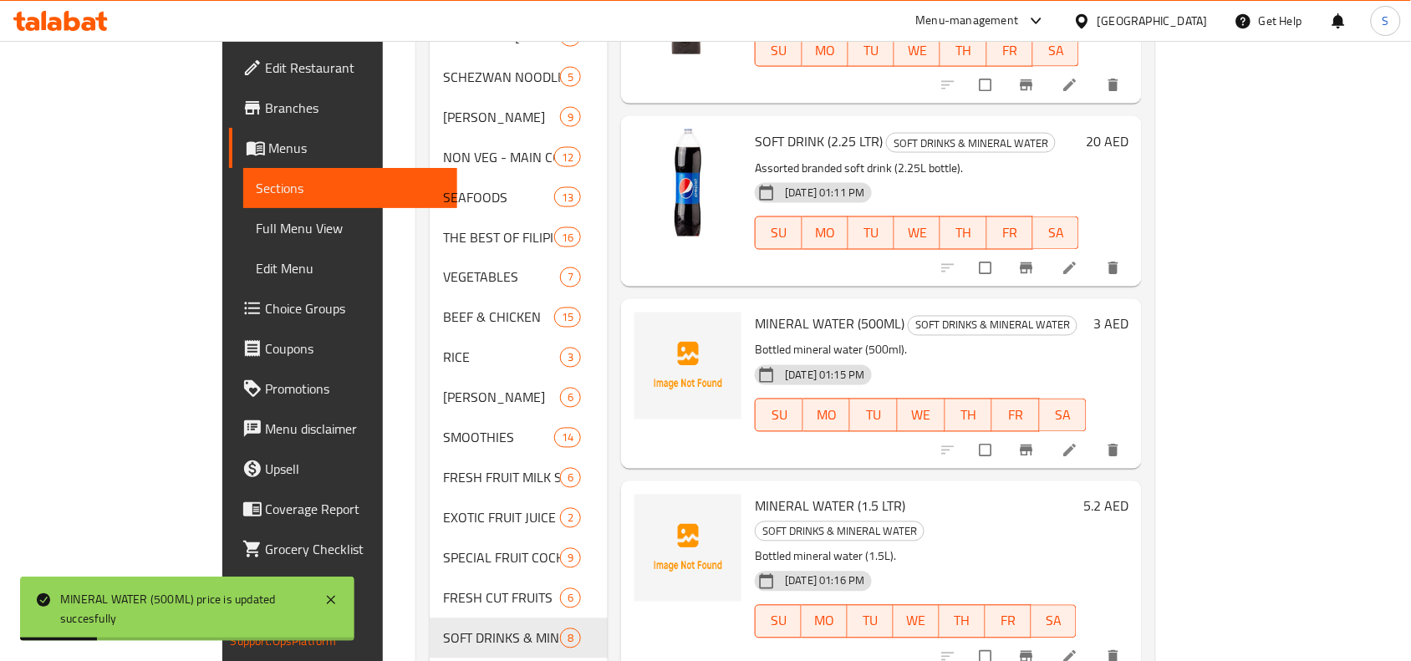
scroll to position [731, 0]
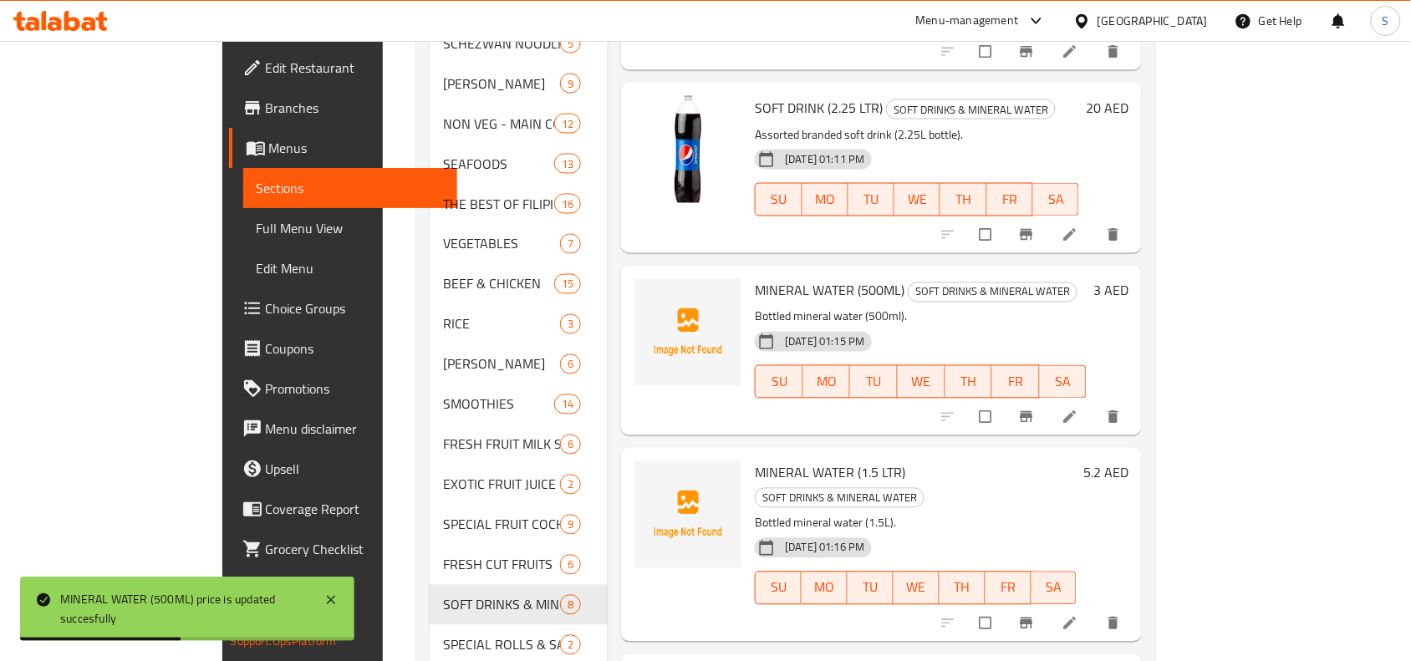
click at [829, 461] on span "MINERAL WATER (1.5 LTR)" at bounding box center [830, 473] width 150 height 25
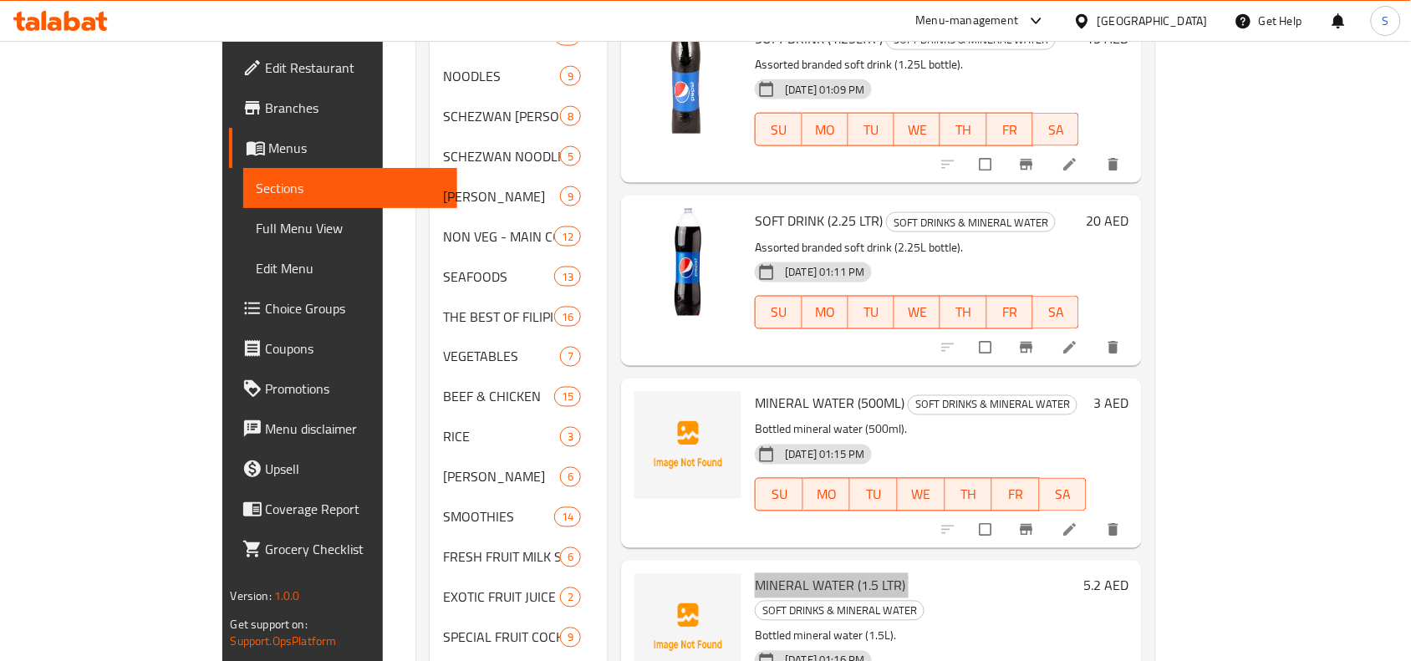
scroll to position [627, 0]
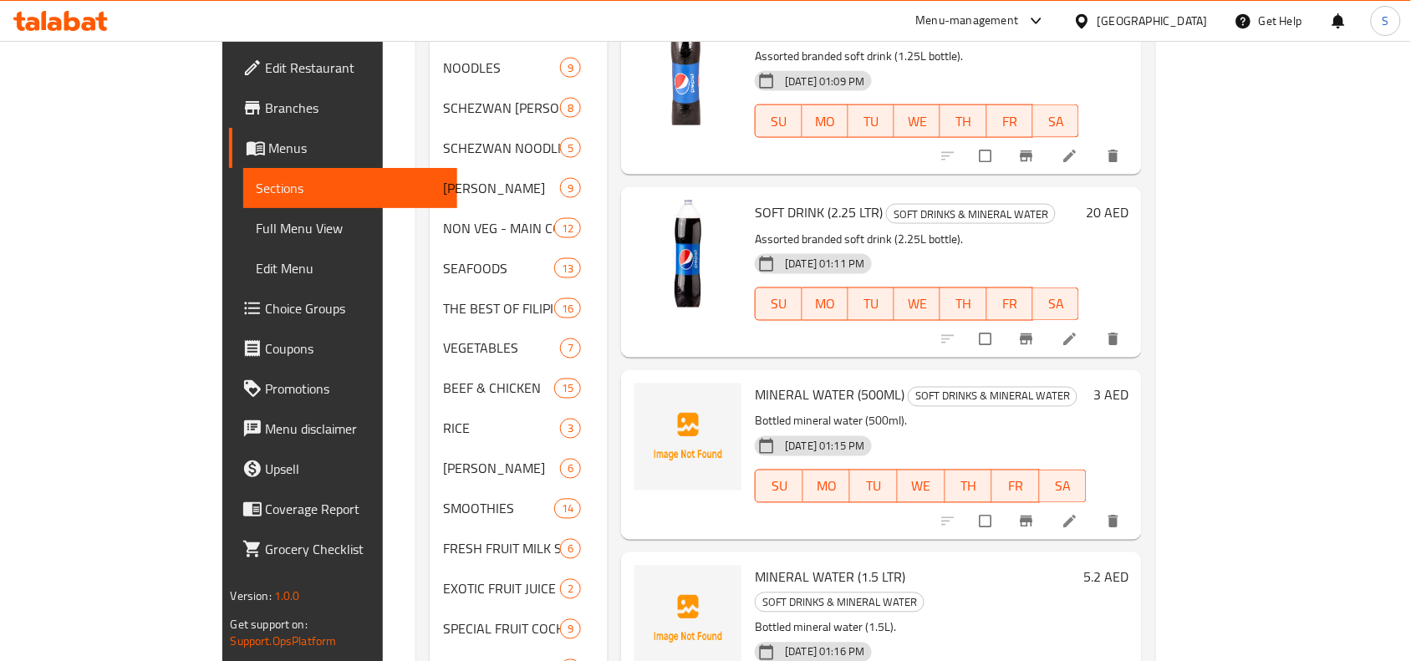
click at [1128, 566] on h6 "5.2 AED" at bounding box center [1105, 577] width 45 height 23
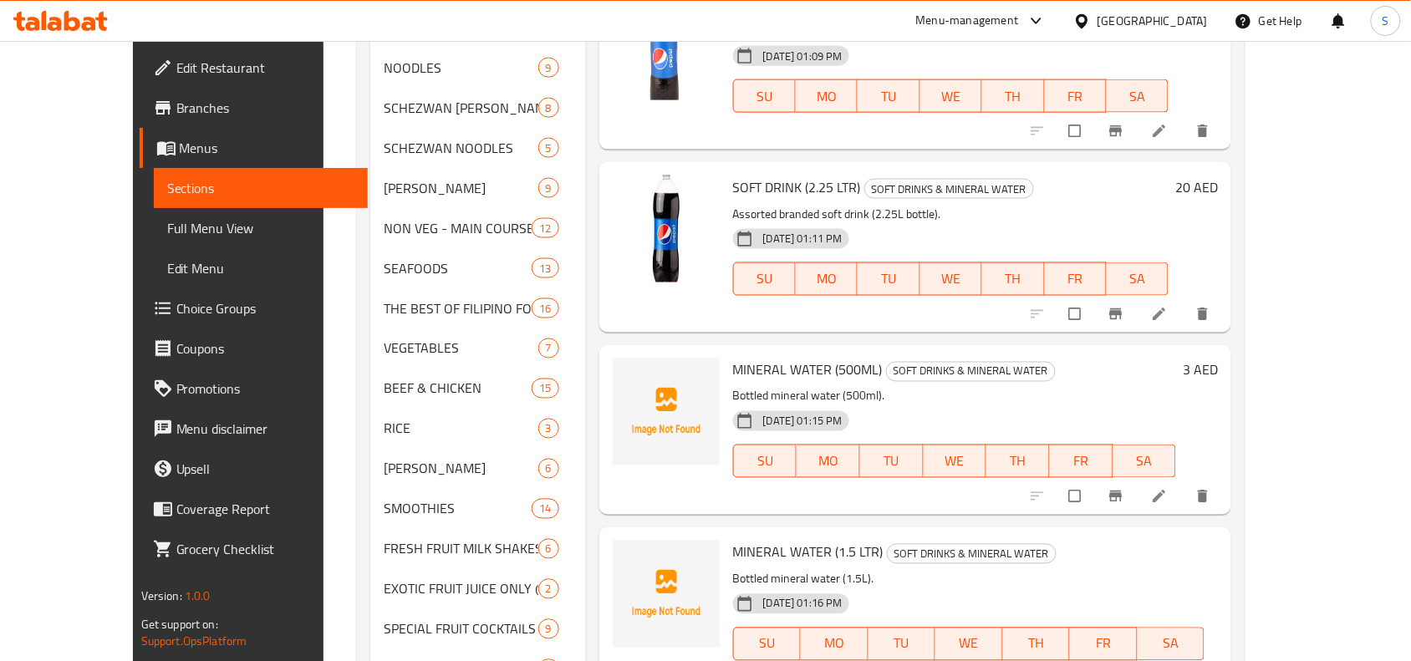
type input "5"
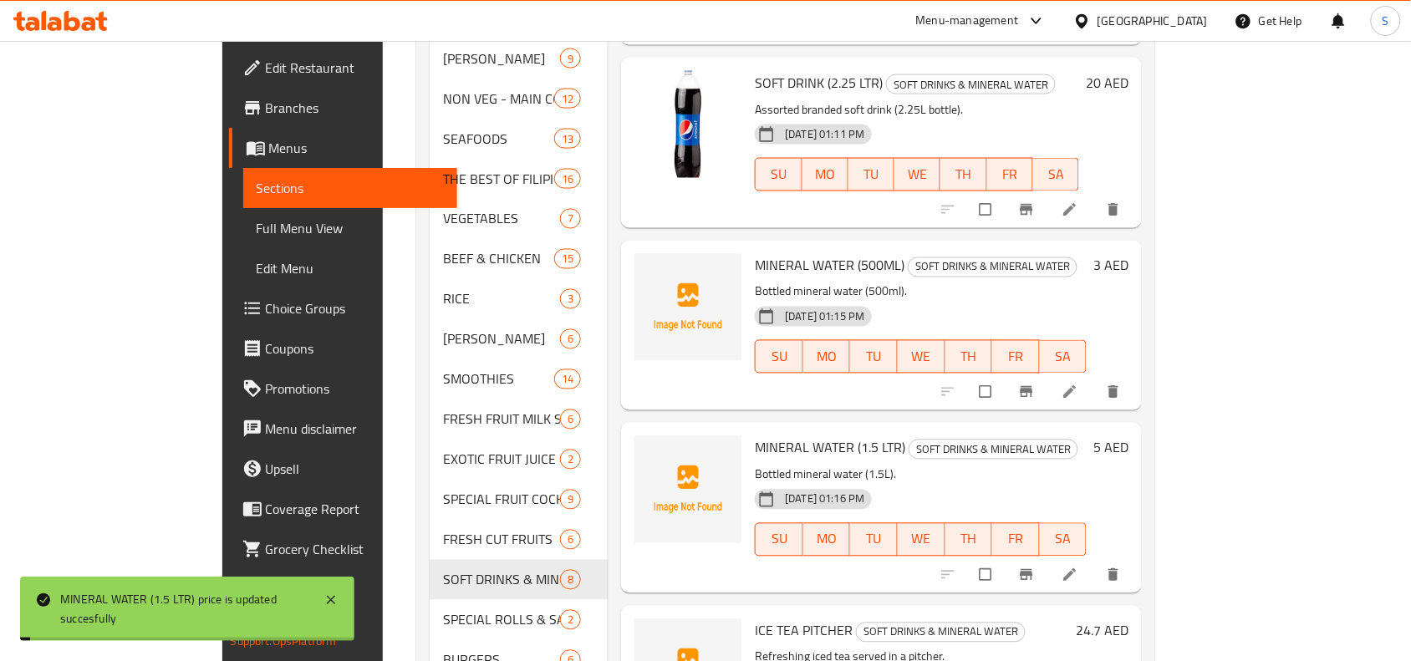
scroll to position [940, 0]
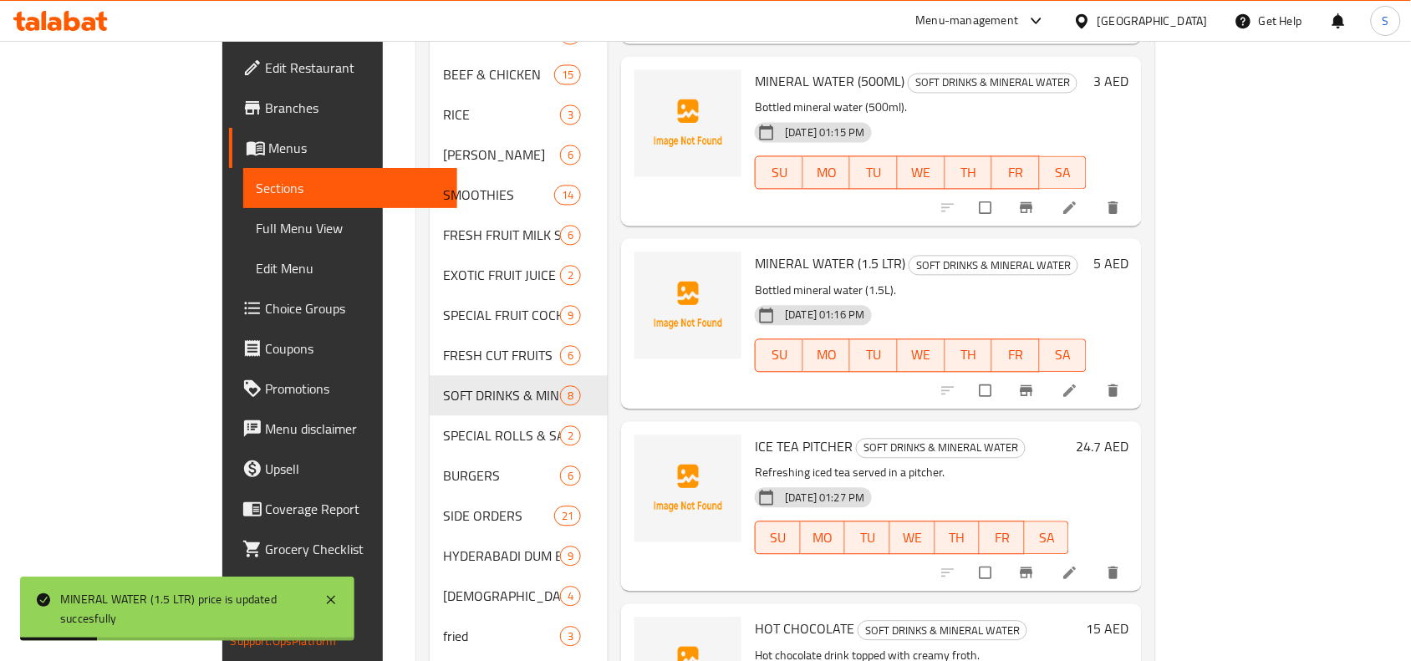
click at [1128, 435] on h6 "24.7 AED" at bounding box center [1102, 446] width 53 height 23
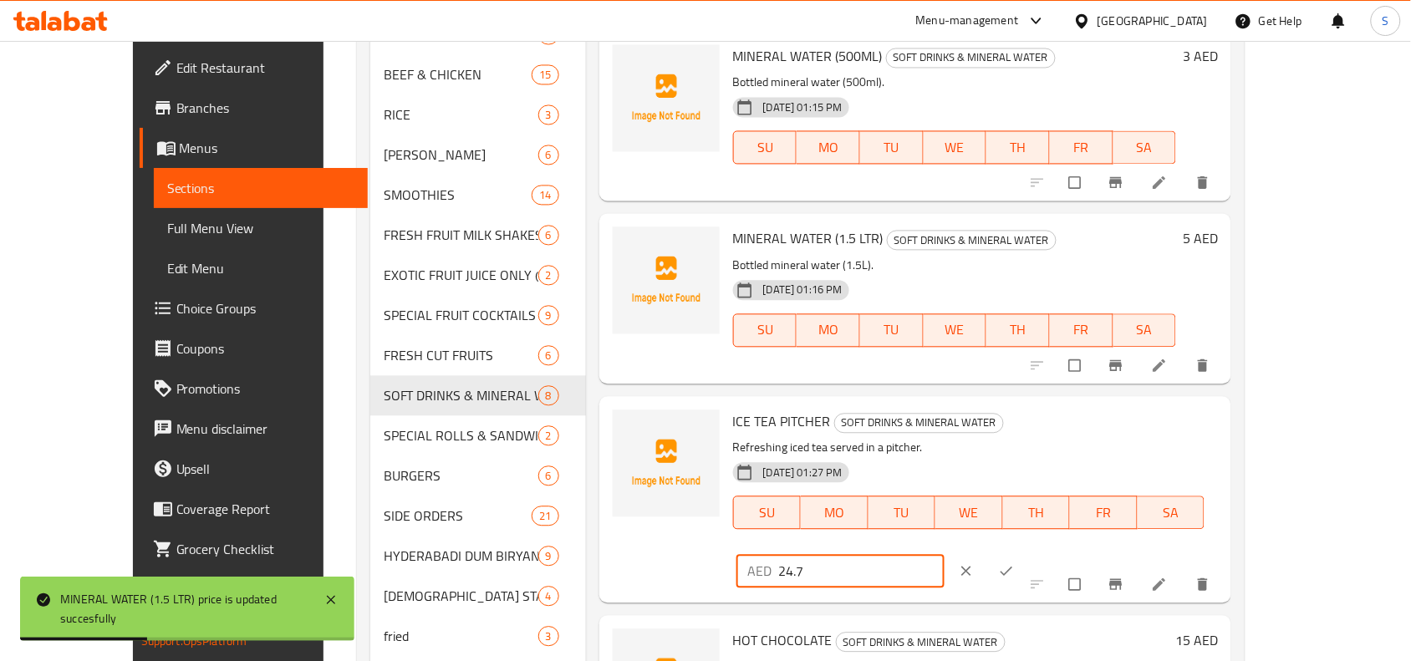
click at [944, 555] on input "24.7" at bounding box center [861, 571] width 165 height 33
type input "25"
click at [1015, 563] on icon "ok" at bounding box center [1006, 571] width 17 height 17
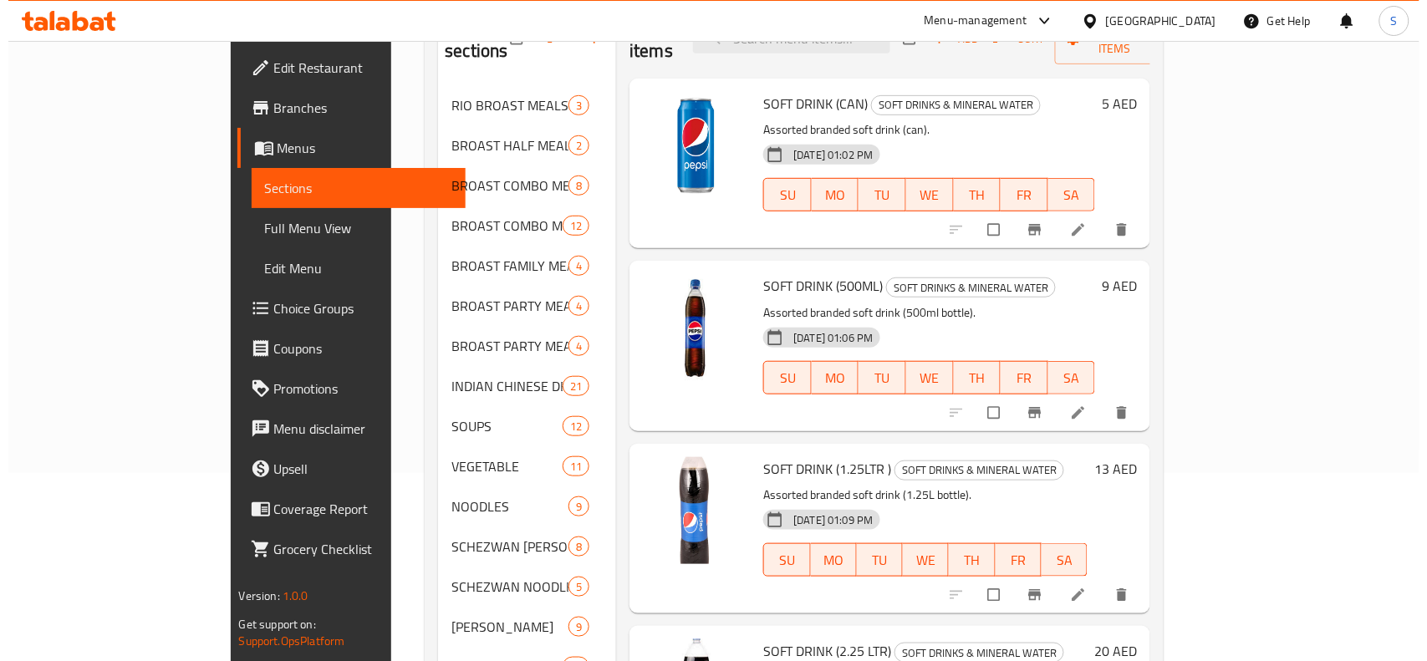
scroll to position [0, 0]
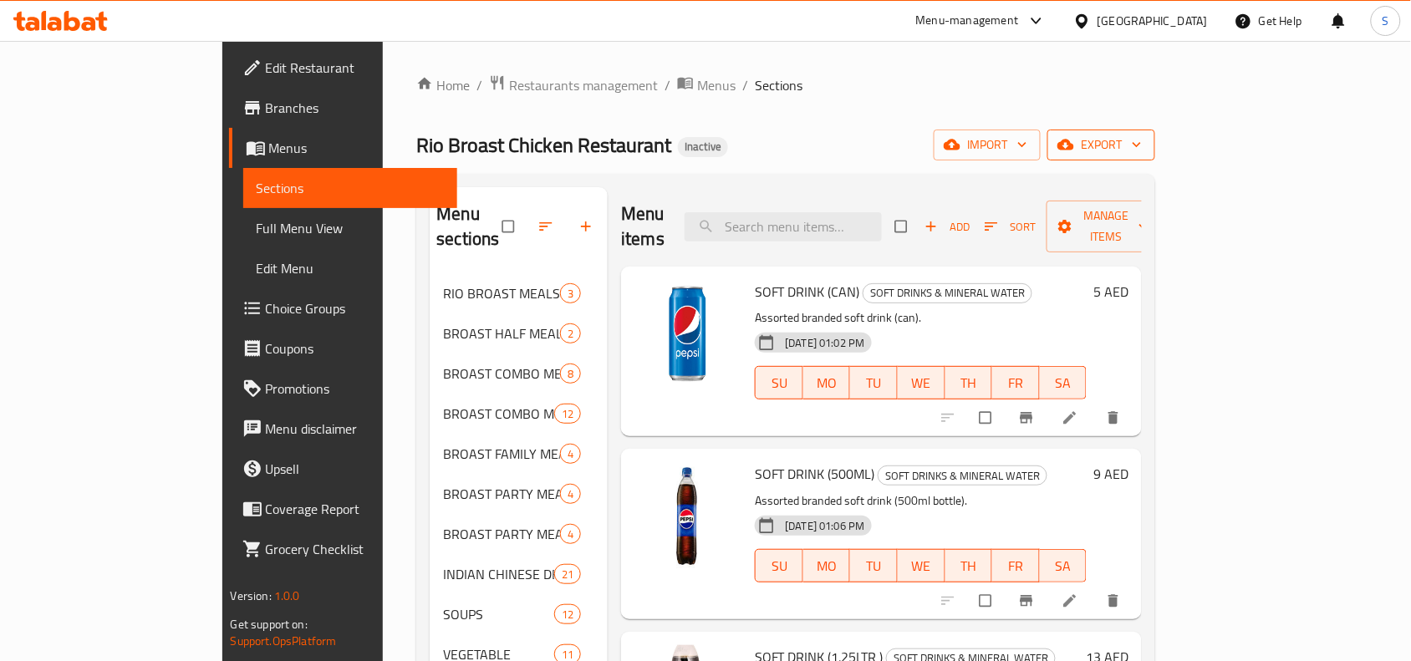
click at [1142, 138] on span "export" at bounding box center [1101, 145] width 81 height 21
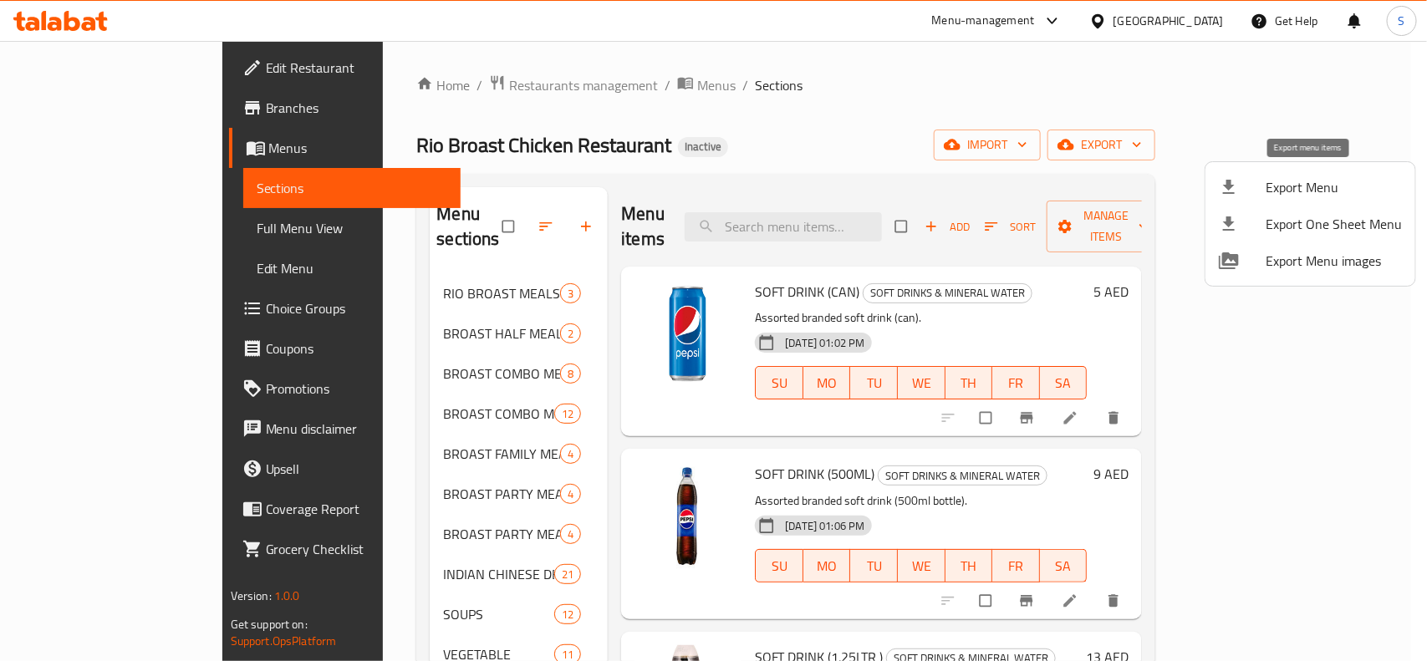
click at [1268, 171] on li "Export Menu" at bounding box center [1310, 187] width 210 height 37
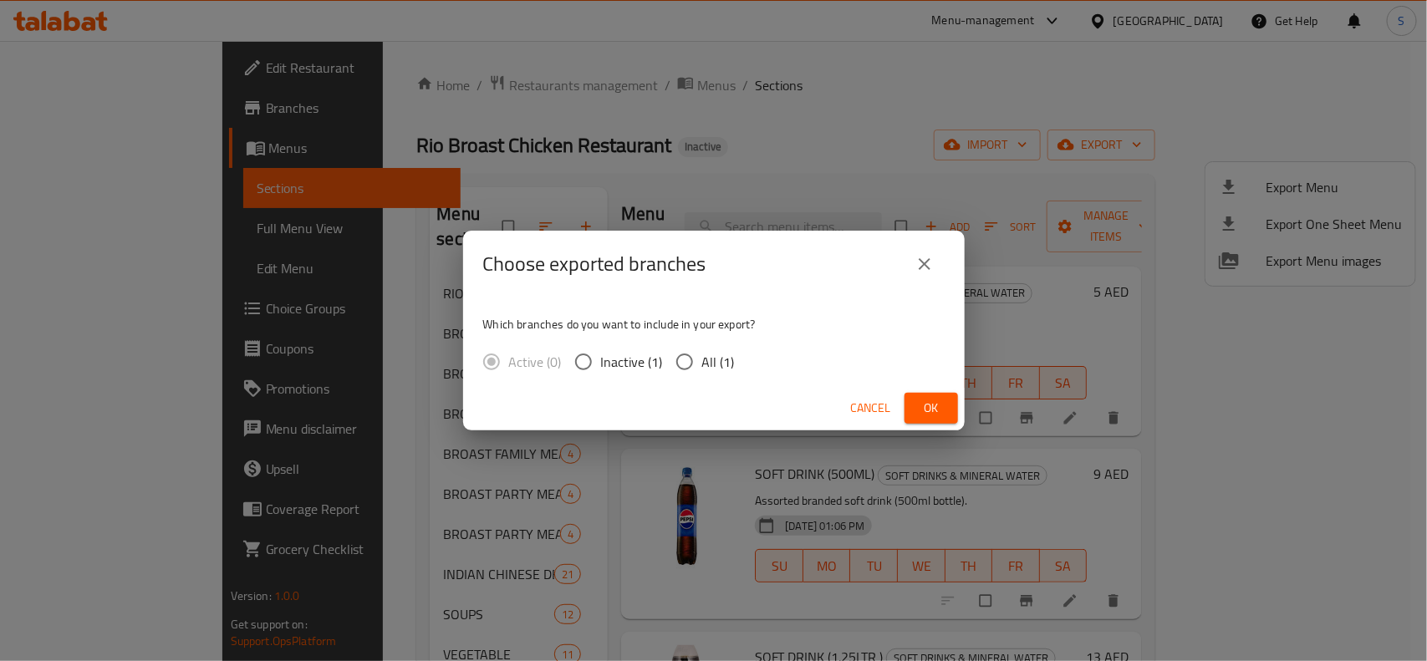
click at [695, 364] on input "All (1)" at bounding box center [684, 361] width 35 height 35
radio input "true"
click at [939, 410] on span "Ok" at bounding box center [931, 408] width 27 height 21
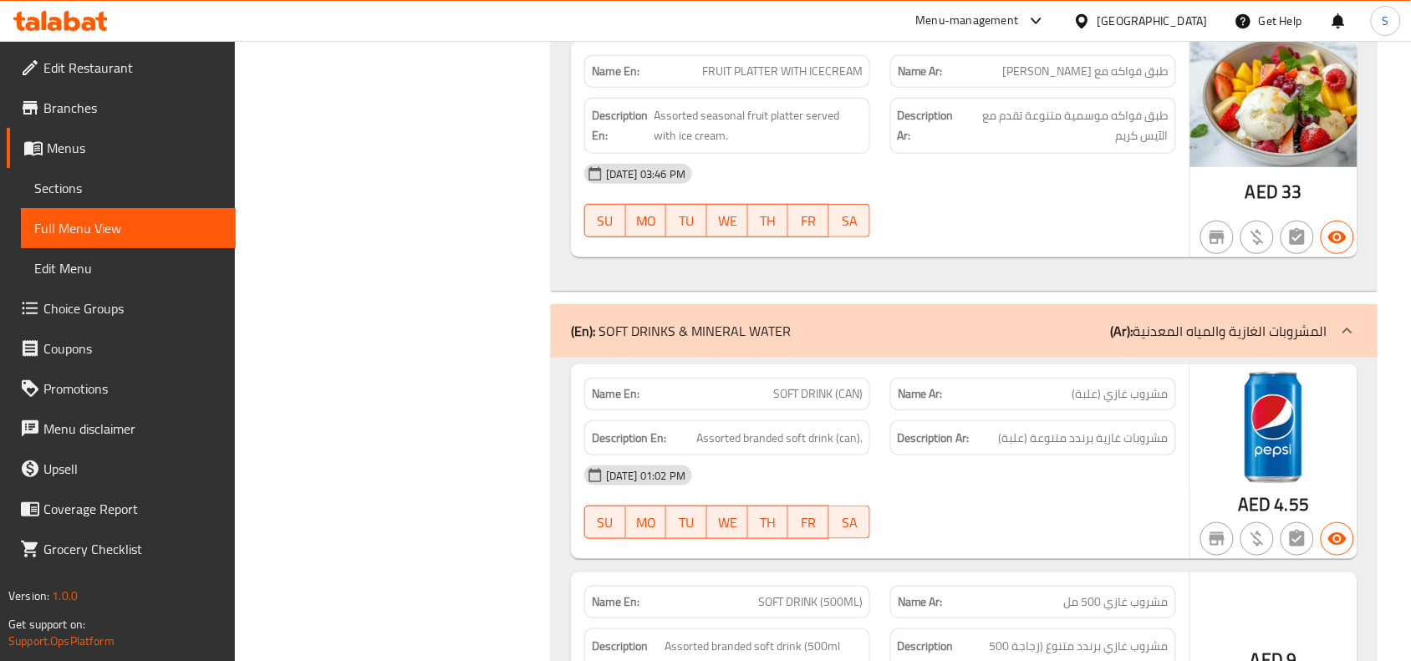
scroll to position [52967, 0]
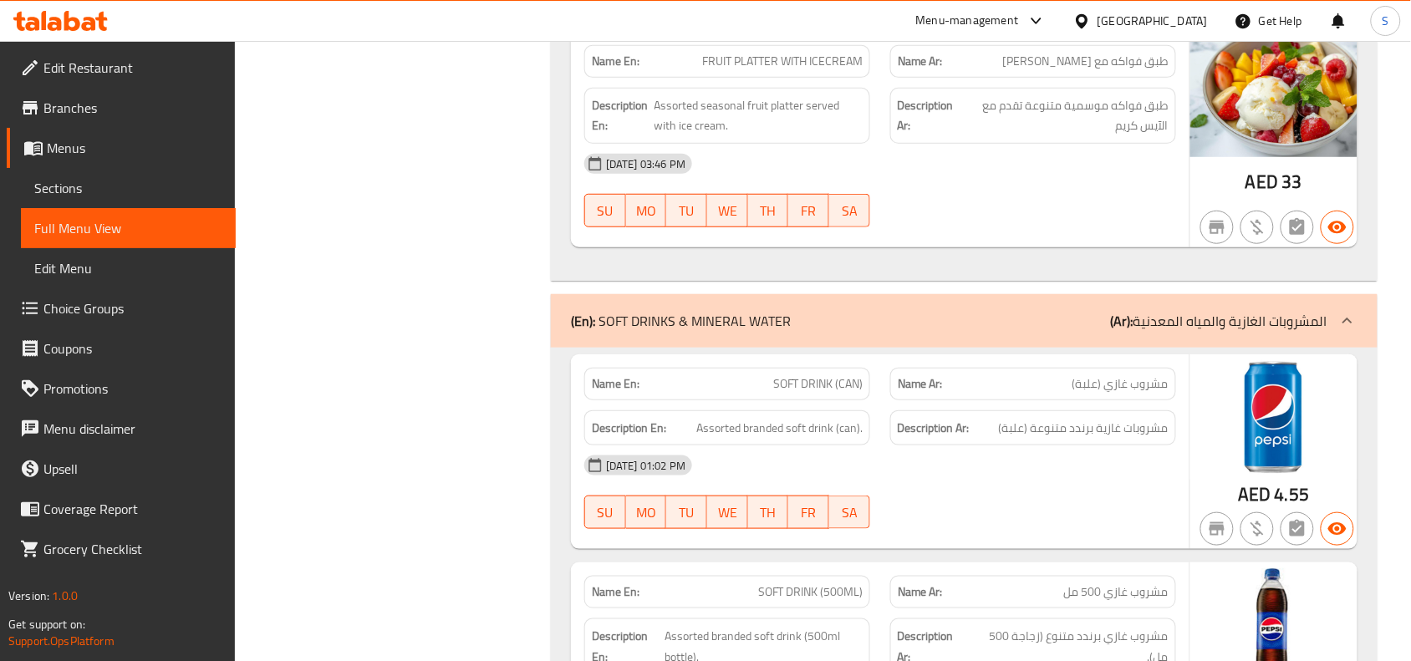
click at [808, 375] on span "SOFT DRINK (CAN)" at bounding box center [817, 384] width 89 height 18
copy span "SOFT DRINK (CAN)"
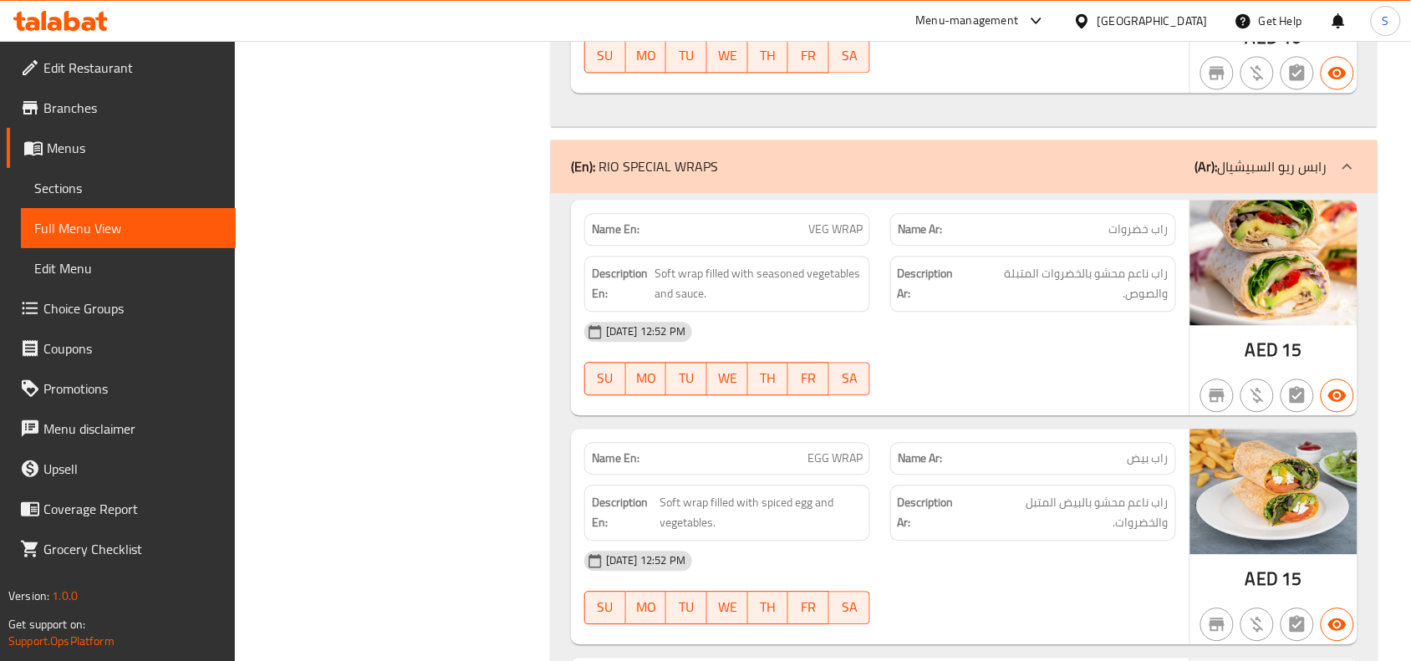
scroll to position [87315, 0]
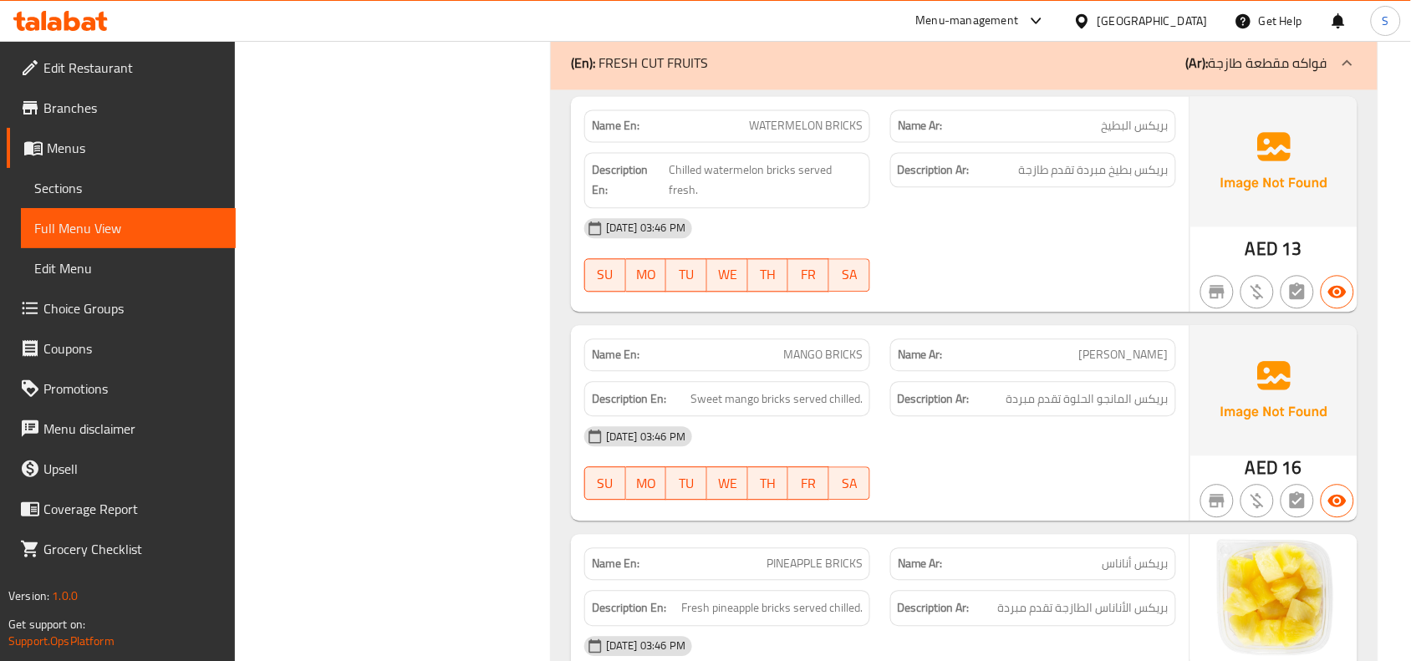
scroll to position [52027, 0]
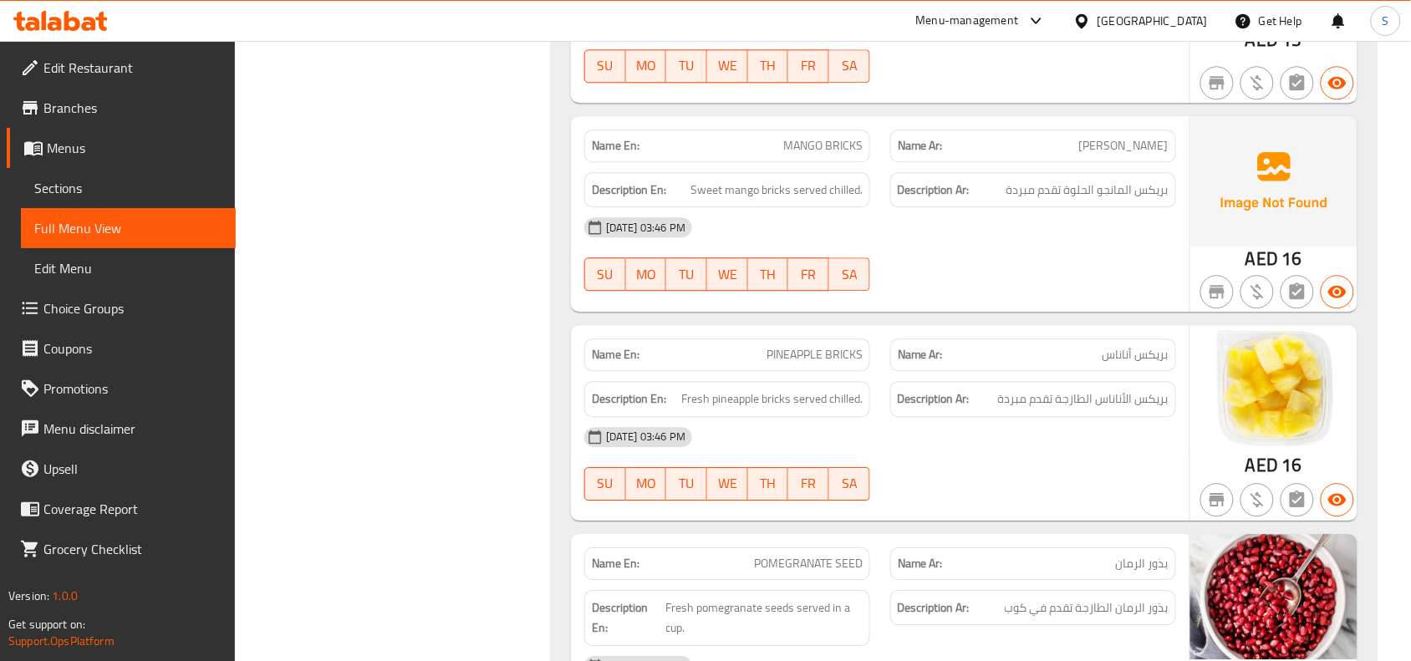
click at [1059, 180] on span "بريكس المانجو الحلوة تقدم مبردة" at bounding box center [1087, 190] width 162 height 21
click at [1035, 243] on div "[DATE] 03:46 PM SU MO TU WE TH FR SA" at bounding box center [880, 254] width 612 height 94
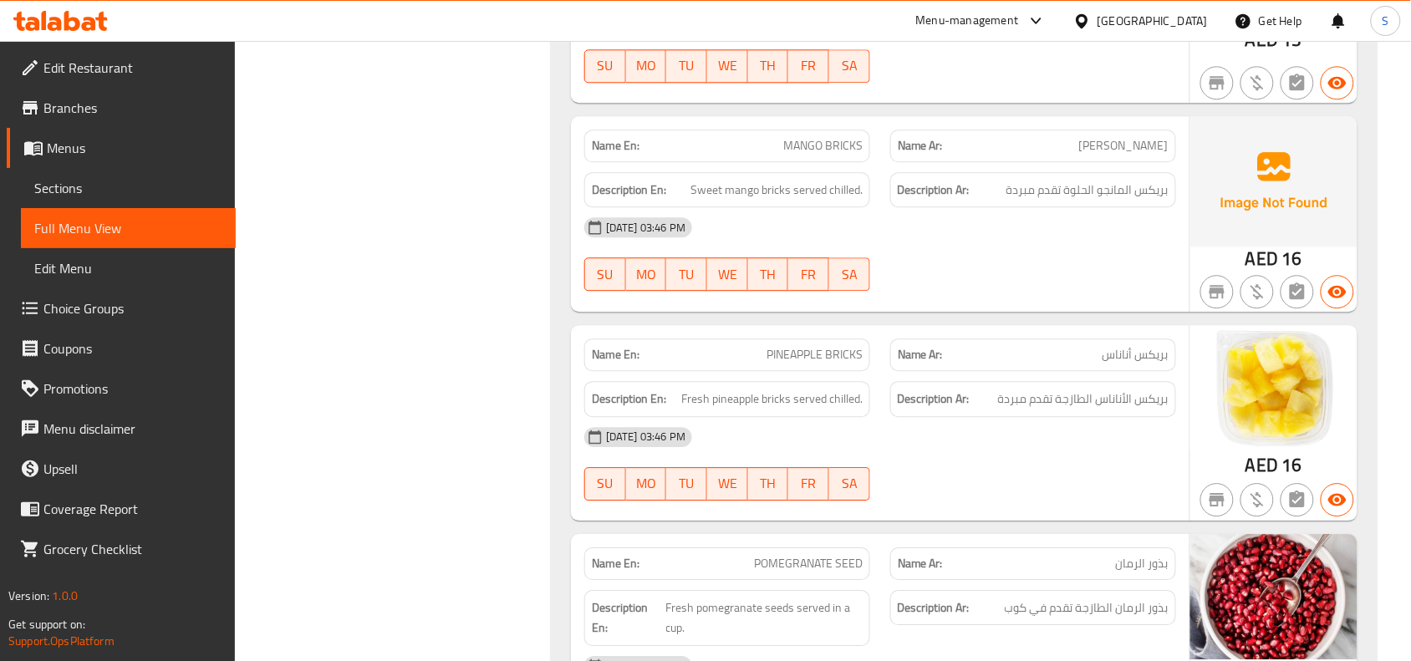
click at [1122, 345] on div "Name Ar: [PERSON_NAME]" at bounding box center [1033, 354] width 286 height 33
drag, startPoint x: 506, startPoint y: 143, endPoint x: 399, endPoint y: 36, distance: 151.9
click at [80, 63] on span "Edit Restaurant" at bounding box center [132, 68] width 179 height 20
